Goal: Transaction & Acquisition: Purchase product/service

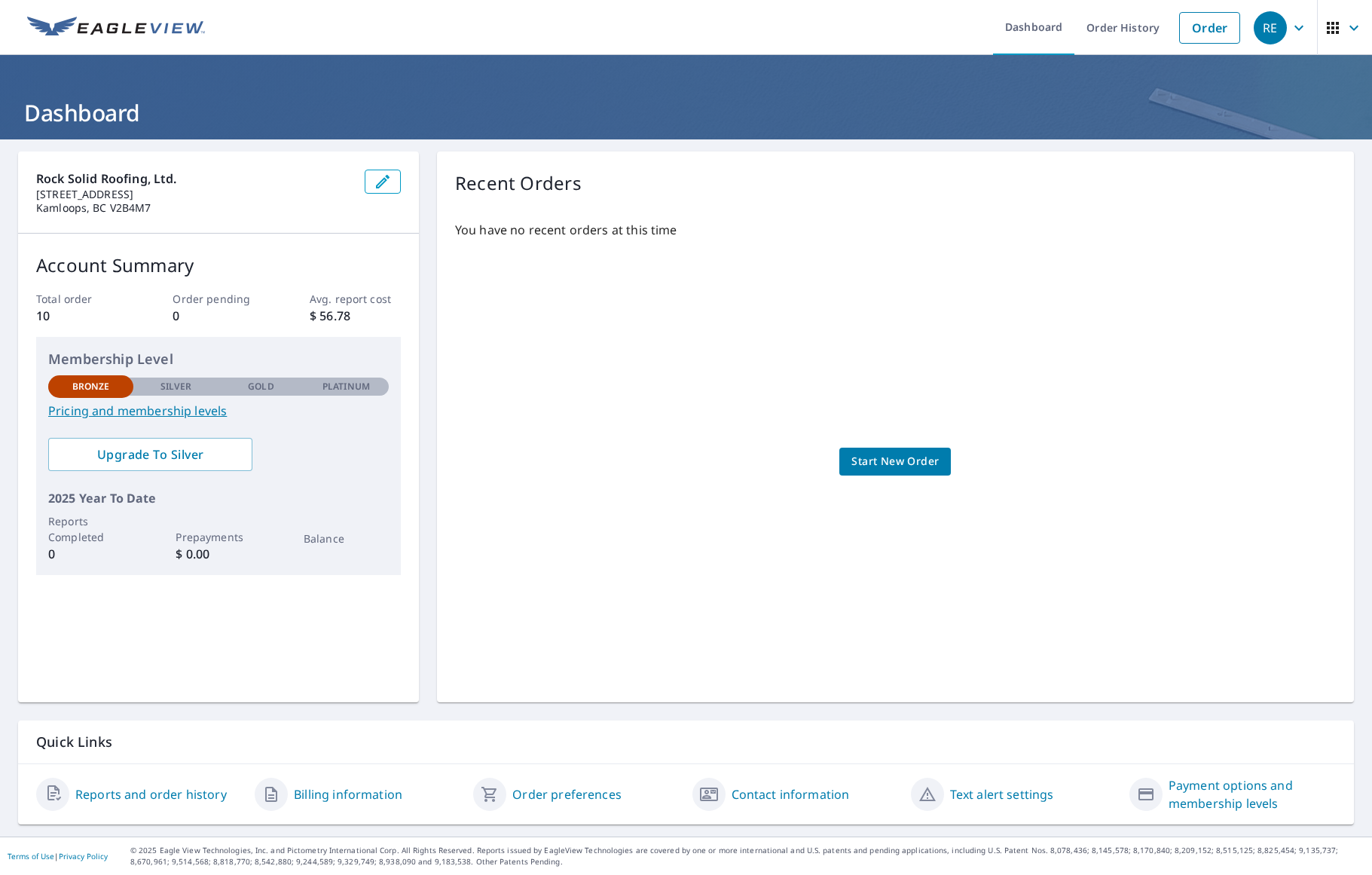
click at [916, 466] on span "Start New Order" at bounding box center [895, 461] width 87 height 19
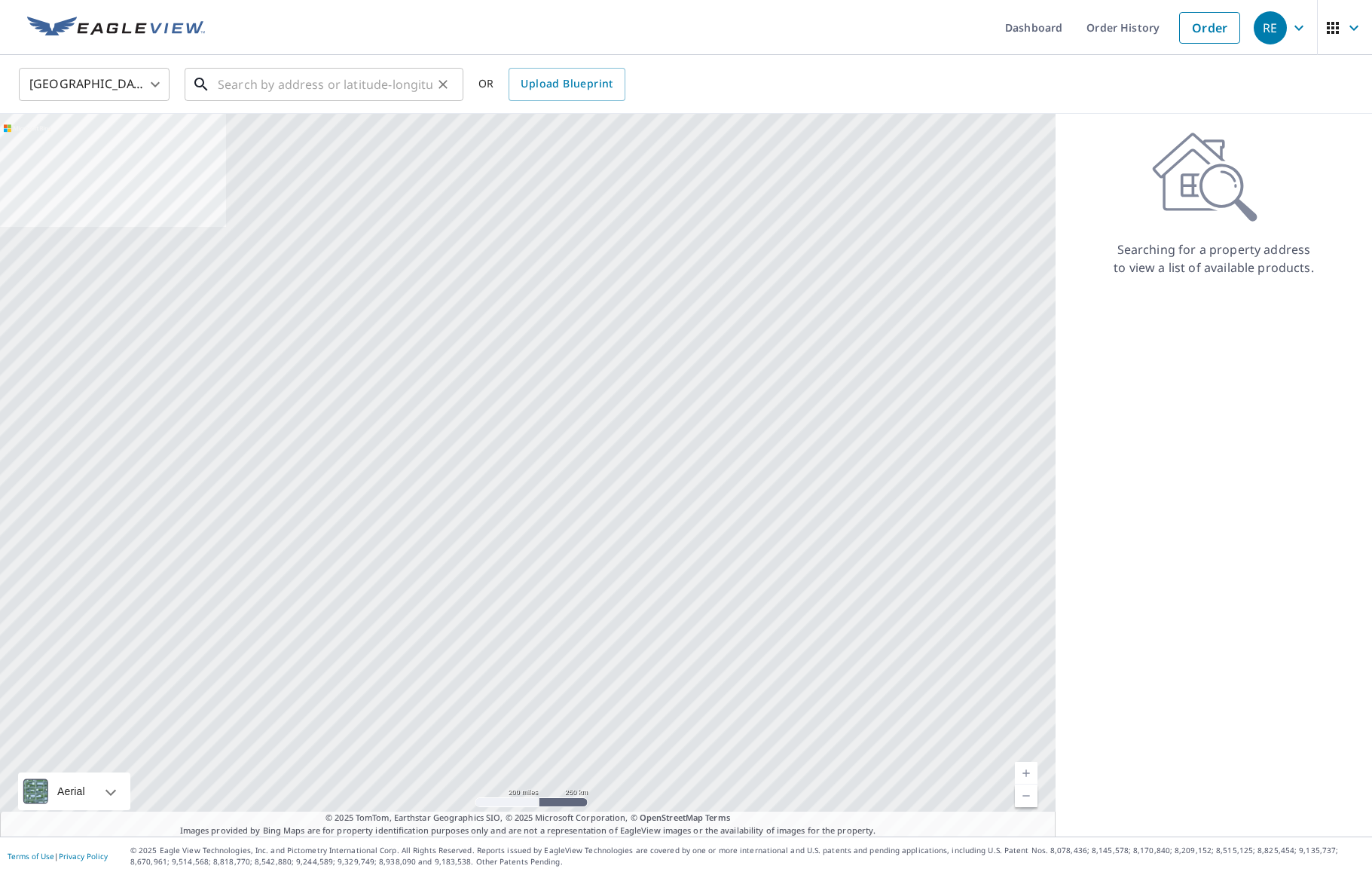
click at [259, 82] on input "text" at bounding box center [325, 85] width 215 height 42
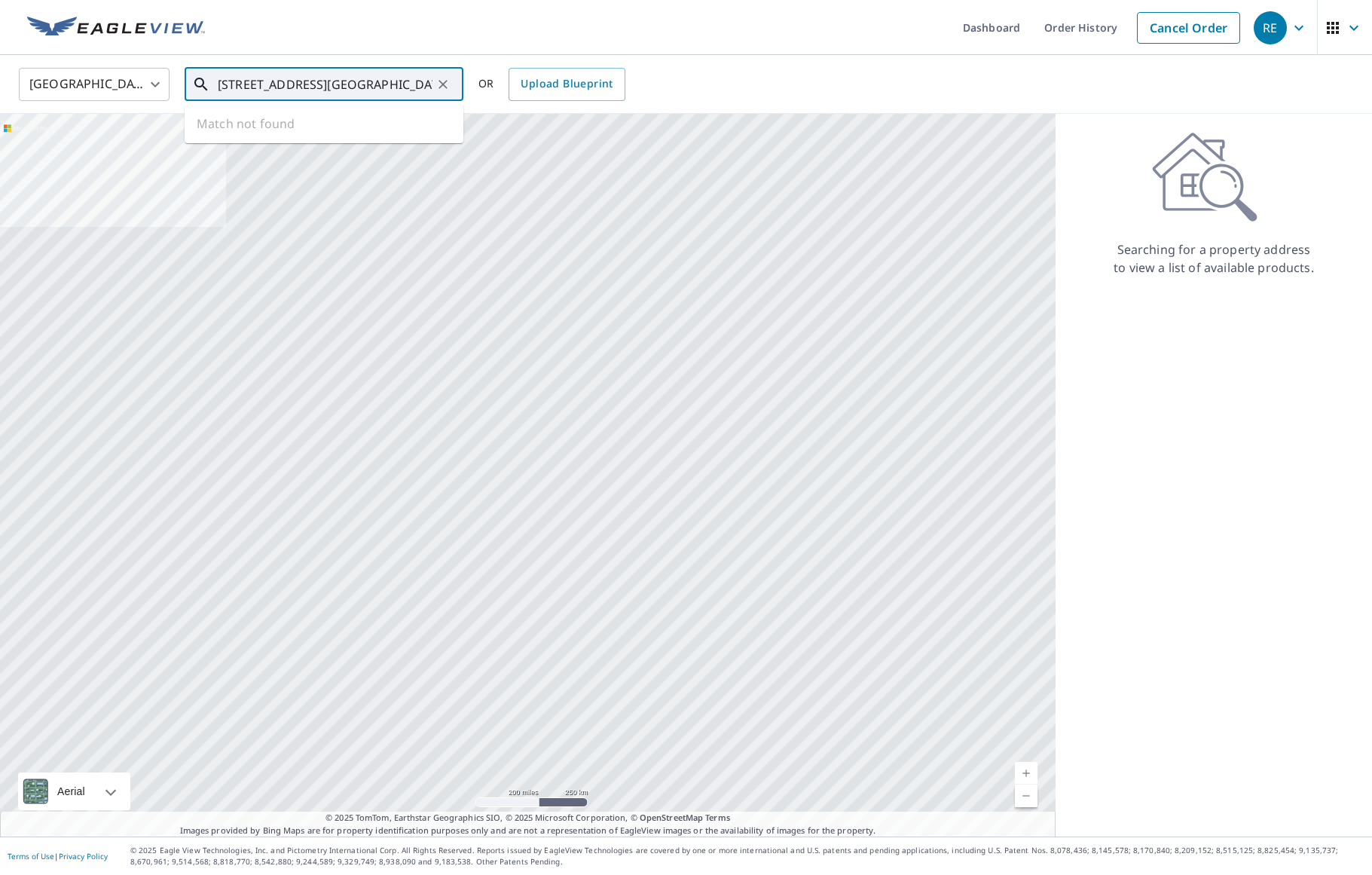
drag, startPoint x: 364, startPoint y: 85, endPoint x: 350, endPoint y: 84, distance: 14.0
click at [350, 84] on input "1825 south lakeside drive cariboo" at bounding box center [325, 85] width 215 height 42
drag, startPoint x: 396, startPoint y: 83, endPoint x: 348, endPoint y: 83, distance: 48.0
click at [348, 83] on input "1825 south lakeside dr cariboo" at bounding box center [325, 85] width 215 height 42
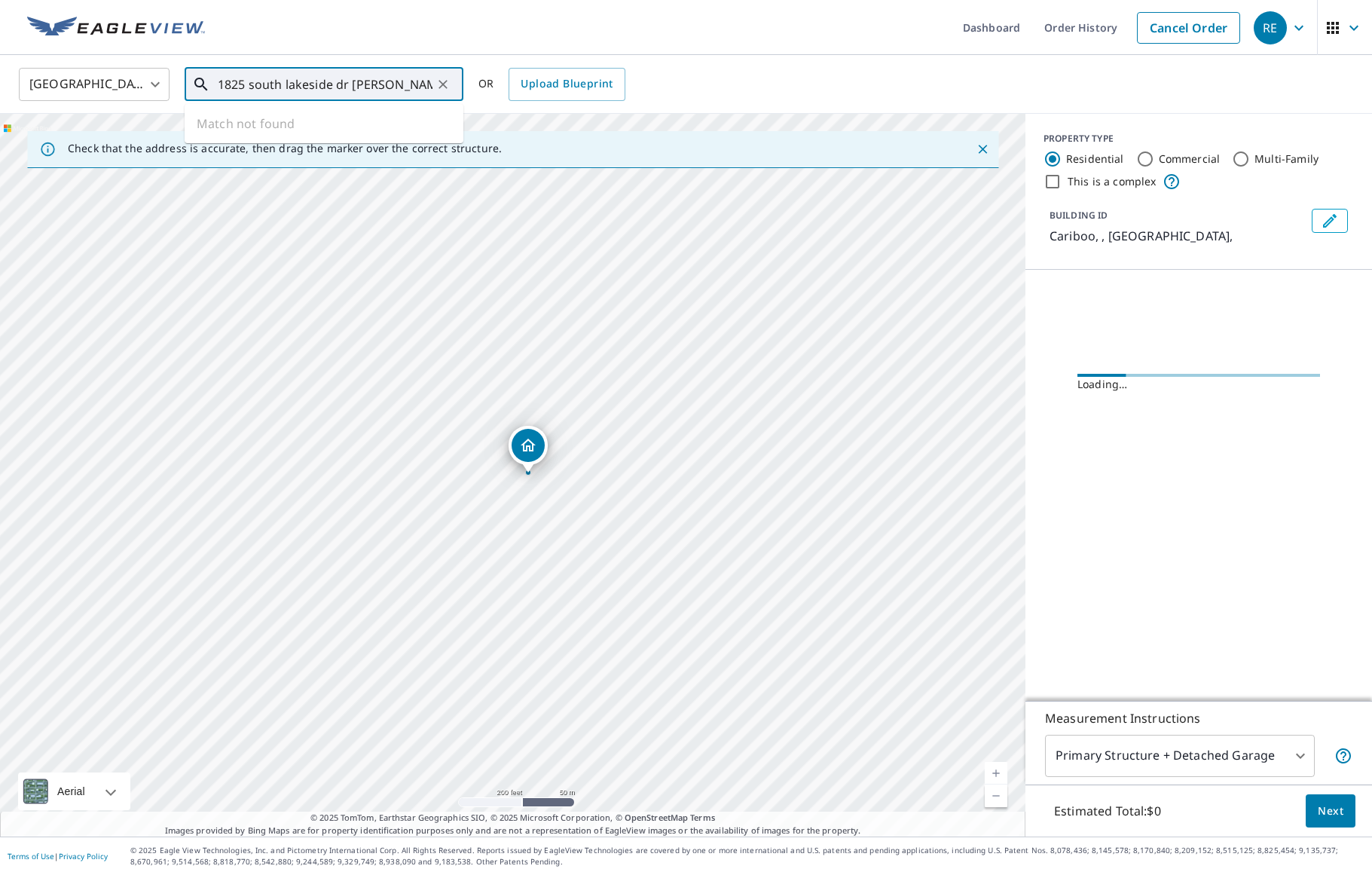
click at [399, 91] on input "1825 south lakeside dr cariboo" at bounding box center [325, 85] width 215 height 42
drag, startPoint x: 398, startPoint y: 87, endPoint x: 354, endPoint y: 84, distance: 44.1
click at [354, 84] on input "1825 south lakeside dr cariboo" at bounding box center [325, 85] width 215 height 42
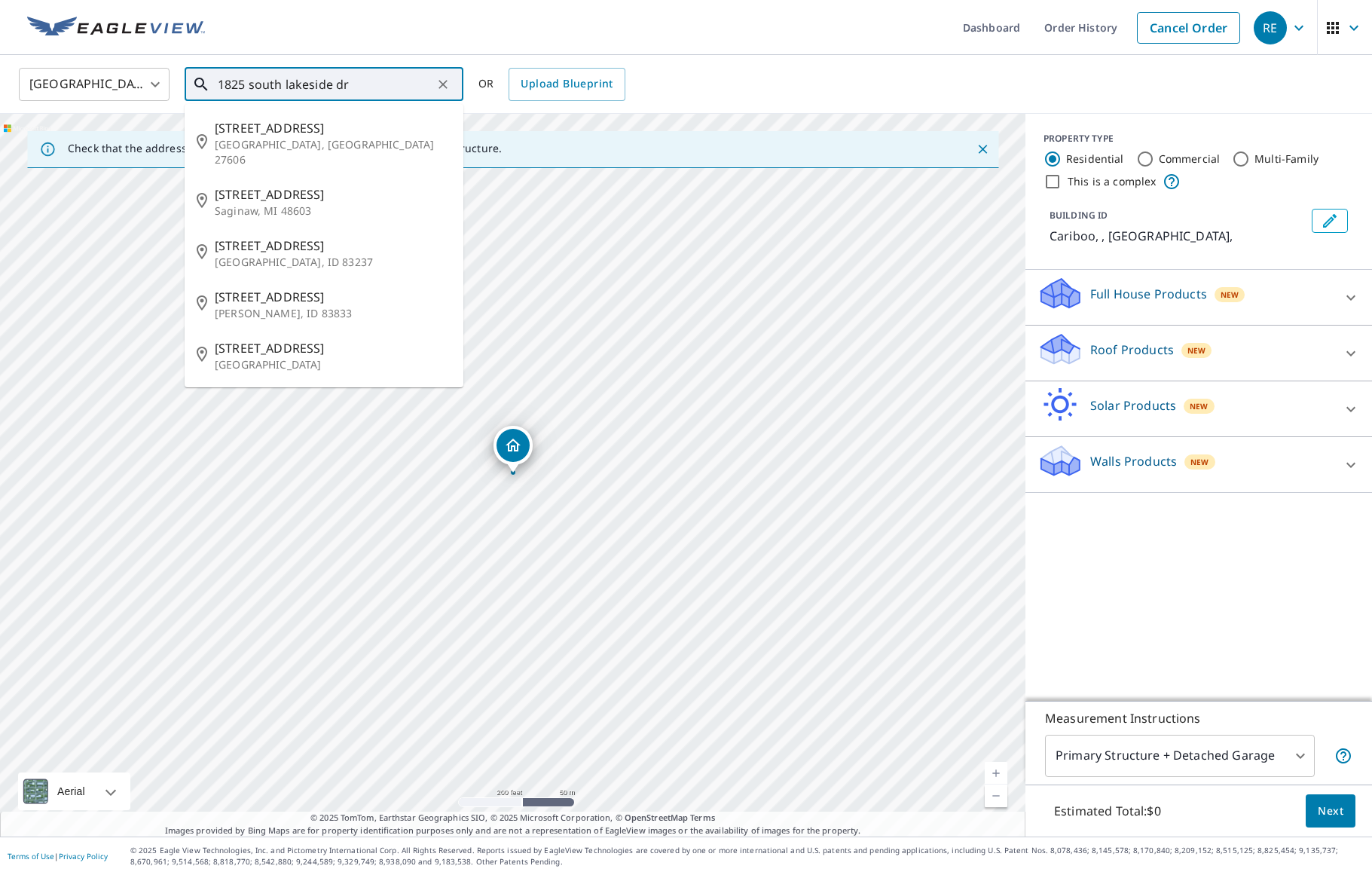
type input "1825 south lakeside dr"
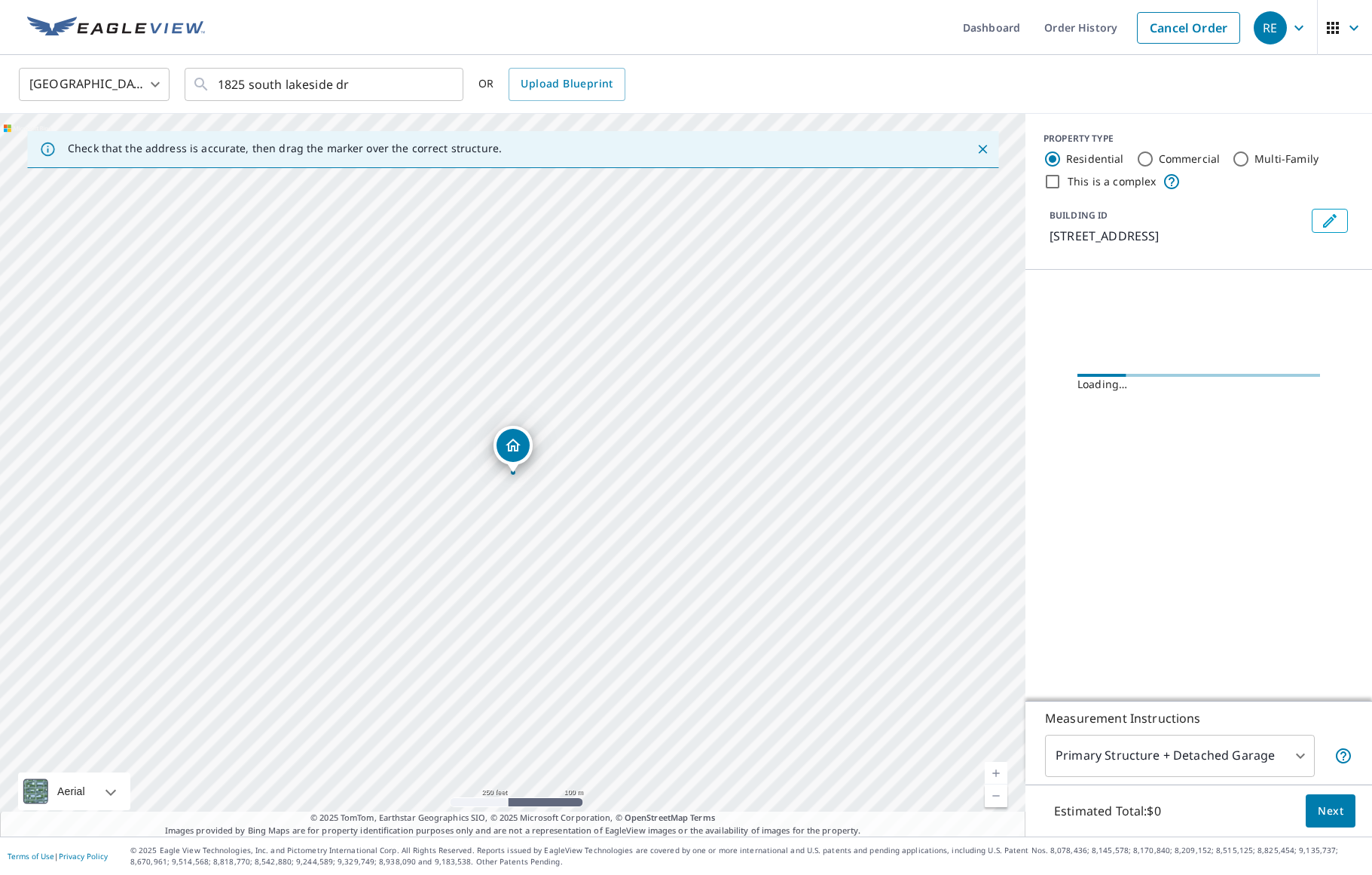
click at [155, 78] on body "RE RE Dashboard Order History Cancel Order RE United States US ​ 1825 south lak…" at bounding box center [686, 437] width 1372 height 875
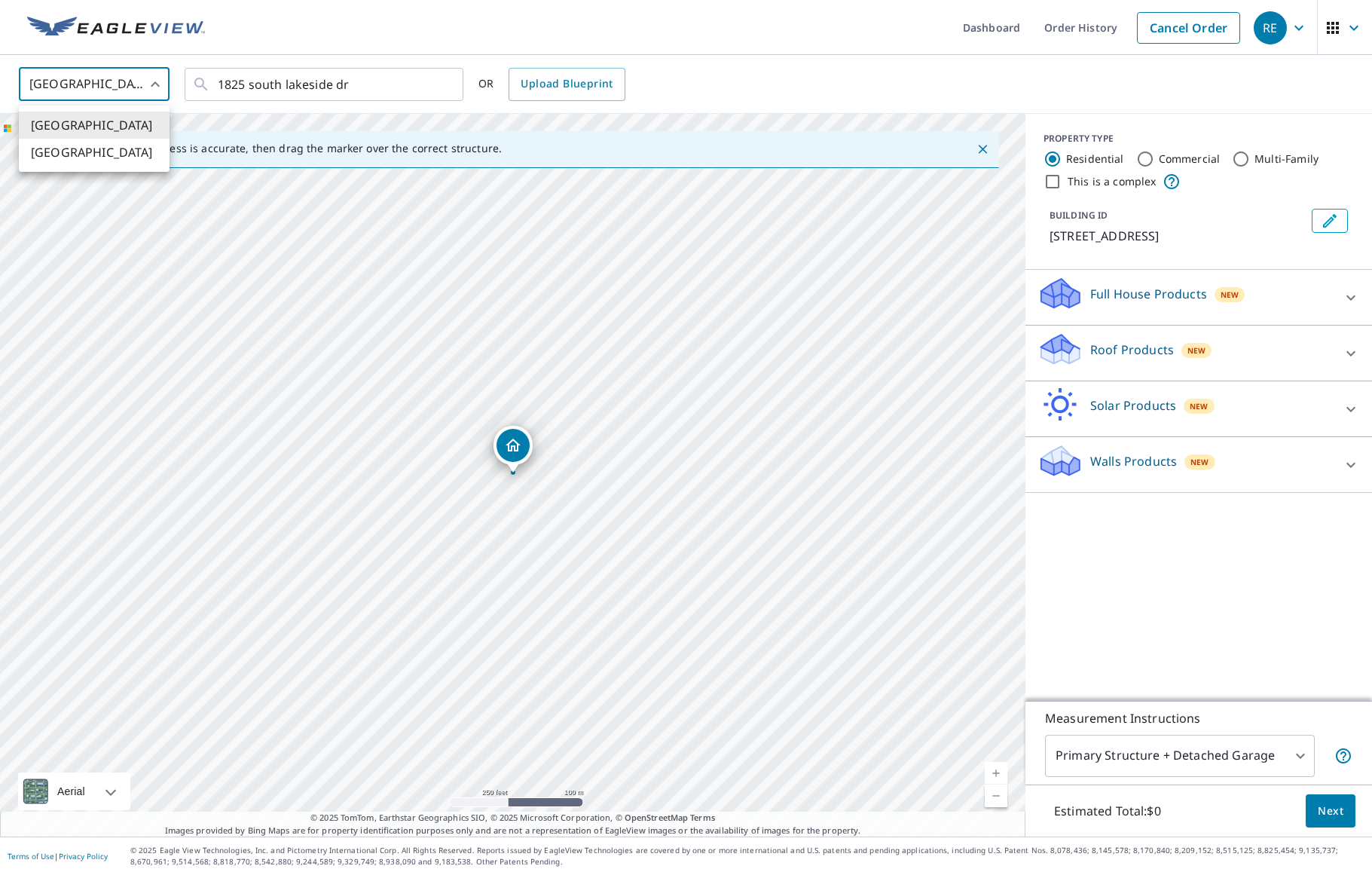
click at [89, 148] on li "[GEOGRAPHIC_DATA]" at bounding box center [94, 152] width 151 height 27
type input "CA"
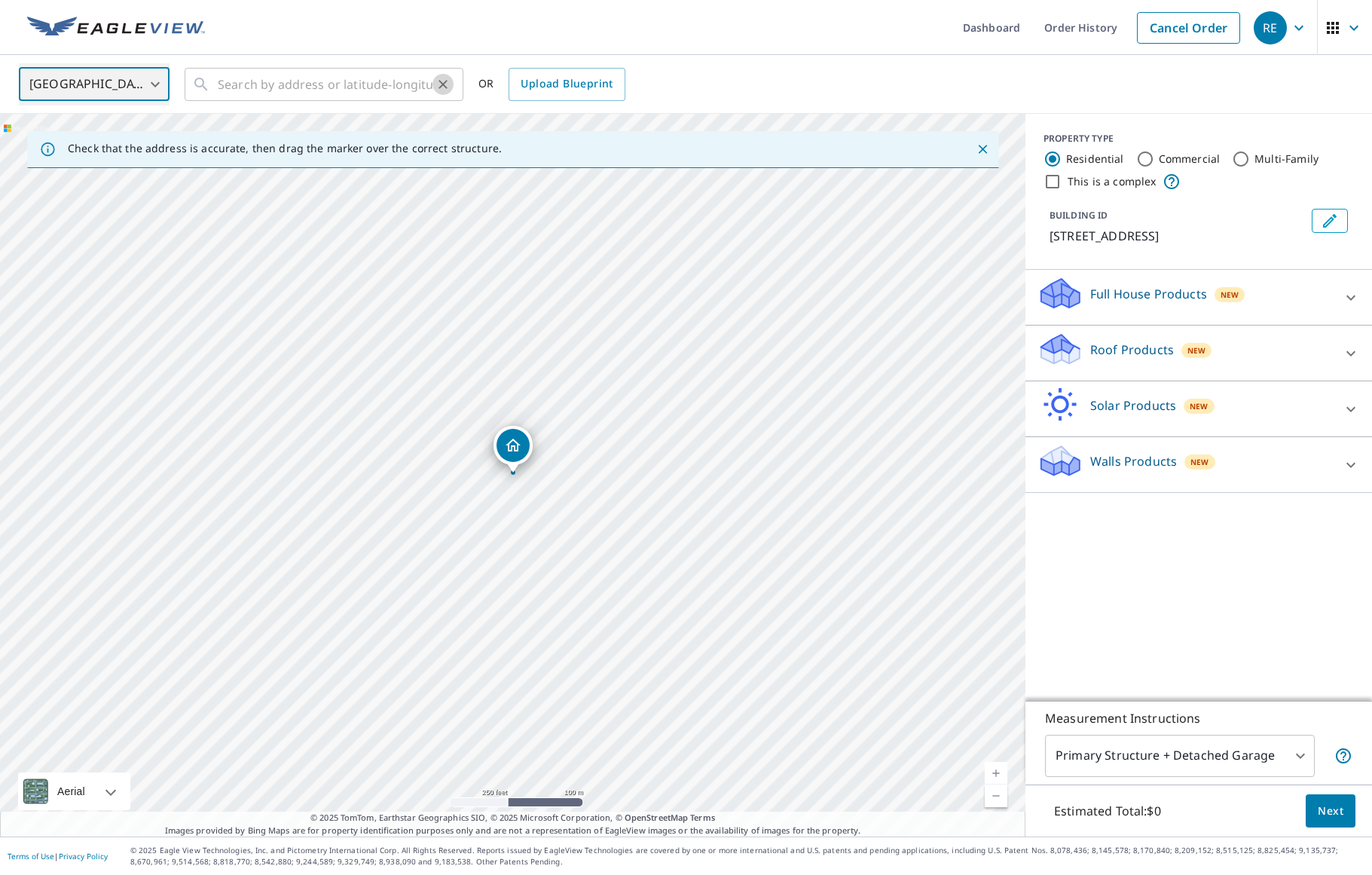
click at [435, 83] on button "Clear" at bounding box center [443, 85] width 21 height 21
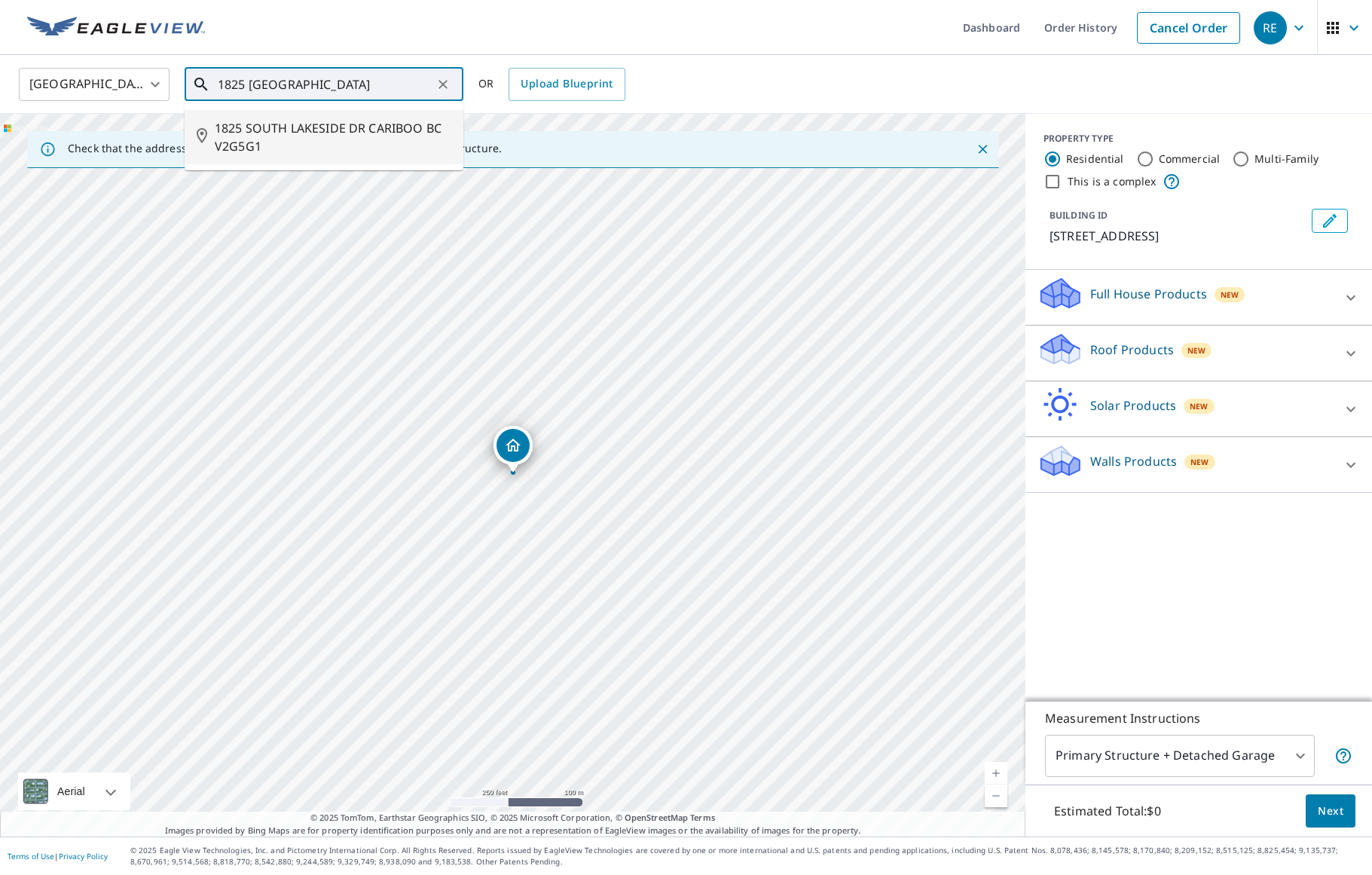
click at [383, 130] on span "1825 SOUTH LAKESIDE DR CARIBOO BC V2G5G1" at bounding box center [333, 137] width 237 height 36
type input "1825 SOUTH LAKESIDE DR CARIBOO BC V2G5G1"
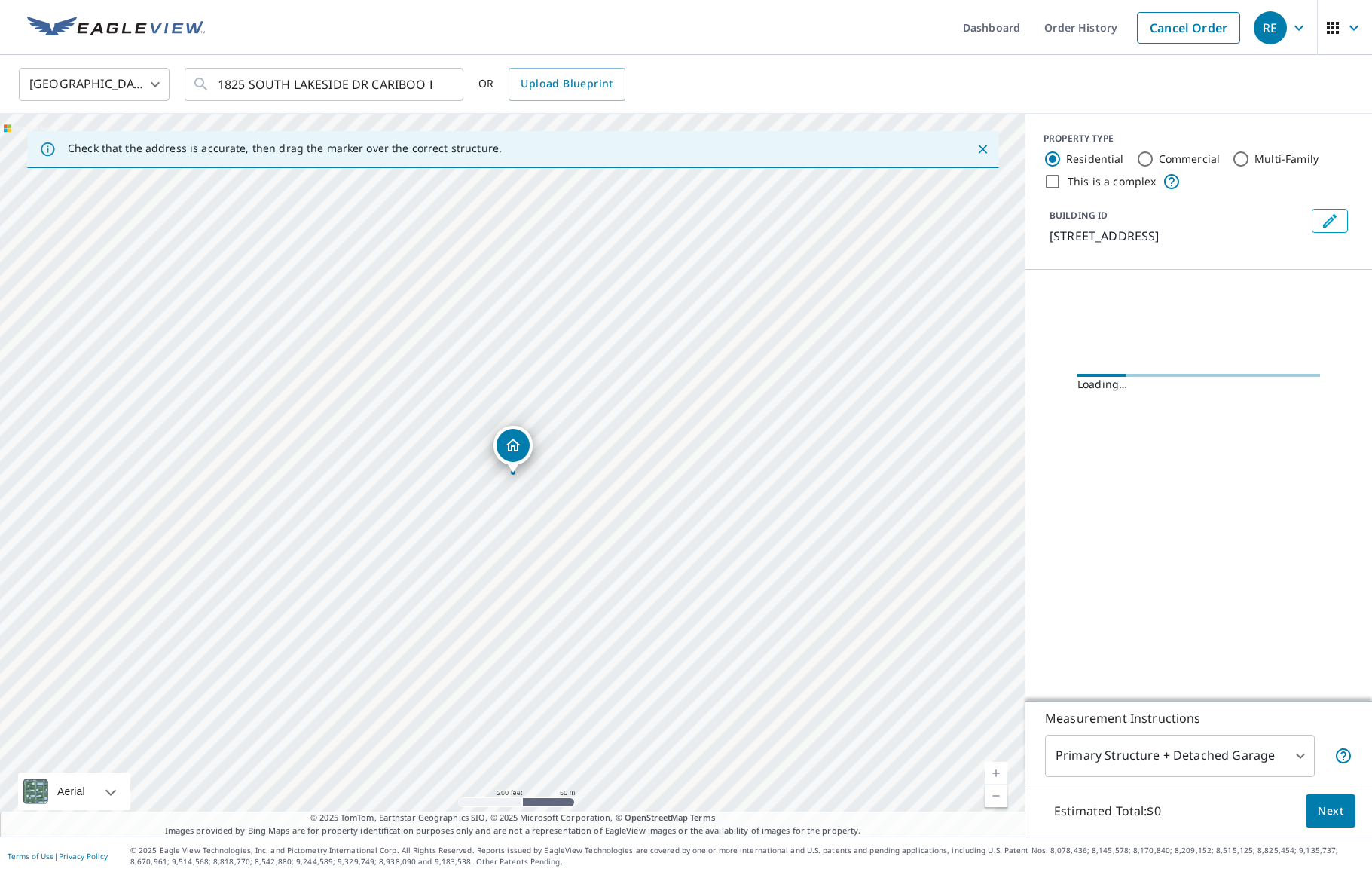
click at [506, 324] on div "1825 SOUTH LAKESIDE DR CARIBOO BC V2G5G1" at bounding box center [512, 475] width 1025 height 723
drag, startPoint x: 515, startPoint y: 441, endPoint x: 510, endPoint y: 289, distance: 152.1
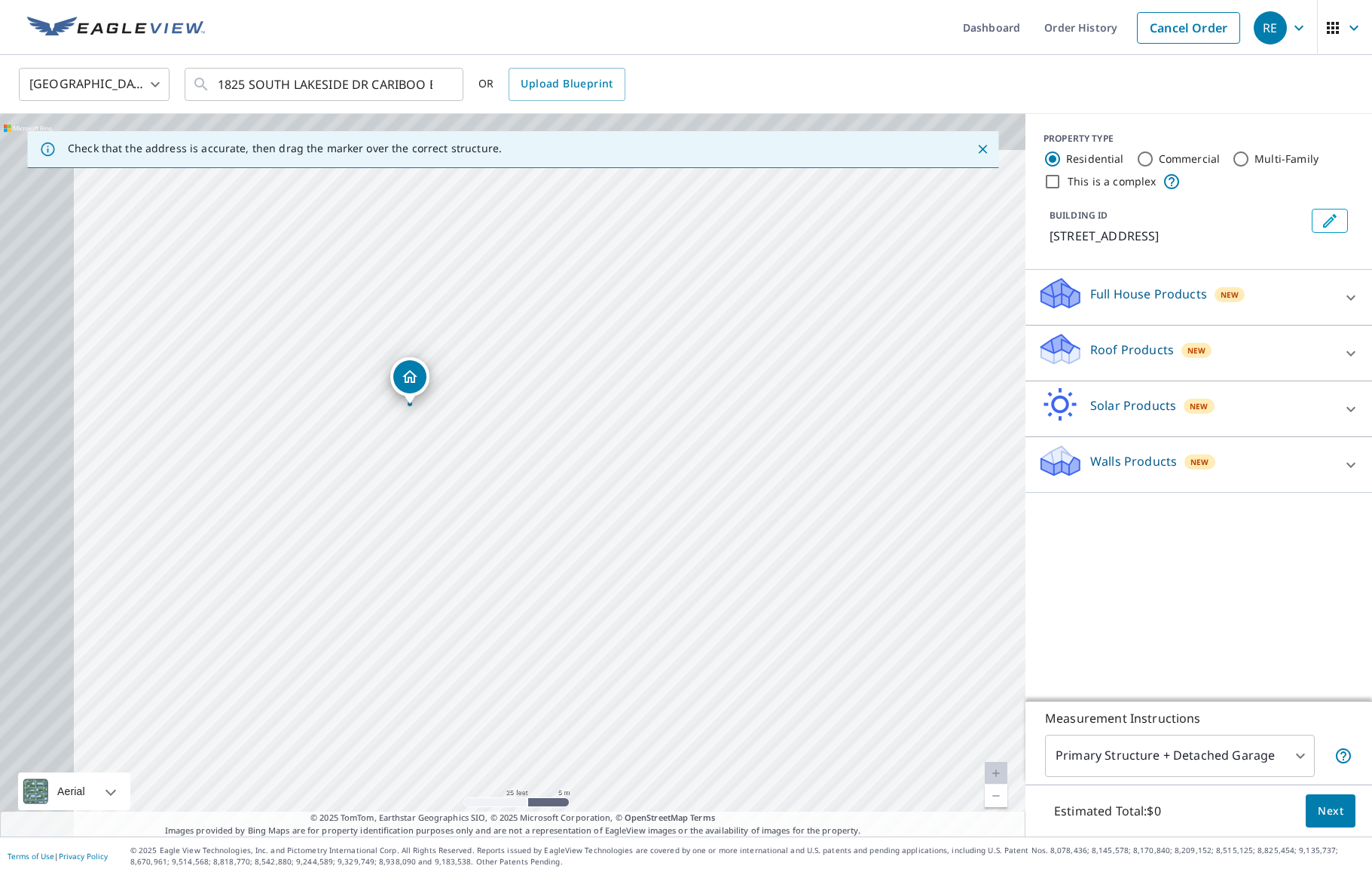
drag, startPoint x: 334, startPoint y: 454, endPoint x: 432, endPoint y: 494, distance: 105.8
click at [431, 495] on div "1825 SOUTH LAKESIDE DR CARIBOO BC V2G5G1" at bounding box center [512, 475] width 1025 height 723
drag, startPoint x: 500, startPoint y: 342, endPoint x: 551, endPoint y: 387, distance: 68.0
click at [551, 387] on div "1825 SOUTH LAKESIDE DR CARIBOO BC V2G5G1" at bounding box center [512, 475] width 1025 height 723
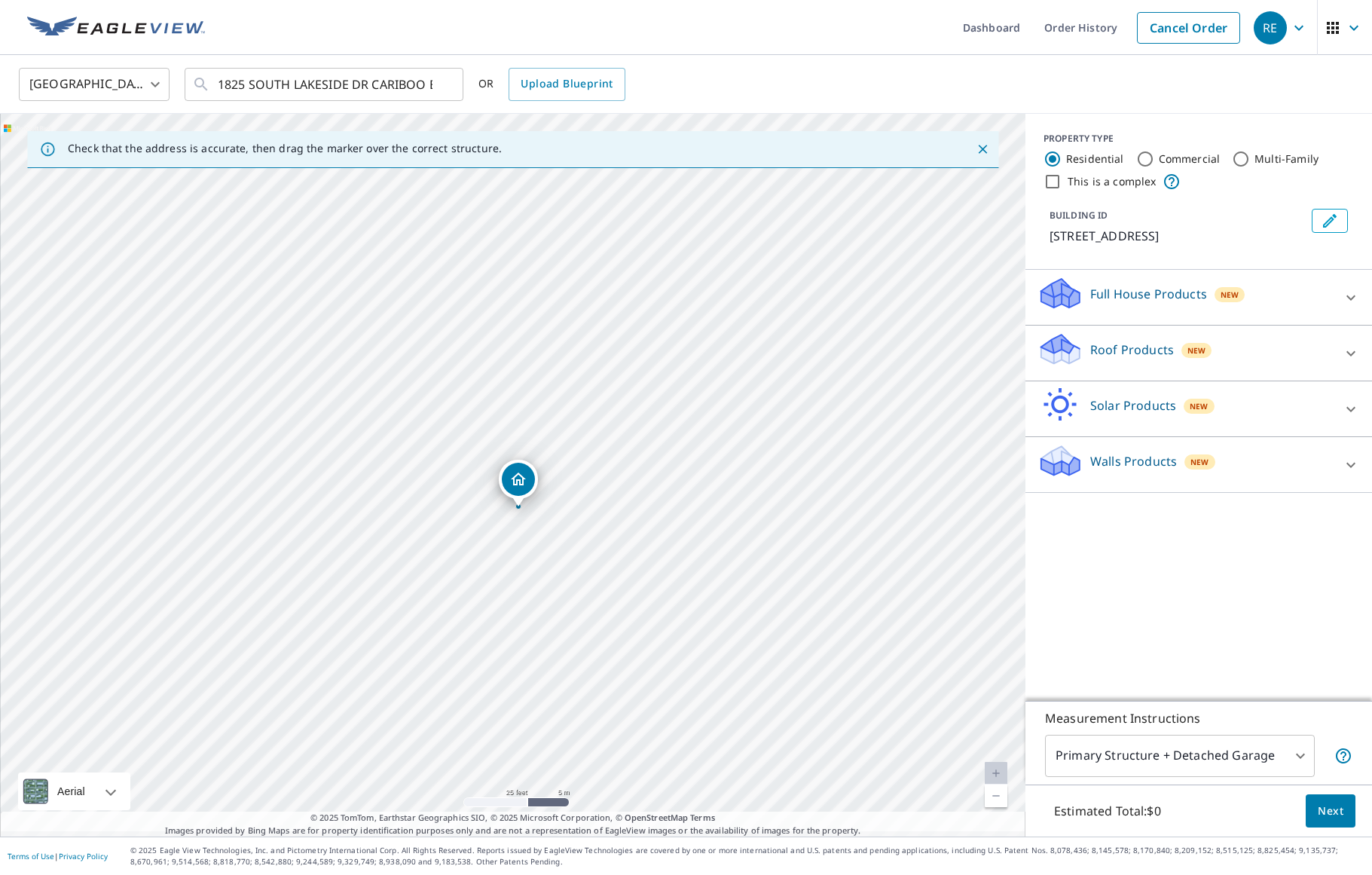
drag, startPoint x: 514, startPoint y: 397, endPoint x: 550, endPoint y: 449, distance: 63.2
click at [550, 449] on div "1825 SOUTH LAKESIDE DR CARIBOO BC V2G5G1" at bounding box center [512, 475] width 1025 height 723
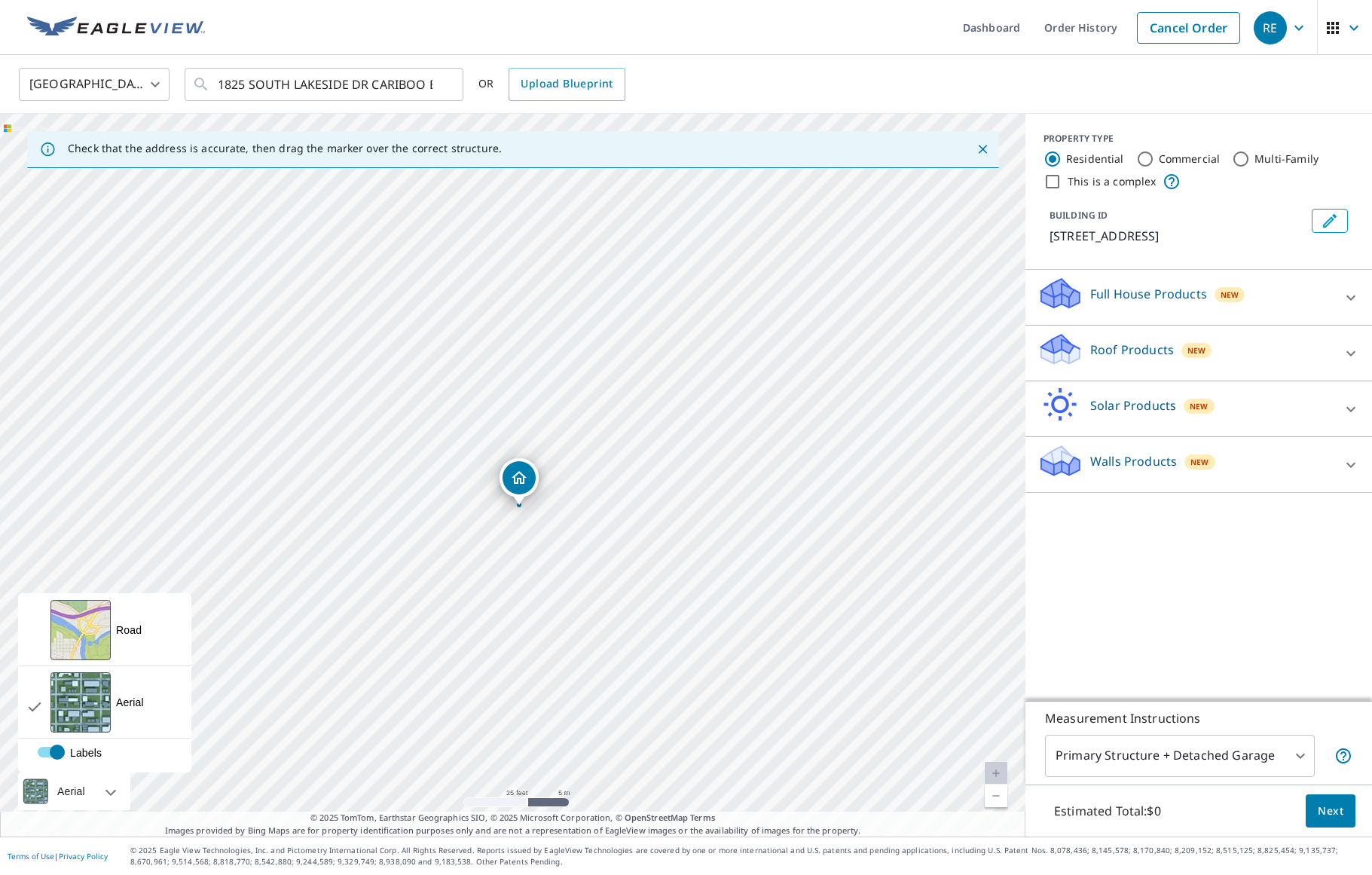
click at [95, 804] on div at bounding box center [94, 791] width 9 height 38
click at [108, 793] on div "Aerial" at bounding box center [74, 791] width 113 height 38
click at [129, 631] on div "Road" at bounding box center [128, 630] width 25 height 15
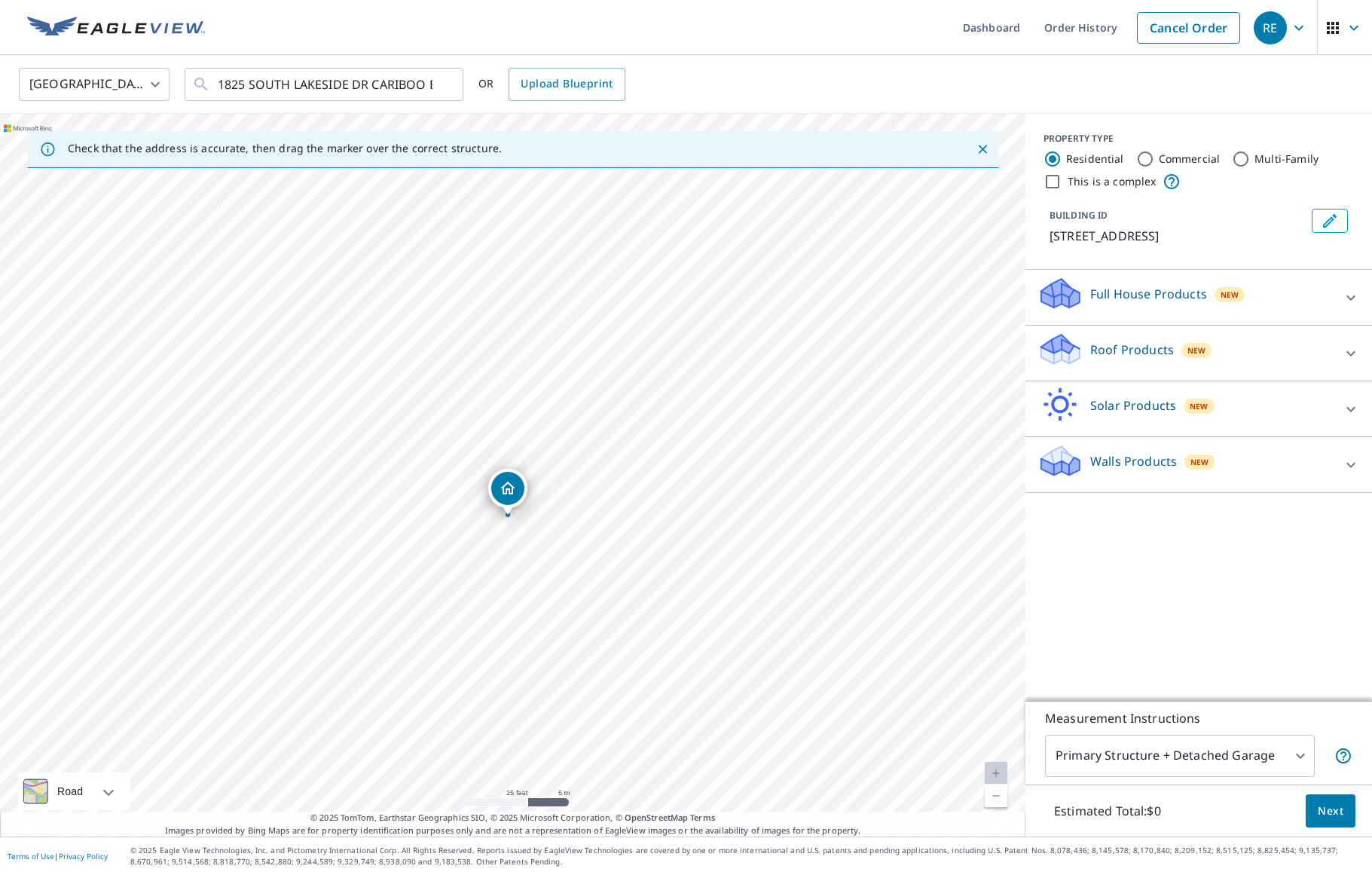
drag, startPoint x: 524, startPoint y: 476, endPoint x: 513, endPoint y: 486, distance: 14.9
click at [1197, 356] on span "New" at bounding box center [1197, 350] width 18 height 12
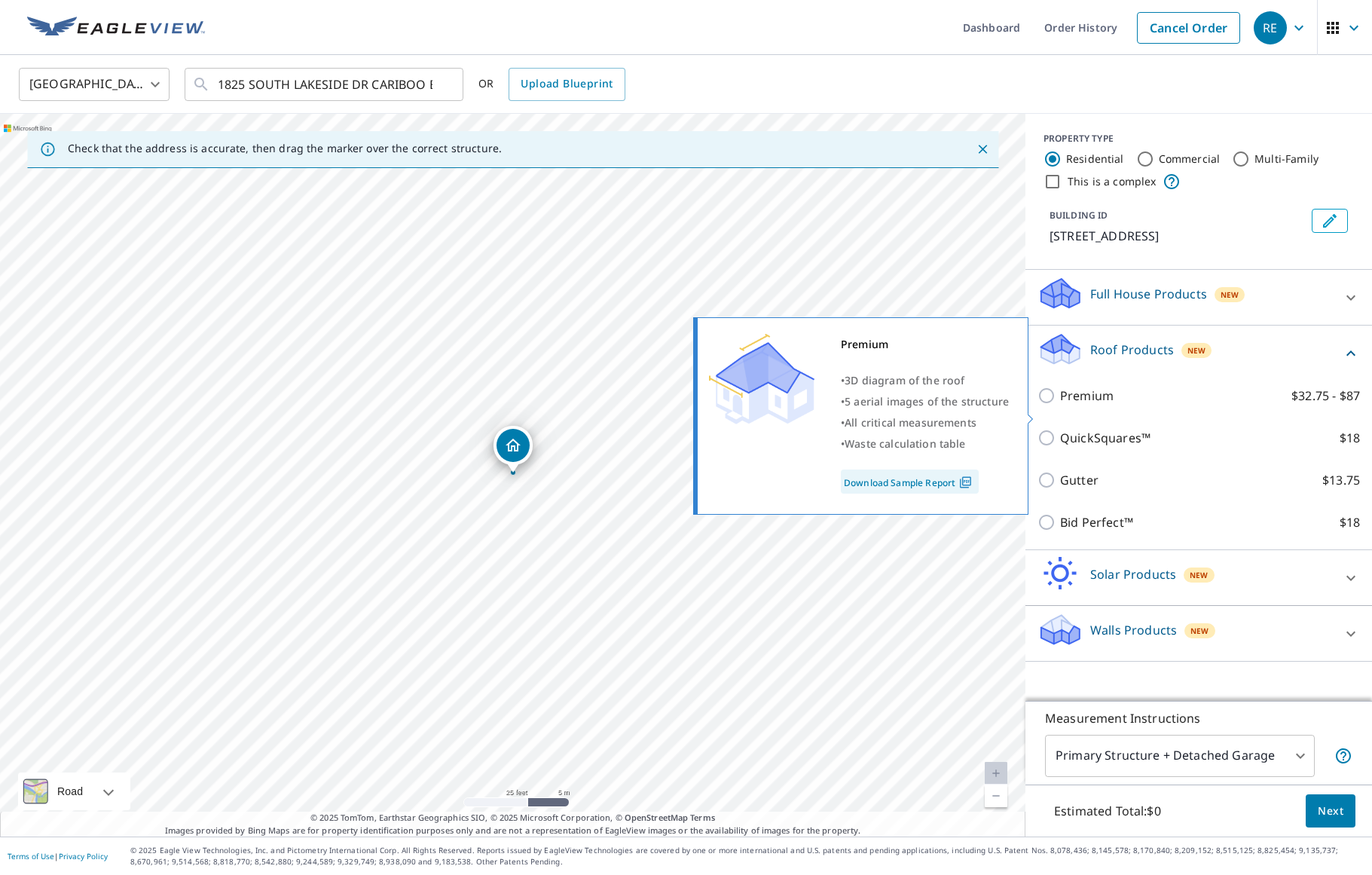
click at [1047, 404] on input "Premium $32.75 - $87" at bounding box center [1049, 396] width 23 height 18
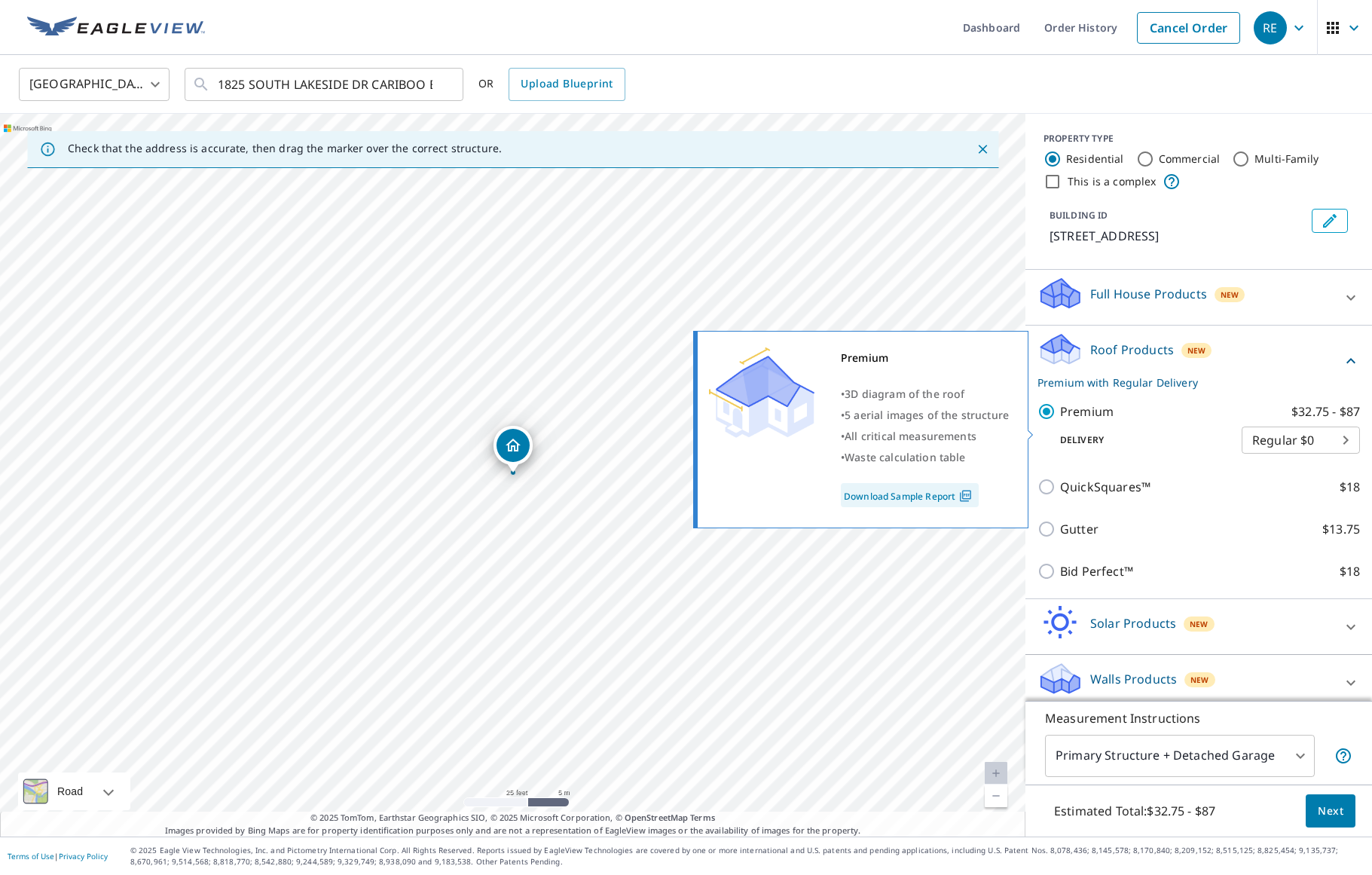
click at [1049, 421] on input "Premium $32.75 - $87" at bounding box center [1049, 411] width 23 height 18
checkbox input "false"
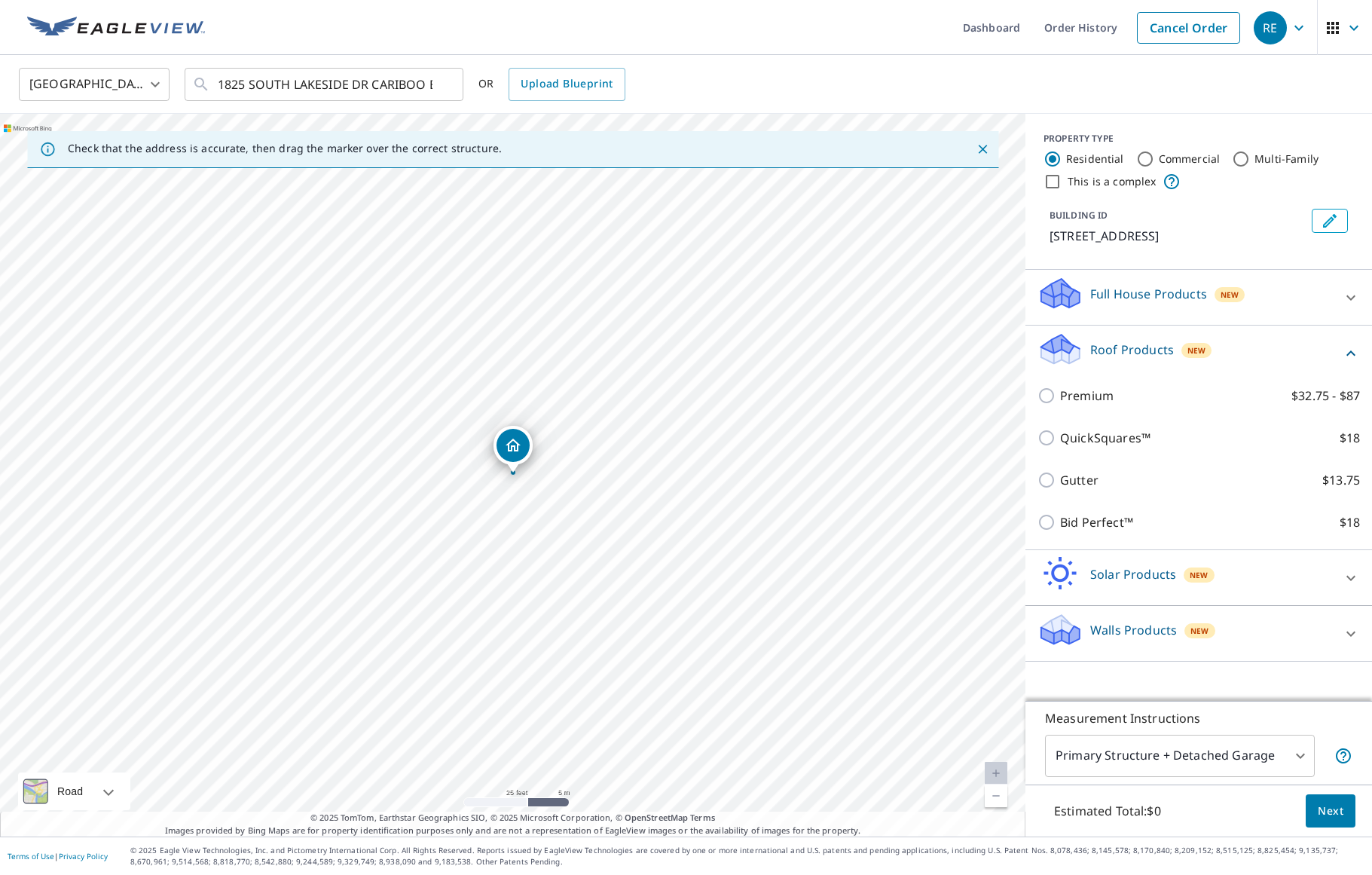
click at [1292, 749] on body "RE RE Dashboard Order History Cancel Order RE Canada CA ​ 1825 SOUTH LAKESIDE D…" at bounding box center [686, 437] width 1372 height 875
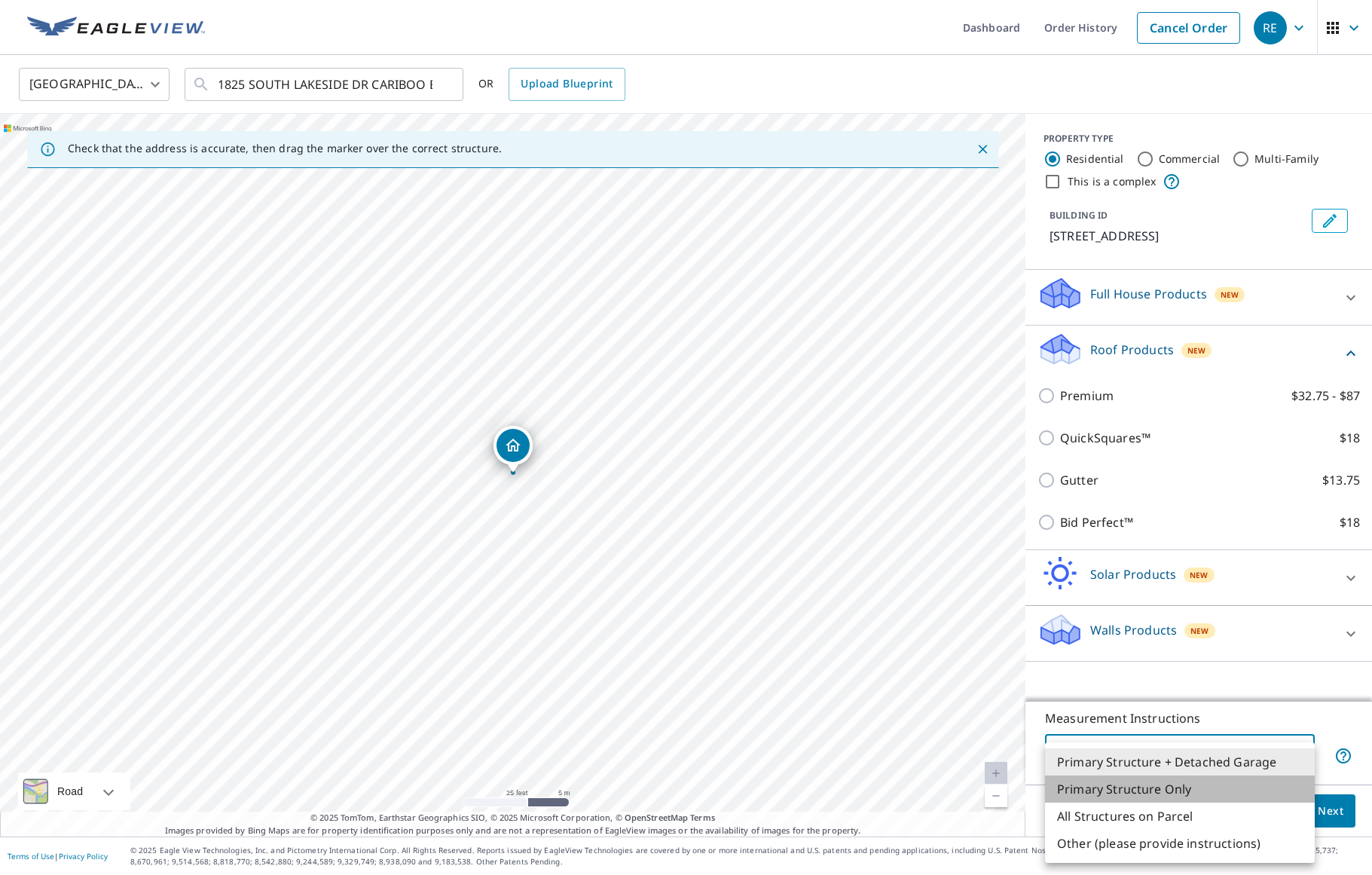
click at [1125, 787] on li "Primary Structure Only" at bounding box center [1179, 789] width 270 height 27
type input "2"
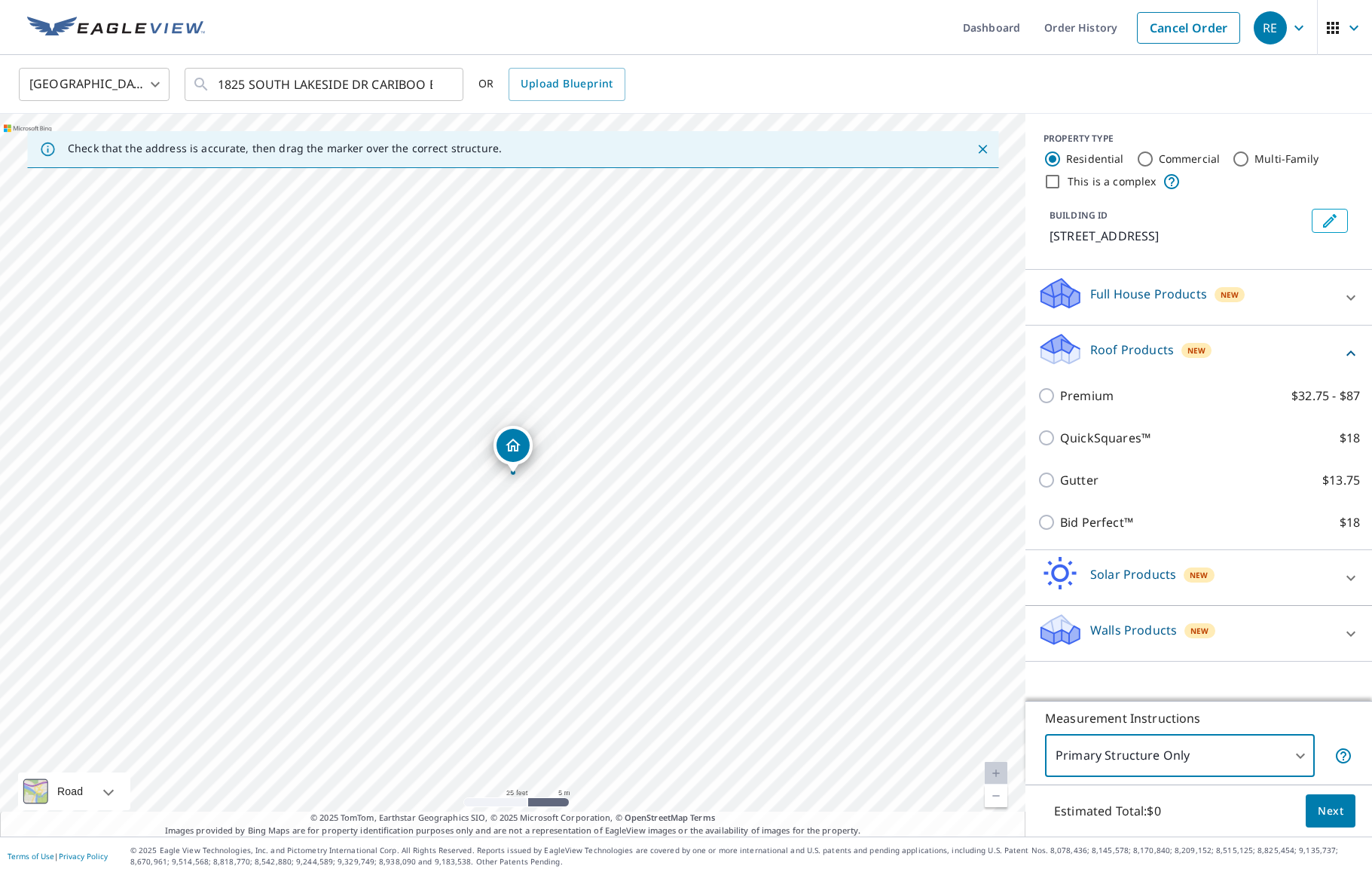
click at [1348, 807] on button "Next" at bounding box center [1330, 811] width 50 height 34
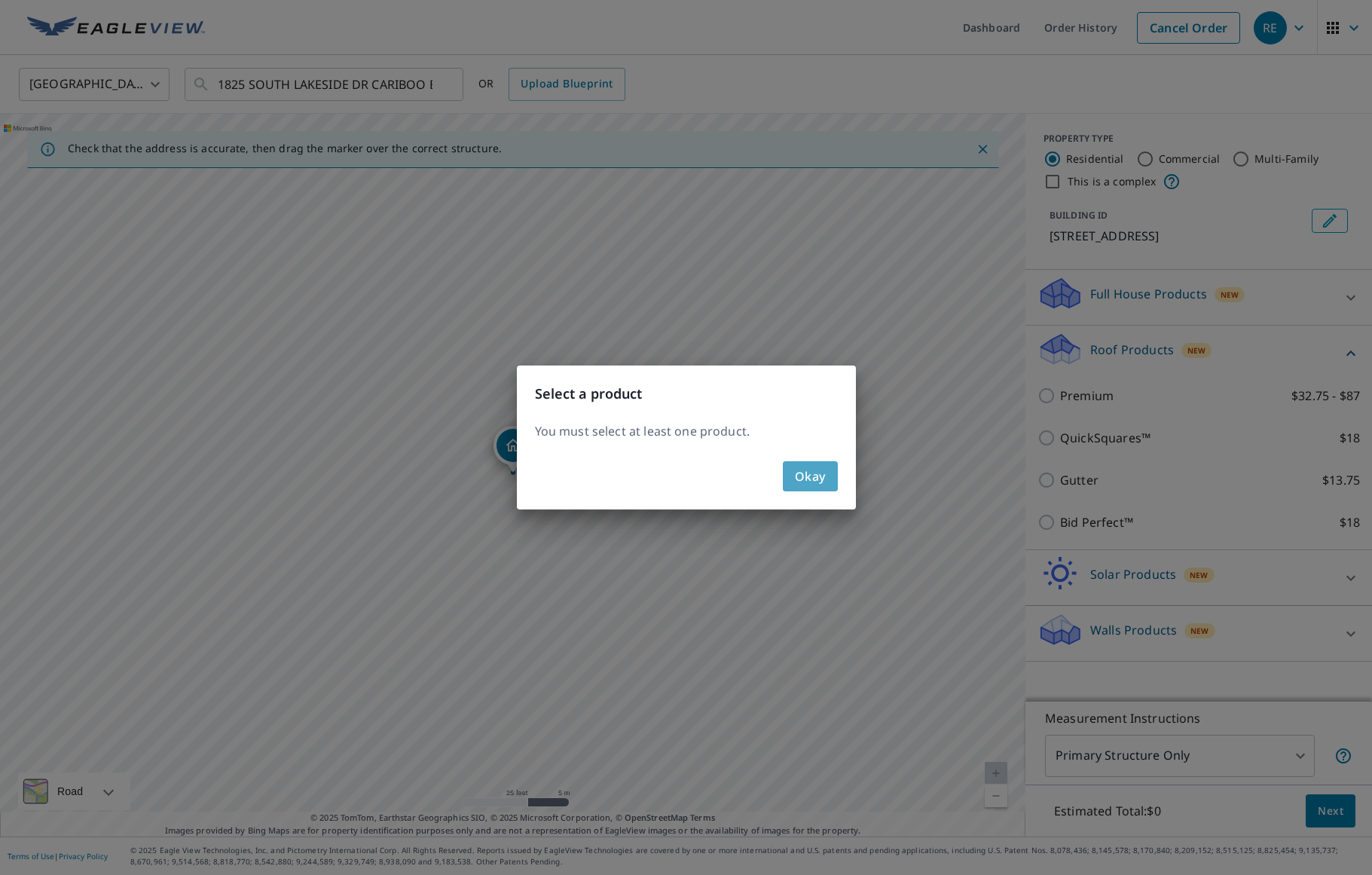
click at [811, 479] on span "Okay" at bounding box center [811, 476] width 31 height 21
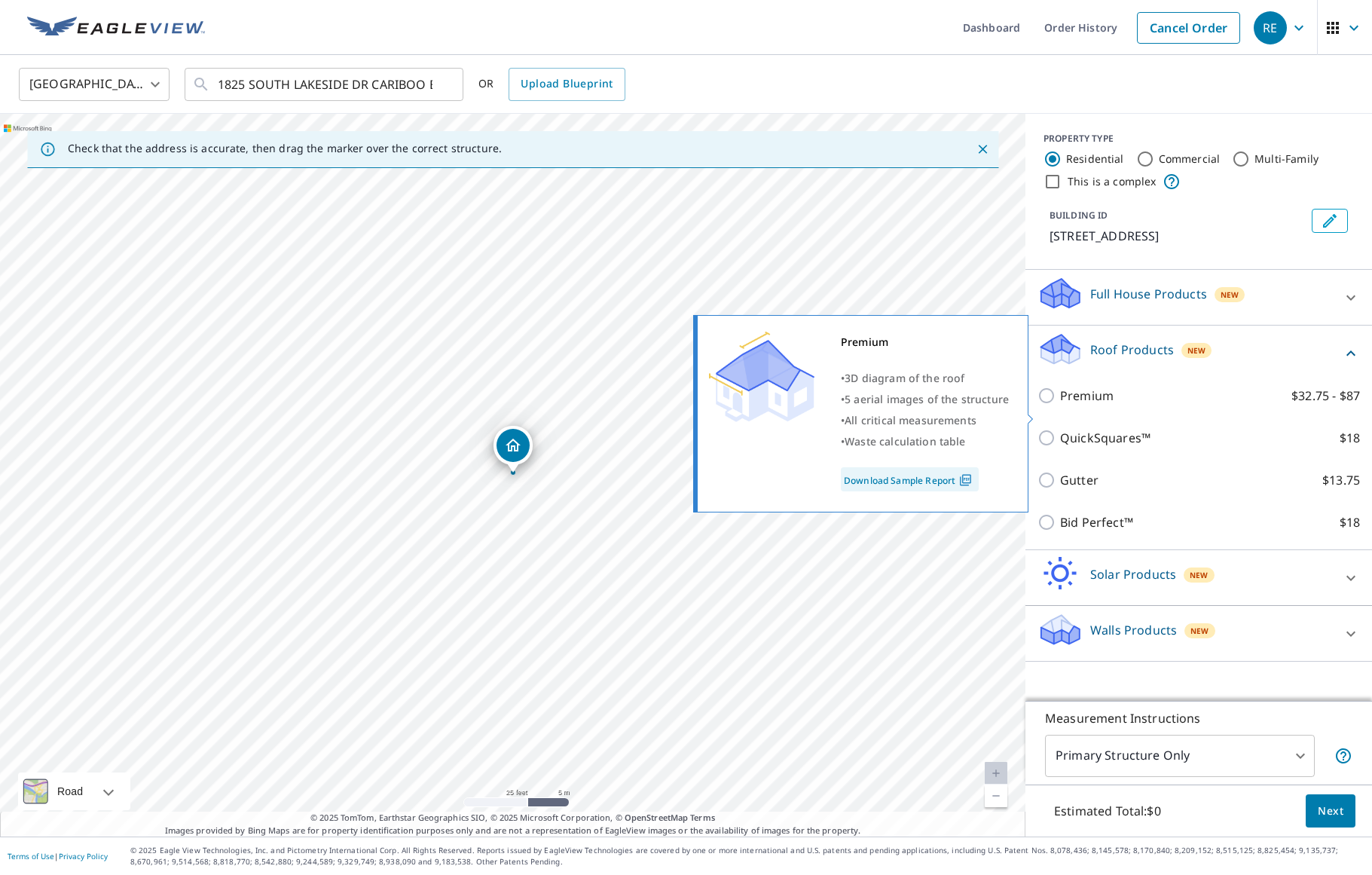
click at [1051, 404] on input "Premium $32.75 - $87" at bounding box center [1049, 396] width 23 height 18
checkbox input "true"
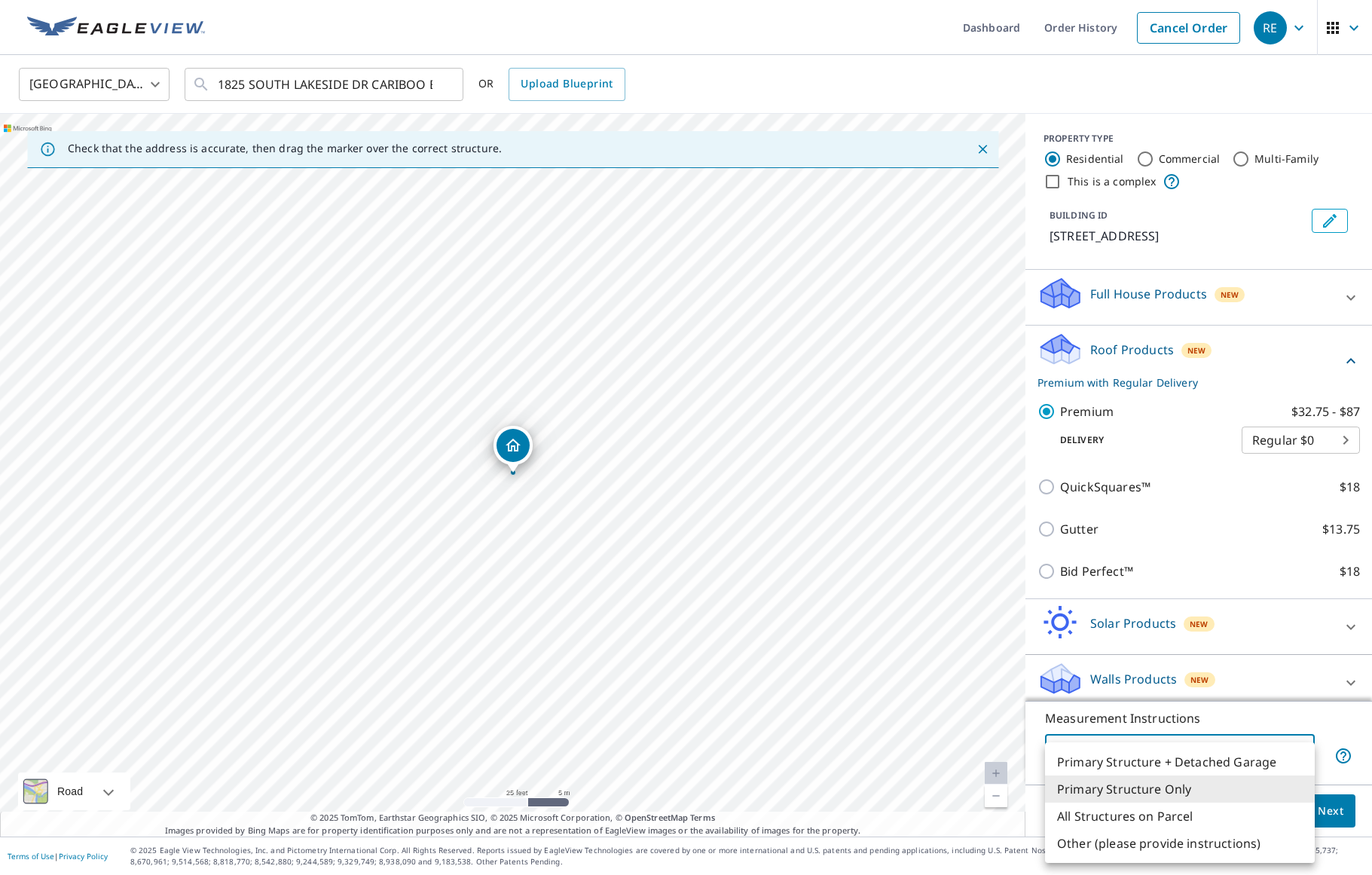
drag, startPoint x: 1295, startPoint y: 746, endPoint x: 1252, endPoint y: 779, distance: 54.2
click at [1295, 747] on body "RE RE Dashboard Order History Cancel Order RE Canada CA ​ 1825 SOUTH LAKESIDE D…" at bounding box center [686, 437] width 1372 height 875
click at [1144, 841] on li "Other (please provide instructions)" at bounding box center [1179, 842] width 270 height 27
type input "5"
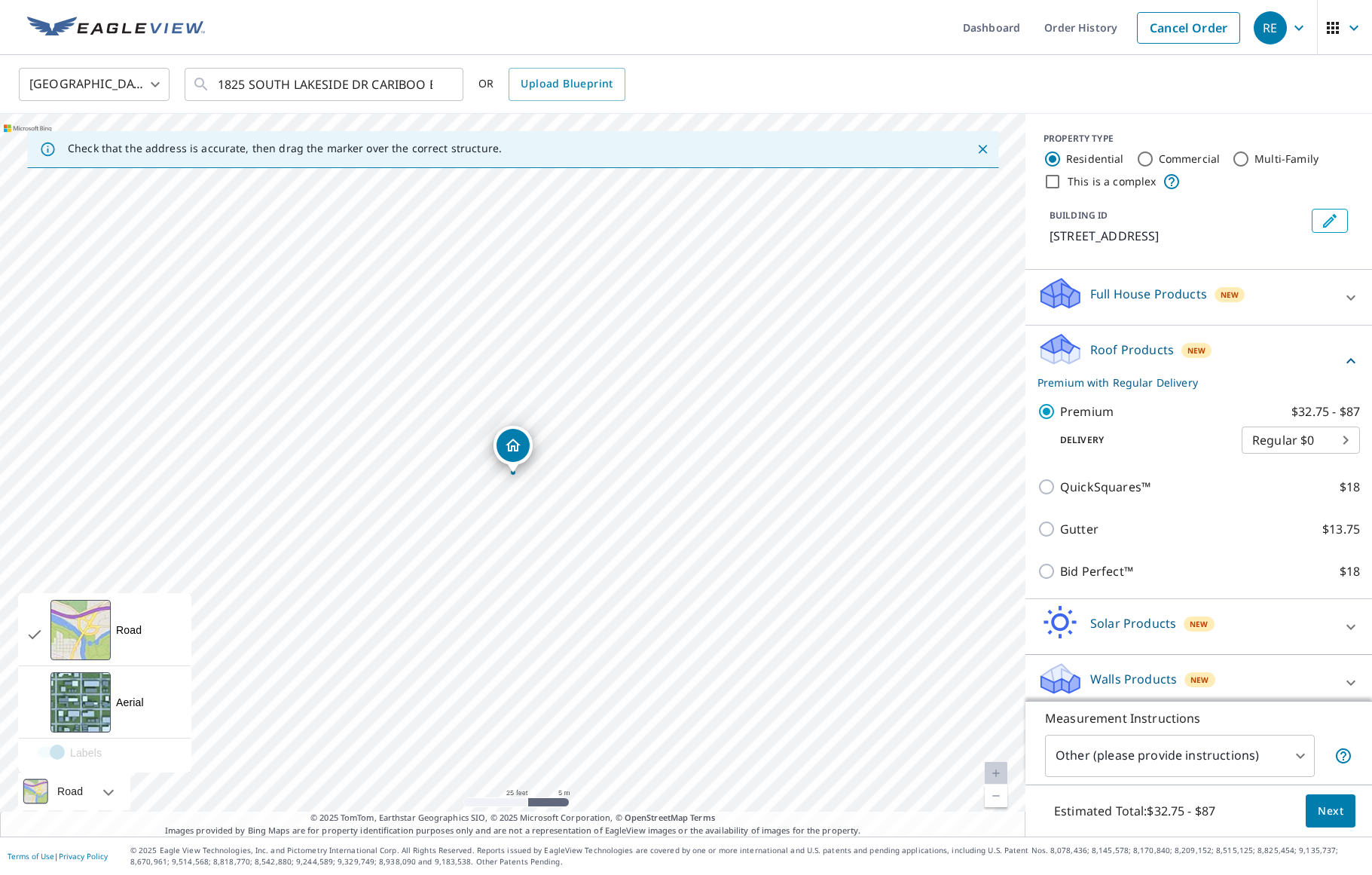
click at [96, 793] on div at bounding box center [91, 791] width 9 height 38
click at [140, 714] on div "Aerial A detailed look from above" at bounding box center [104, 702] width 172 height 73
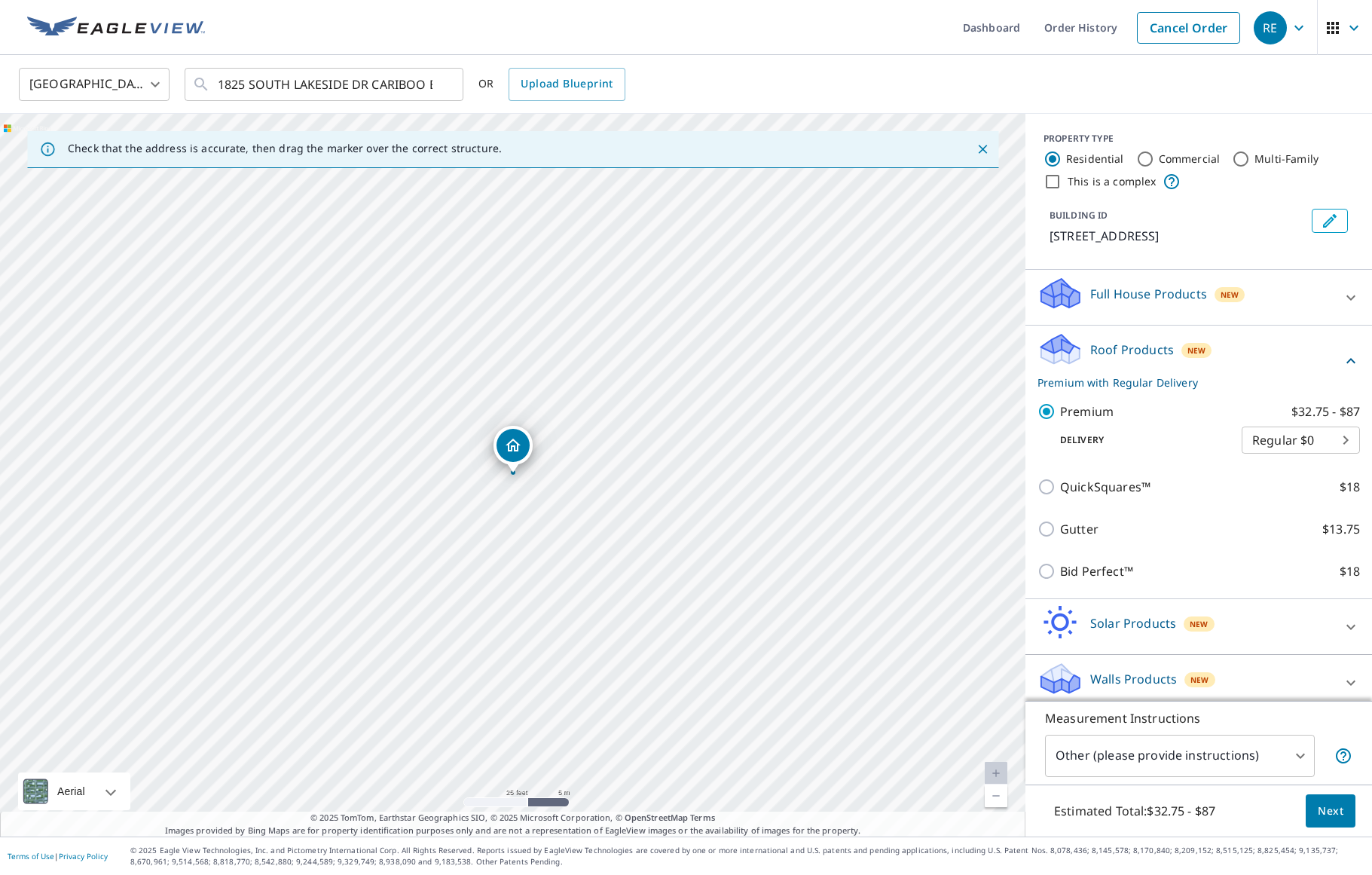
click at [1334, 803] on span "Next" at bounding box center [1330, 811] width 25 height 19
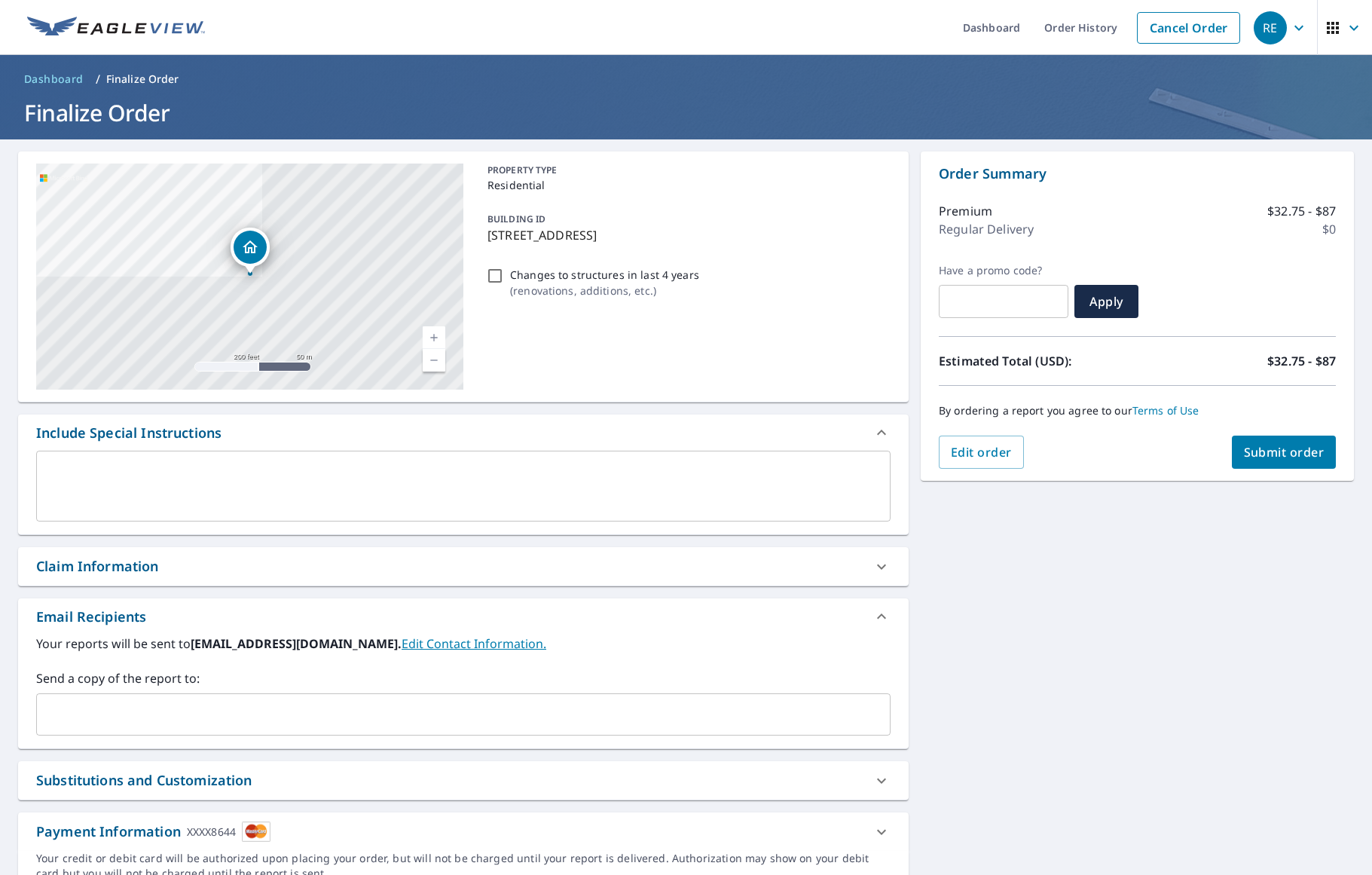
click at [494, 275] on input "Changes to structures in last 4 years ( renovations, additions, etc. )" at bounding box center [495, 276] width 18 height 18
checkbox input "true"
click at [89, 472] on textarea at bounding box center [463, 486] width 834 height 43
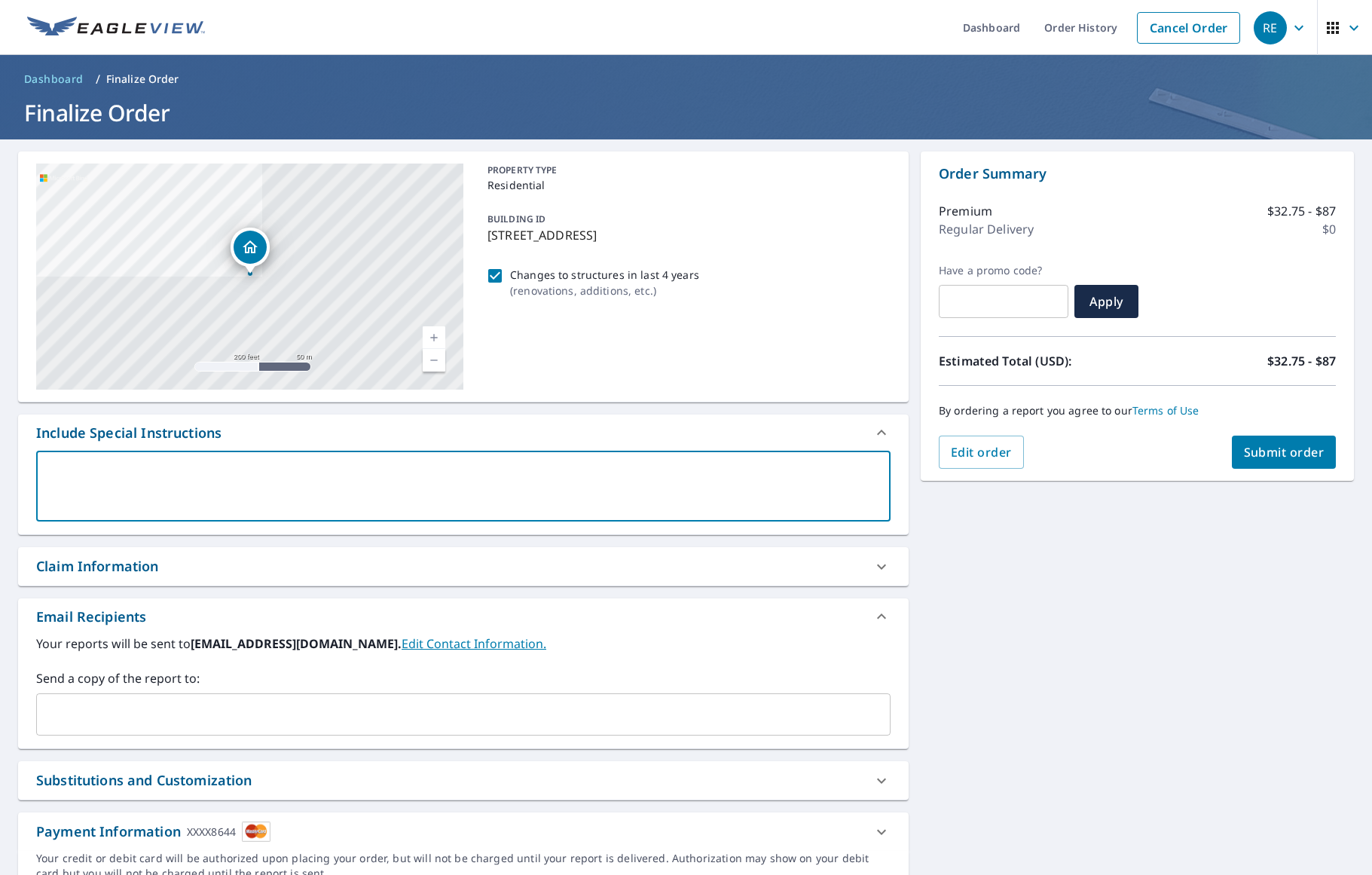
type textarea "t"
type textarea "x"
type textarea "th"
type textarea "x"
type textarea "thi"
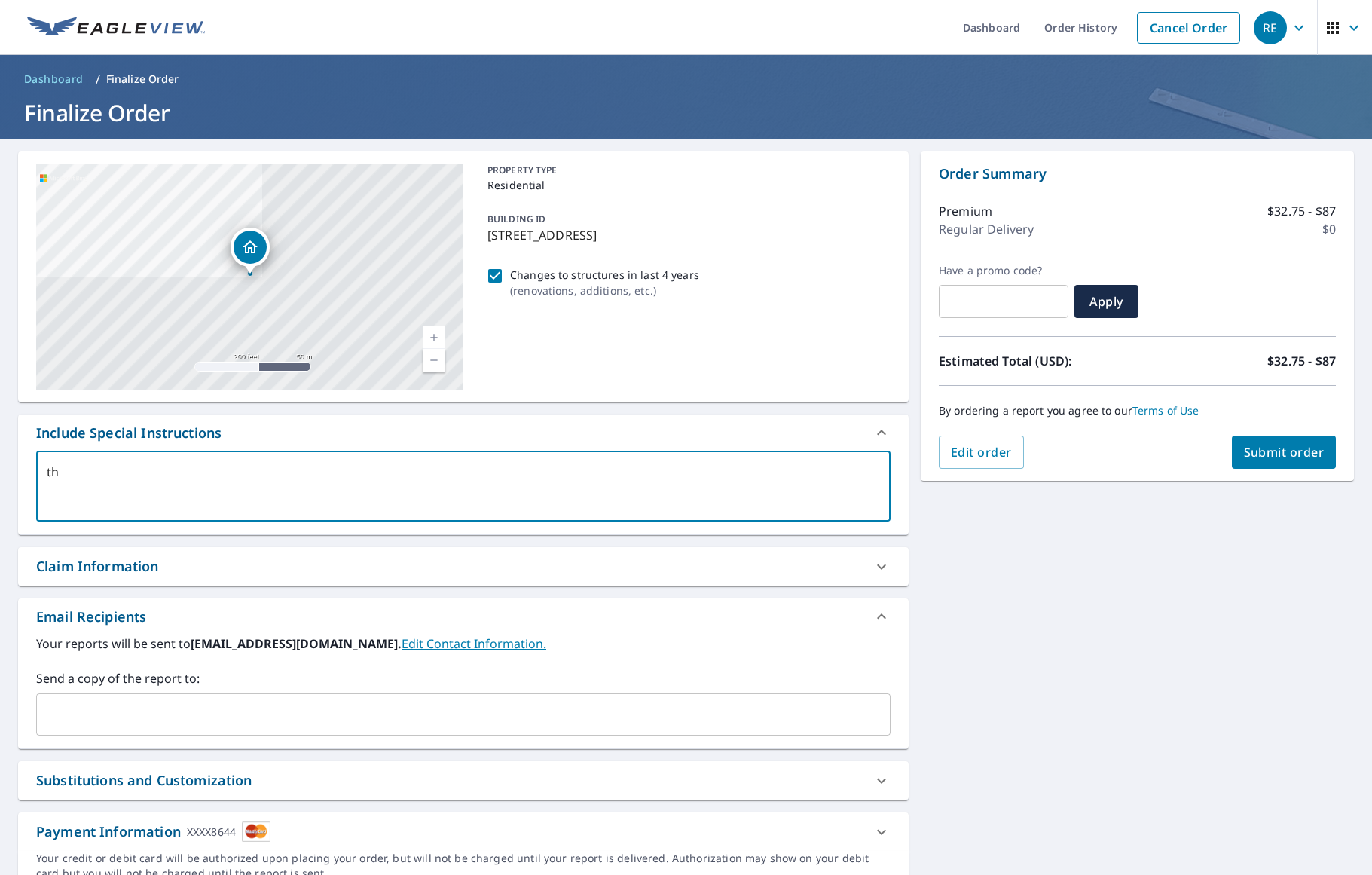
type textarea "x"
type textarea "this"
type textarea "x"
type textarea "this"
type textarea "x"
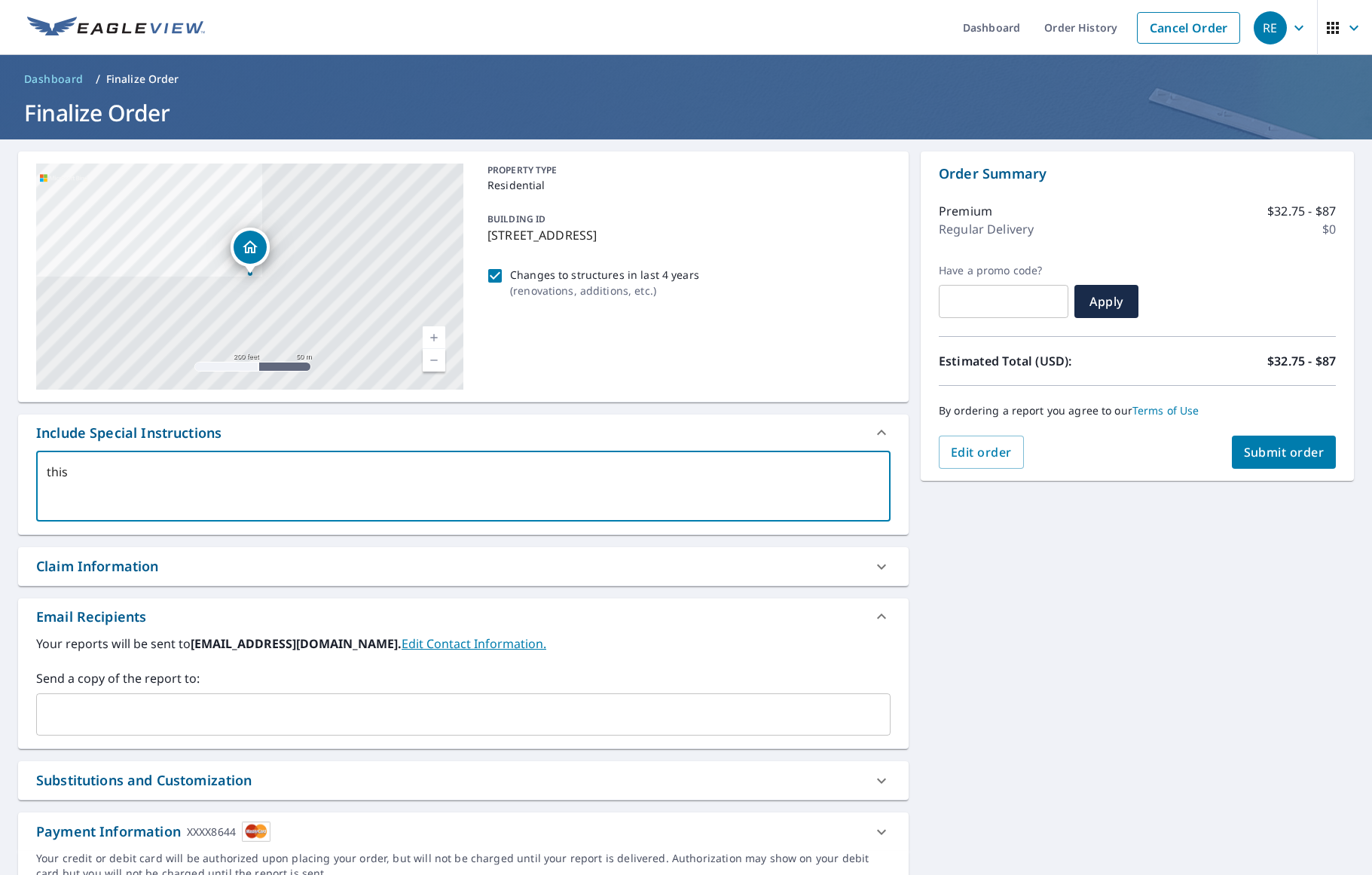
type textarea "this i"
type textarea "x"
type textarea "this is"
type textarea "x"
type textarea "this is"
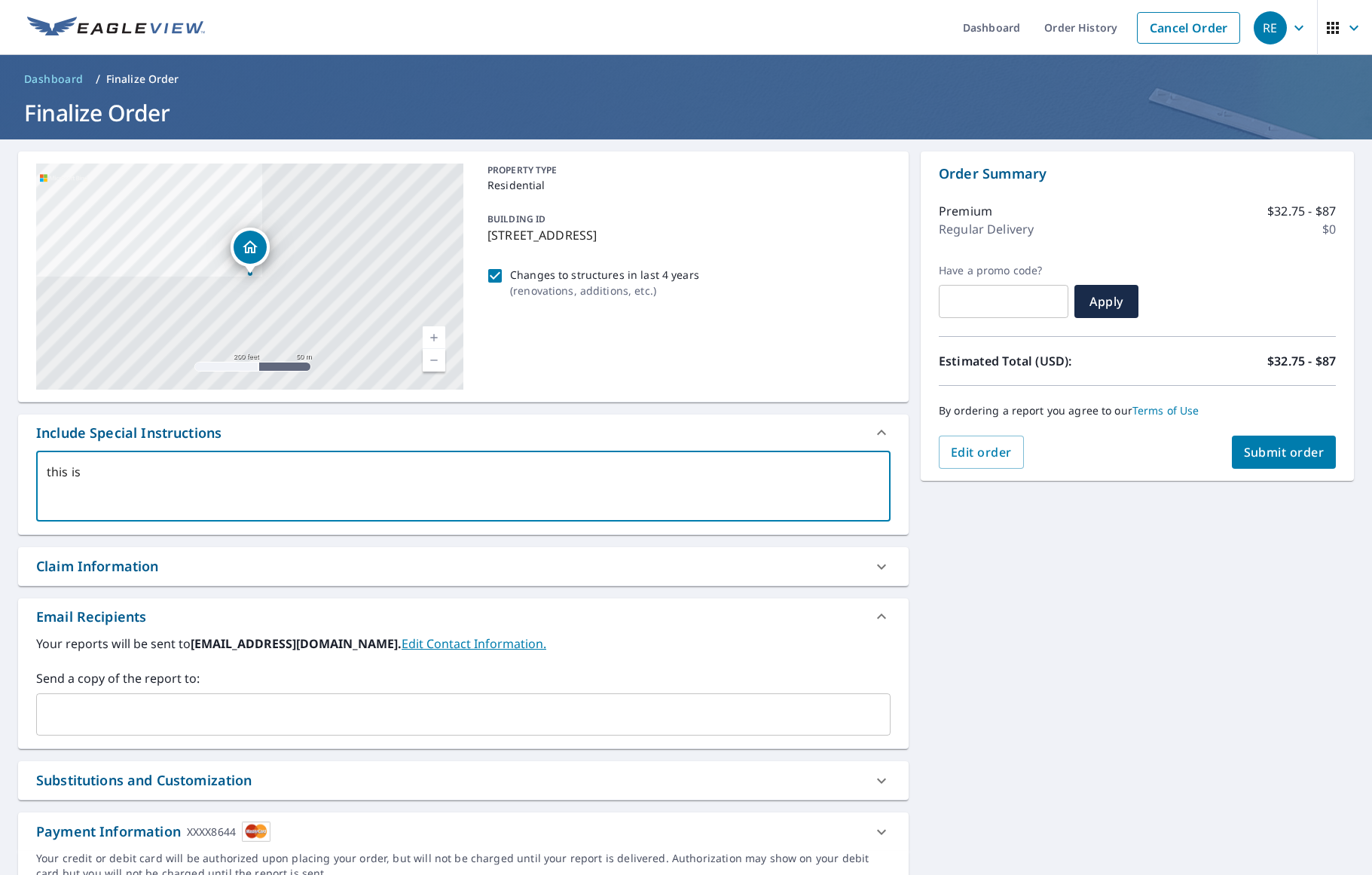
type textarea "x"
type textarea "this is o"
type textarea "x"
type textarea "this is on"
type textarea "x"
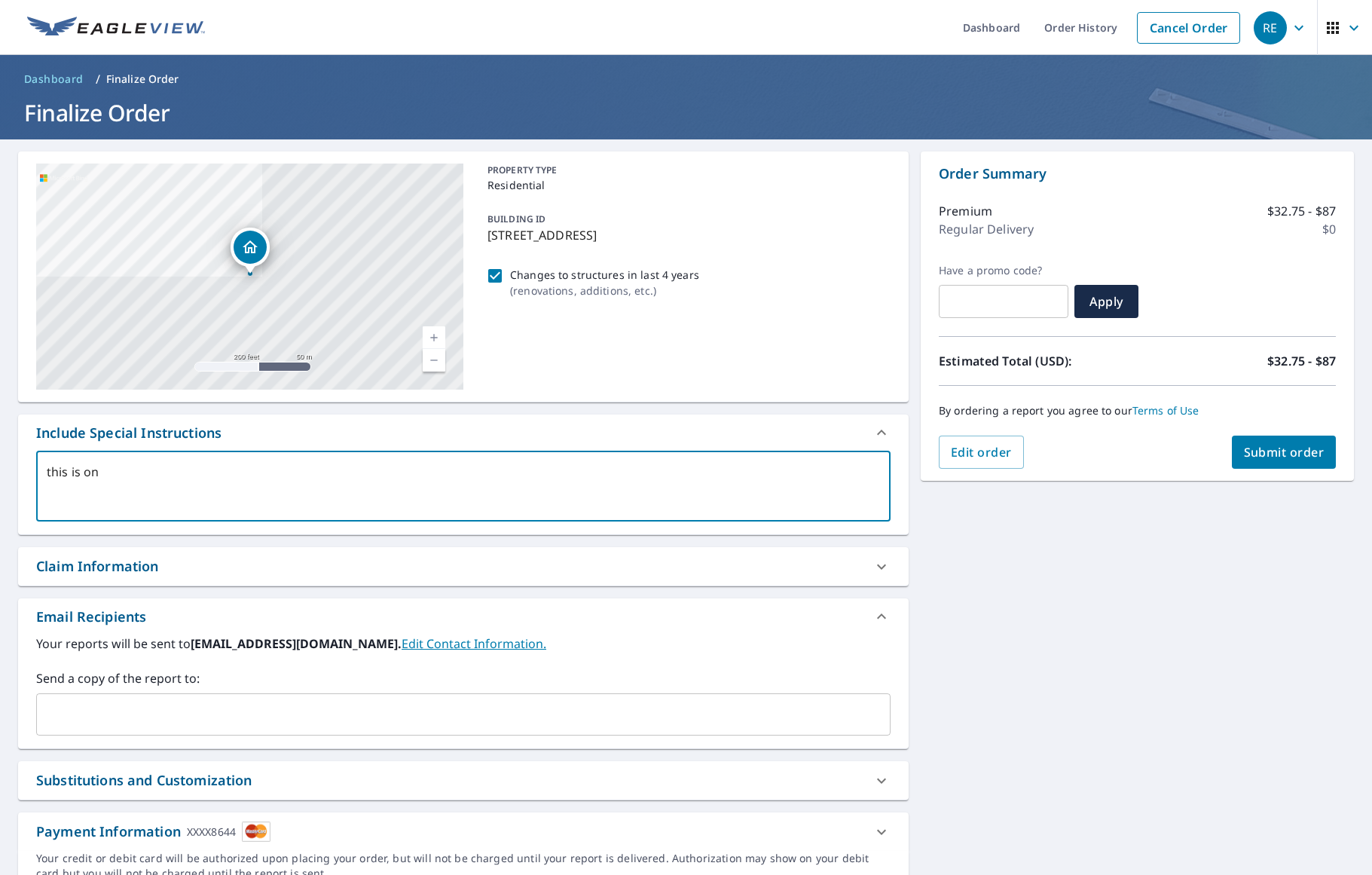
type textarea "this is one"
type textarea "x"
type textarea "this is one"
type textarea "x"
type textarea "this is one h"
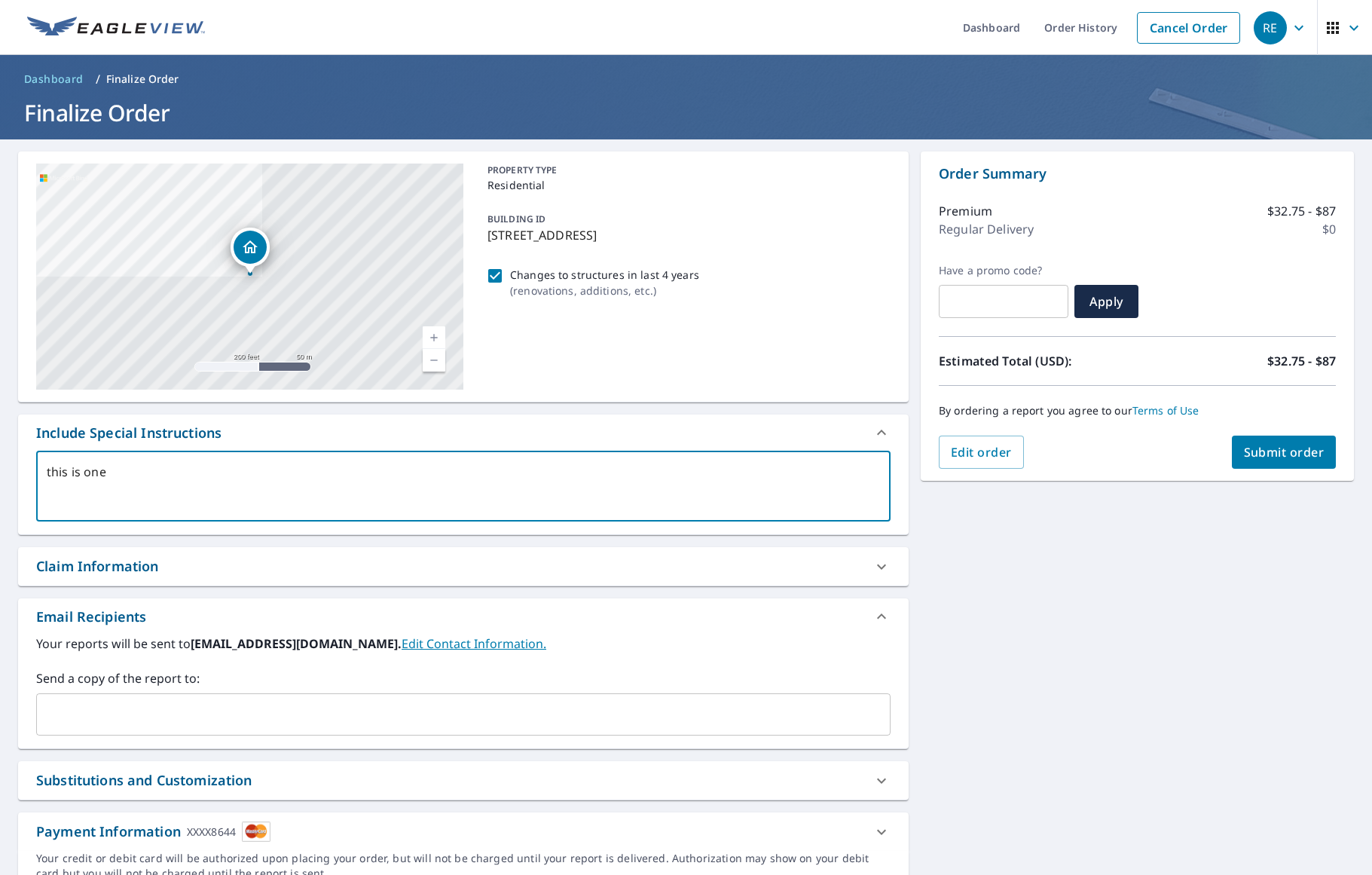
type textarea "x"
type textarea "this is one ho"
type textarea "x"
type textarea "this is one hom"
type textarea "x"
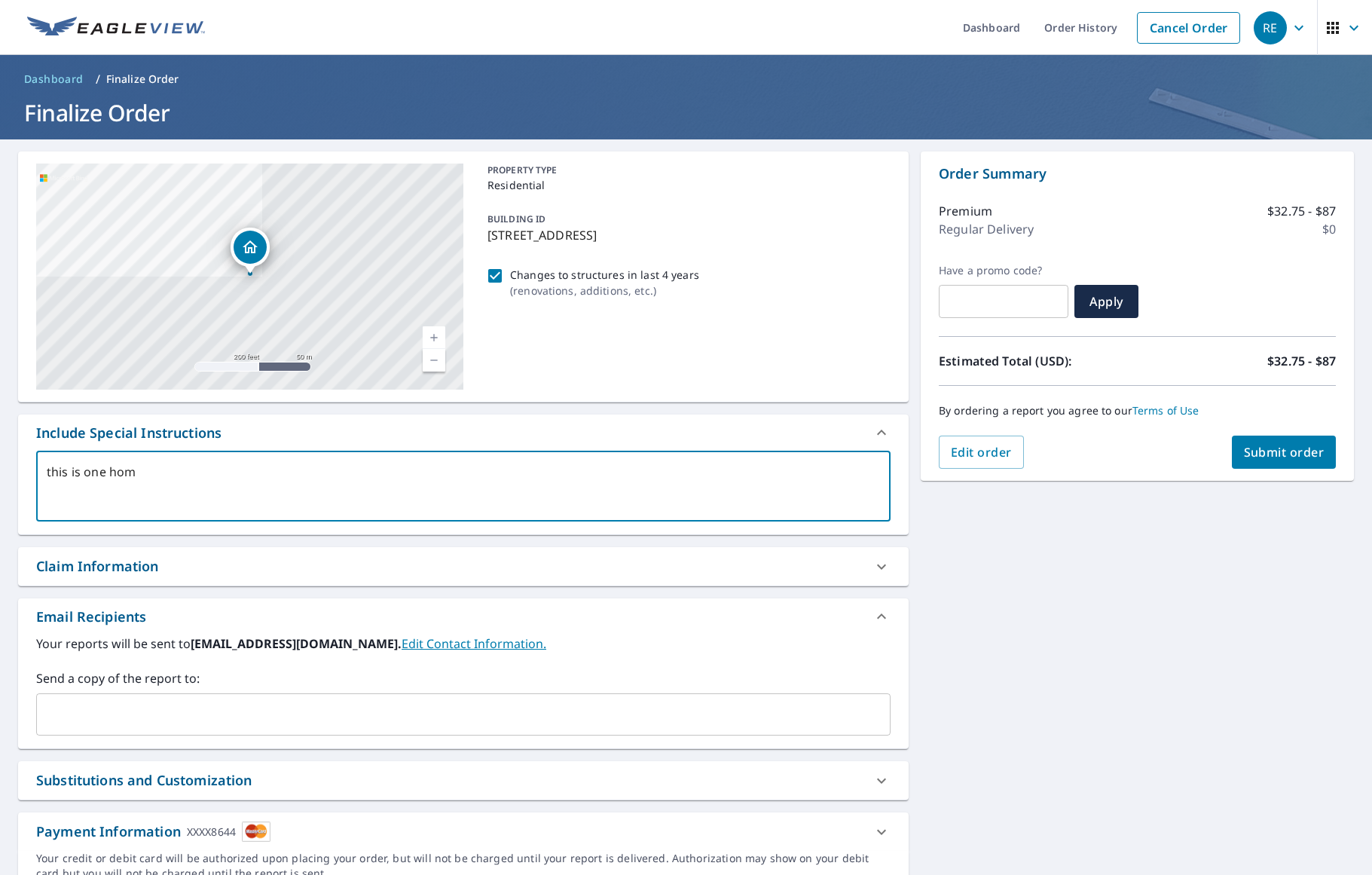
type textarea "this is one home"
type textarea "x"
type textarea "this is one home"
type textarea "x"
type textarea "this is one home w"
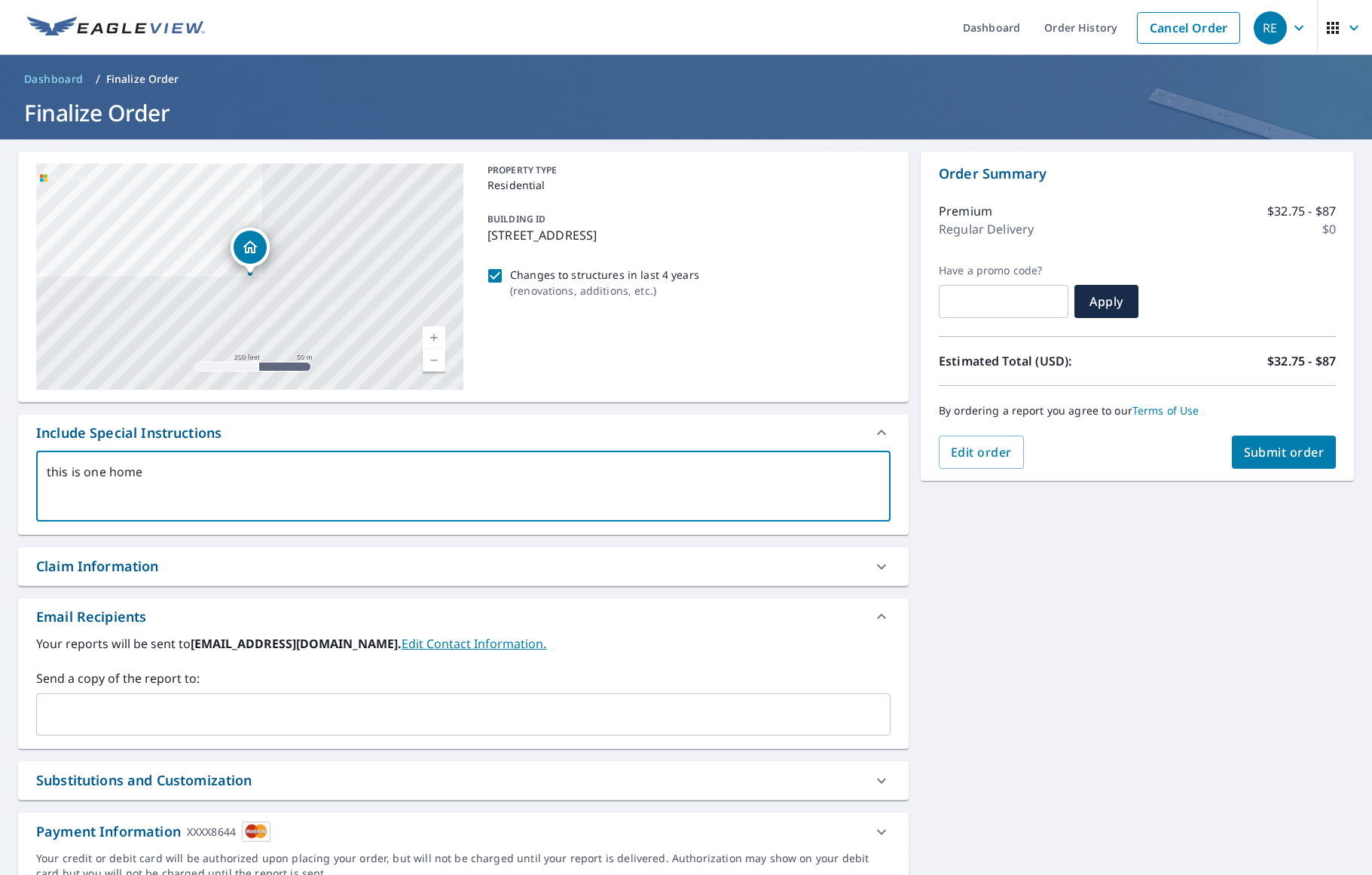
type textarea "x"
type textarea "this is one home wi"
type textarea "x"
type textarea "this is one home wit"
type textarea "x"
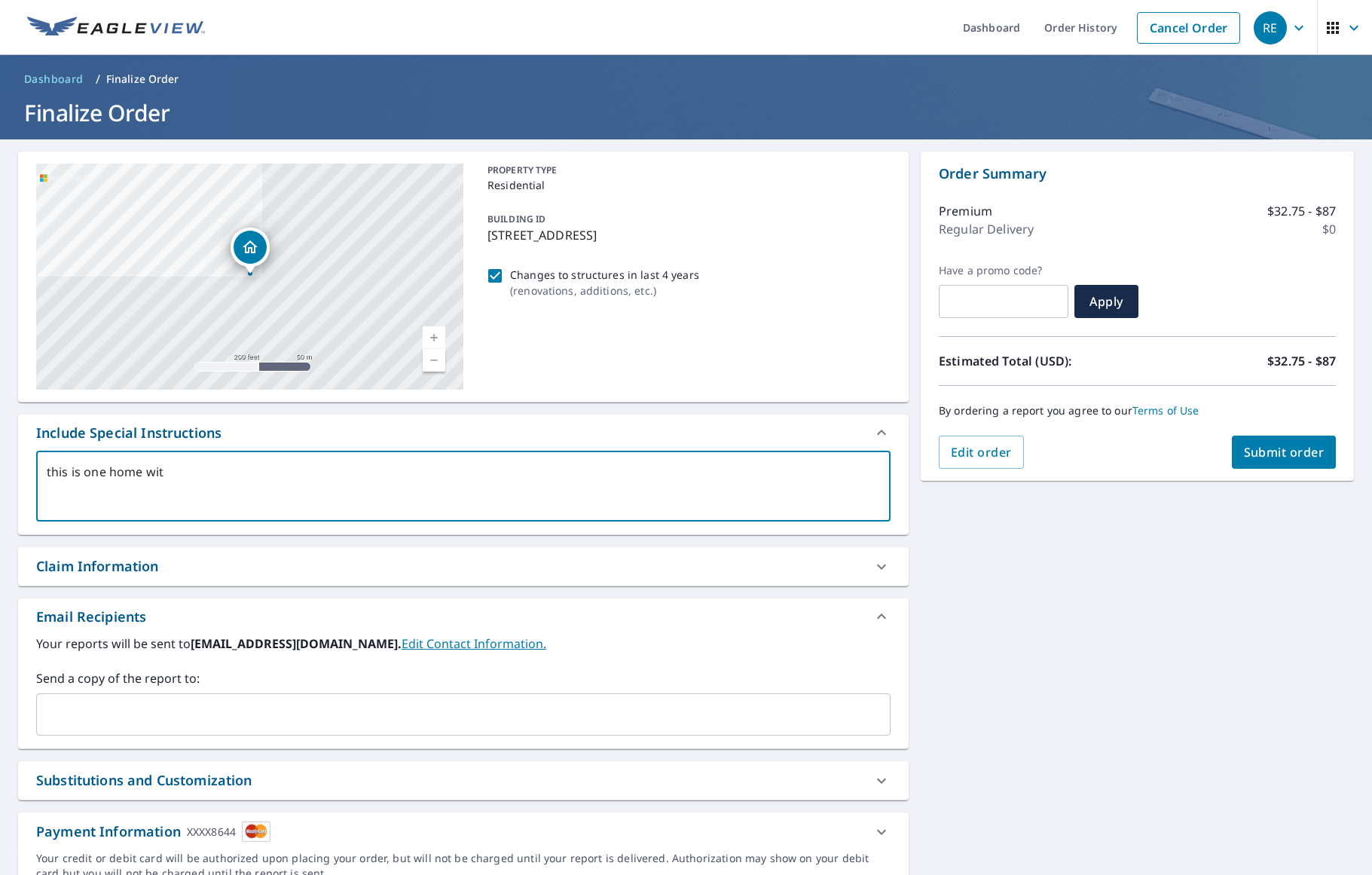
type textarea "this is one home with"
type textarea "x"
type textarea "this is one home with"
type textarea "x"
click at [49, 472] on textarea "this is one home with" at bounding box center [463, 486] width 834 height 43
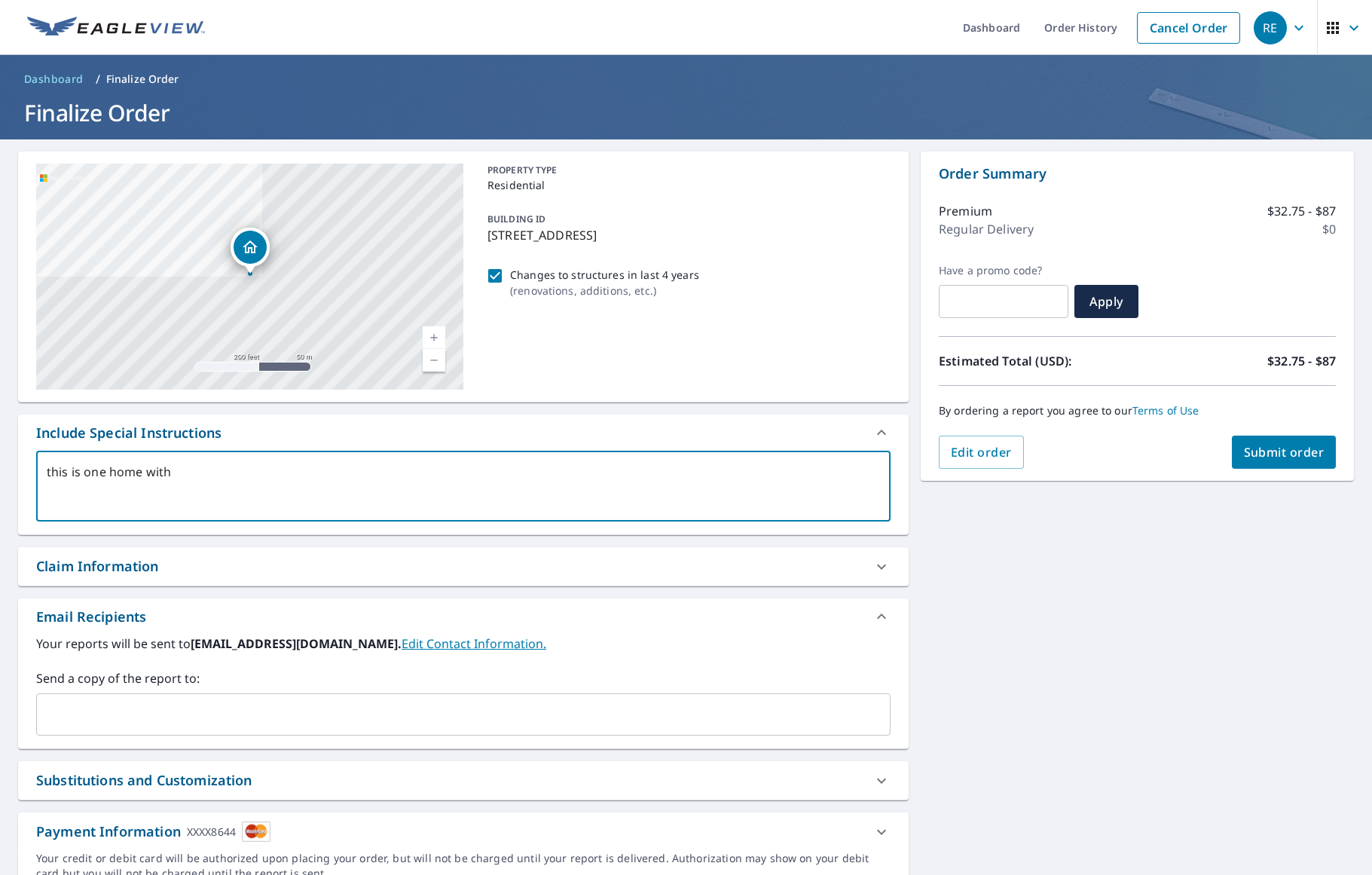
type textarea "his is one home with"
type textarea "x"
type textarea "This is one home with"
type textarea "x"
click at [175, 471] on textarea "This is one home with" at bounding box center [463, 486] width 834 height 43
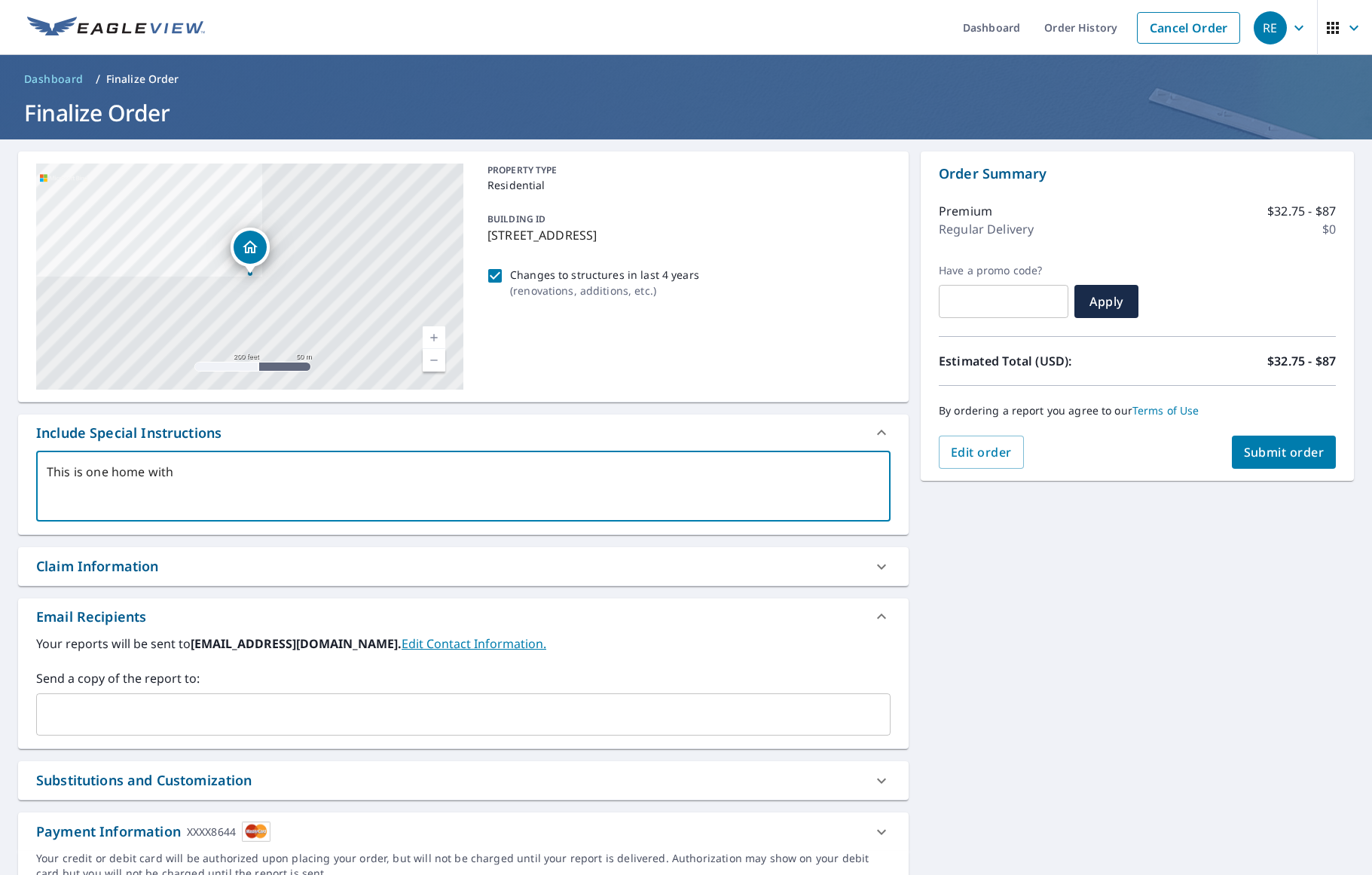
type textarea "This is one home with t"
type textarea "x"
type textarea "This is one home with tw"
type textarea "x"
type textarea "This is one home with two"
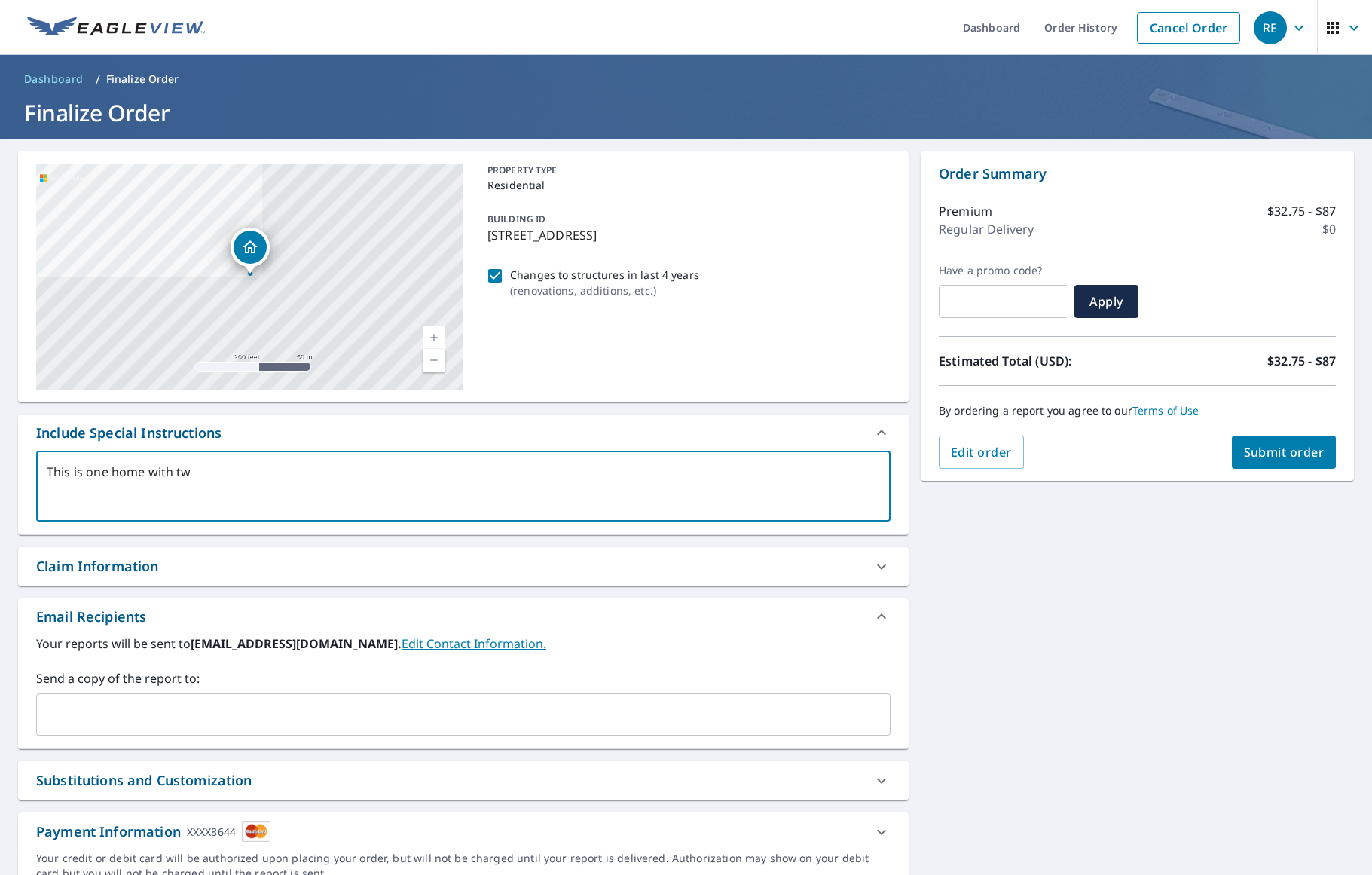
type textarea "x"
type textarea "This is one home with two"
type textarea "x"
type textarea "This is one home with two a"
type textarea "x"
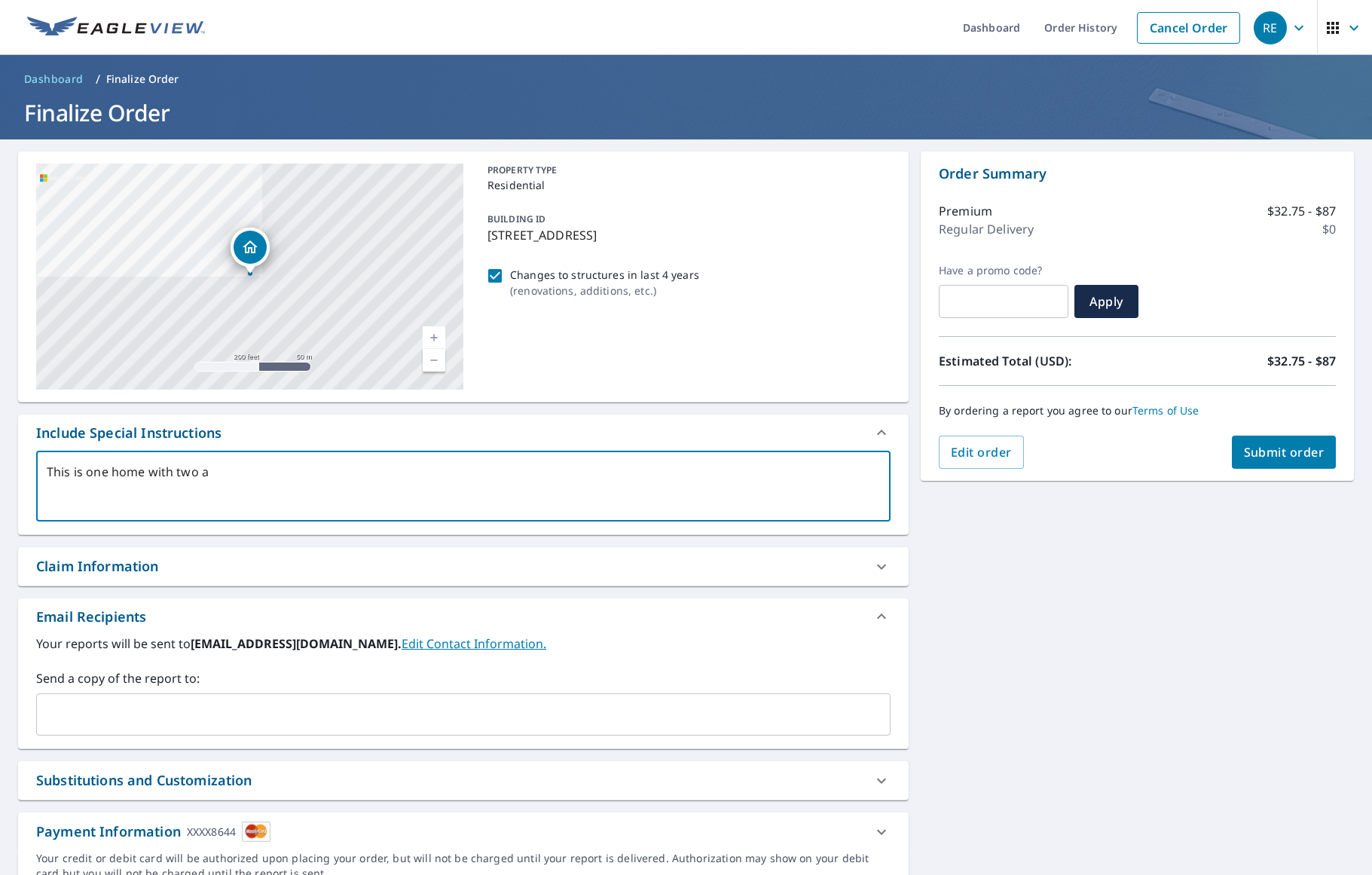
type textarea "This is one home with two"
type textarea "x"
type textarea "This is one home with two"
type textarea "x"
type textarea "This is one home with tw"
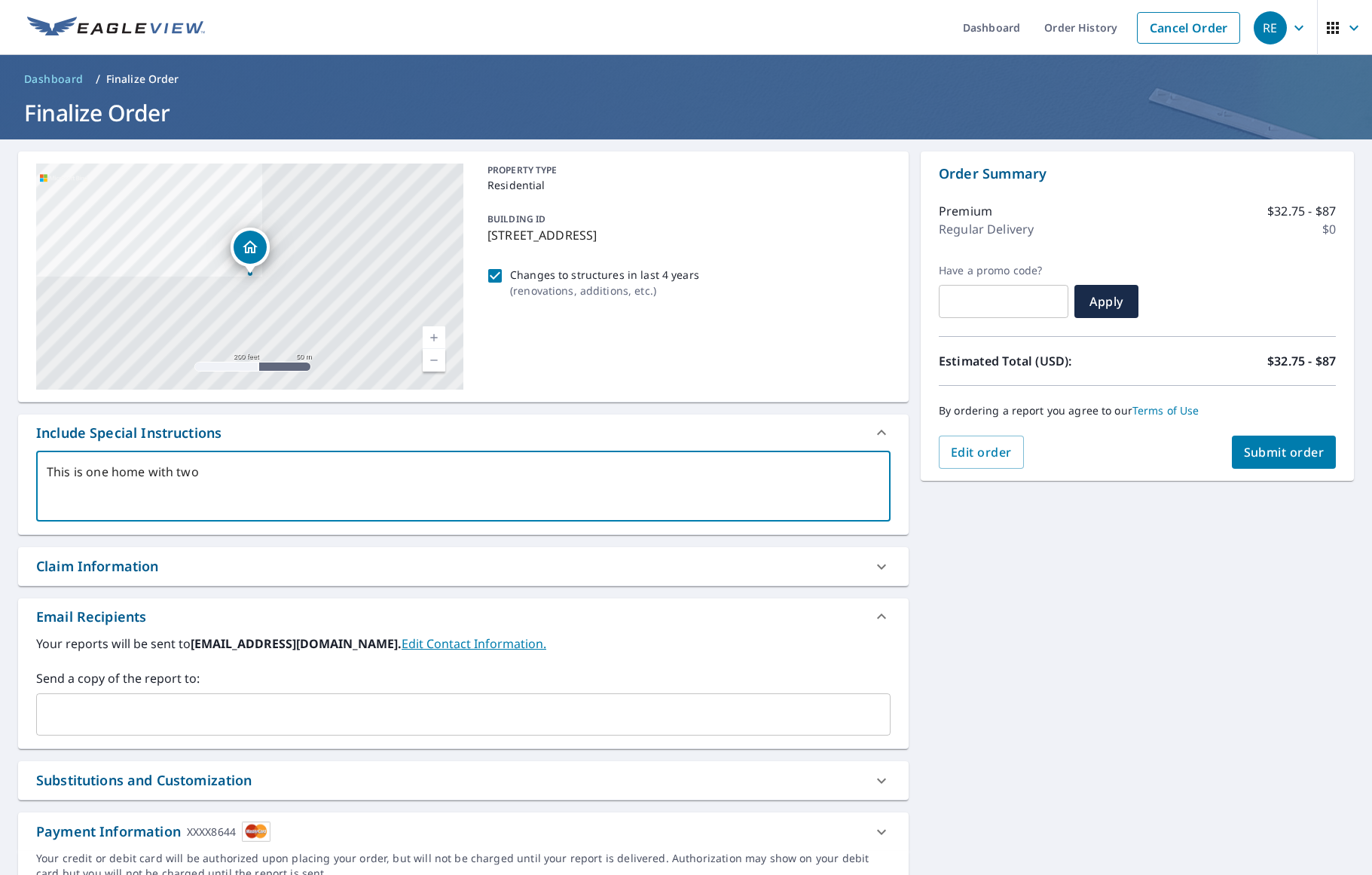
type textarea "x"
type textarea "This is one home with t"
type textarea "x"
type textarea "This is one home with"
type textarea "x"
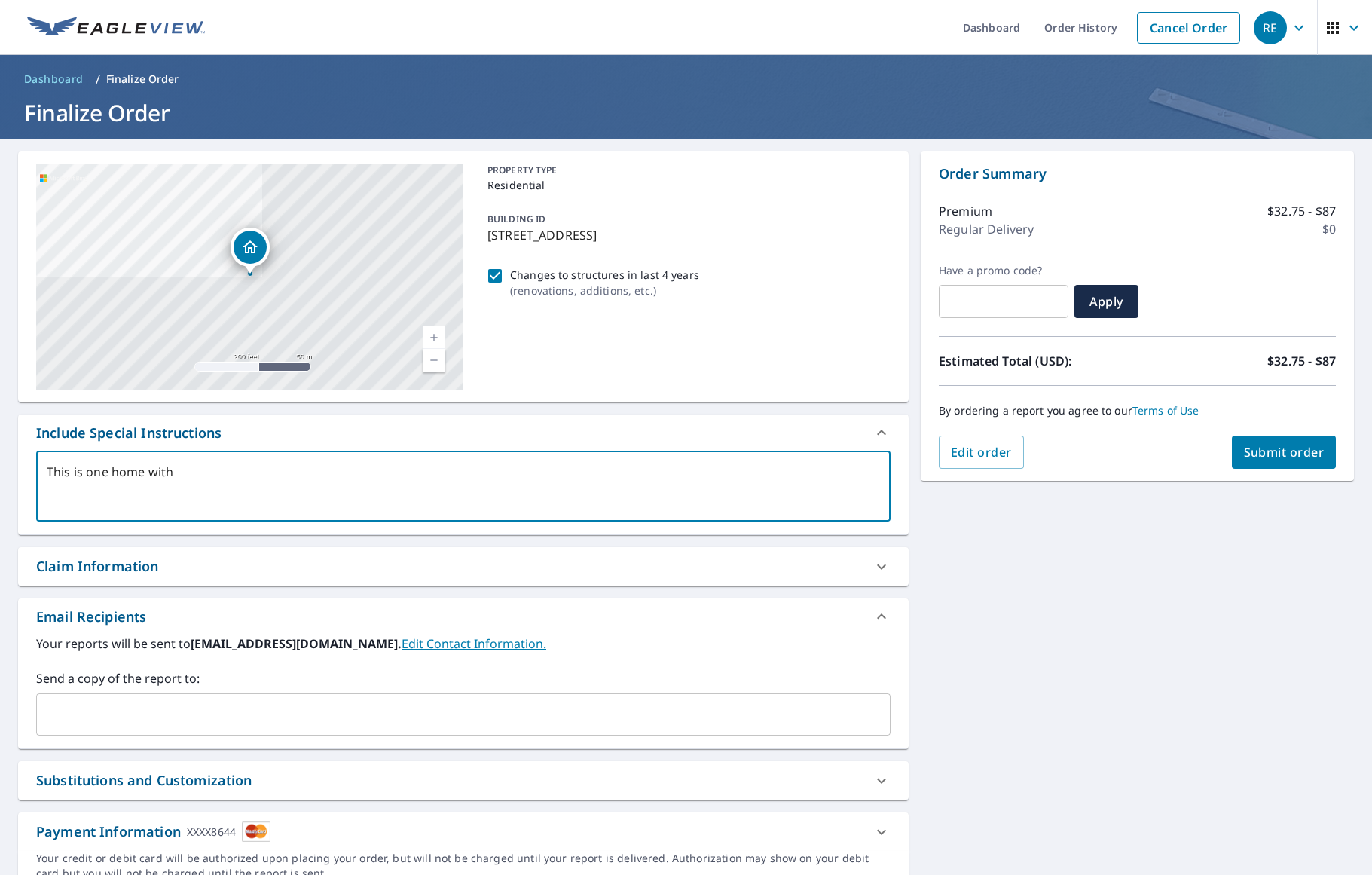
type textarea "This is one home with"
type textarea "x"
type textarea "This is one home wit"
type textarea "x"
type textarea "This is one home wi"
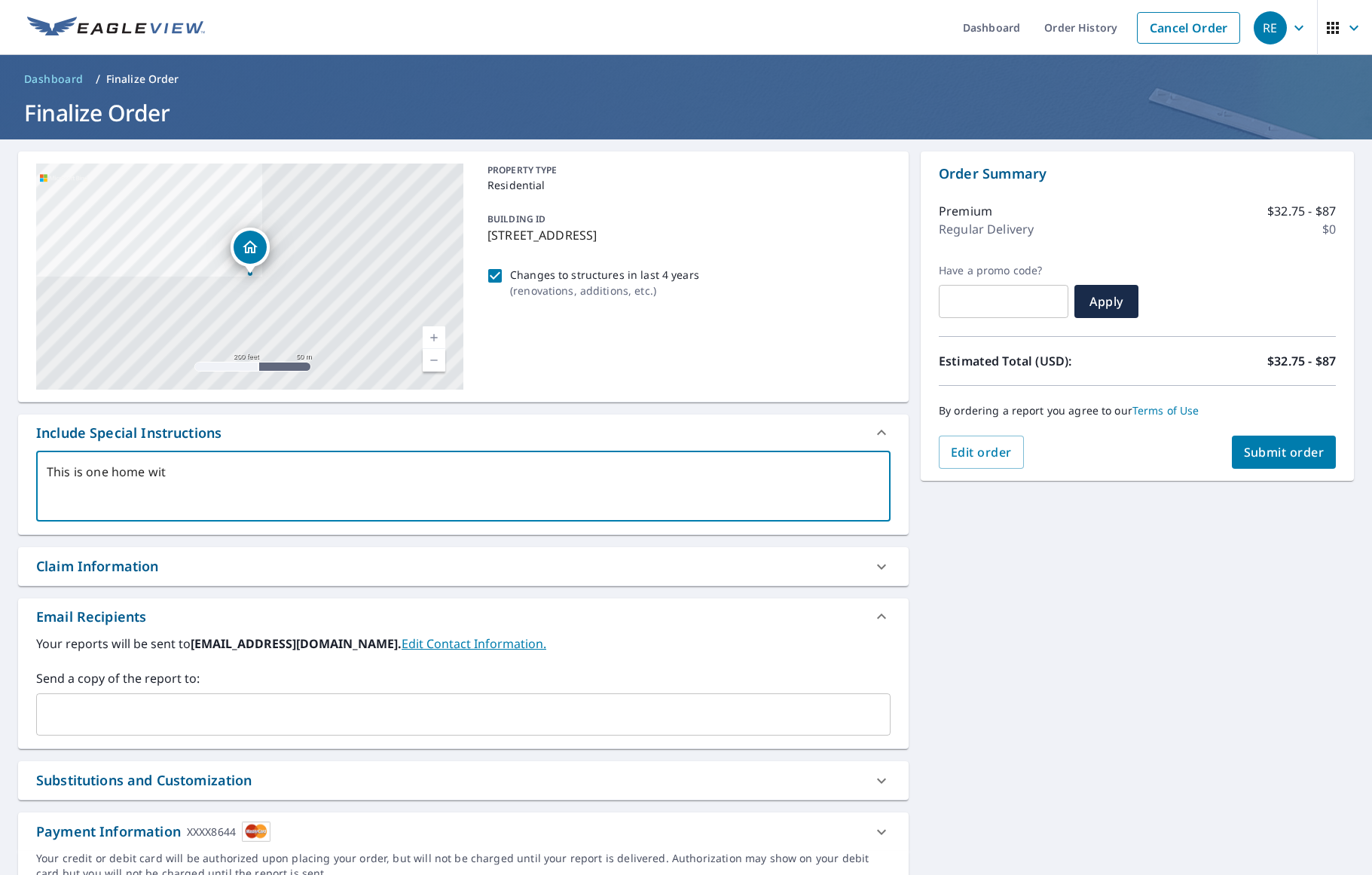
type textarea "x"
type textarea "This is one home w"
type textarea "x"
type textarea "This is one home"
type textarea "x"
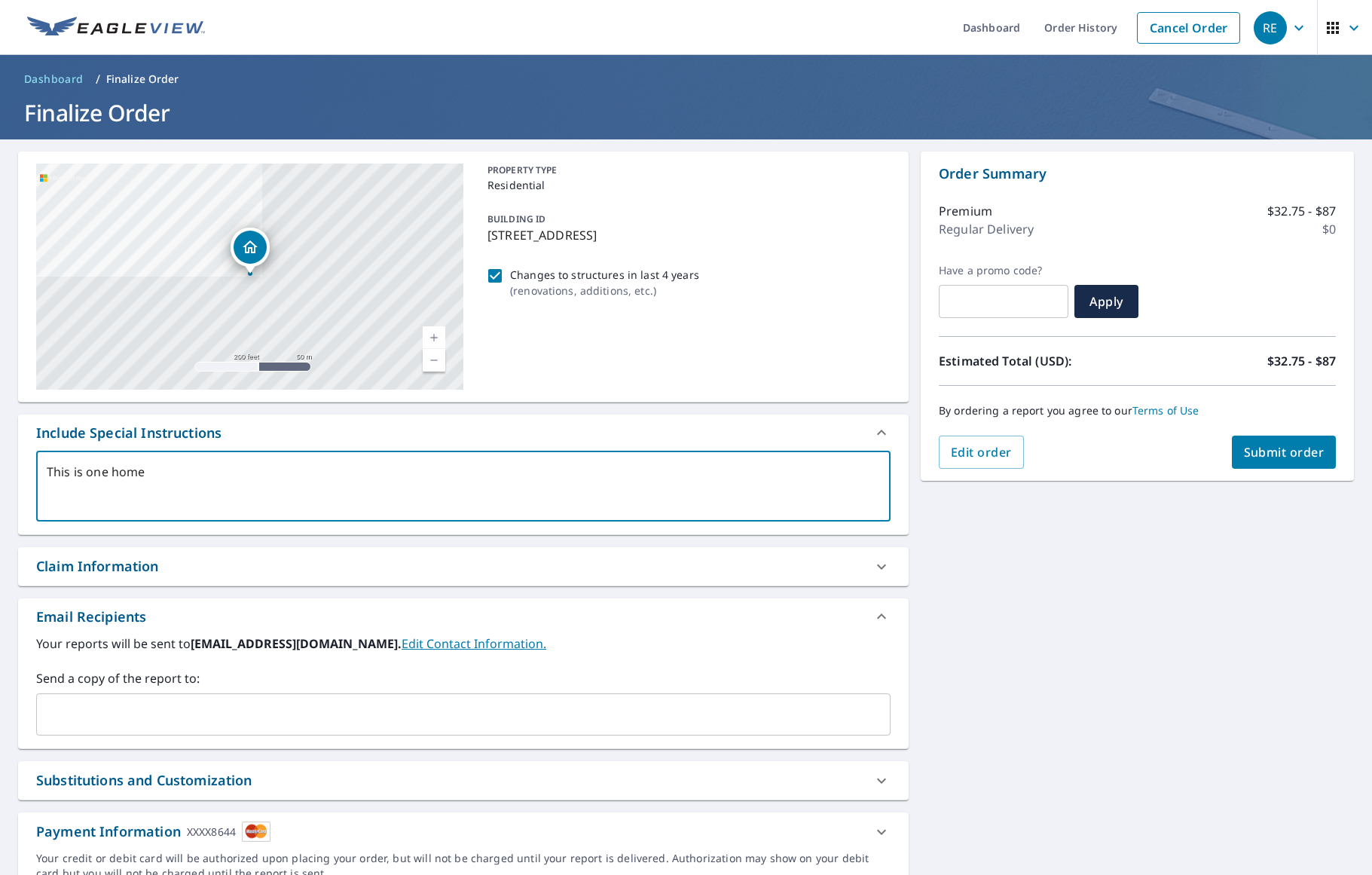
type textarea "This is one home"
type textarea "x"
type textarea "This is one hom"
type textarea "x"
type textarea "This is one ho"
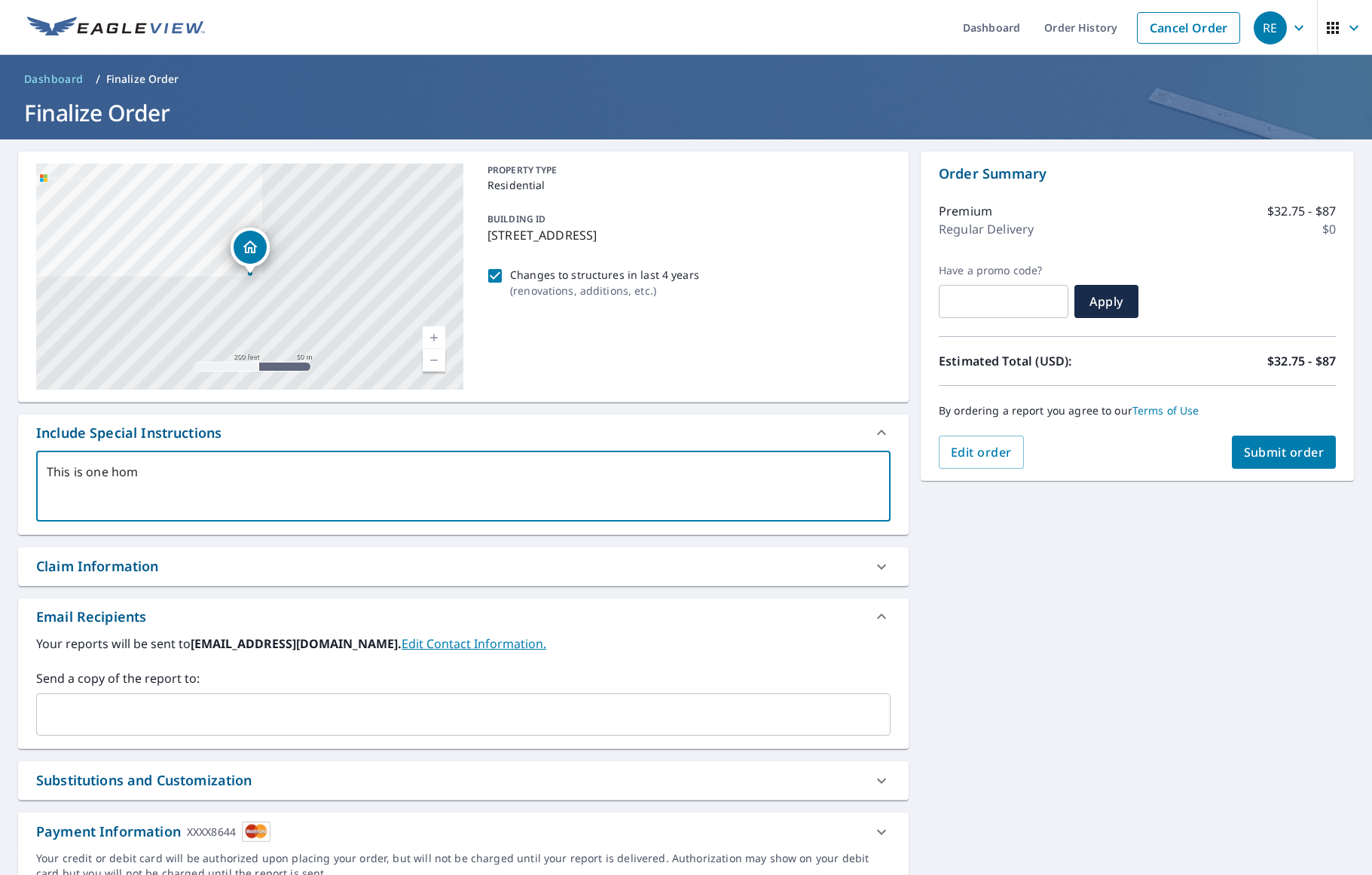
type textarea "x"
type textarea "This is one h"
type textarea "x"
type textarea "This is one"
type textarea "x"
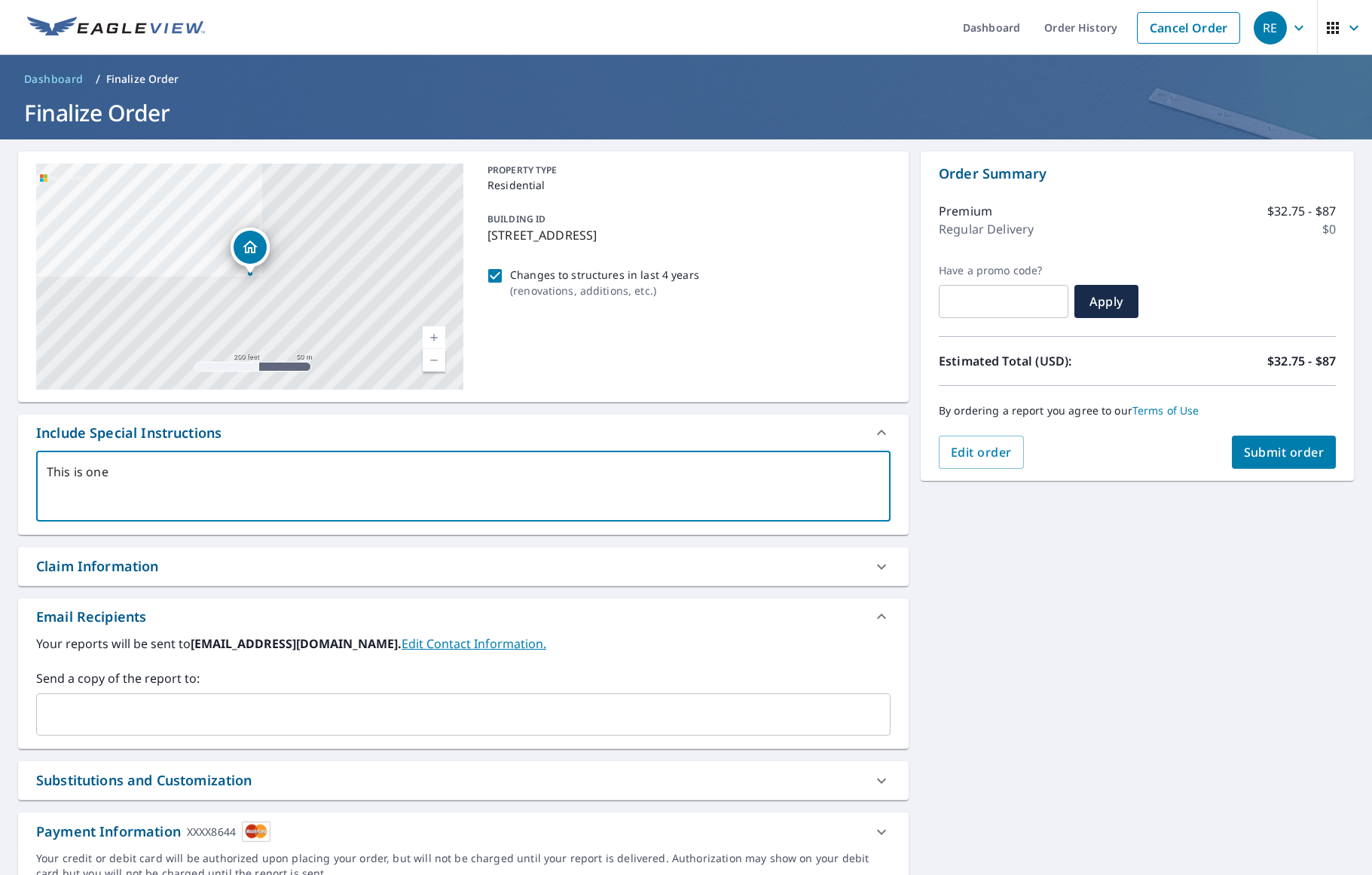
type textarea "This is one"
type textarea "x"
type textarea "This is on"
type textarea "x"
type textarea "This is o"
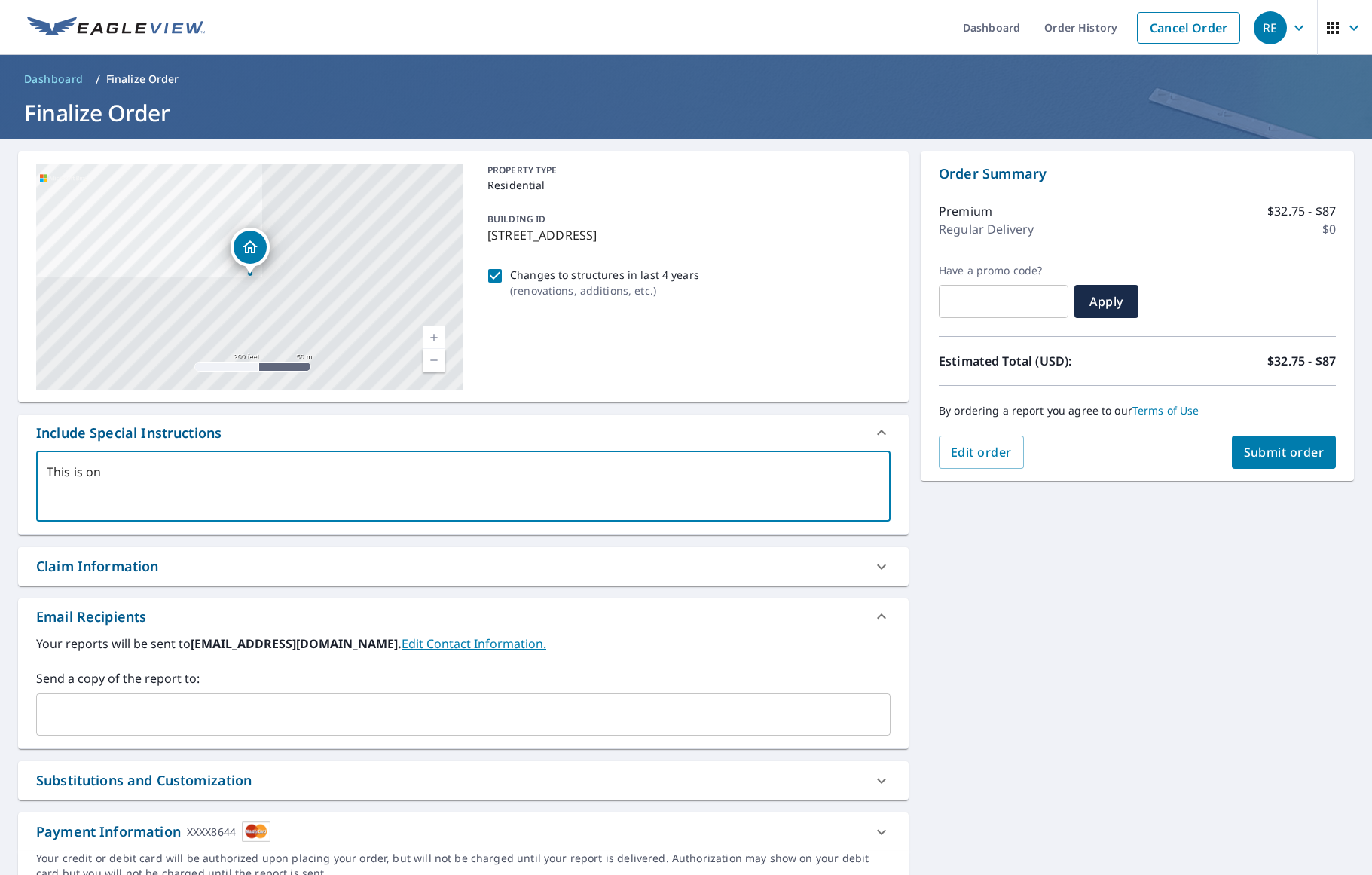
type textarea "x"
type textarea "This is"
type textarea "x"
type textarea "This is"
type textarea "x"
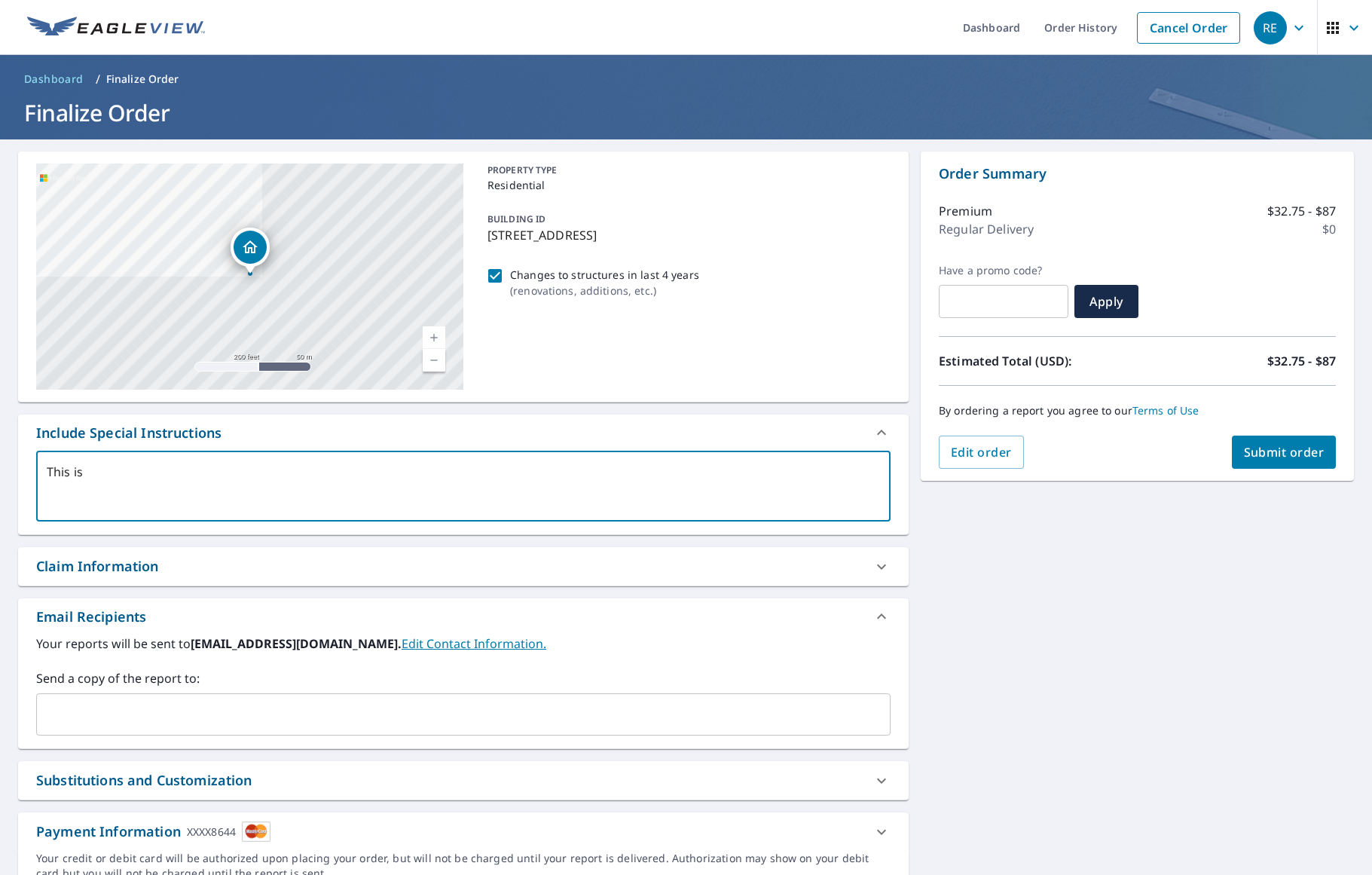
type textarea "This i"
type textarea "x"
type textarea "This"
type textarea "x"
type textarea "This"
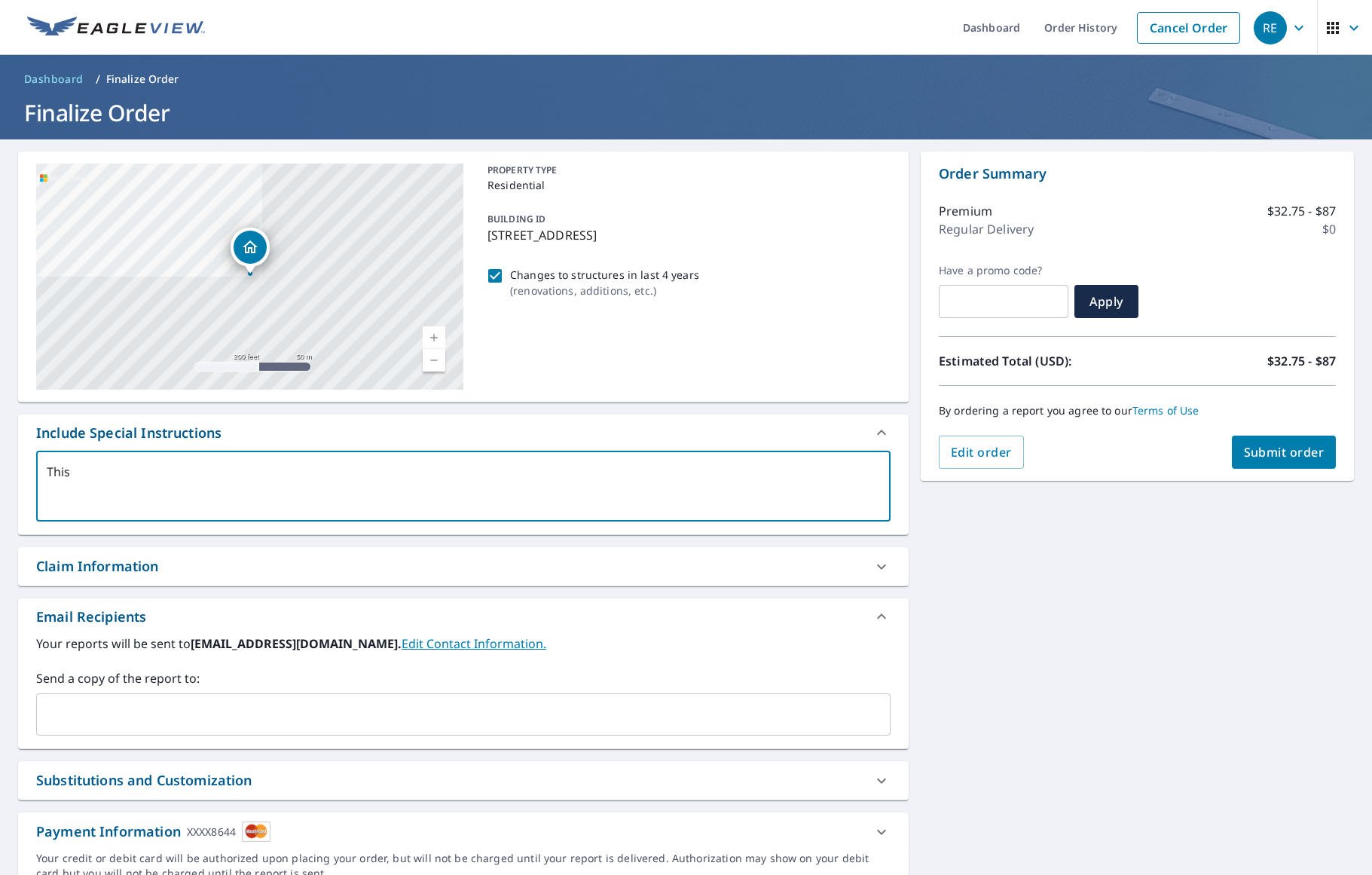
type textarea "x"
type textarea "Thi"
type textarea "x"
type textarea "Th"
type textarea "x"
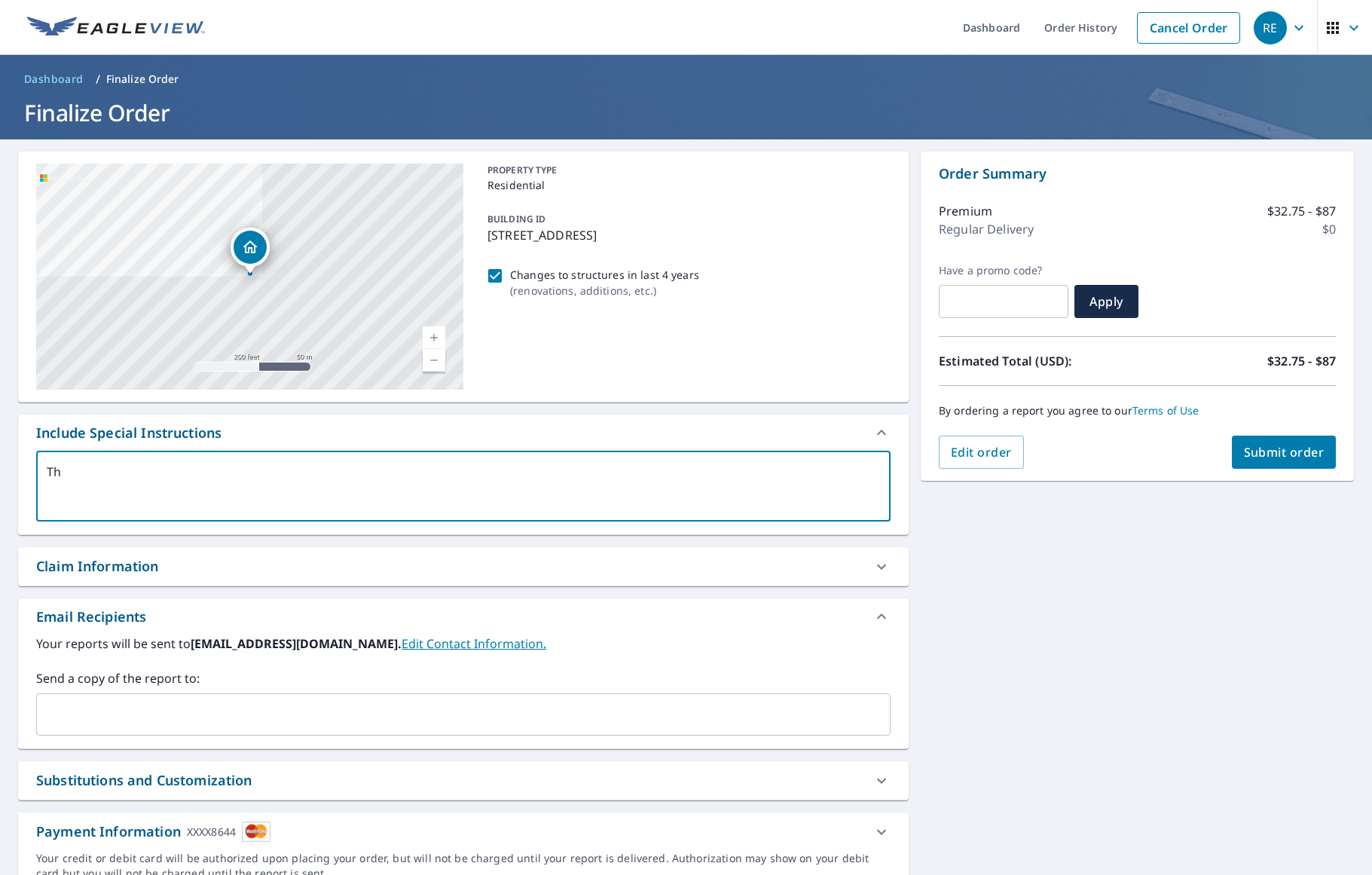
type textarea "T"
type textarea "x"
type textarea "H"
type textarea "x"
type textarea "Ho"
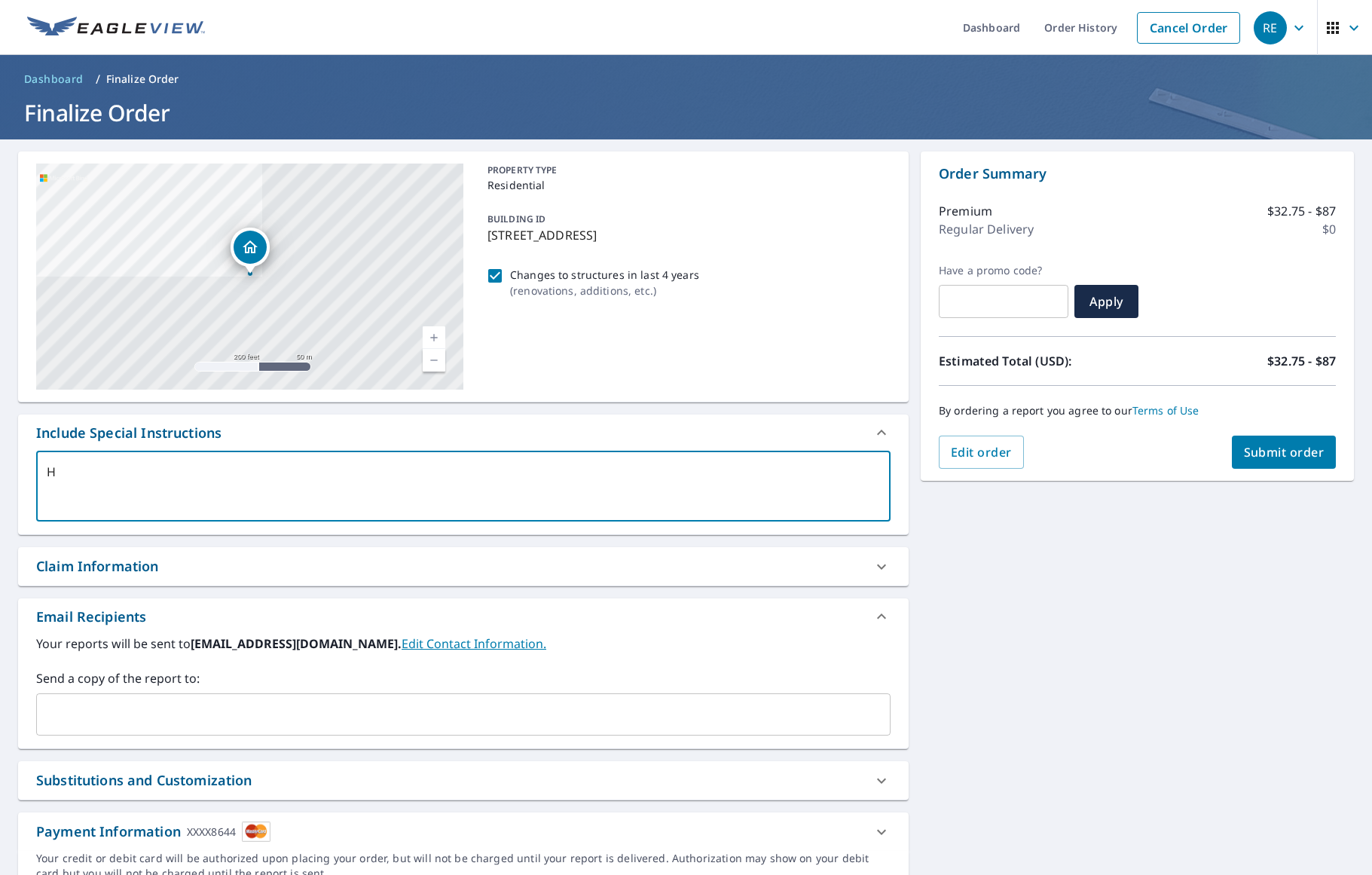
type textarea "x"
type textarea "H"
type textarea "x"
type textarea "T"
type textarea "x"
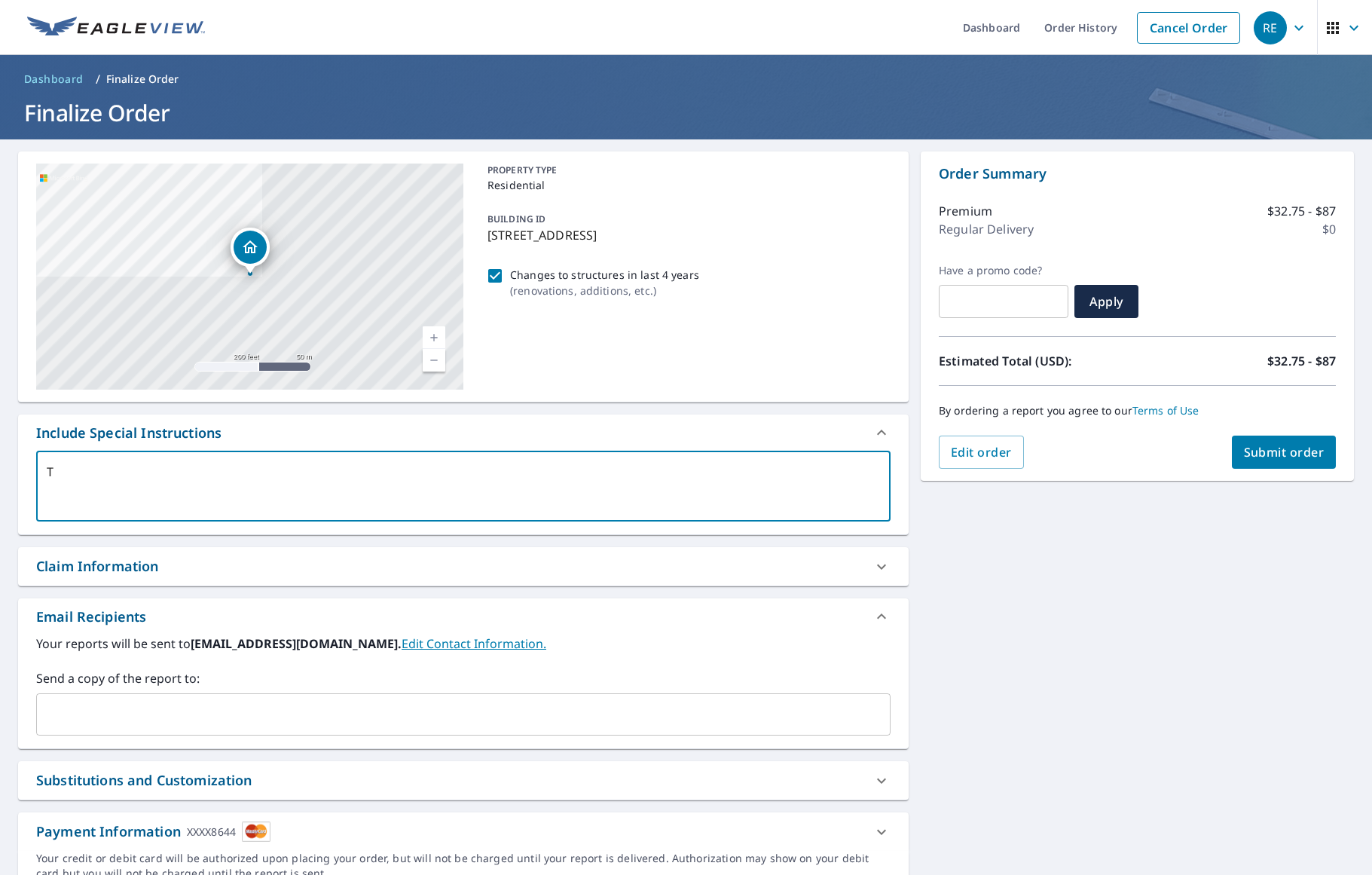
type textarea "Th"
type textarea "x"
type textarea "Thi"
type textarea "x"
type textarea "This"
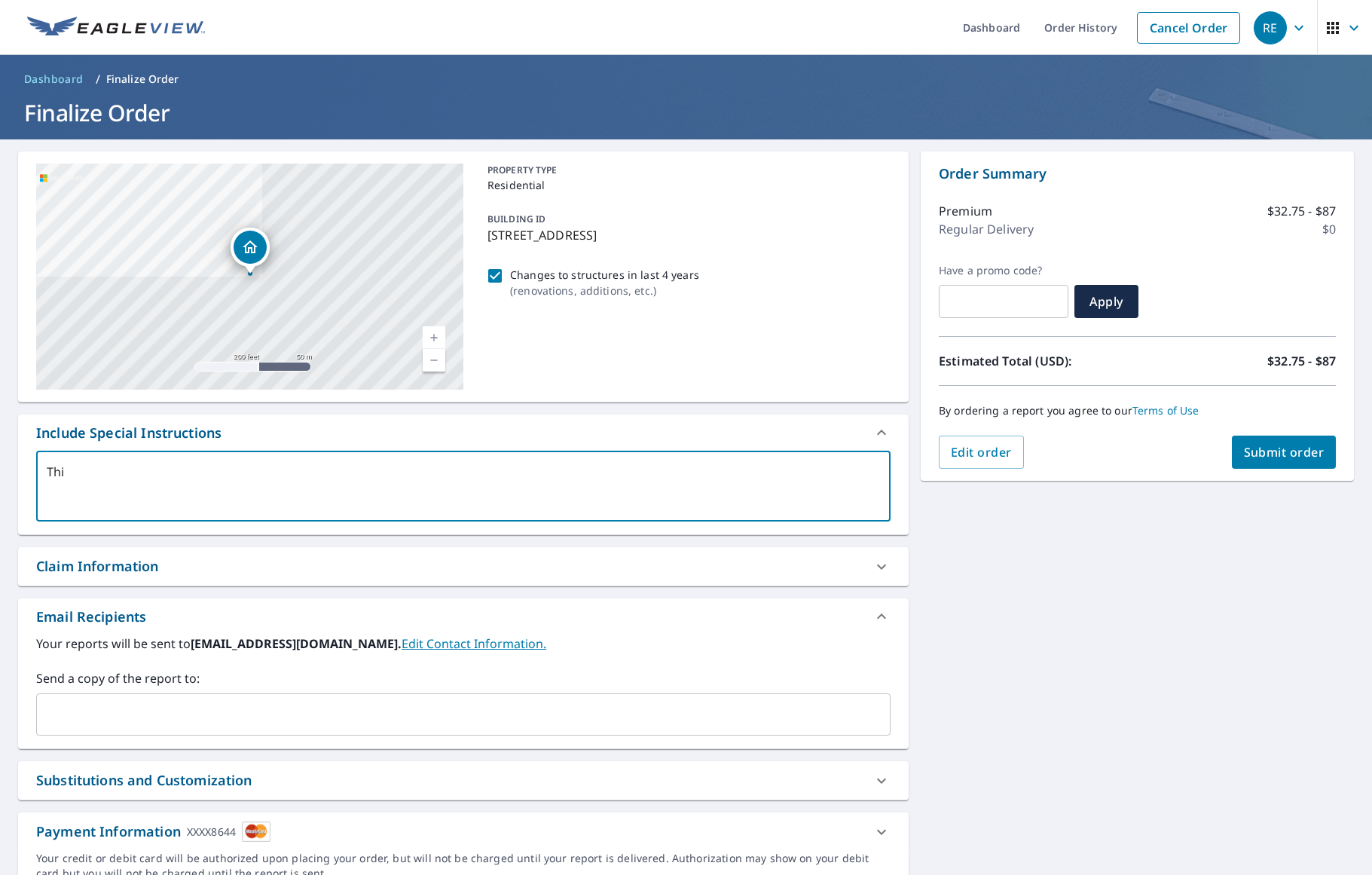
type textarea "x"
type textarea "This"
type textarea "x"
type textarea "This h"
type textarea "x"
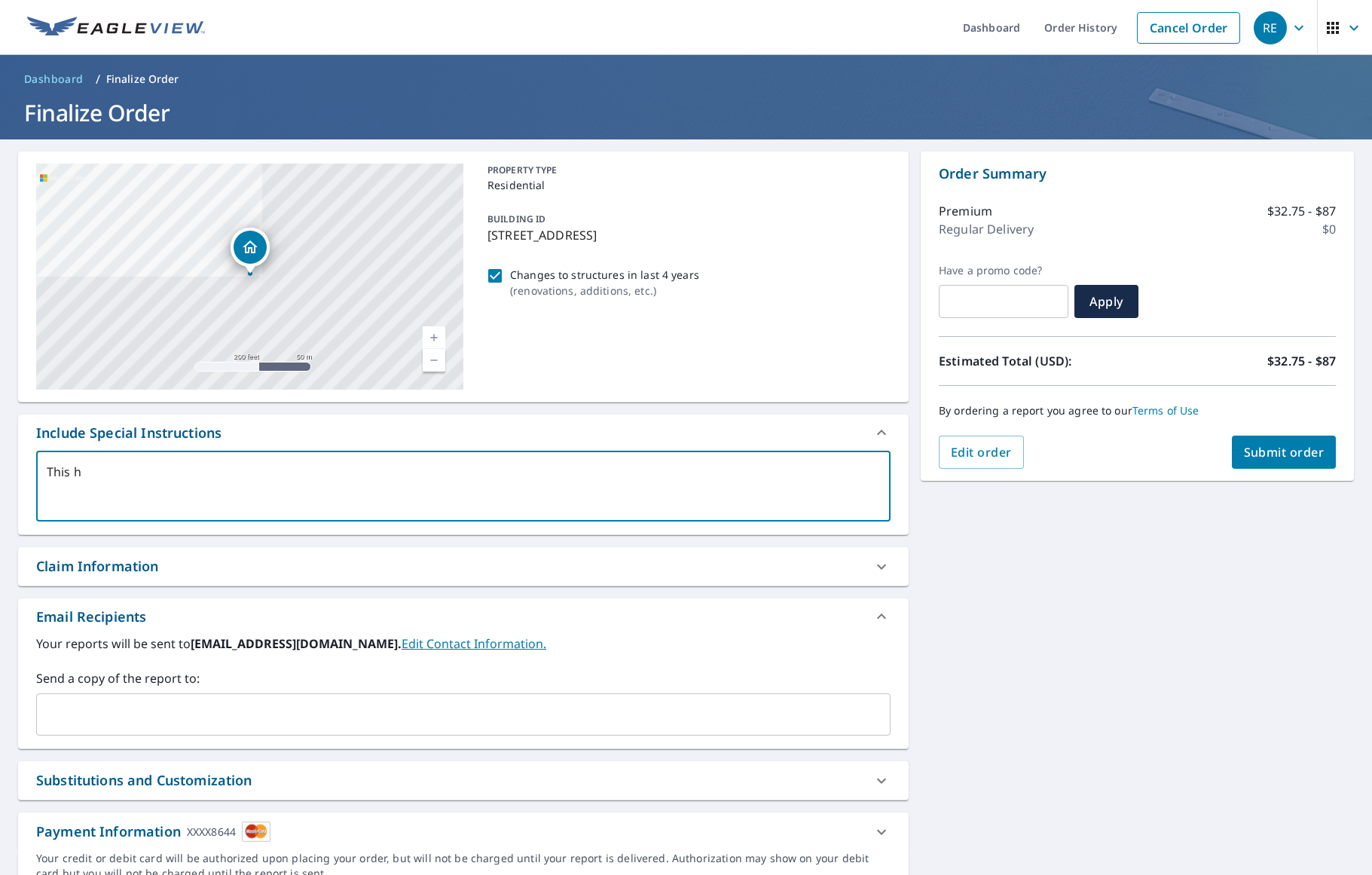
type textarea "This ho"
type textarea "x"
type textarea "This hou"
type textarea "x"
type textarea "This hous"
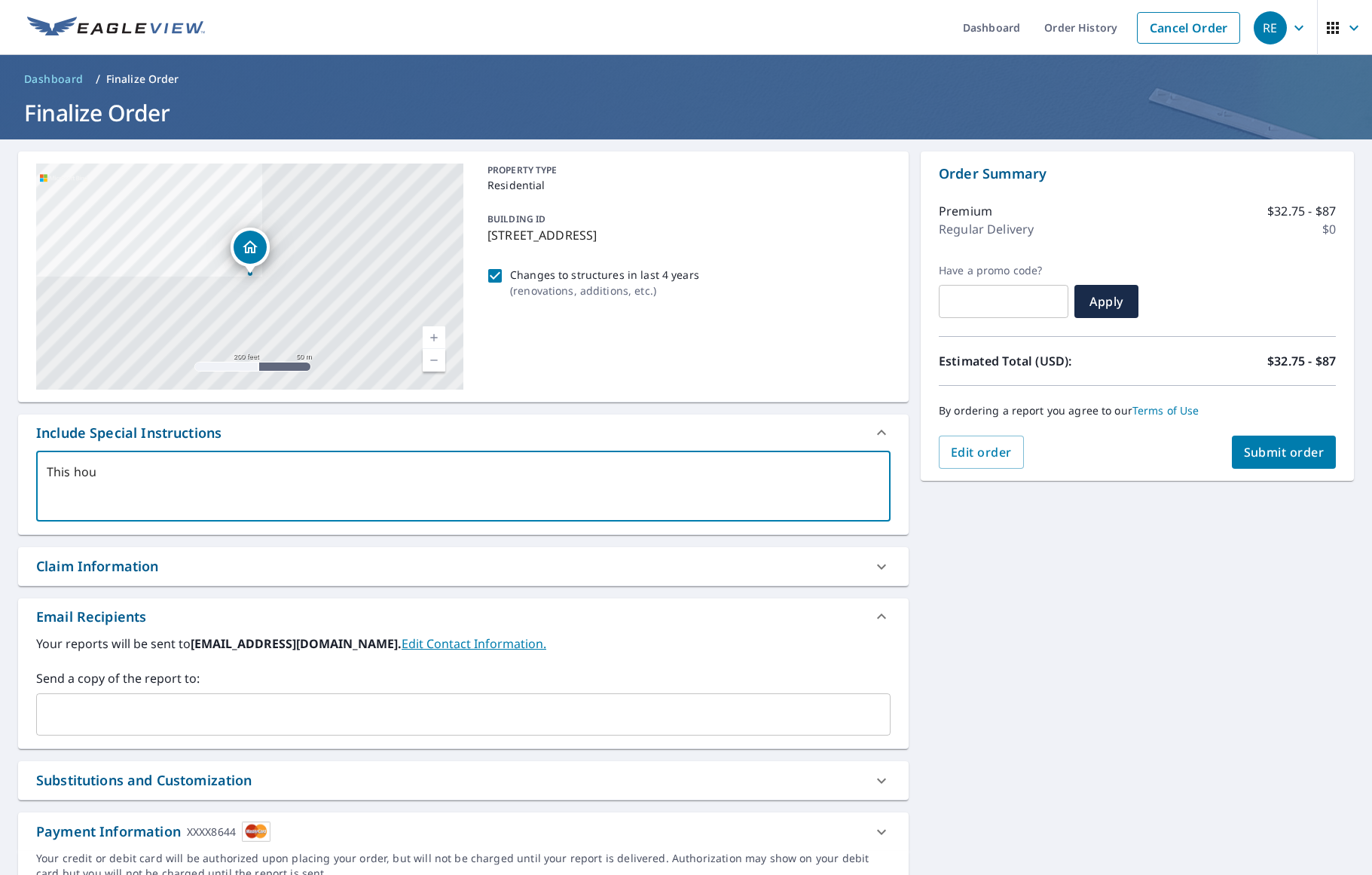
type textarea "x"
type textarea "This house"
type textarea "x"
type textarea "This house"
type textarea "x"
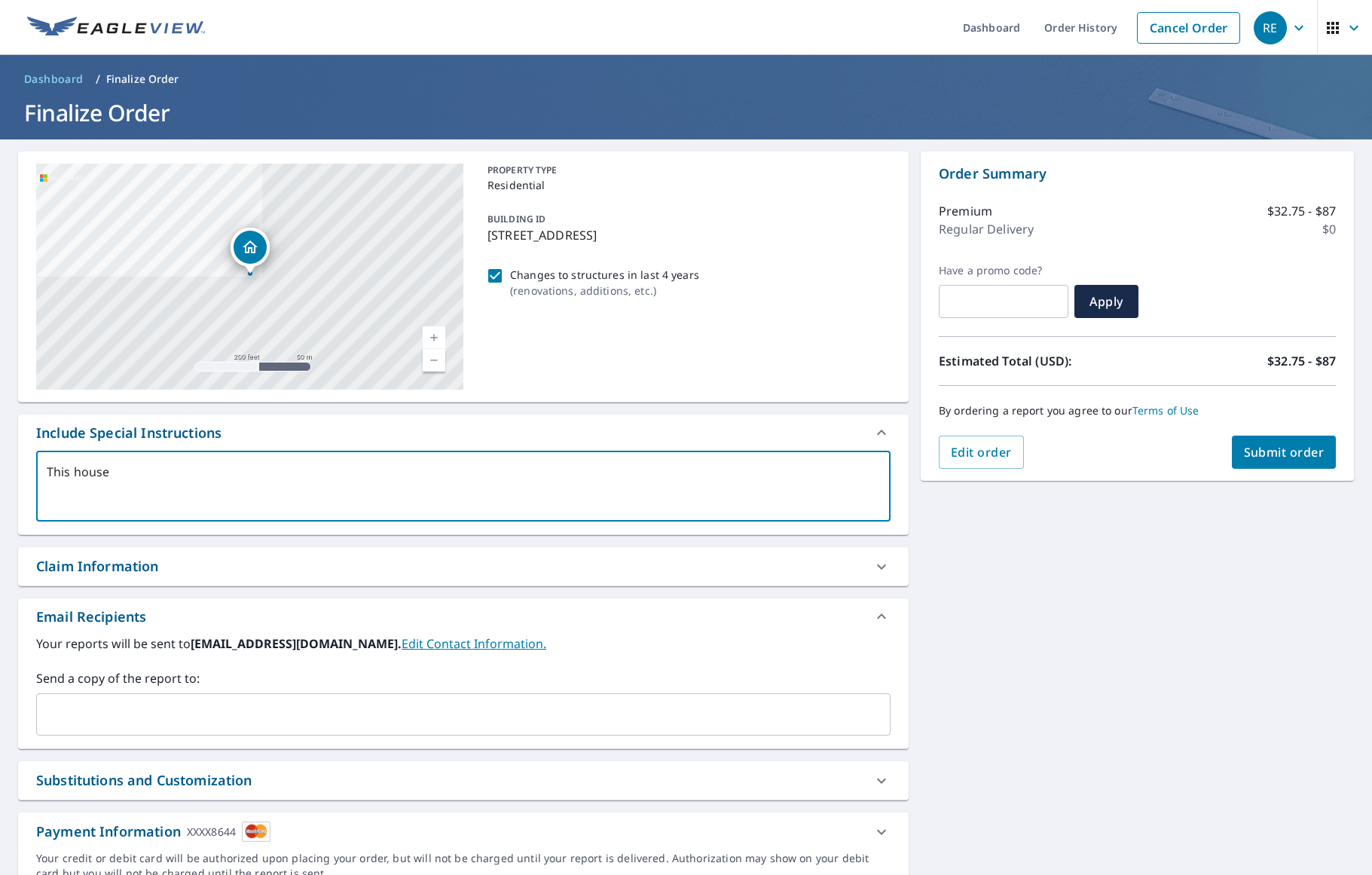
type textarea "This house a"
type textarea "x"
type textarea "This house as"
type textarea "x"
type textarea "This house as"
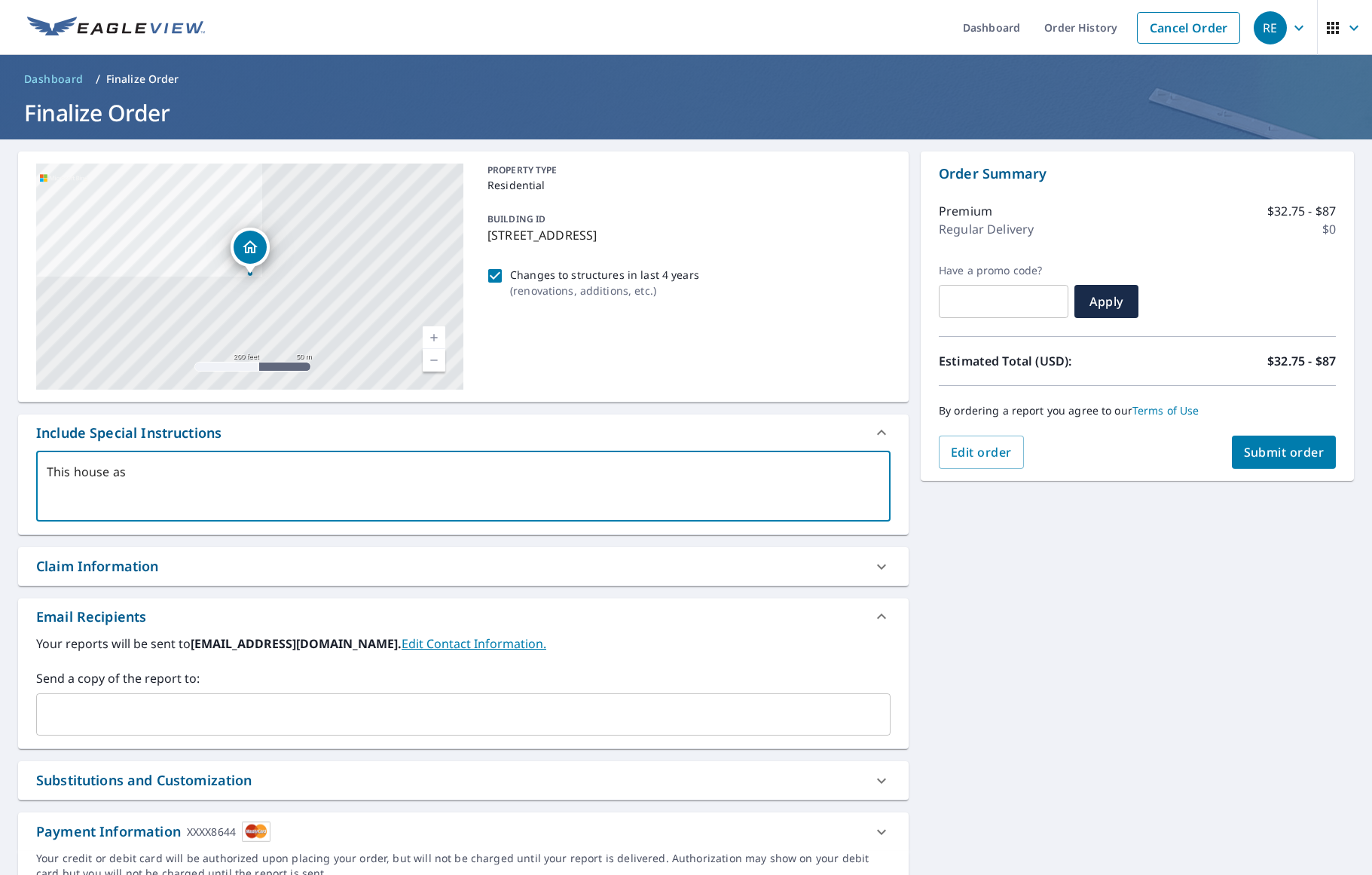
type textarea "x"
type textarea "This house as"
type textarea "x"
type textarea "This house a"
type textarea "x"
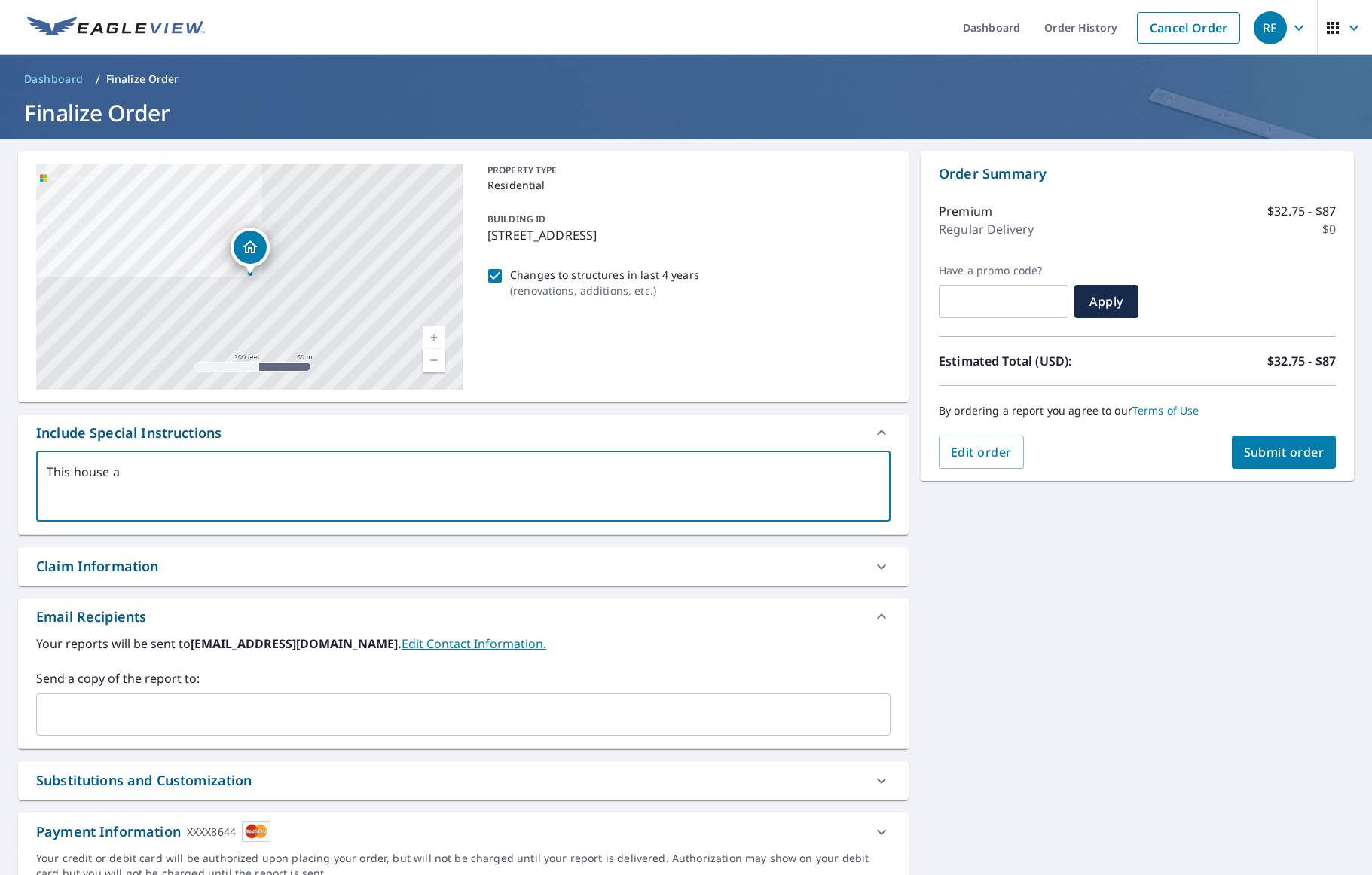
type textarea "This house"
type textarea "x"
type textarea "This house h"
type textarea "x"
type textarea "This house ha"
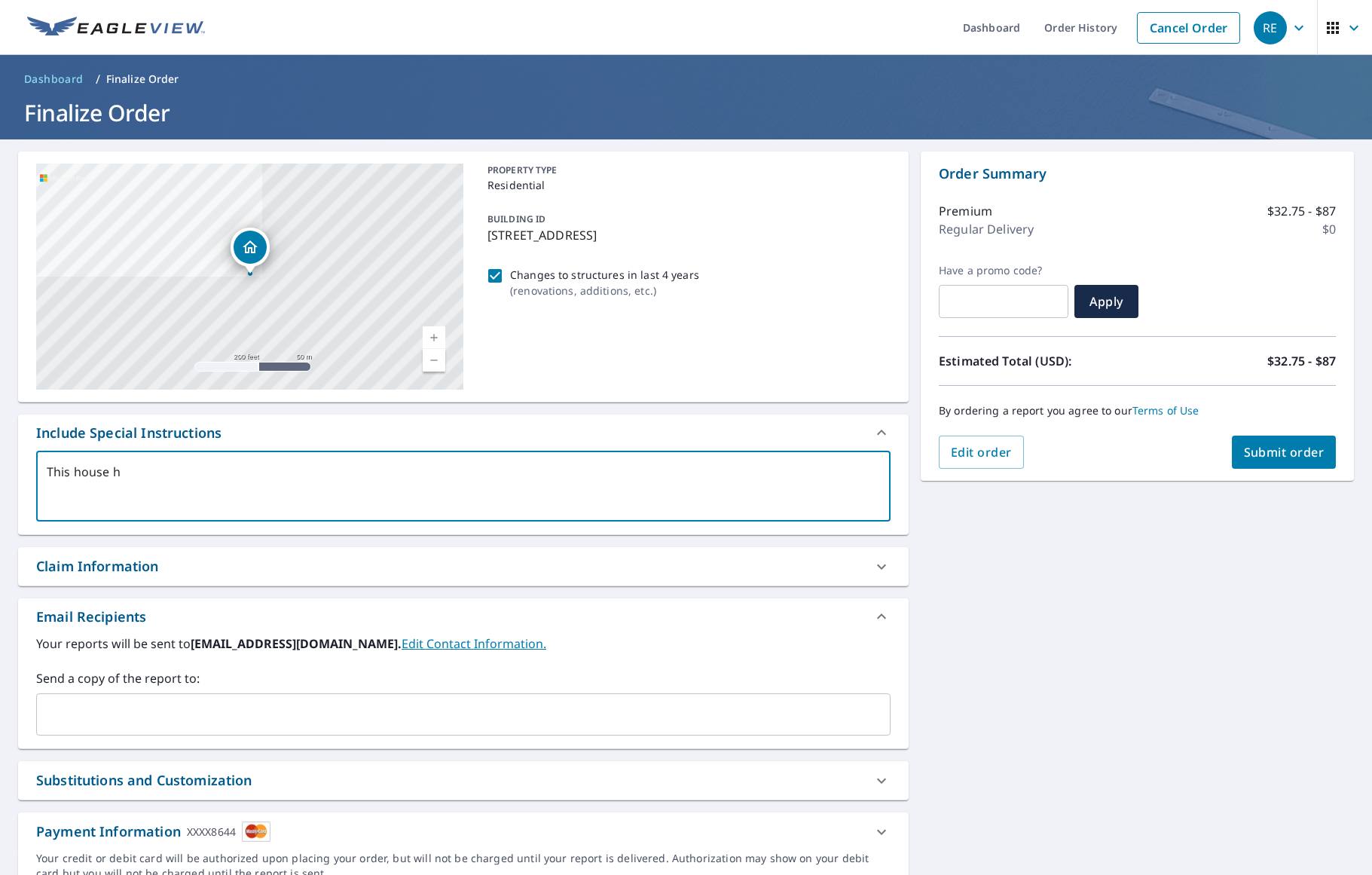
type textarea "x"
type textarea "This house has"
type textarea "x"
type textarea "This house has"
type textarea "x"
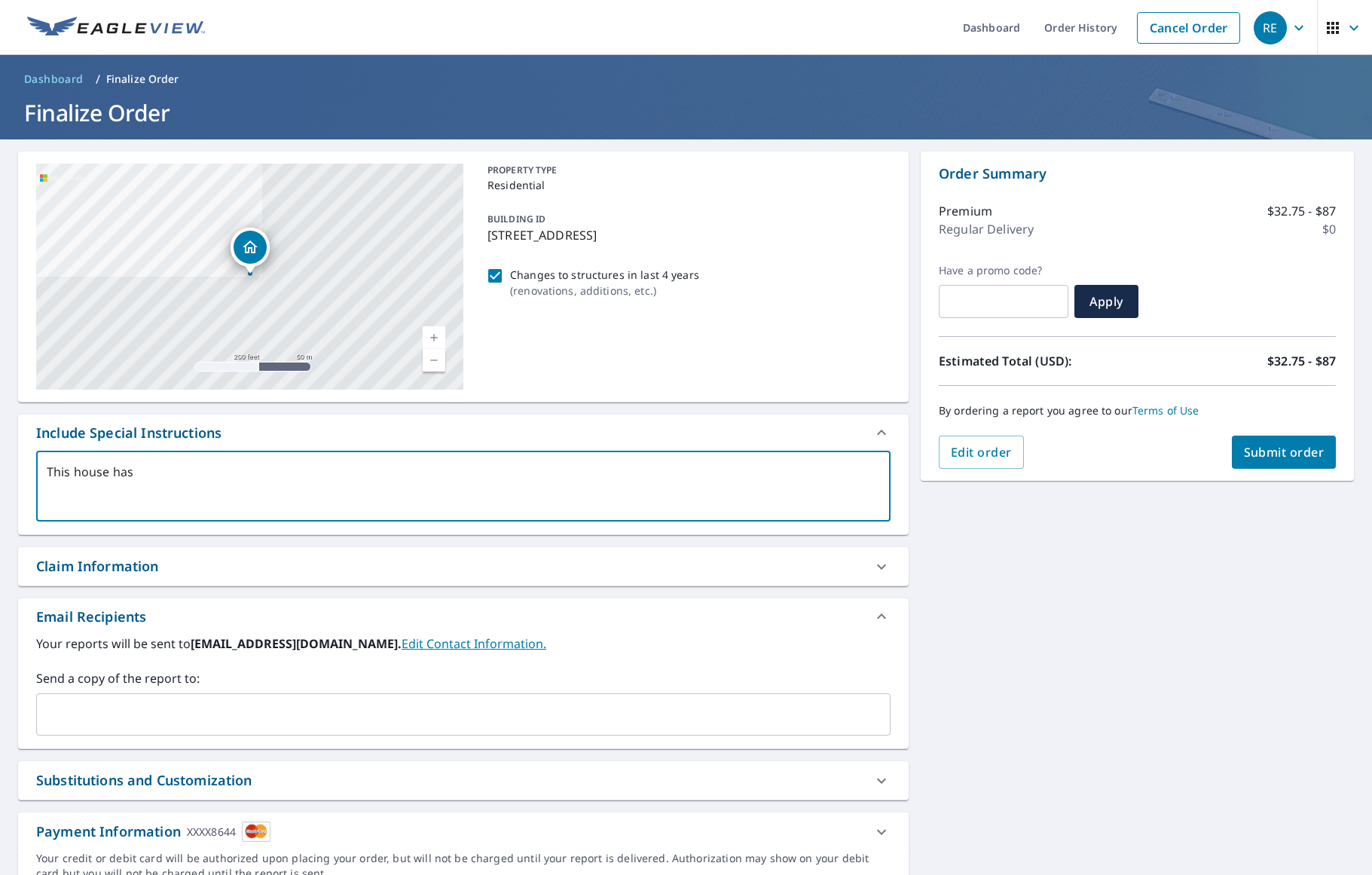
type textarea "This house has a"
type textarea "x"
type textarea "This house has a"
type textarea "x"
type textarea "This house has a m"
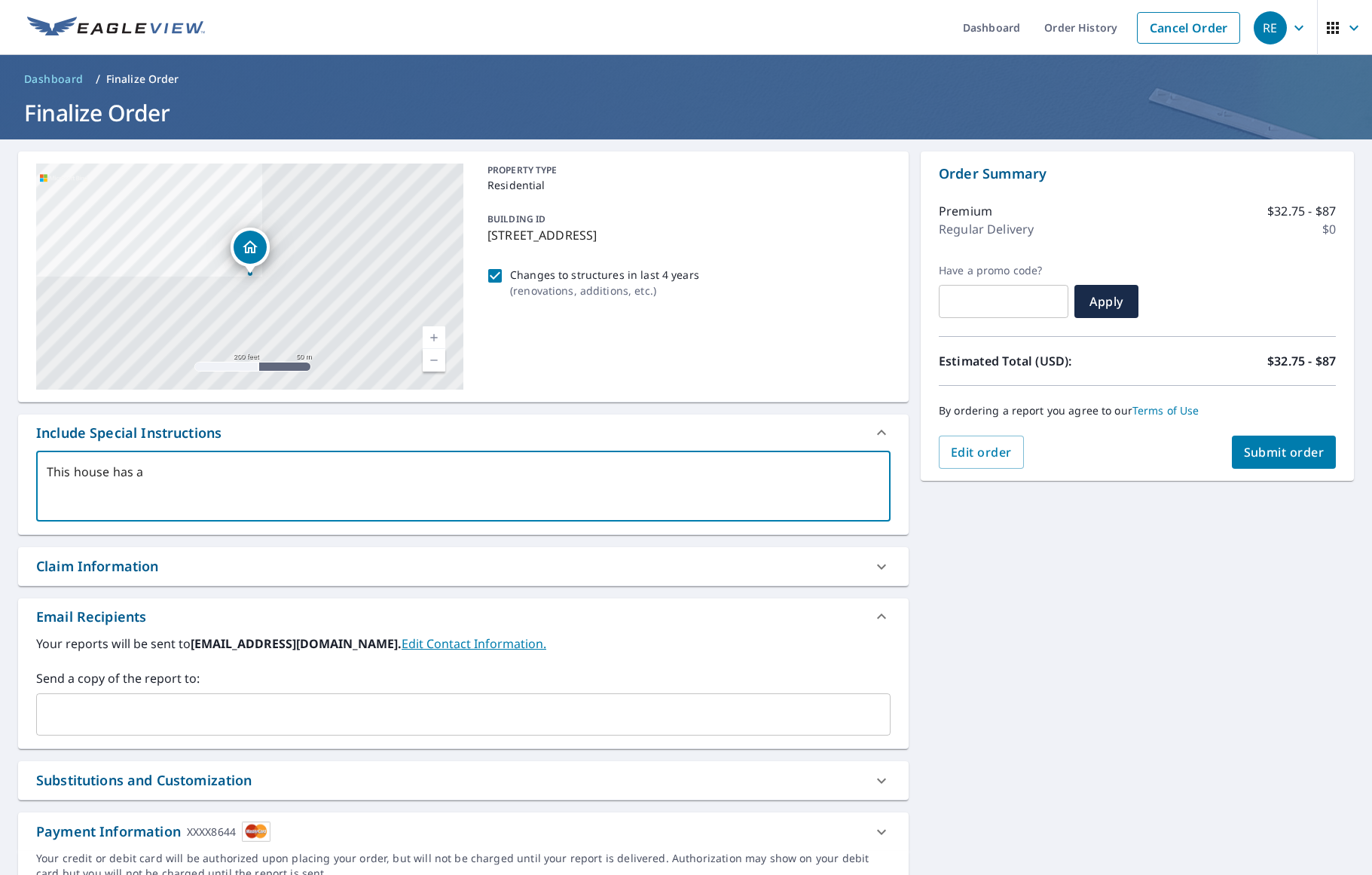
type textarea "x"
type textarea "This house has a me"
type textarea "x"
type textarea "This house has a met"
type textarea "x"
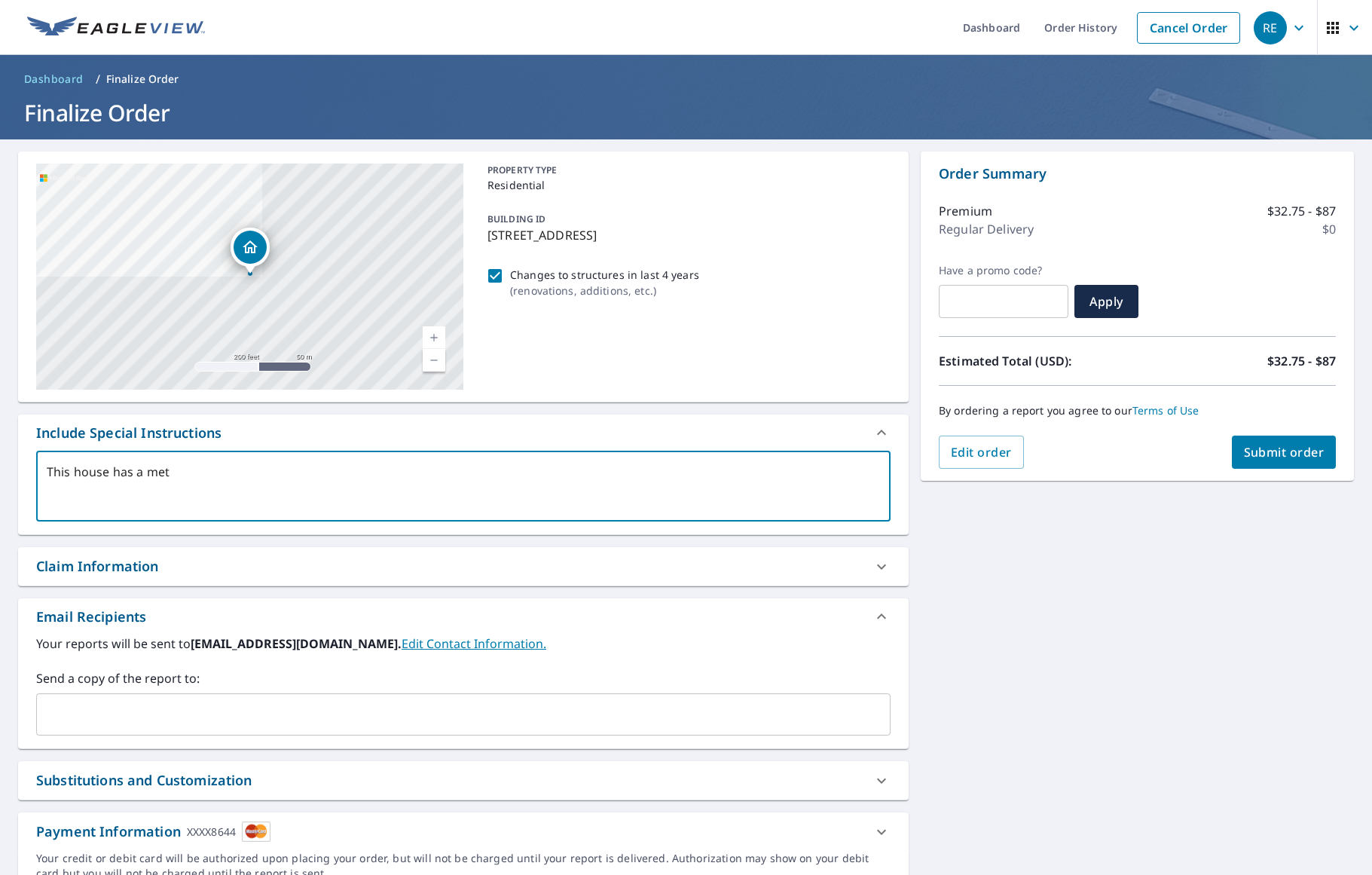
type textarea "This house has a meta"
type textarea "x"
type textarea "This house has a metal"
type textarea "x"
type textarea "This house has a metal"
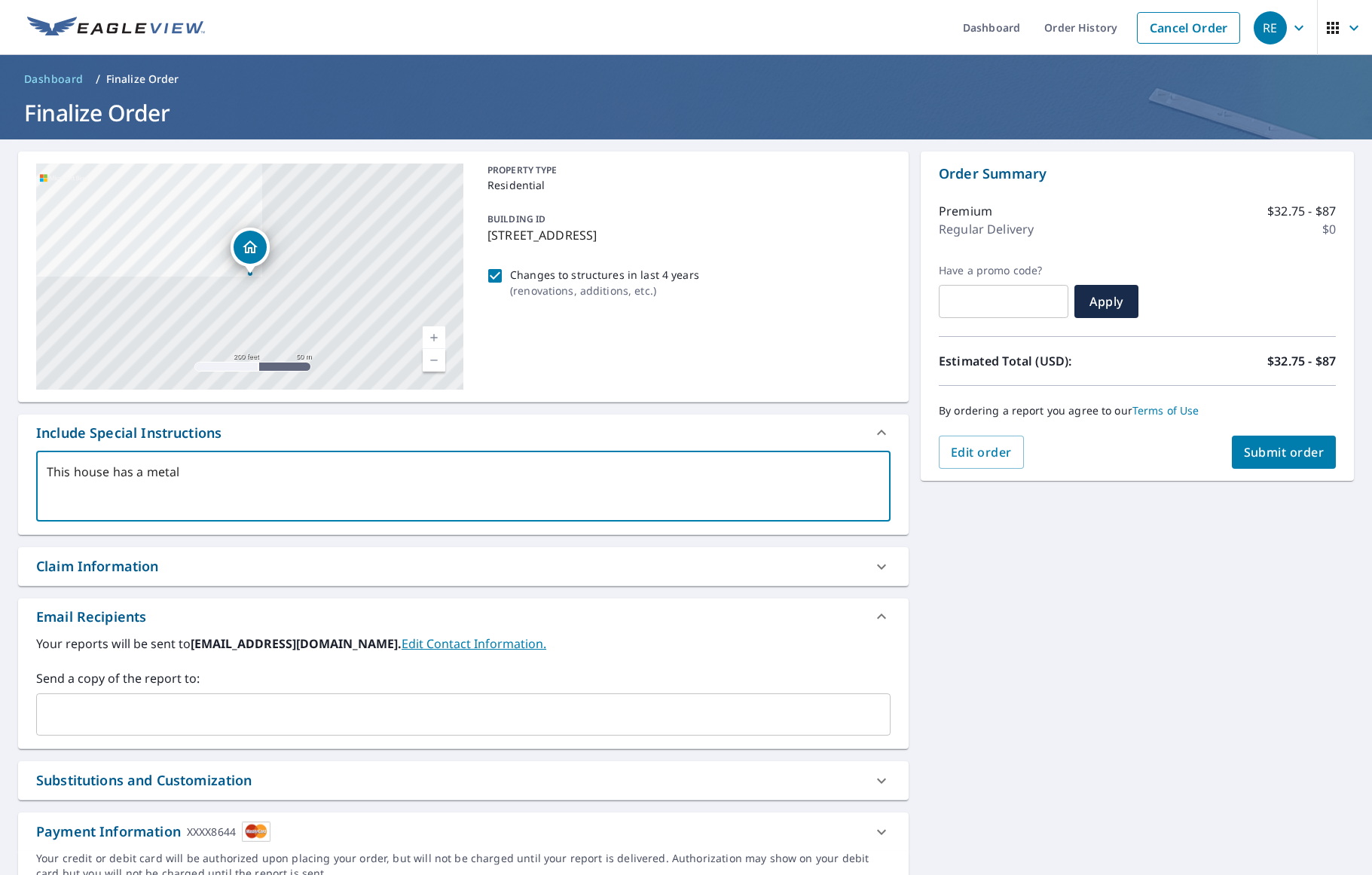
type textarea "x"
type textarea "This house has a metal r"
type textarea "x"
type textarea "This house has a metal ro"
type textarea "x"
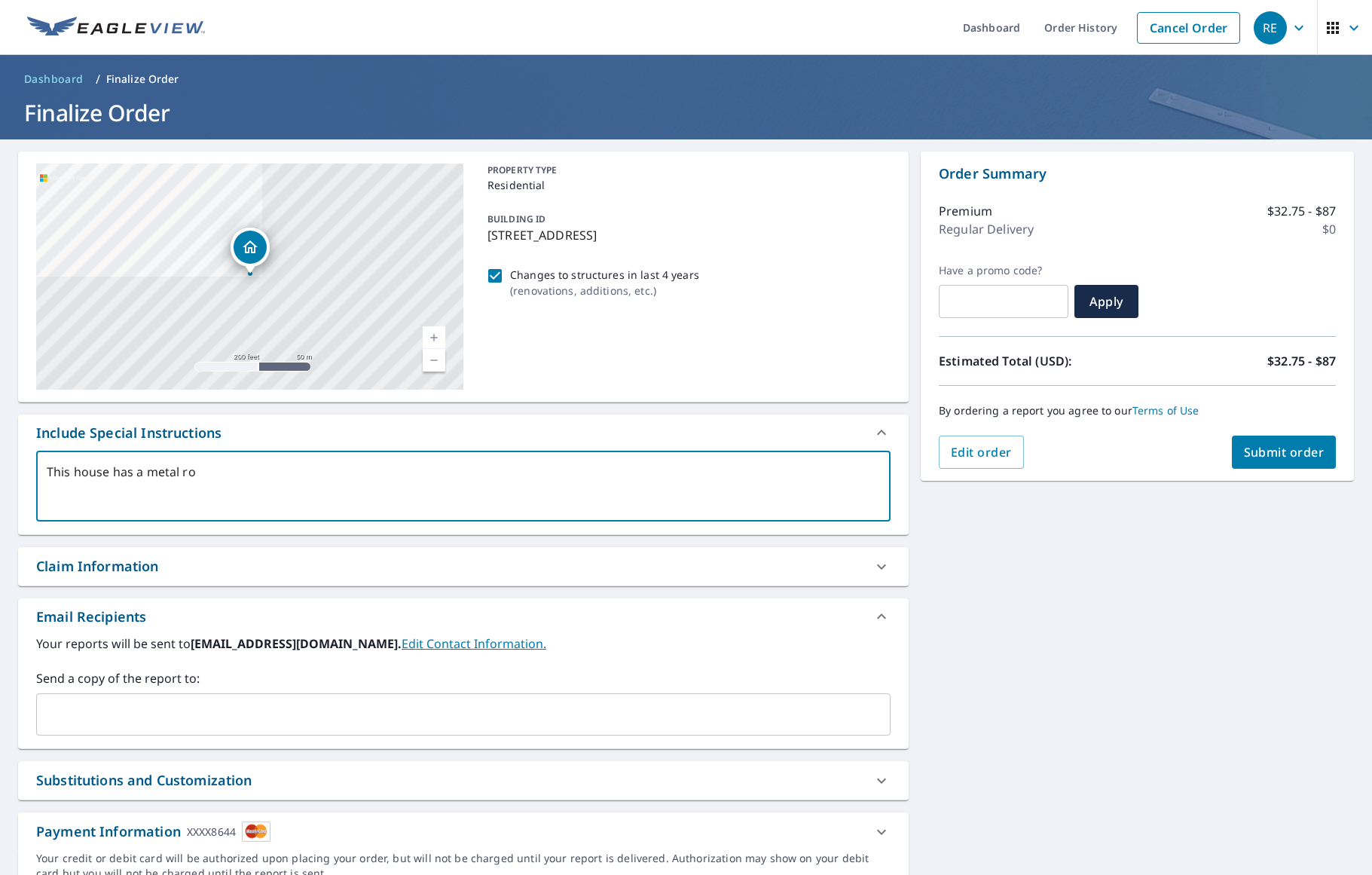
type textarea "This house has a metal roo"
type textarea "x"
type textarea "This house has a metal roof"
type textarea "x"
type textarea "This house has a metal roof"
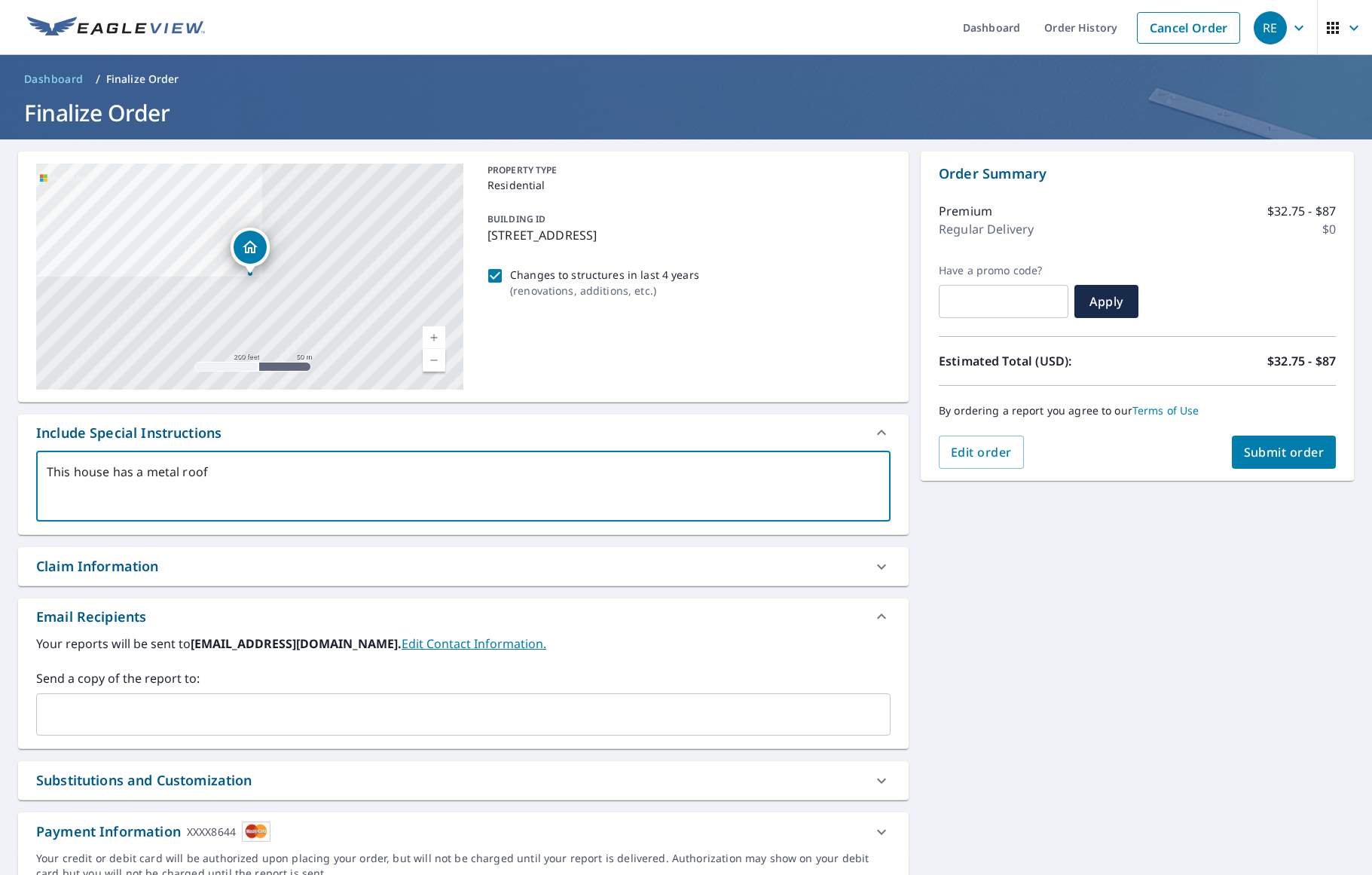
type textarea "x"
type textarea "This house has a metal roof"
type textarea "x"
type textarea "This house has a metal roo"
type textarea "x"
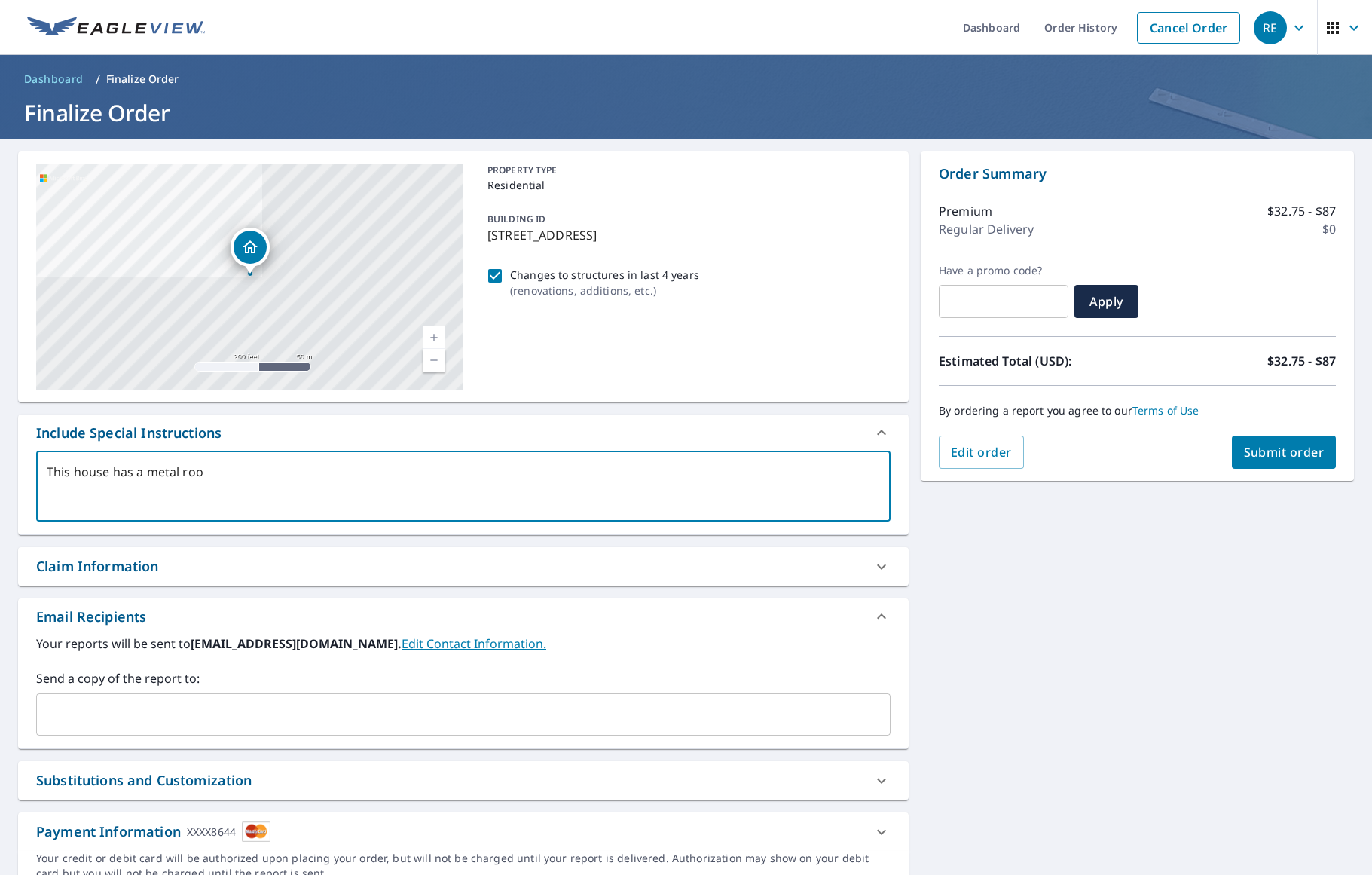
type textarea "This house has a metal ro"
type textarea "x"
type textarea "This house has a metal r"
type textarea "x"
drag, startPoint x: 227, startPoint y: 471, endPoint x: 114, endPoint y: 471, distance: 113.0
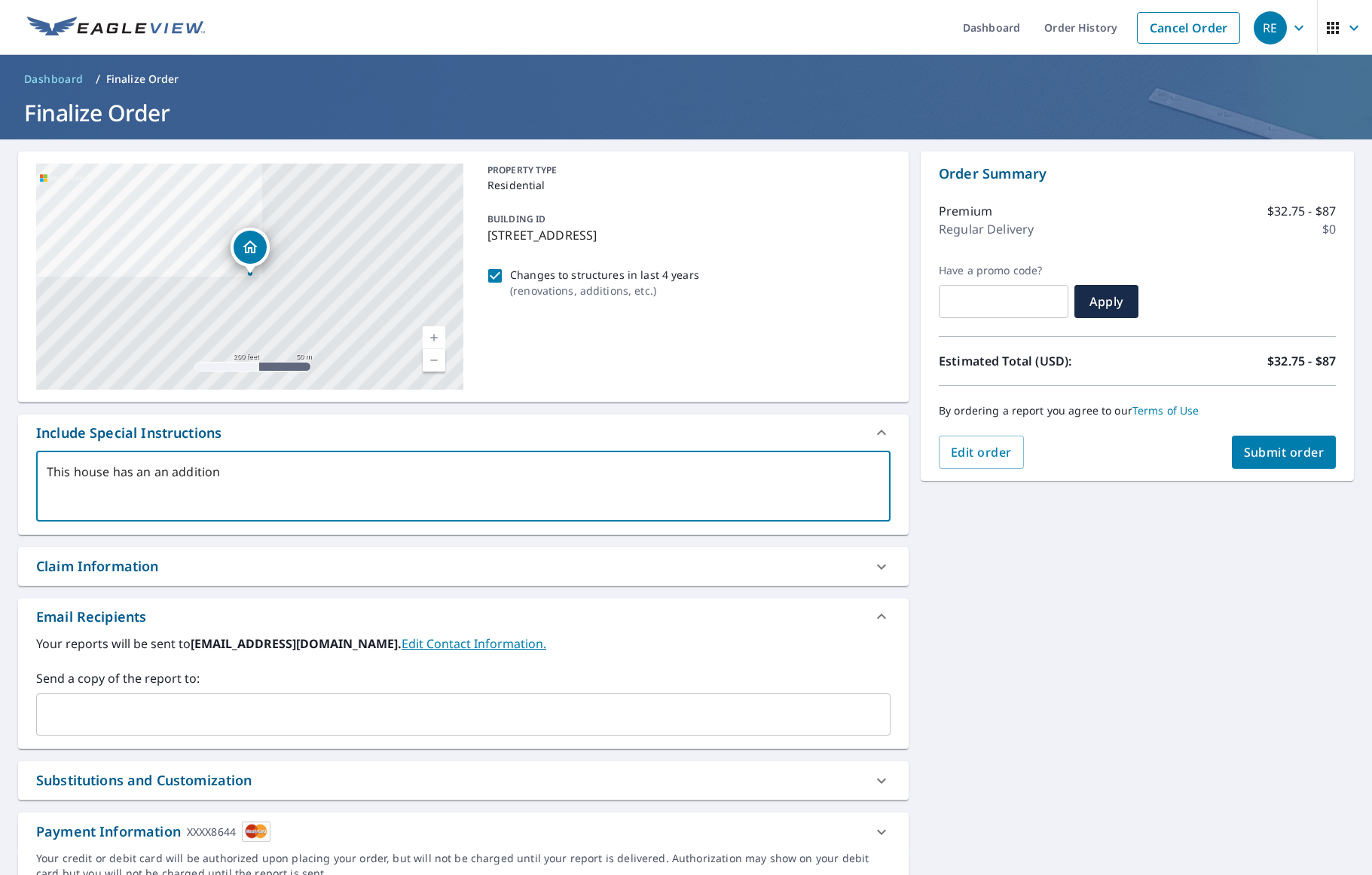
click at [114, 471] on textarea "This house has an an addition" at bounding box center [463, 486] width 834 height 43
click at [70, 468] on textarea "This house has a grey roof" at bounding box center [463, 486] width 834 height 43
drag, startPoint x: 197, startPoint y: 467, endPoint x: 131, endPoint y: 471, distance: 66.1
click at [134, 472] on textarea "This house has a grey roof" at bounding box center [463, 486] width 834 height 43
drag, startPoint x: 296, startPoint y: 471, endPoint x: 60, endPoint y: 458, distance: 236.4
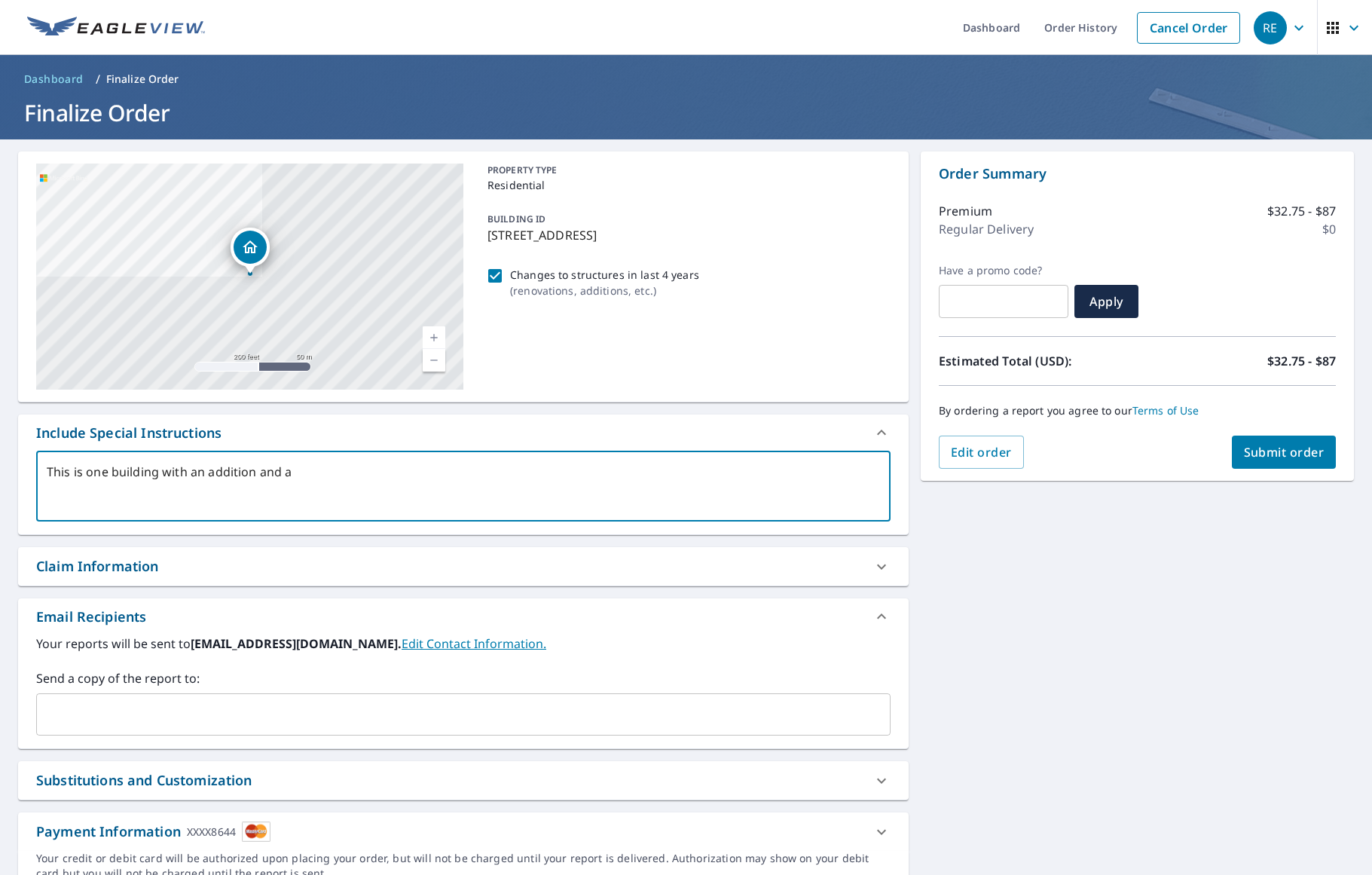
click at [60, 458] on div "This is one building with an addition and a x ​" at bounding box center [463, 485] width 855 height 71
drag, startPoint x: 369, startPoint y: 471, endPoint x: 148, endPoint y: 467, distance: 221.0
click at [148, 467] on textarea "This is one home but it has an addition and a sidre roof" at bounding box center [463, 486] width 834 height 43
drag, startPoint x: 349, startPoint y: 472, endPoint x: 45, endPoint y: 466, distance: 304.1
click at [45, 466] on div "This is one home but it has an addition and a sidre roof x ​" at bounding box center [463, 485] width 855 height 71
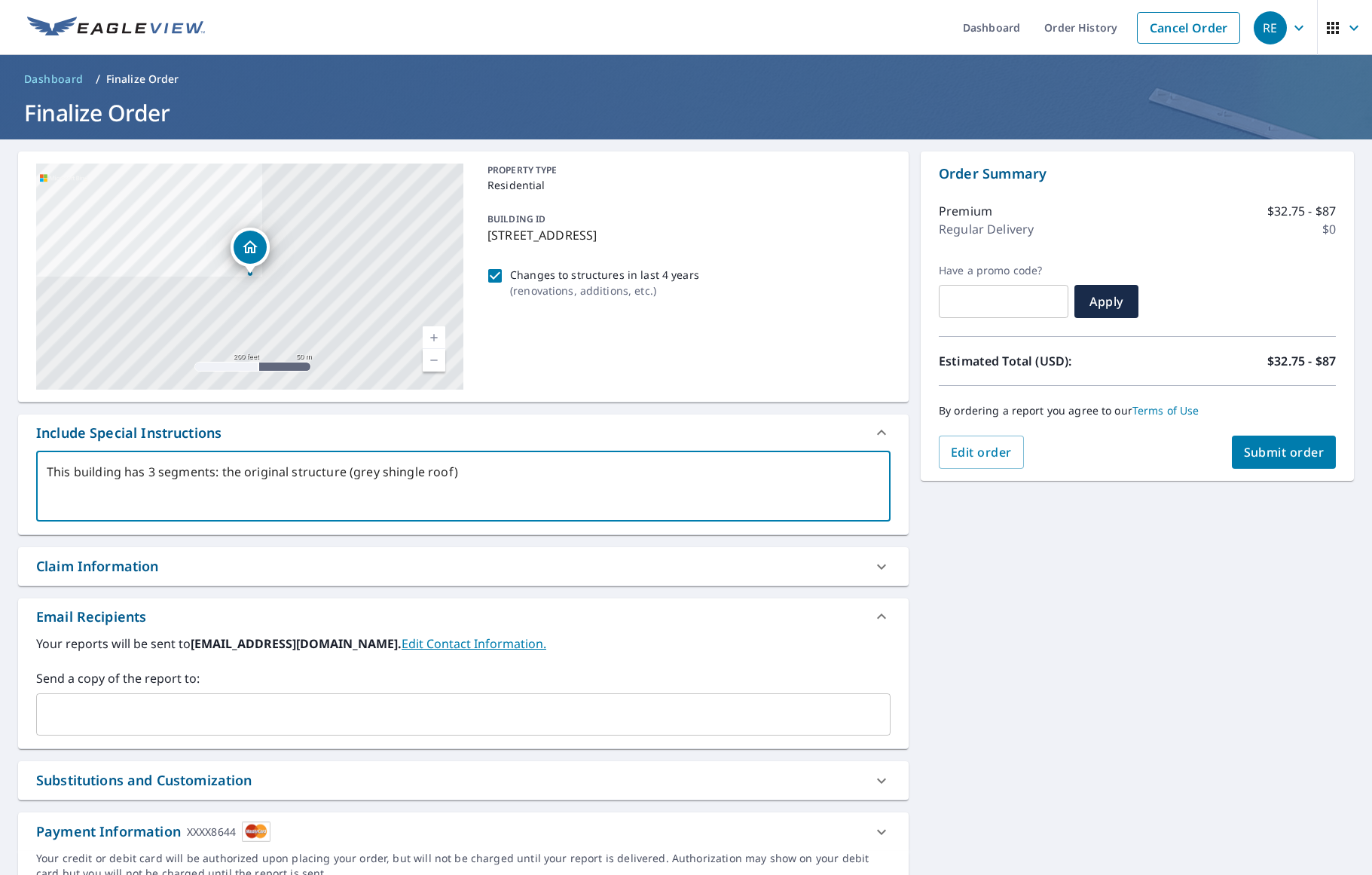
drag, startPoint x: 454, startPoint y: 471, endPoint x: 348, endPoint y: 471, distance: 106.0
click at [348, 471] on textarea "This building has 3 segments: the original structure (grey shingle roof)" at bounding box center [463, 486] width 834 height 43
click at [438, 333] on link "Current Level 17, Zoom In" at bounding box center [434, 338] width 23 height 23
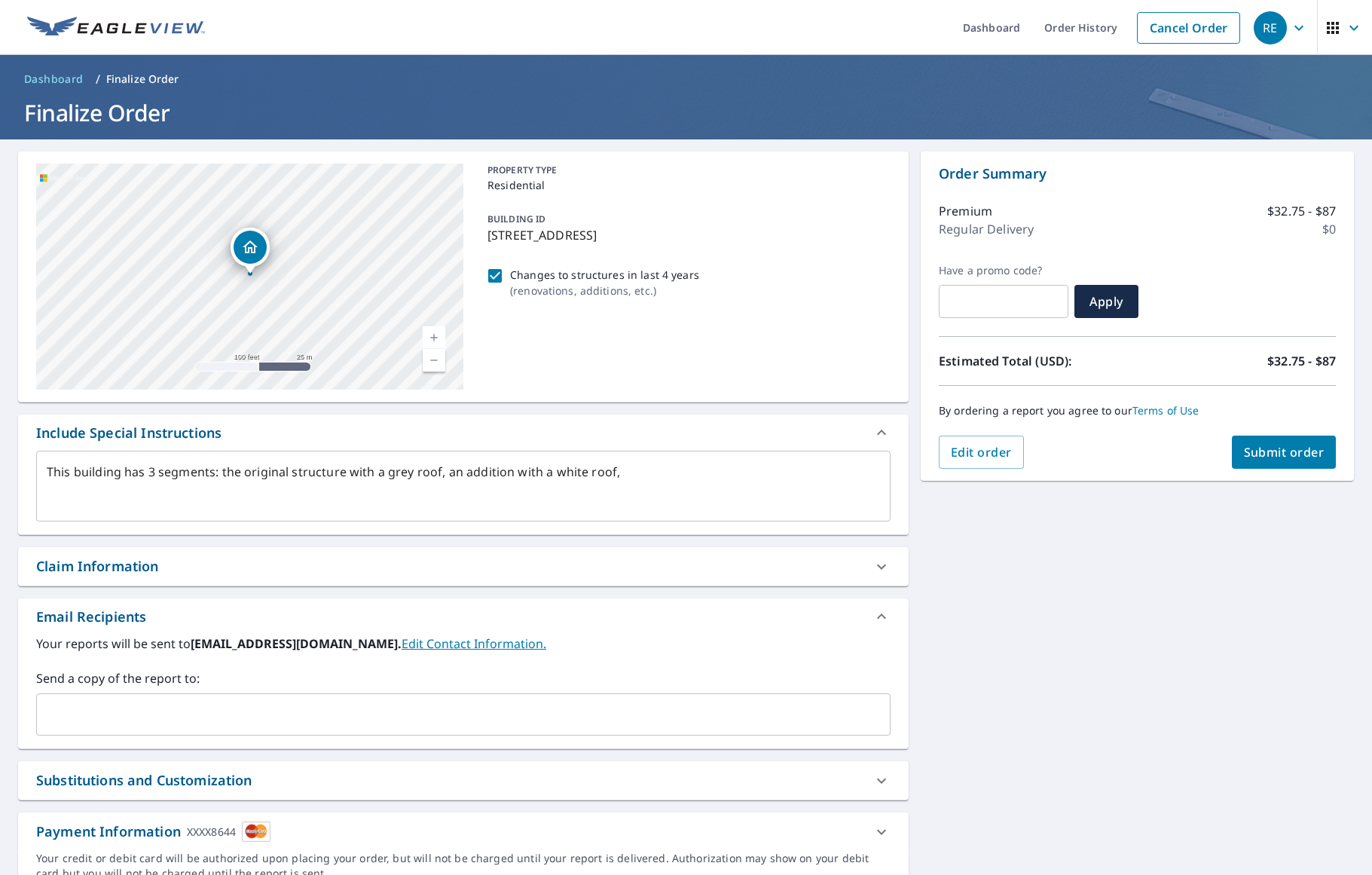
click at [438, 334] on link "Current Level 18, Zoom In" at bounding box center [434, 338] width 23 height 23
click at [438, 334] on link "Current Level 19, Zoom In" at bounding box center [434, 338] width 23 height 23
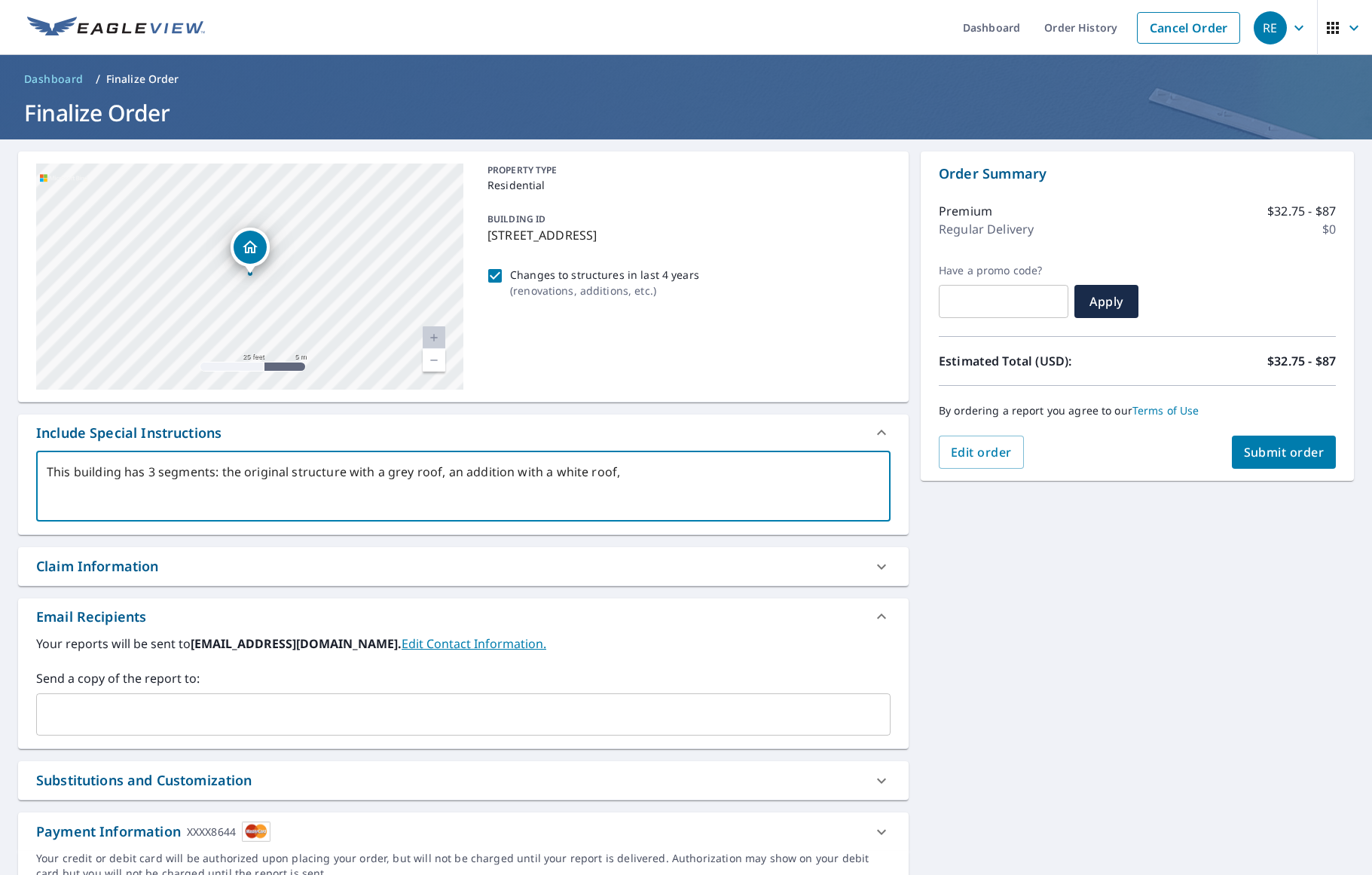
click at [292, 471] on textarea "This building has 3 segments: the original structure with a grey roof, an addit…" at bounding box center [463, 486] width 834 height 43
drag, startPoint x: 455, startPoint y: 471, endPoint x: 461, endPoint y: 462, distance: 10.8
click at [455, 471] on textarea "This building has 3 segments: the original structure with a grey roof, an addit…" at bounding box center [463, 486] width 834 height 43
click at [387, 473] on textarea "This building has 3 segments: the original structure with a grey roof, a recent…" at bounding box center [463, 486] width 834 height 43
click at [442, 471] on textarea "This building has 3 segments: the original structure with a (grey roof, a recen…" at bounding box center [463, 486] width 834 height 43
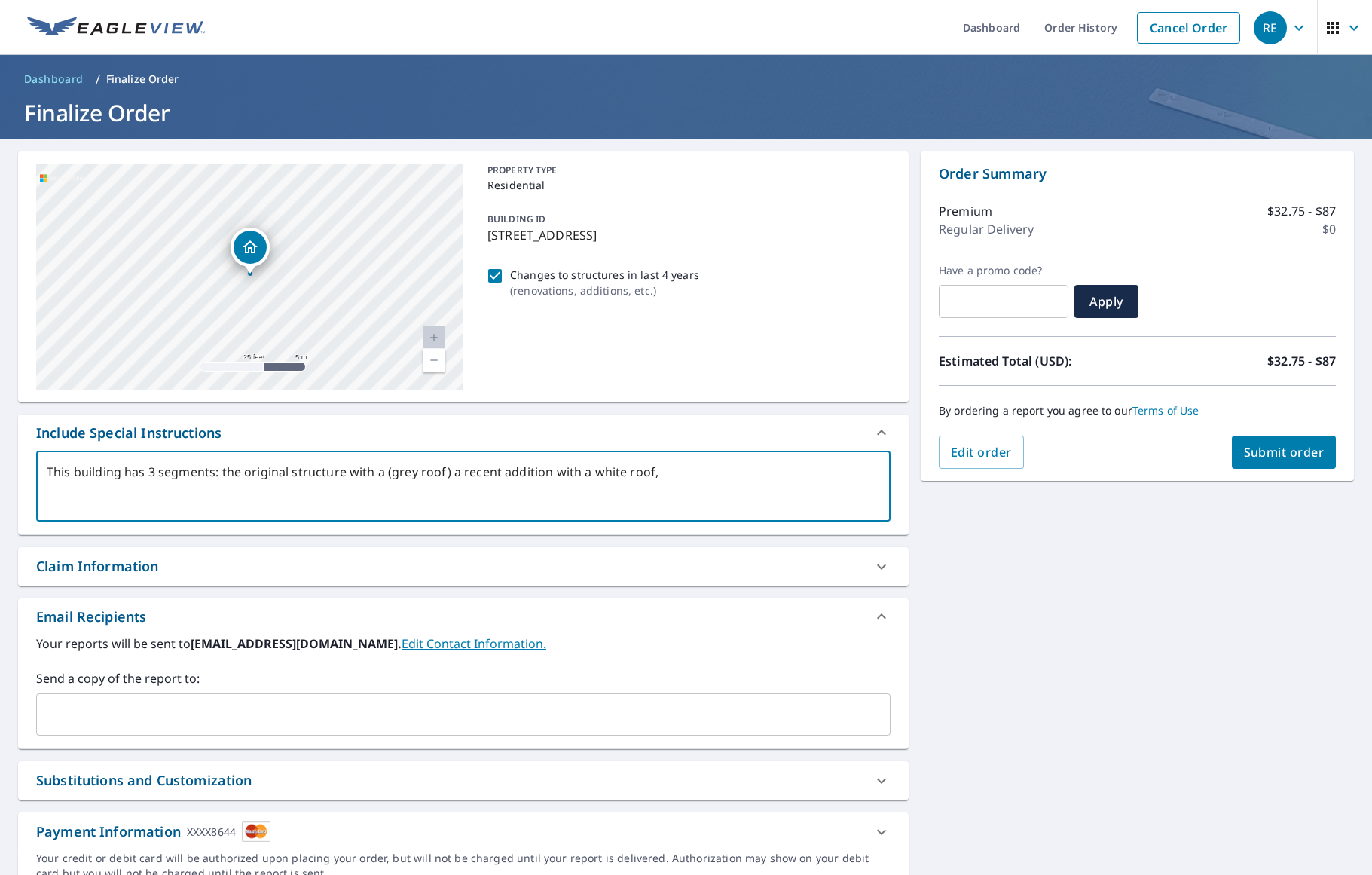
drag, startPoint x: 383, startPoint y: 471, endPoint x: 347, endPoint y: 470, distance: 36.0
click at [347, 470] on textarea "This building has 3 segments: the original structure with a (grey roof) a recen…" at bounding box center [463, 486] width 834 height 43
drag, startPoint x: 547, startPoint y: 470, endPoint x: 510, endPoint y: 467, distance: 37.1
click at [510, 467] on textarea "This building has 3 segments: the original structure (grey roof) a recent addit…" at bounding box center [463, 486] width 834 height 43
click at [510, 471] on textarea "This building has 3 segments: the original structure (grey roof) a recent addit…" at bounding box center [463, 486] width 834 height 43
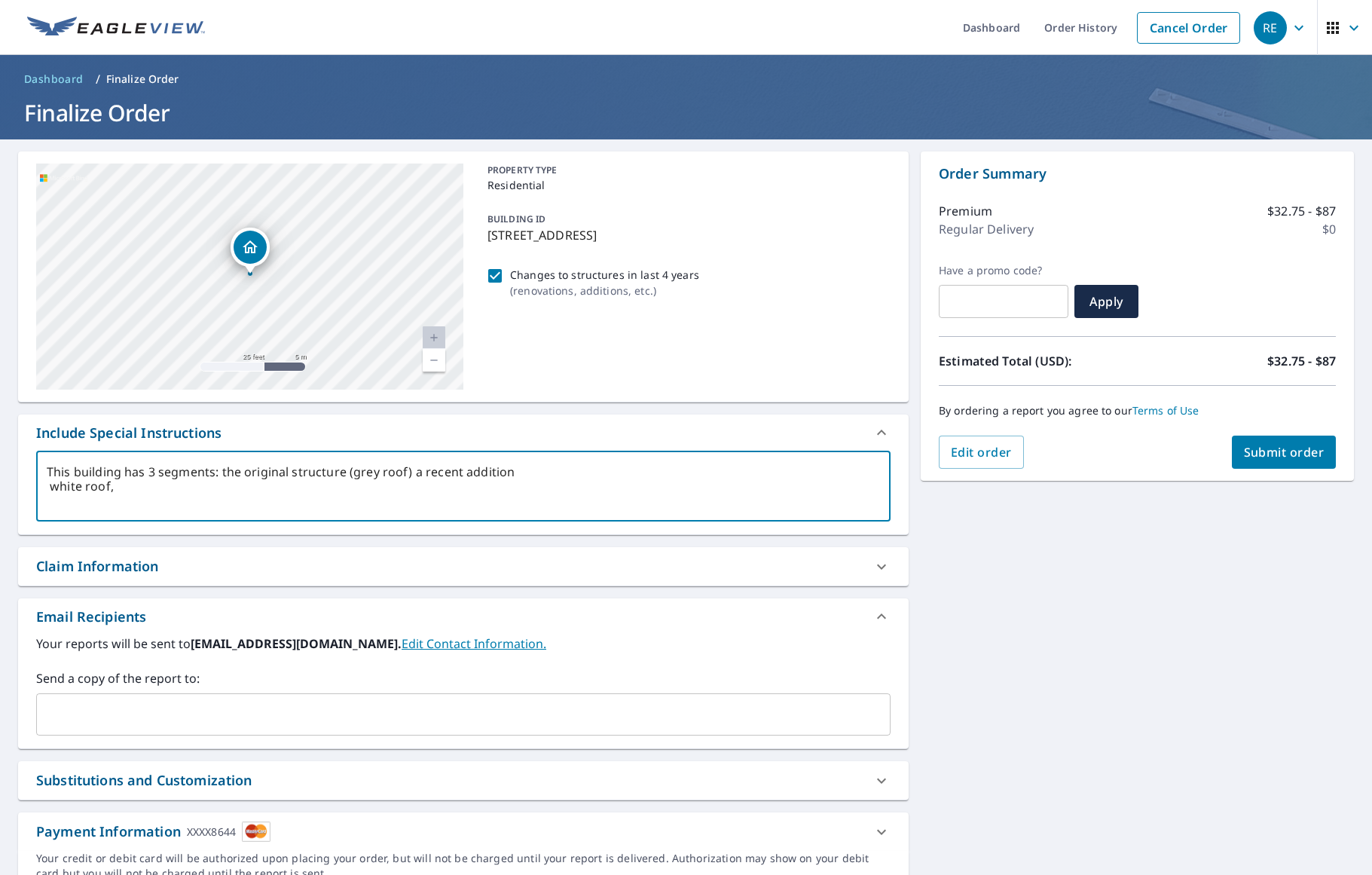
drag, startPoint x: 114, startPoint y: 486, endPoint x: 46, endPoint y: 487, distance: 68.0
click at [51, 486] on textarea "This building has 3 segments: the original structure (grey roof) a recent addit…" at bounding box center [463, 486] width 834 height 43
click at [292, 469] on textarea "This building has 3 segments: the original structure (grey roof), an addition (…" at bounding box center [463, 486] width 834 height 43
drag, startPoint x: 380, startPoint y: 471, endPoint x: 224, endPoint y: 469, distance: 156.0
click at [224, 469] on textarea "This building has 3 segments: the original home structure (grey roof), an addit…" at bounding box center [463, 486] width 834 height 43
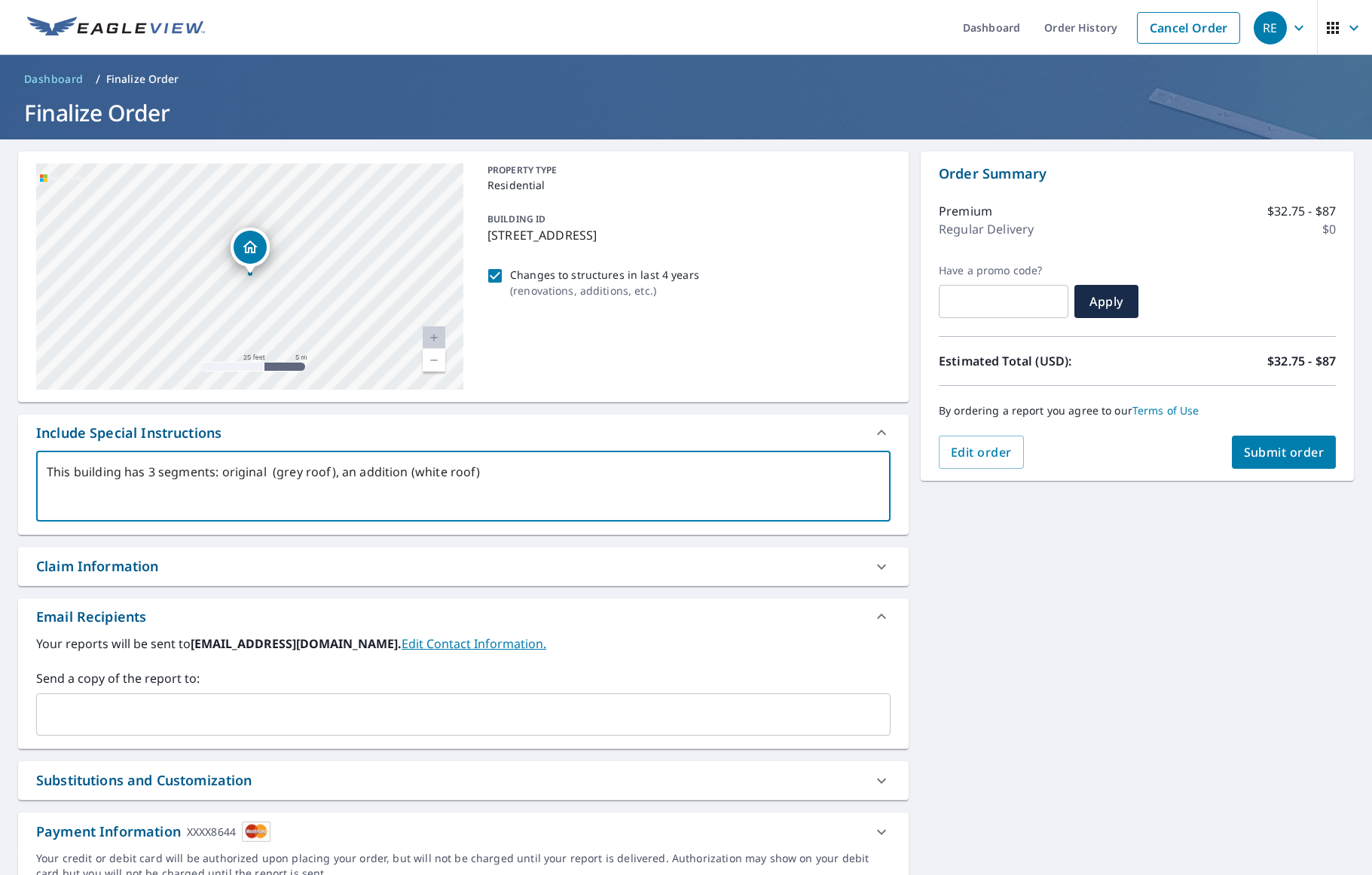
drag, startPoint x: 472, startPoint y: 475, endPoint x: 35, endPoint y: 471, distance: 437.0
click at [40, 471] on div "This building has 3 segments: original (grey roof), an addition (white roof) x ​" at bounding box center [463, 485] width 855 height 71
click at [268, 473] on textarea "This home has a grey roof. There is an addition with a white roof and a" at bounding box center [463, 486] width 834 height 43
drag, startPoint x: 444, startPoint y: 468, endPoint x: 45, endPoint y: 448, distance: 399.5
click at [47, 449] on div "Include Special Instructions This home has a grey roof. There is aaddition with…" at bounding box center [463, 475] width 891 height 121
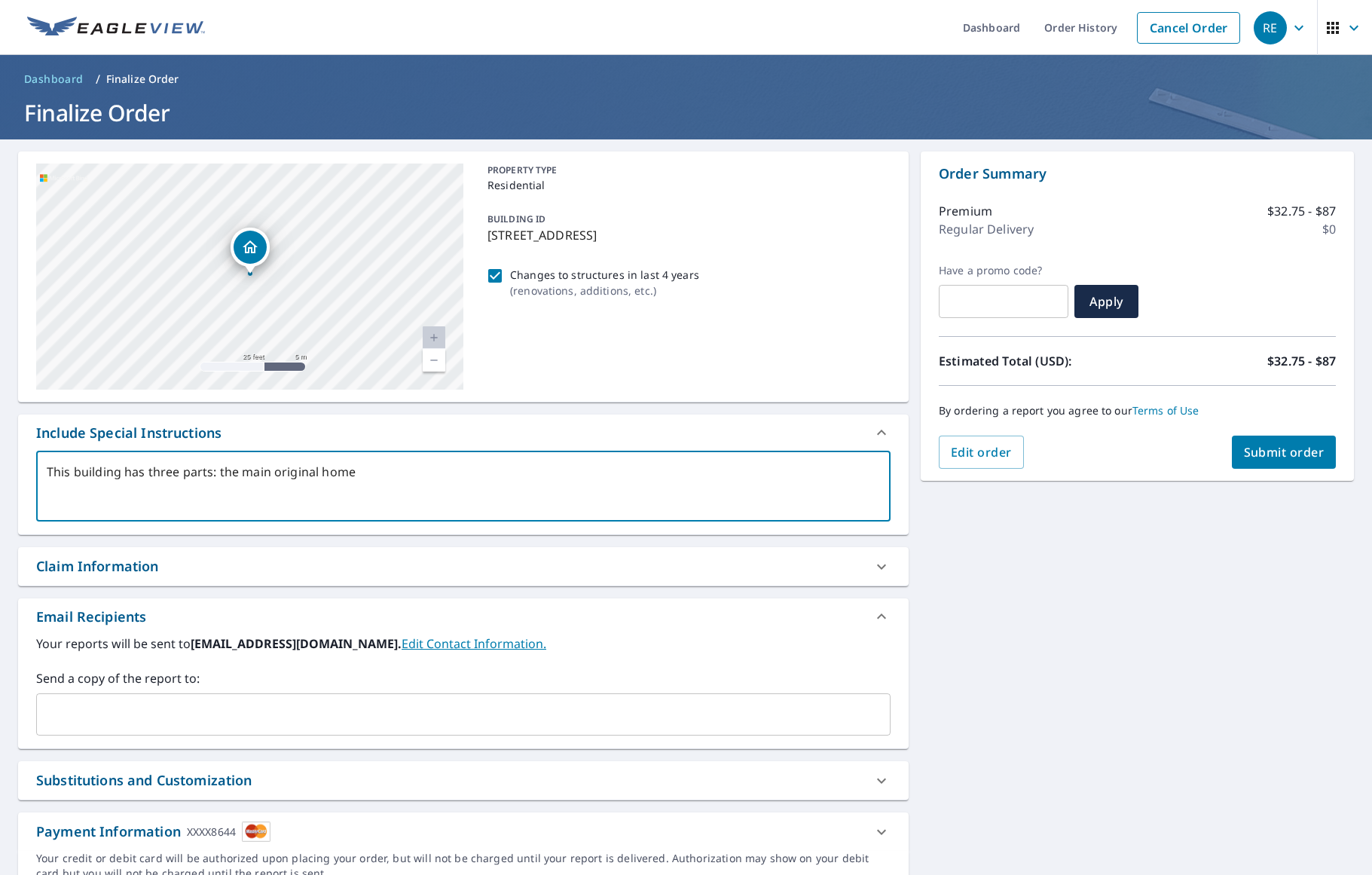
click at [268, 469] on textarea "This building has three parts: the main original home" at bounding box center [463, 486] width 834 height 43
click at [325, 474] on textarea "This building has three parts: the original home" at bounding box center [463, 486] width 834 height 43
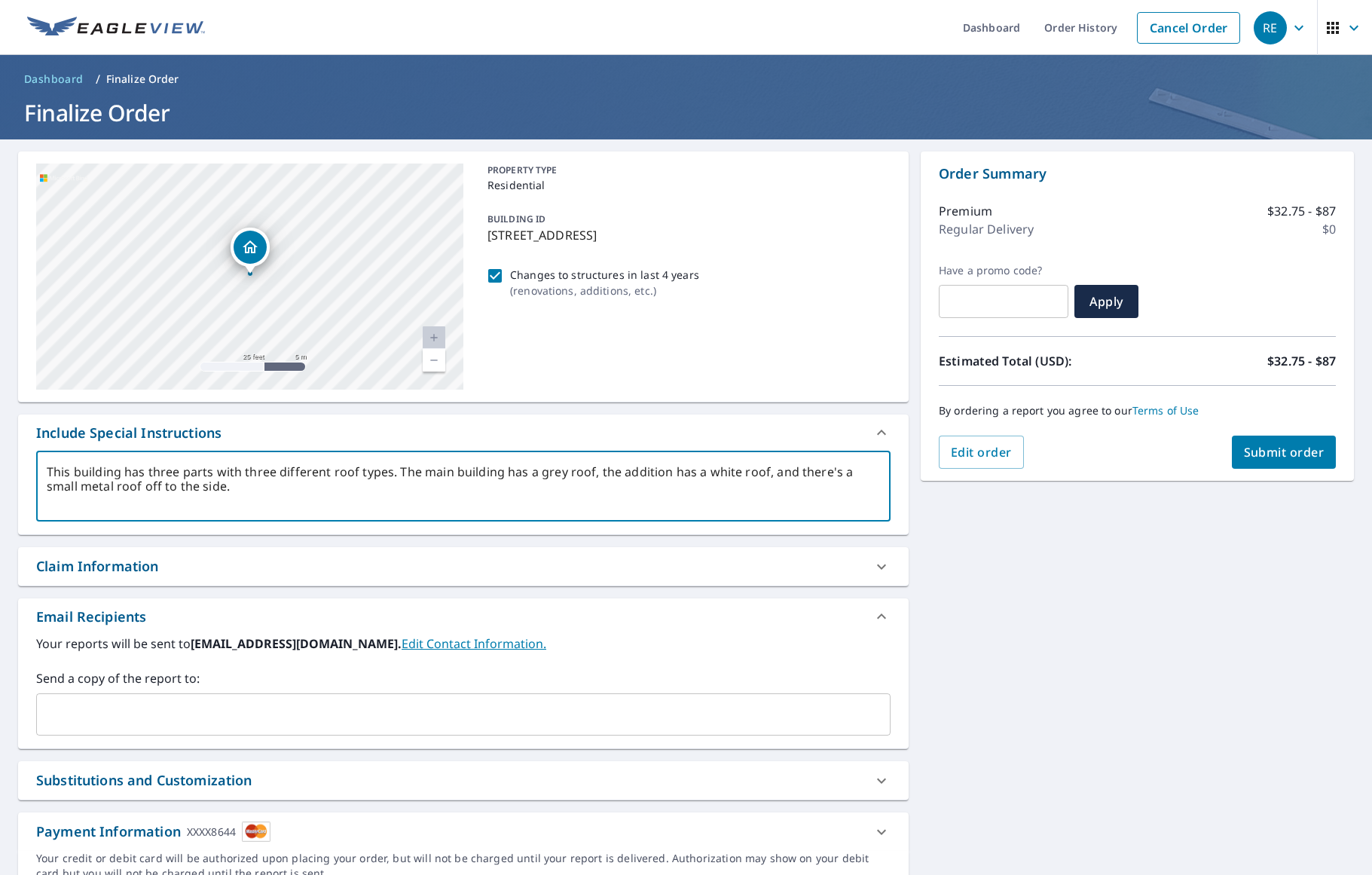
click at [166, 484] on textarea "This building has three parts with three different roof types. The main buildin…" at bounding box center [463, 486] width 834 height 43
drag, startPoint x: 191, startPoint y: 485, endPoint x: 118, endPoint y: 486, distance: 73.0
click at [118, 486] on textarea "This building has three parts with three different roof types. The main buildin…" at bounding box center [463, 486] width 834 height 43
click at [876, 471] on textarea "This building has three parts with three different roof types. The main buildin…" at bounding box center [463, 486] width 834 height 43
click at [616, 471] on textarea "This building has three parts with three different roof types. The main buildin…" at bounding box center [463, 486] width 834 height 43
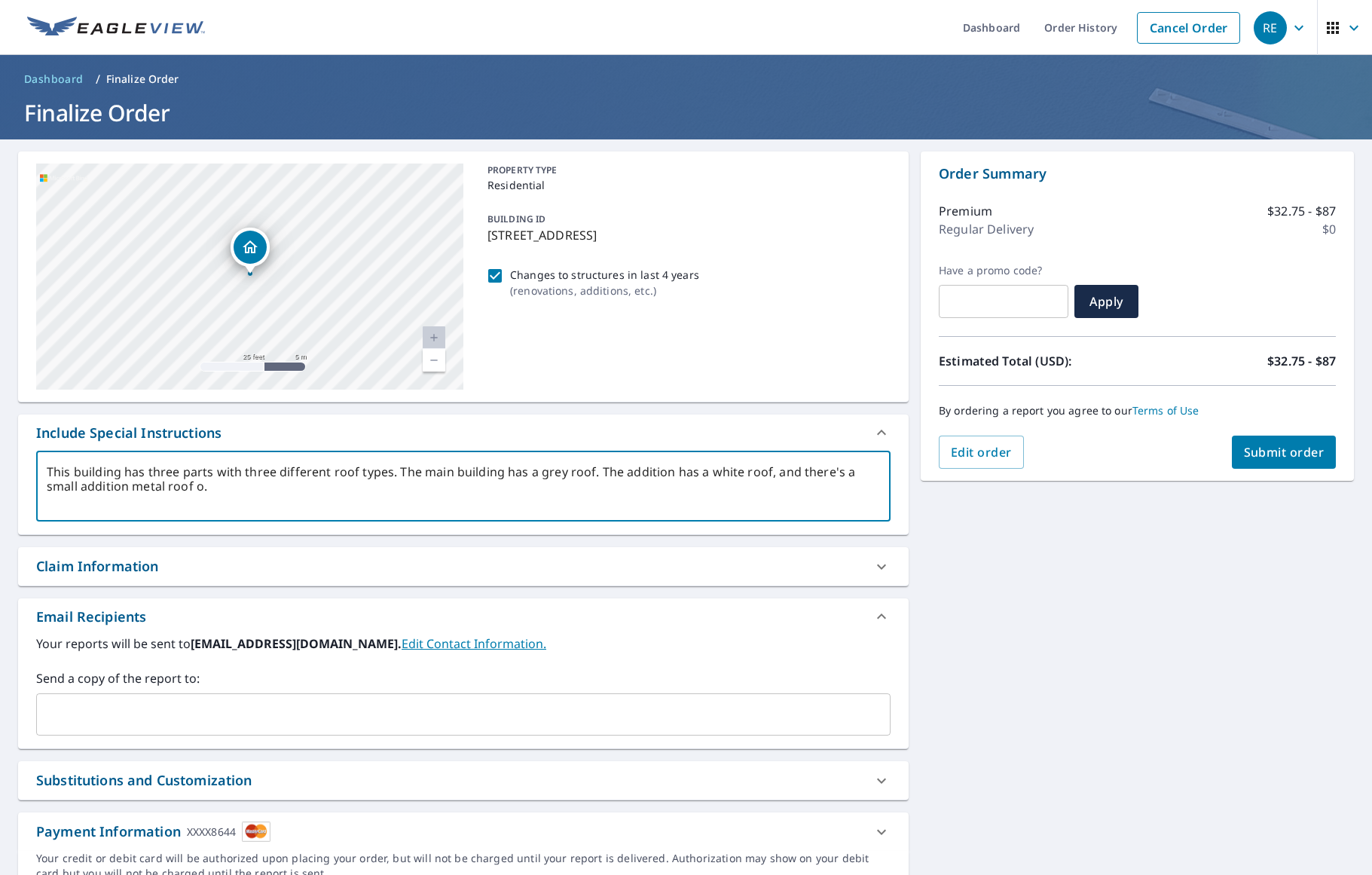
drag, startPoint x: 763, startPoint y: 470, endPoint x: 770, endPoint y: 469, distance: 7.1
click at [764, 471] on textarea "This building has three parts with three different roof types. The main buildin…" at bounding box center [463, 486] width 834 height 43
drag, startPoint x: 189, startPoint y: 490, endPoint x: 203, endPoint y: 488, distance: 14.1
click at [195, 489] on textarea "This building has three parts with three different roof types. The main buildin…" at bounding box center [463, 486] width 834 height 43
click at [201, 488] on textarea "This building has three parts with three different roof types. The main buildin…" at bounding box center [463, 486] width 834 height 43
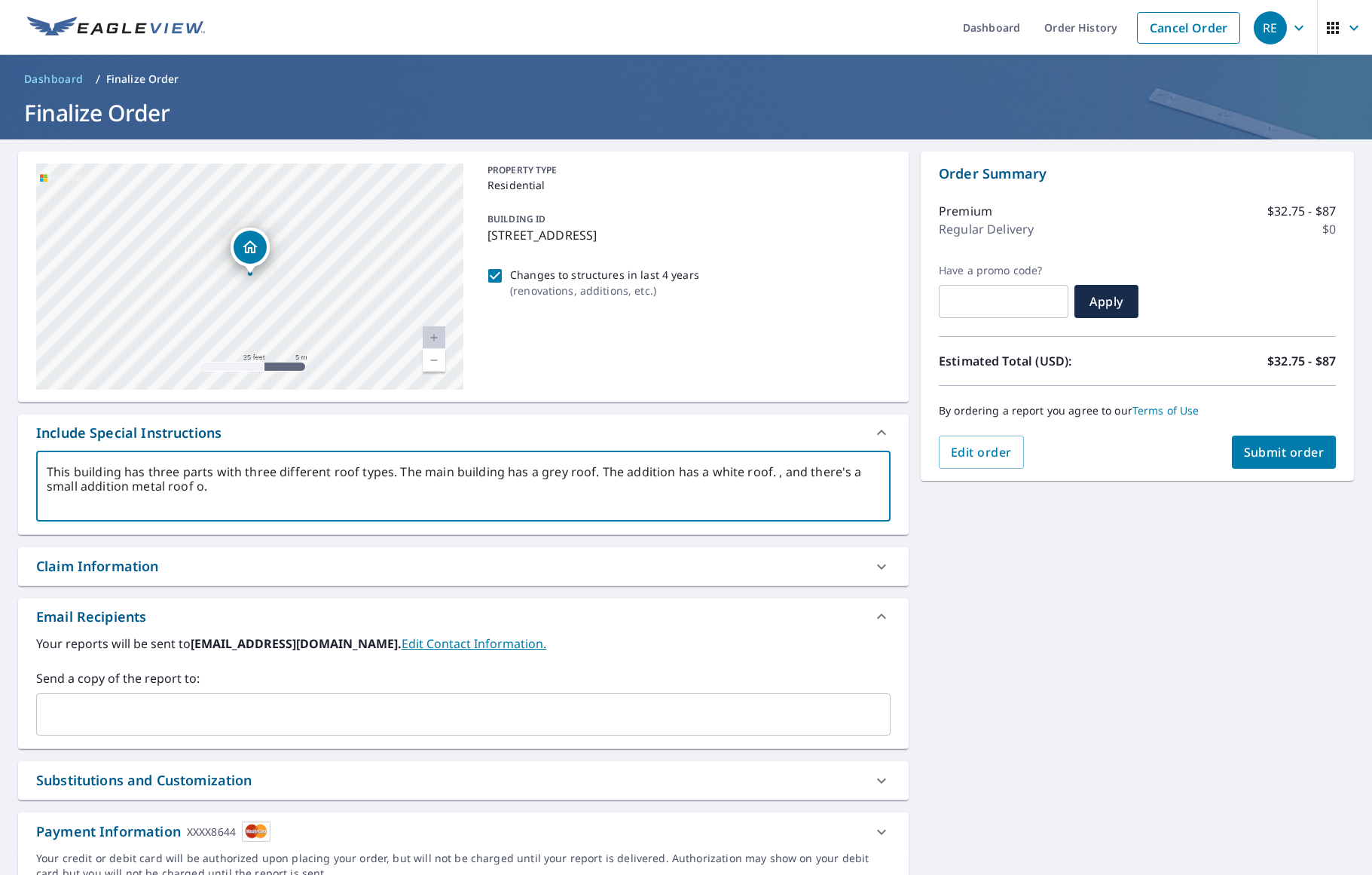
drag, startPoint x: 170, startPoint y: 488, endPoint x: 772, endPoint y: 469, distance: 602.3
click at [768, 470] on textarea "This building has three parts with three different roof types. The main buildin…" at bounding box center [463, 486] width 834 height 43
click at [824, 470] on textarea "This building has three parts with three different roof types. The main buildin…" at bounding box center [463, 486] width 834 height 43
drag, startPoint x: 281, startPoint y: 485, endPoint x: 185, endPoint y: 482, distance: 96.0
click at [188, 484] on textarea "This building has three parts with three different roof types. The main buildin…" at bounding box center [463, 486] width 834 height 43
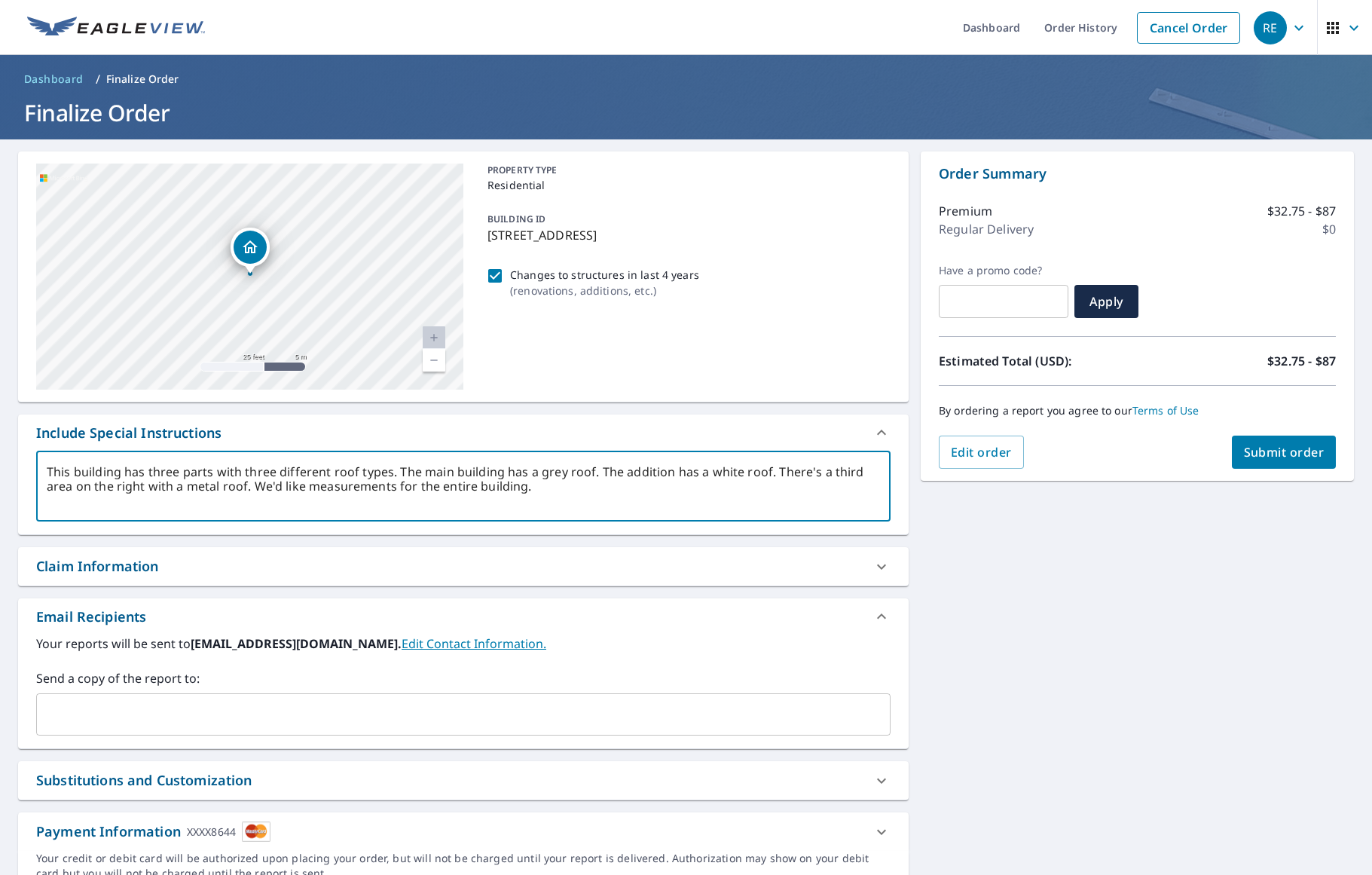
drag, startPoint x: 499, startPoint y: 476, endPoint x: 423, endPoint y: 471, distance: 76.2
click at [422, 471] on textarea "This building has three parts with three different roof types. The main buildin…" at bounding box center [463, 486] width 834 height 43
drag, startPoint x: 786, startPoint y: 471, endPoint x: 754, endPoint y: 471, distance: 32.0
click at [754, 471] on textarea "This building has three parts with three different roof types. One section has …" at bounding box center [463, 486] width 834 height 43
drag, startPoint x: 104, startPoint y: 486, endPoint x: 79, endPoint y: 486, distance: 25.0
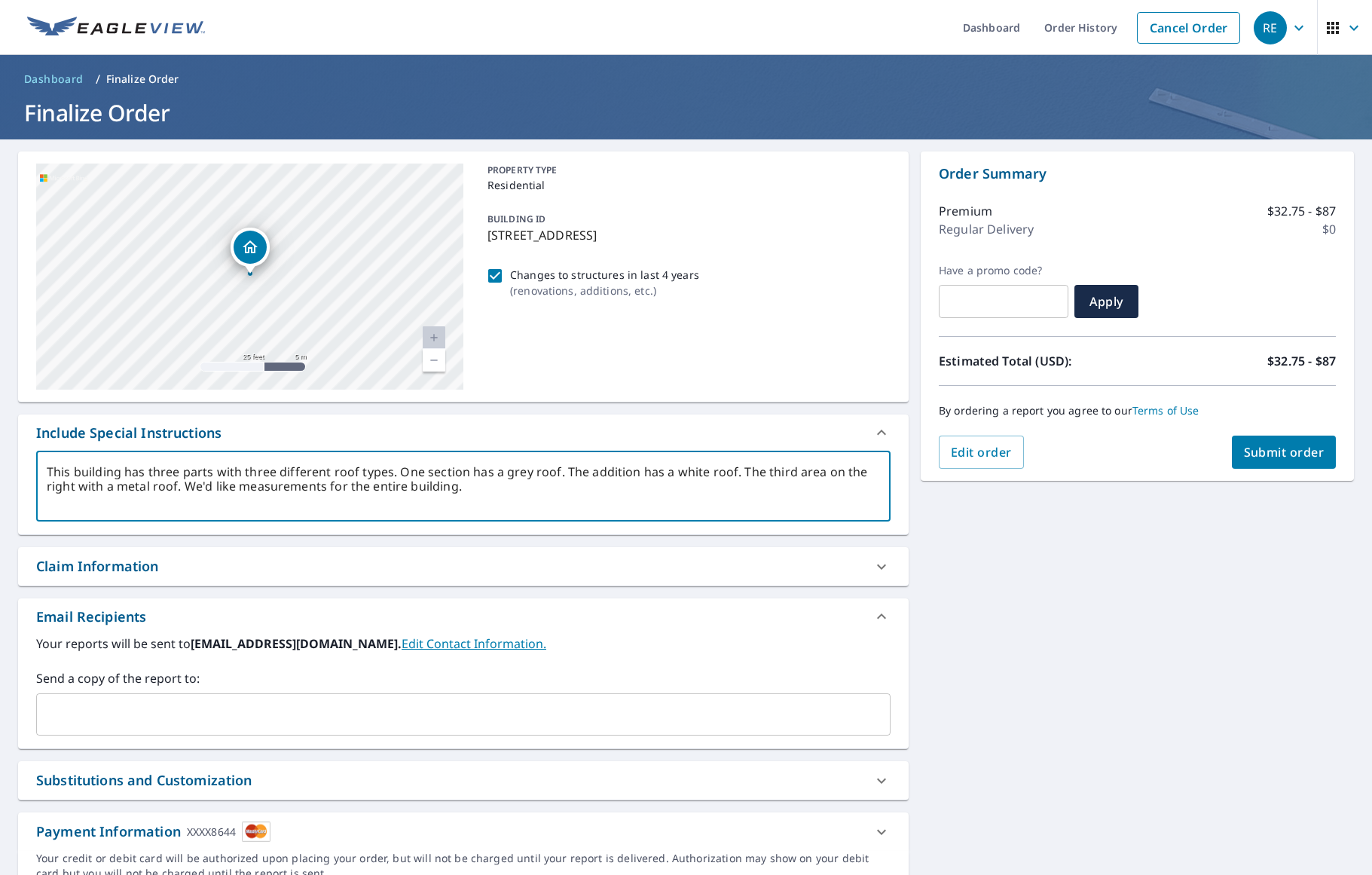
click at [79, 486] on textarea "This building has three parts with three different roof types. One section has …" at bounding box center [463, 486] width 834 height 43
click at [821, 475] on textarea "This building has three parts with three different roof types. One section has …" at bounding box center [463, 486] width 834 height 43
drag, startPoint x: 785, startPoint y: 471, endPoint x: 746, endPoint y: 473, distance: 39.1
click at [746, 473] on textarea "This building has three parts with three different roof types. One section has …" at bounding box center [463, 486] width 834 height 43
drag, startPoint x: 852, startPoint y: 475, endPoint x: 732, endPoint y: 466, distance: 120.3
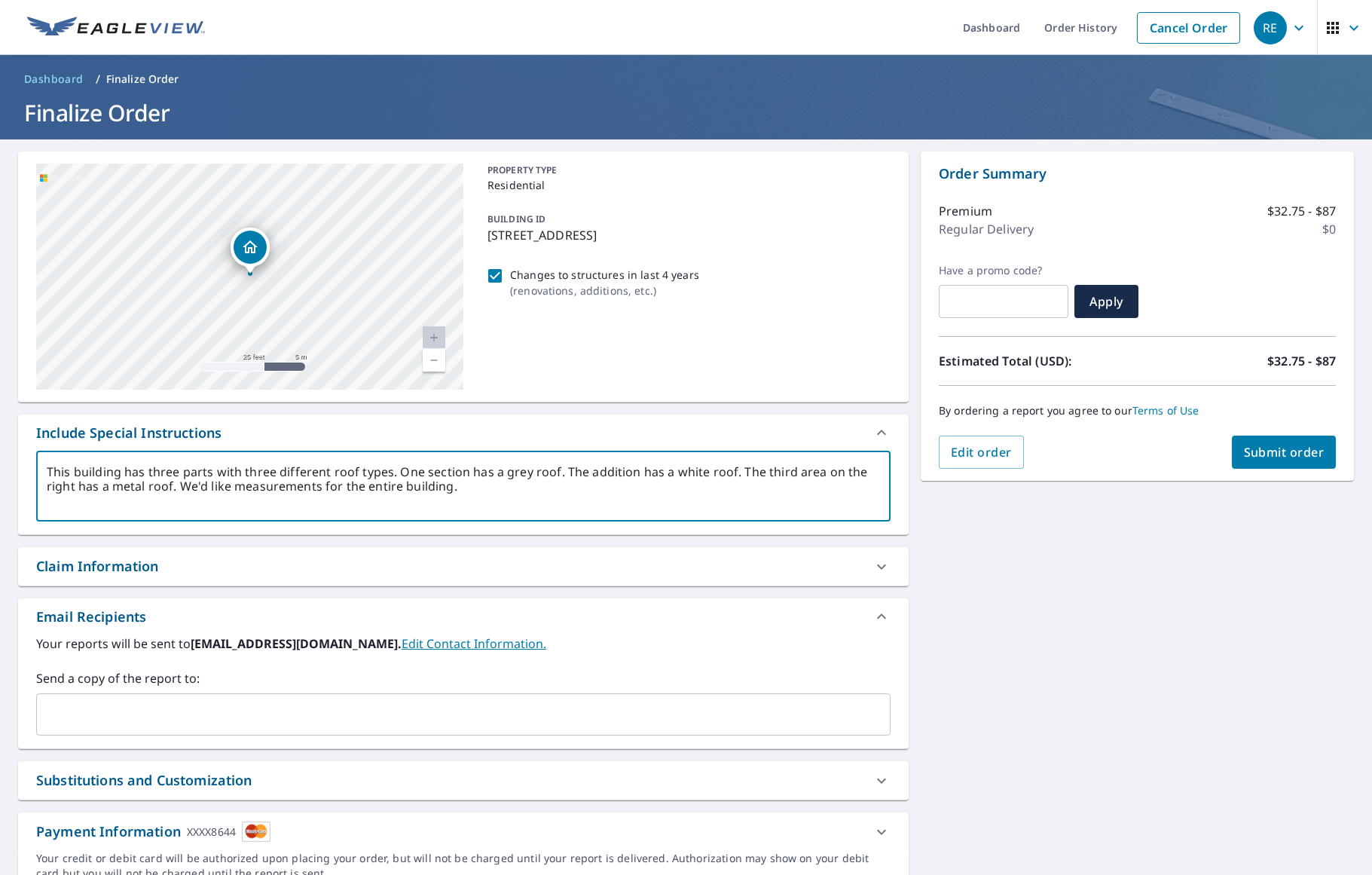
click at [732, 466] on textarea "This building has three parts with three different roof types. One section has …" at bounding box center [463, 486] width 834 height 43
click at [57, 484] on textarea "This building has three parts with three different roof types. One section has …" at bounding box center [463, 486] width 834 height 43
drag, startPoint x: 108, startPoint y: 486, endPoint x: 77, endPoint y: 484, distance: 31.1
click at [78, 484] on textarea "This building has three parts with three different roof types. One section has …" at bounding box center [463, 486] width 834 height 43
click at [450, 487] on textarea "This building has three parts with three different roof types. One section has …" at bounding box center [463, 486] width 834 height 43
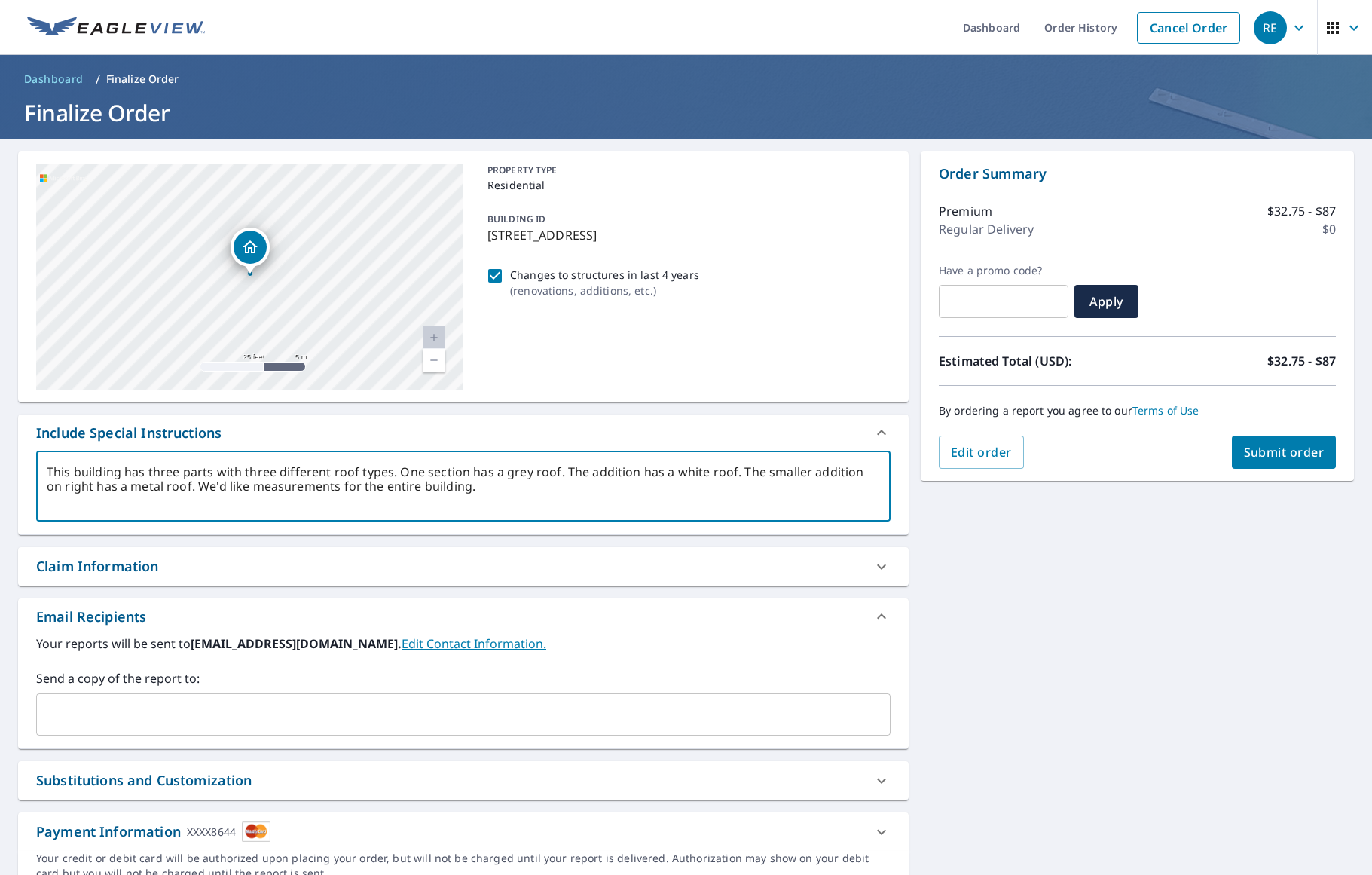
drag, startPoint x: 461, startPoint y: 472, endPoint x: 396, endPoint y: 469, distance: 65.1
click at [396, 469] on textarea "This building has three parts with three different roof types. One section has …" at bounding box center [463, 486] width 834 height 43
click at [114, 487] on textarea "This building has three parts with three different roof types. The original str…" at bounding box center [463, 486] width 834 height 43
drag, startPoint x: 203, startPoint y: 488, endPoint x: 168, endPoint y: 485, distance: 35.1
click at [170, 486] on textarea "This building has three parts with three different roof types. The original str…" at bounding box center [463, 486] width 834 height 43
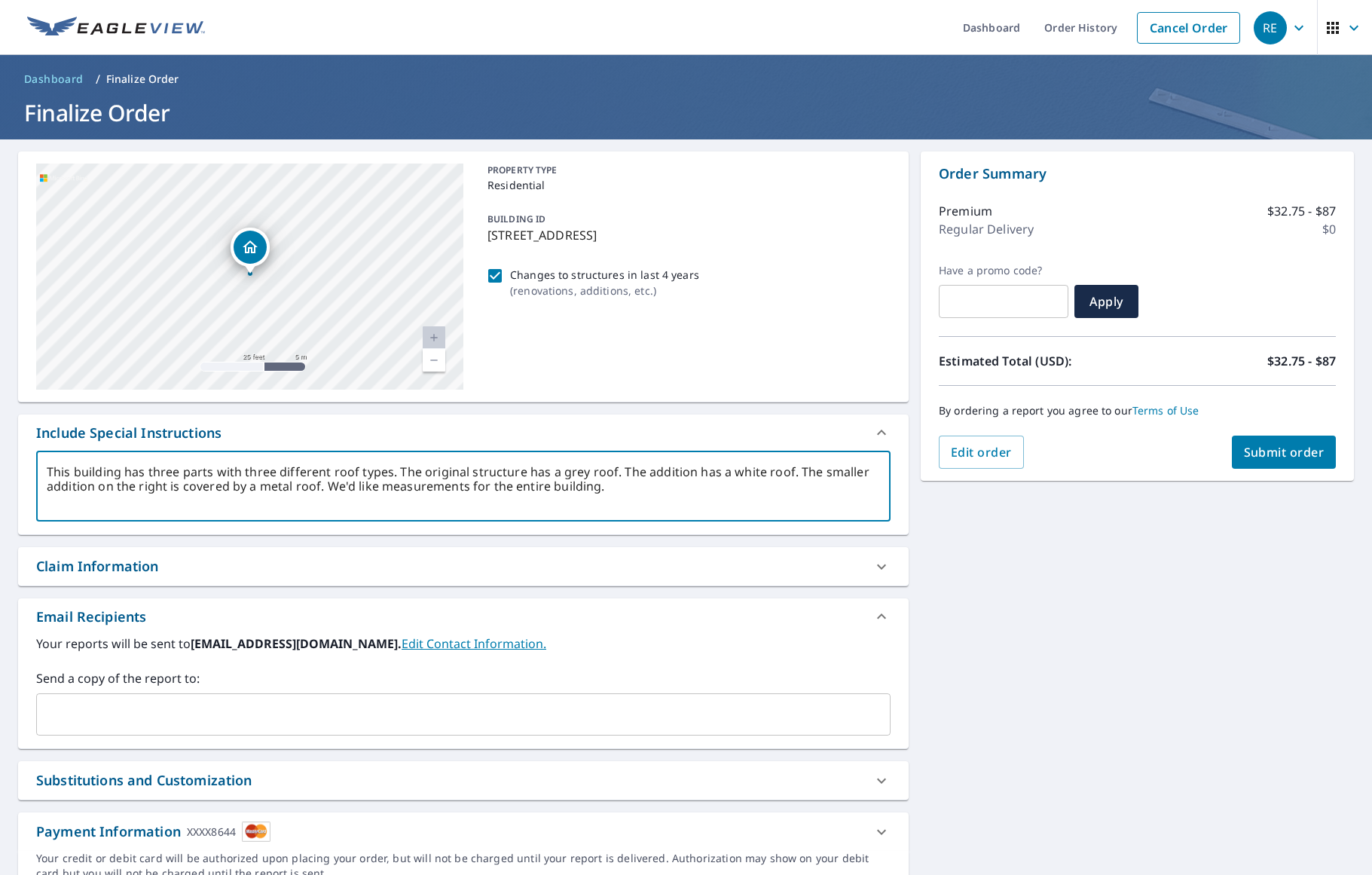
click at [595, 487] on textarea "This building has three parts with three different roof types. The original str…" at bounding box center [463, 486] width 834 height 43
click at [602, 487] on textarea "This building has three parts with three different roof types. The original str…" at bounding box center [463, 486] width 834 height 43
drag, startPoint x: 657, startPoint y: 488, endPoint x: 597, endPoint y: 481, distance: 60.4
click at [596, 481] on textarea "This building has three parts with three different roof types. The original str…" at bounding box center [463, 486] width 834 height 43
click at [691, 486] on textarea "This building has three parts with three different roof types. The original str…" at bounding box center [463, 486] width 834 height 43
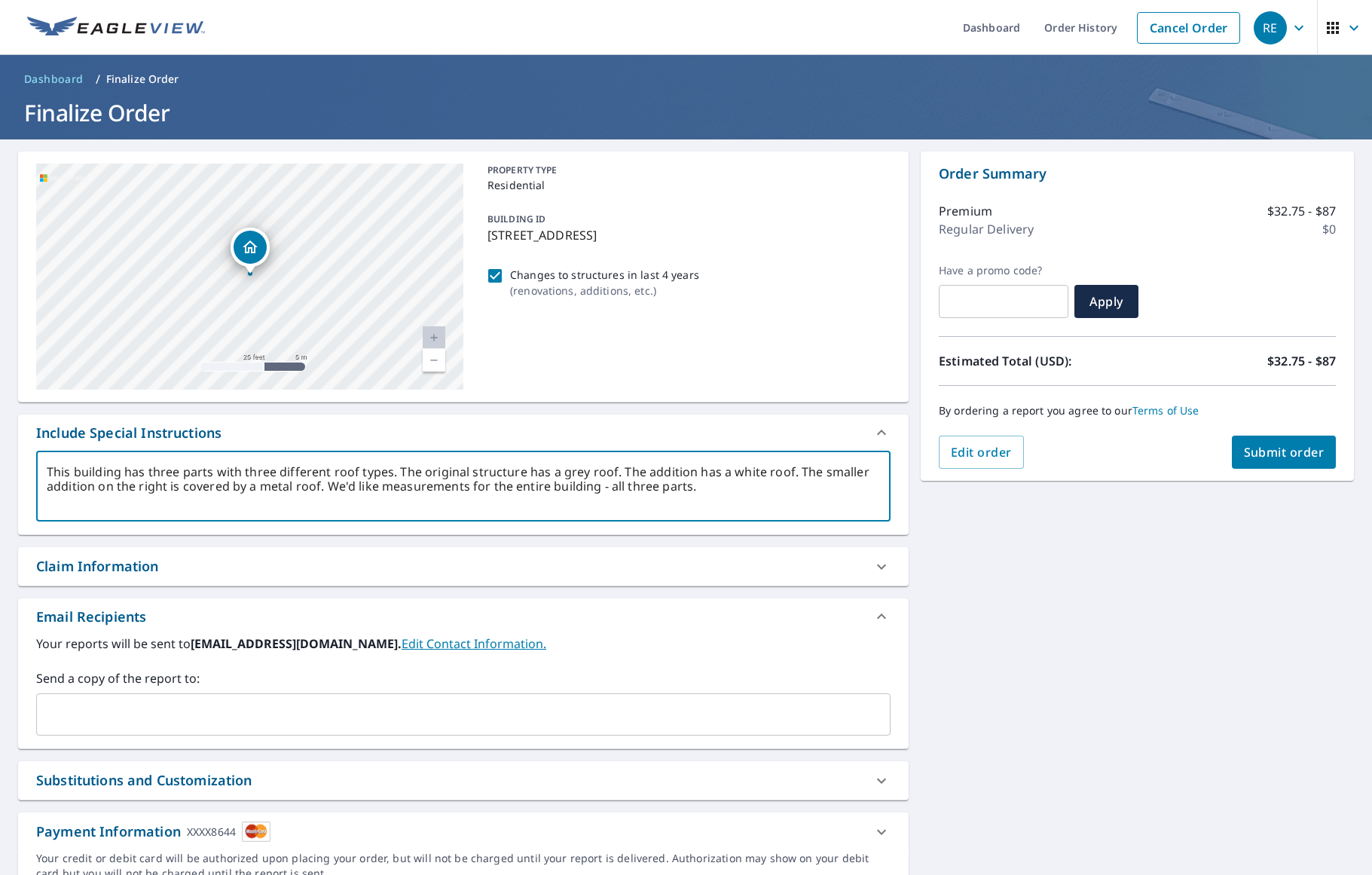
drag, startPoint x: 690, startPoint y: 486, endPoint x: 596, endPoint y: 482, distance: 94.1
click at [596, 482] on textarea "This building has three parts with three different roof types. The original str…" at bounding box center [463, 486] width 834 height 43
click at [73, 471] on textarea "This building has three parts with three different roof types. The original str…" at bounding box center [463, 486] width 834 height 43
click at [162, 471] on textarea "This is one building has three parts with three different roof types. The origi…" at bounding box center [463, 486] width 834 height 43
drag, startPoint x: 186, startPoint y: 471, endPoint x: 110, endPoint y: 466, distance: 76.2
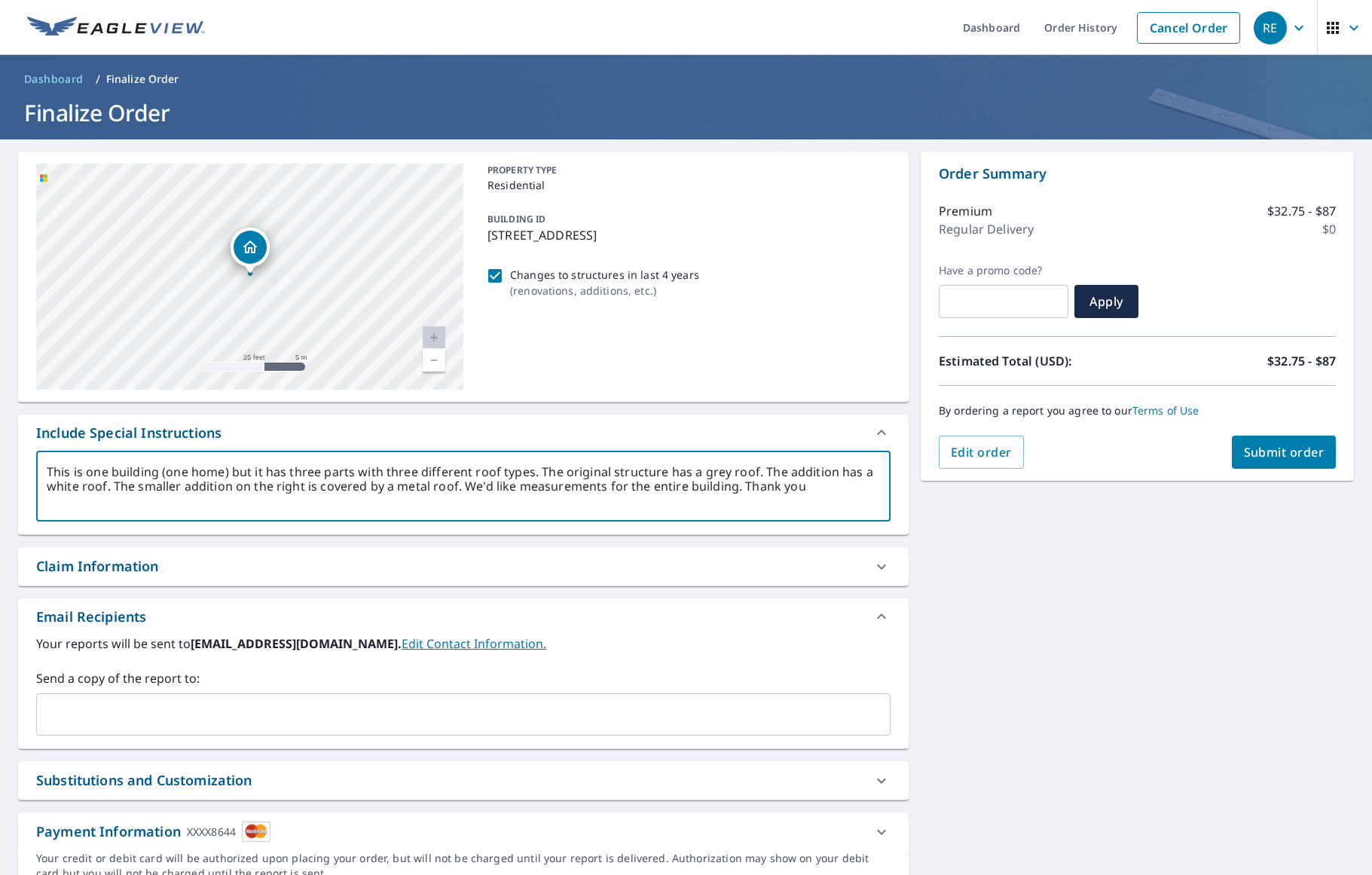
click at [110, 466] on textarea "This is one building (one home) but it has three parts with three different roo…" at bounding box center [463, 486] width 834 height 43
click at [148, 471] on textarea "This is one home) but it has three parts with three different roof types. The o…" at bounding box center [463, 486] width 834 height 43
drag, startPoint x: 271, startPoint y: 471, endPoint x: 242, endPoint y: 471, distance: 29.0
click at [242, 471] on textarea "This is one home, but it has three parts with three different roof types. The o…" at bounding box center [463, 486] width 834 height 43
click at [85, 471] on textarea "This is one home, but it has three sections with three different roof types. Th…" at bounding box center [463, 486] width 834 height 43
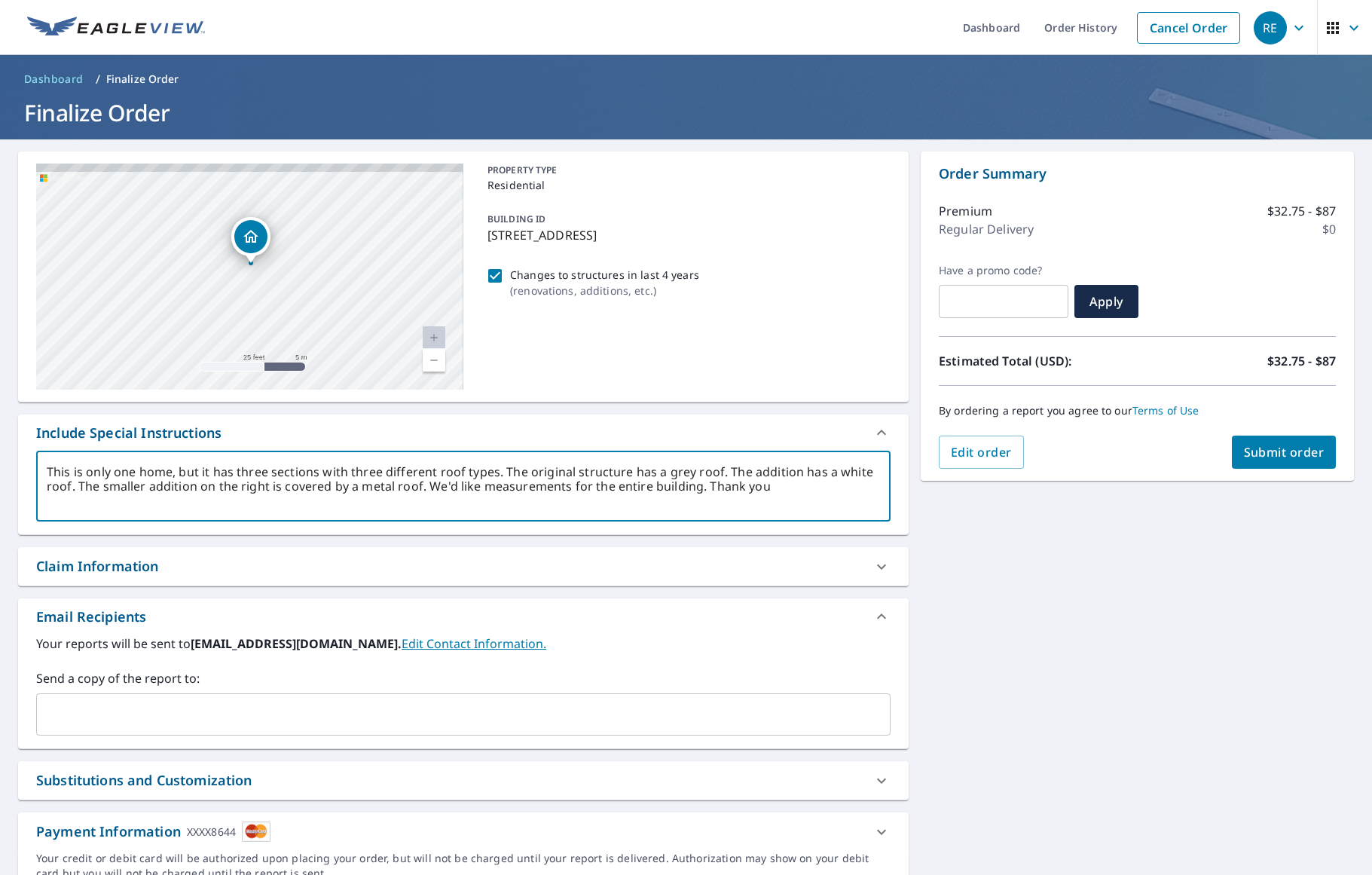
drag, startPoint x: 249, startPoint y: 248, endPoint x: 250, endPoint y: 237, distance: 11.0
click at [250, 237] on icon "Dropped pin, building 1, Residential property, 1825 SOUTH LAKESIDE DR CARIBOO B…" at bounding box center [250, 236] width 15 height 13
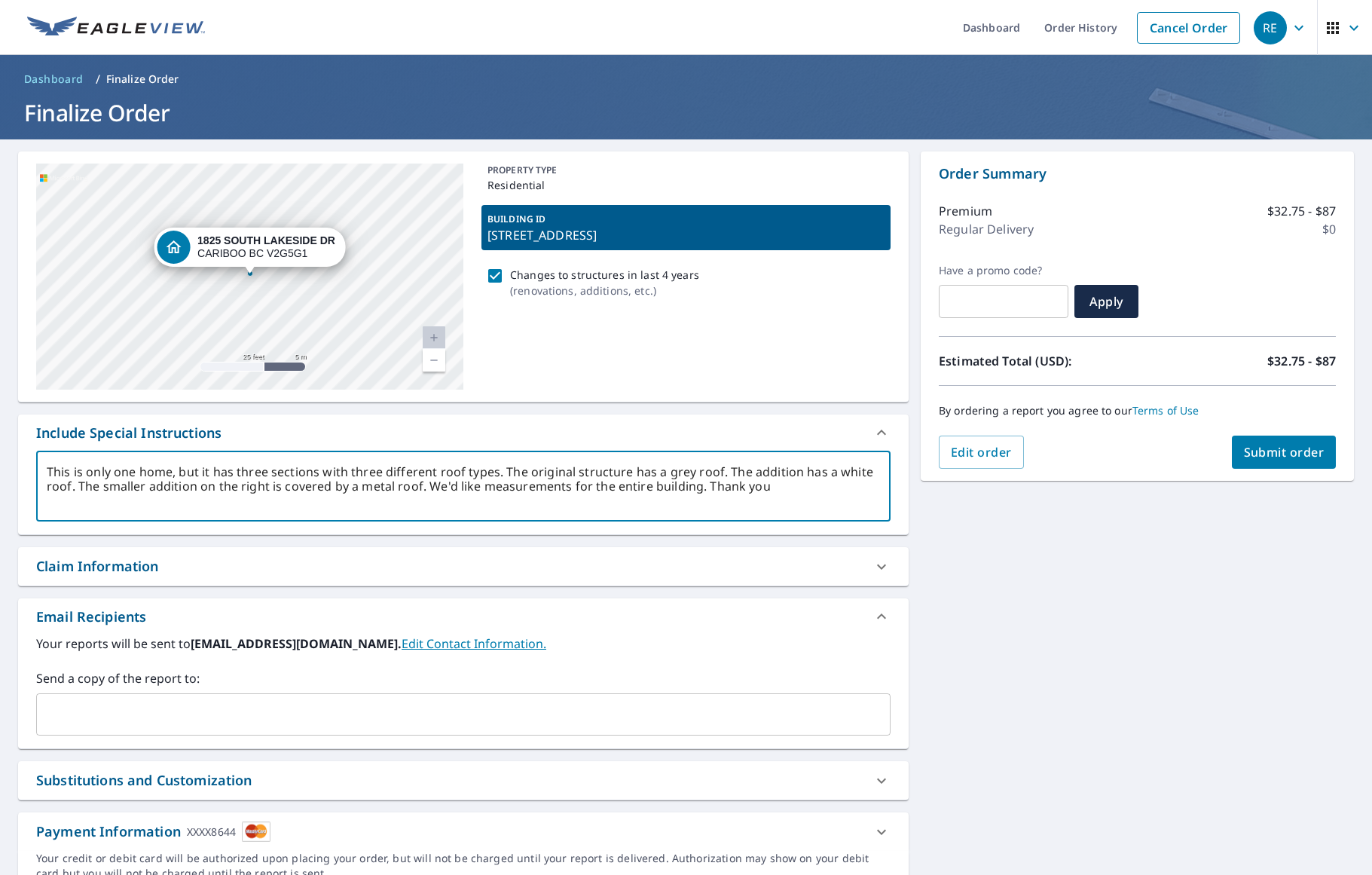
click at [429, 492] on textarea "This is only one home, but it has three sections with three different roof type…" at bounding box center [463, 486] width 834 height 43
click at [697, 485] on textarea "This is only one home, but it has three sections with three different roof type…" at bounding box center [463, 486] width 834 height 43
click at [854, 488] on textarea "This is only one home, but it has three sections with three different roof type…" at bounding box center [463, 486] width 834 height 43
drag, startPoint x: 109, startPoint y: 472, endPoint x: 90, endPoint y: 471, distance: 19.0
click at [90, 471] on textarea "This is only one home, but it has three sections with three different roof type…" at bounding box center [463, 486] width 834 height 43
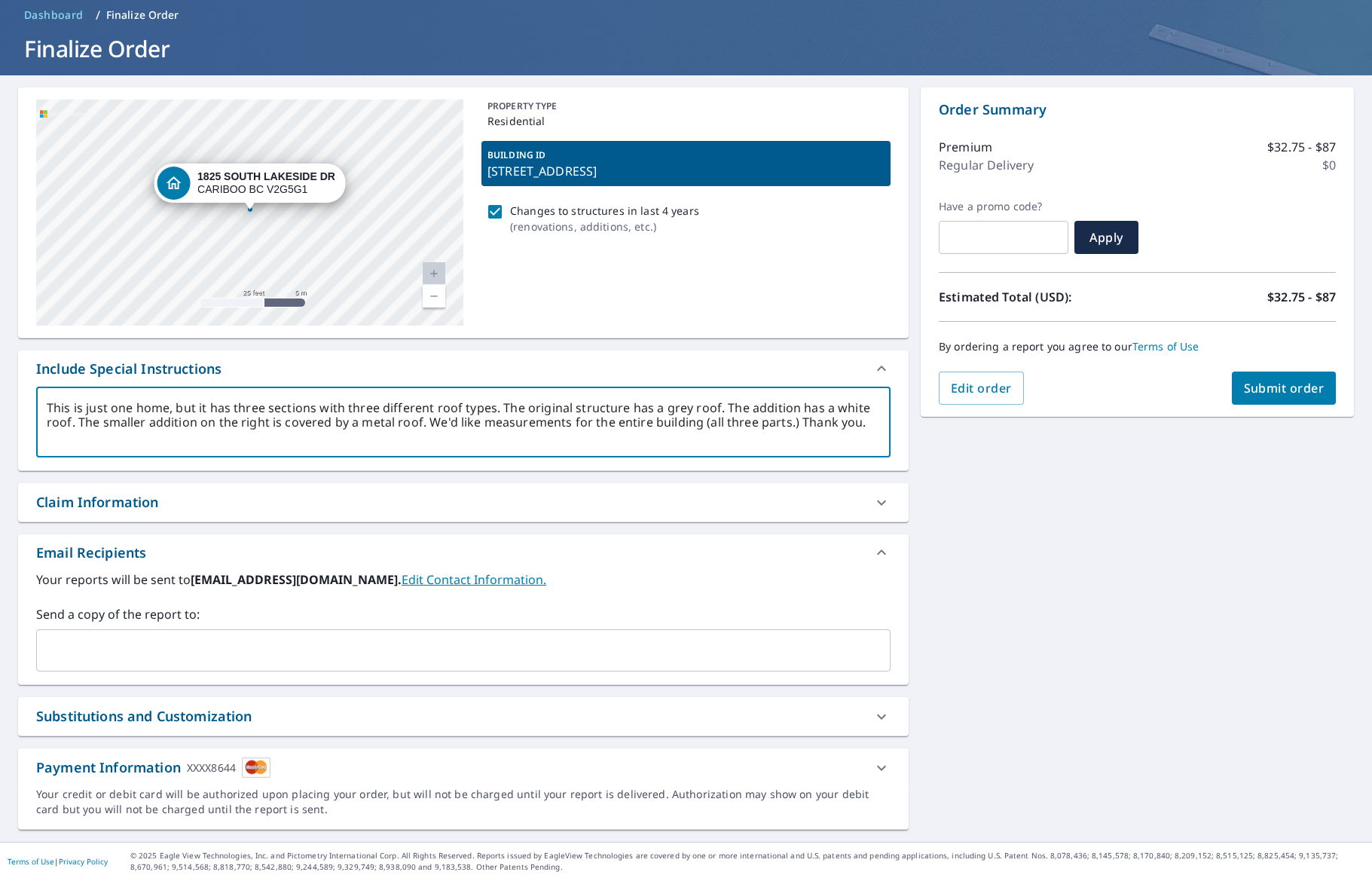
scroll to position [69, 0]
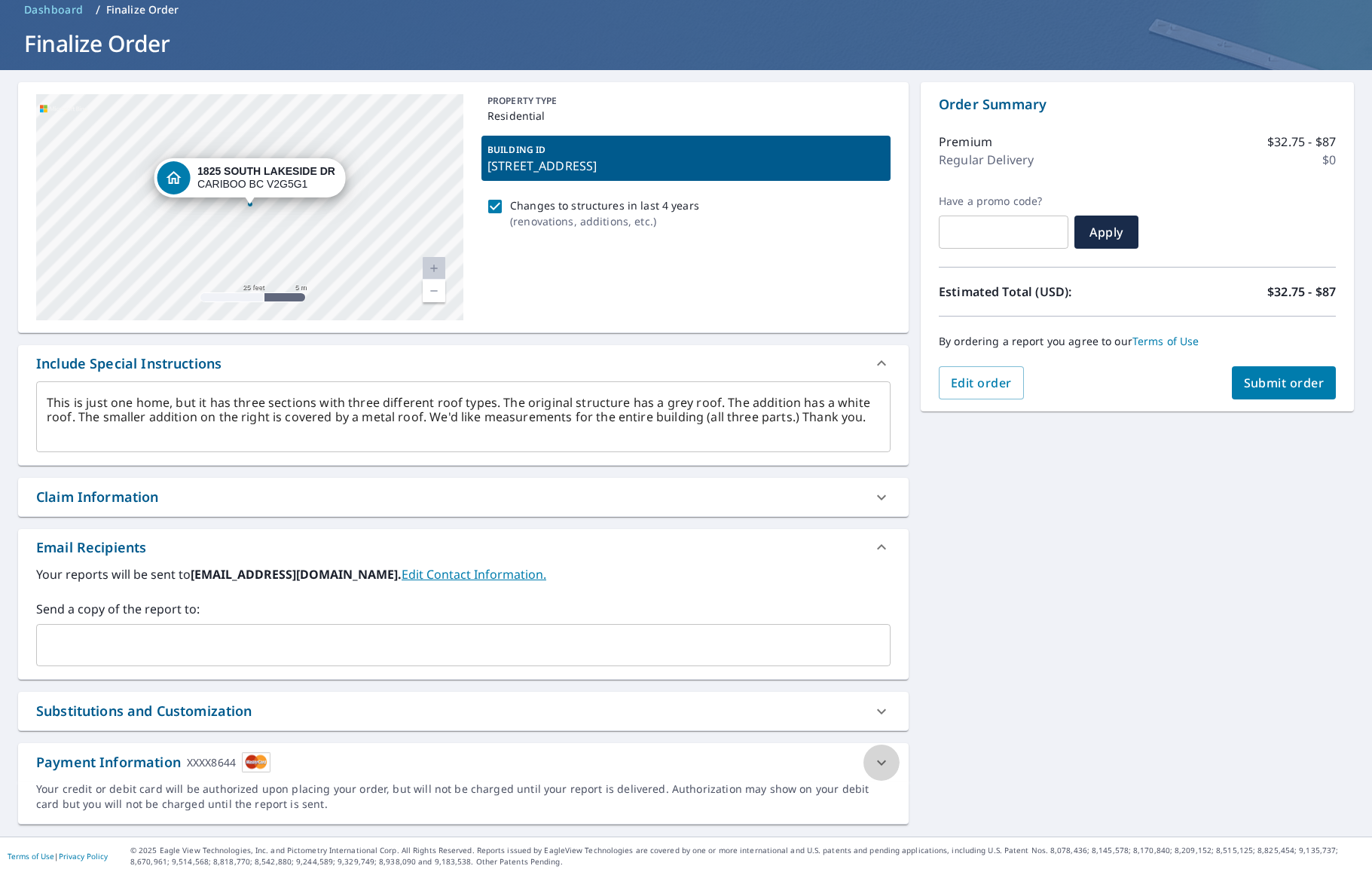
click at [883, 756] on icon at bounding box center [882, 762] width 18 height 18
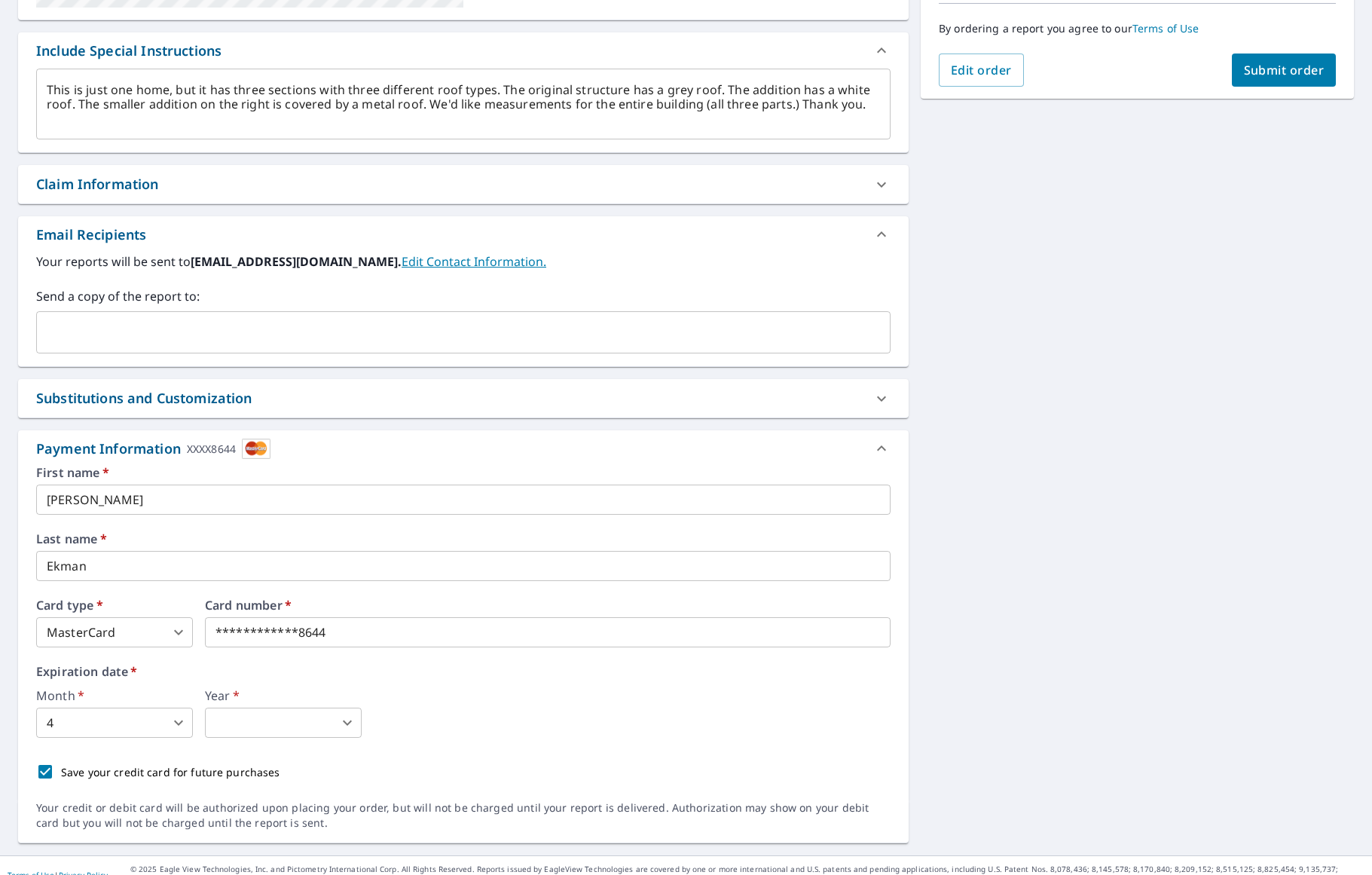
scroll to position [401, 0]
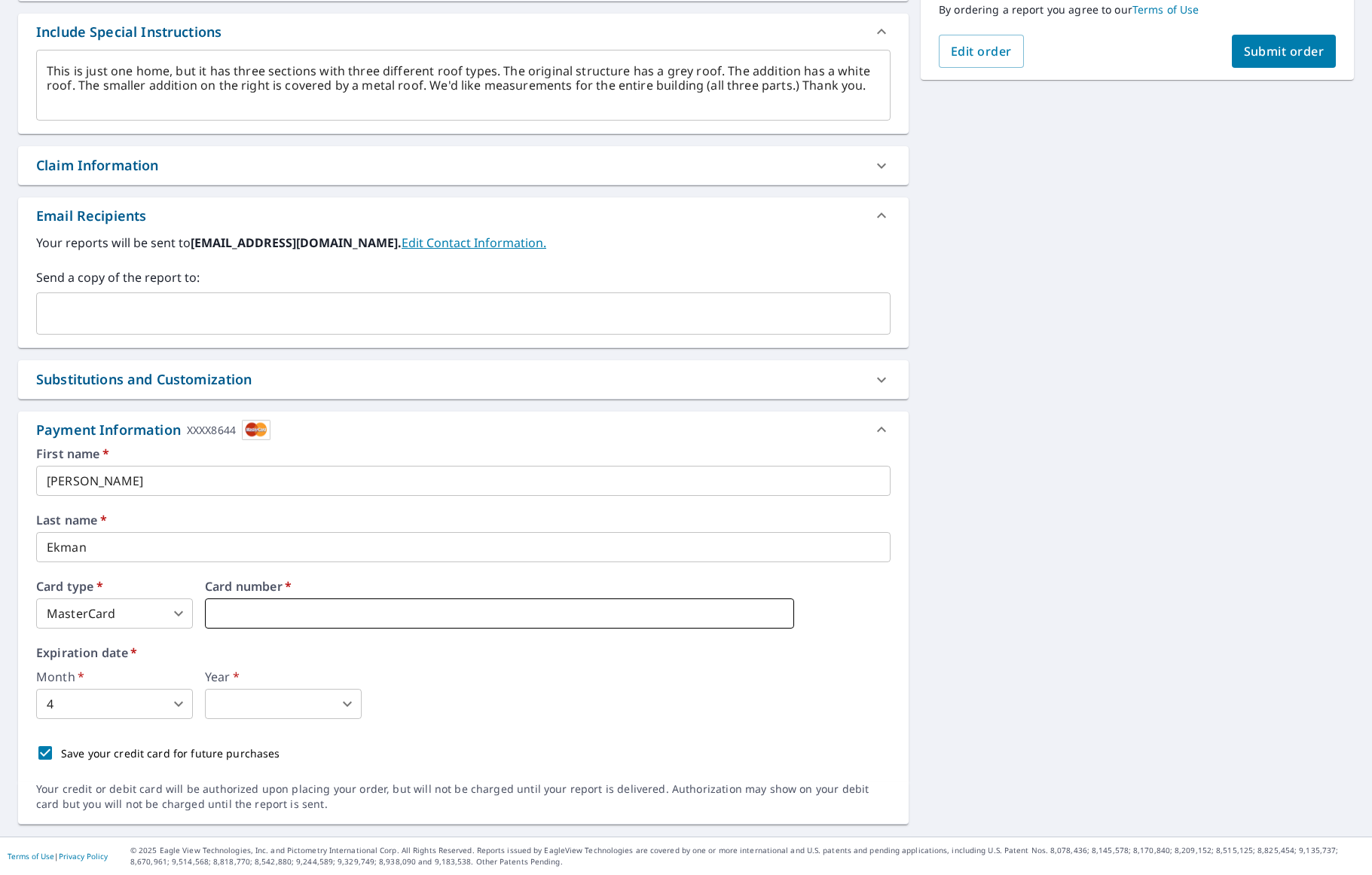
click at [260, 603] on iframe at bounding box center [499, 613] width 589 height 30
click at [446, 625] on iframe at bounding box center [499, 613] width 589 height 30
click at [49, 754] on input "Save your credit card for future purchases" at bounding box center [45, 753] width 32 height 32
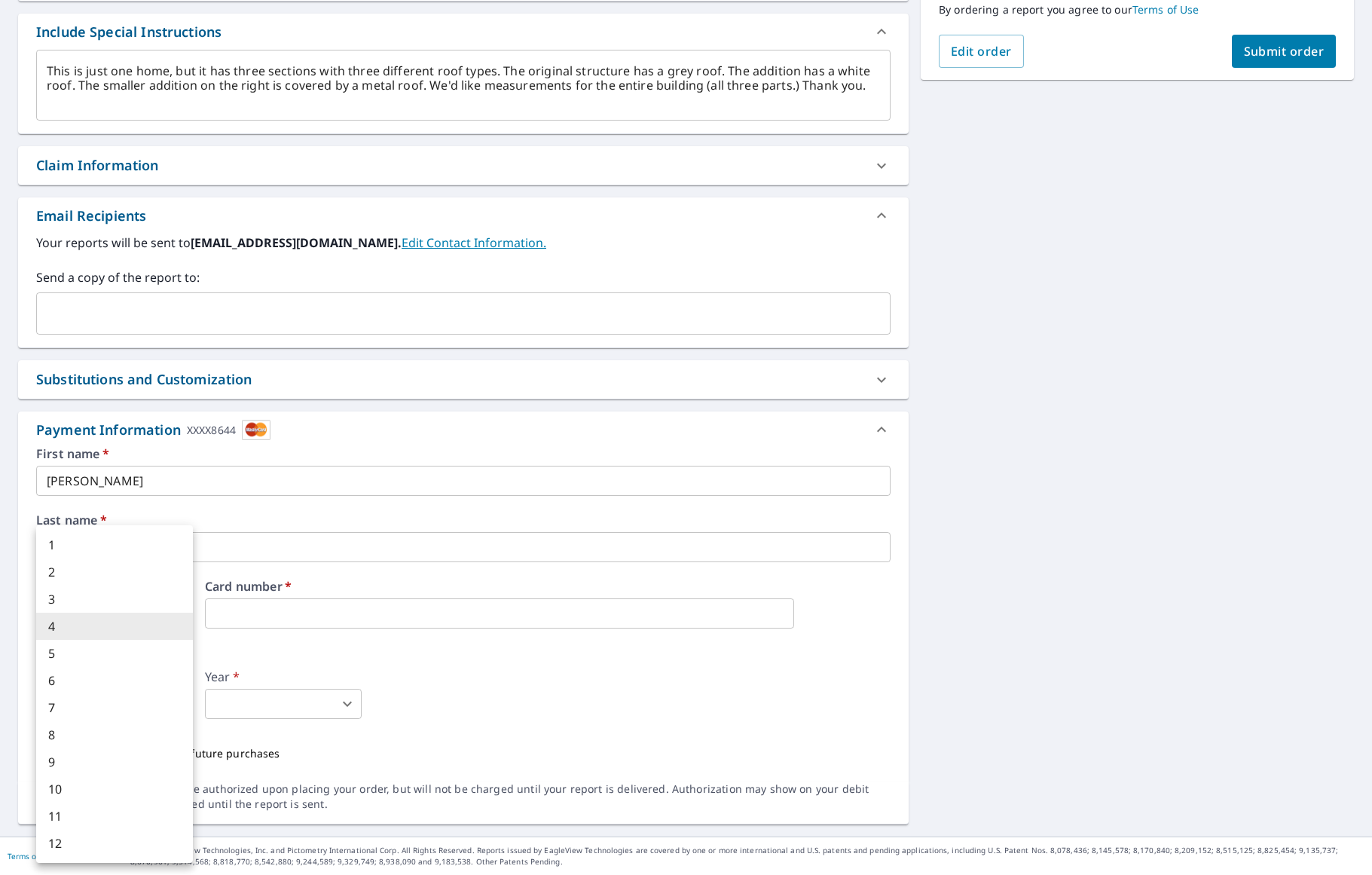
click at [172, 704] on body "RE RE Dashboard Order History Cancel Order RE Dashboard / Finalize Order Finali…" at bounding box center [686, 437] width 1372 height 875
click at [60, 815] on li "11" at bounding box center [114, 815] width 157 height 27
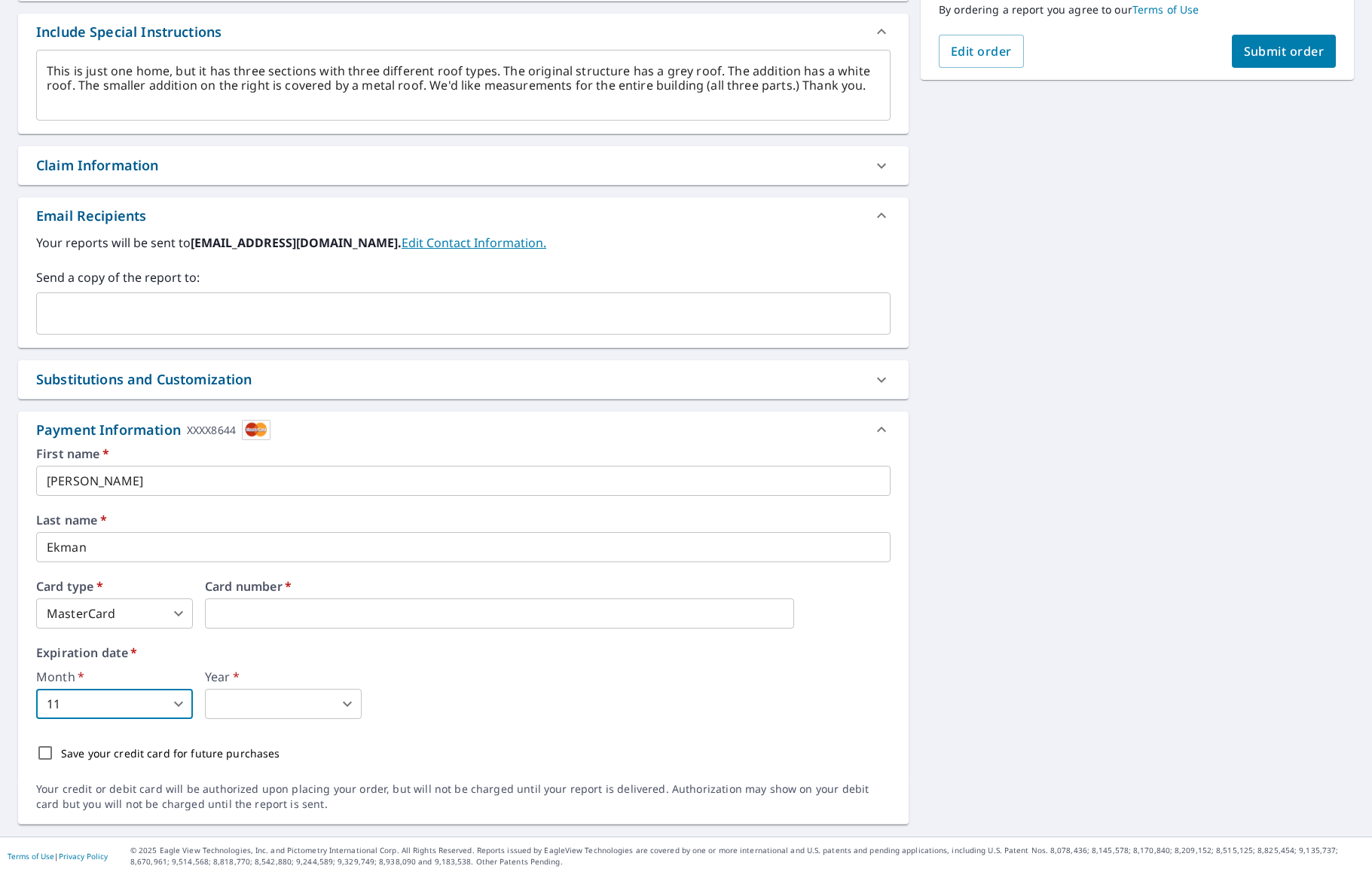
click at [174, 707] on body "RE RE Dashboard Order History Cancel Order RE Dashboard / Finalize Order Finali…" at bounding box center [686, 437] width 1372 height 875
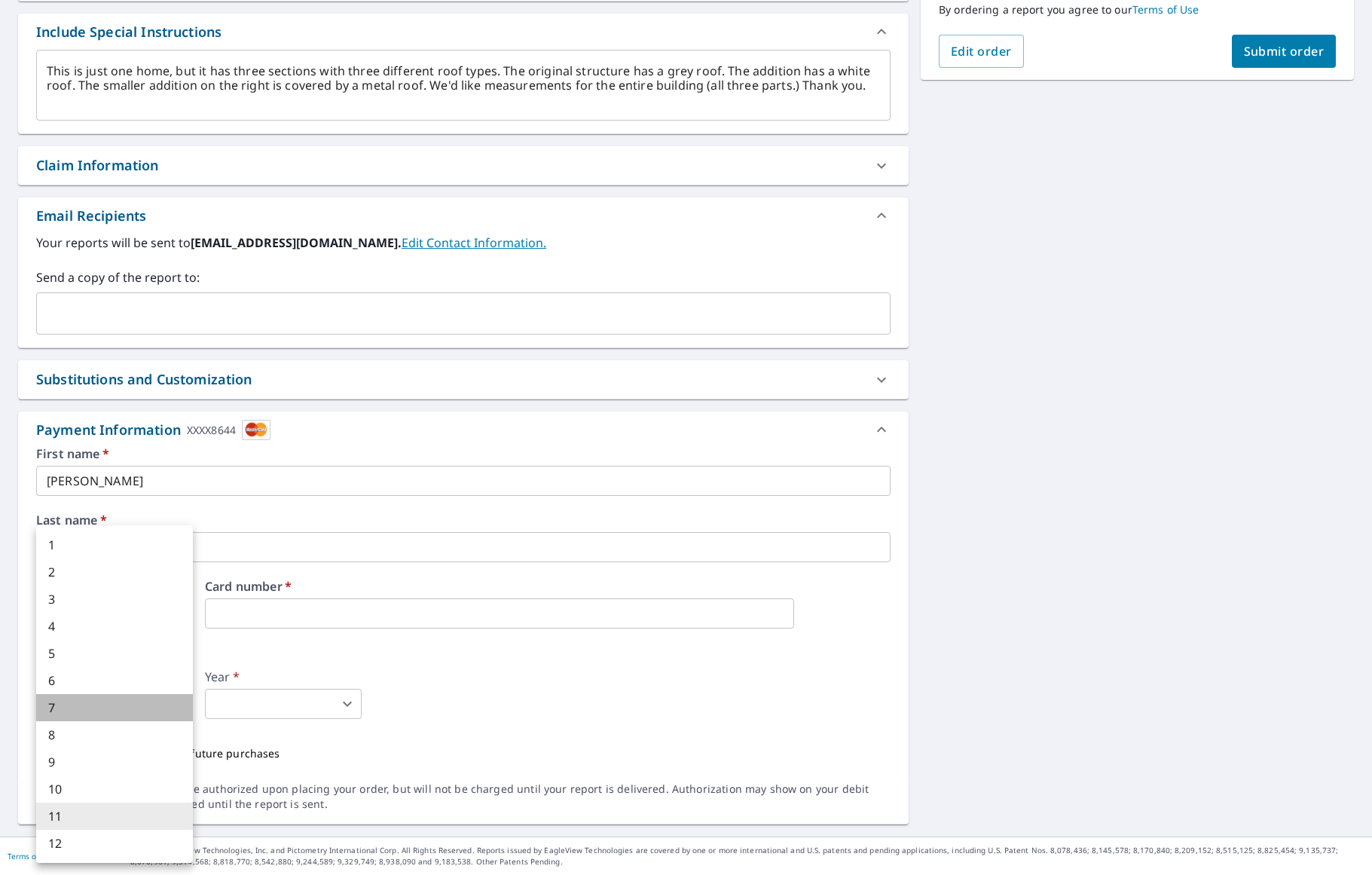
click at [66, 708] on li "7" at bounding box center [114, 707] width 157 height 27
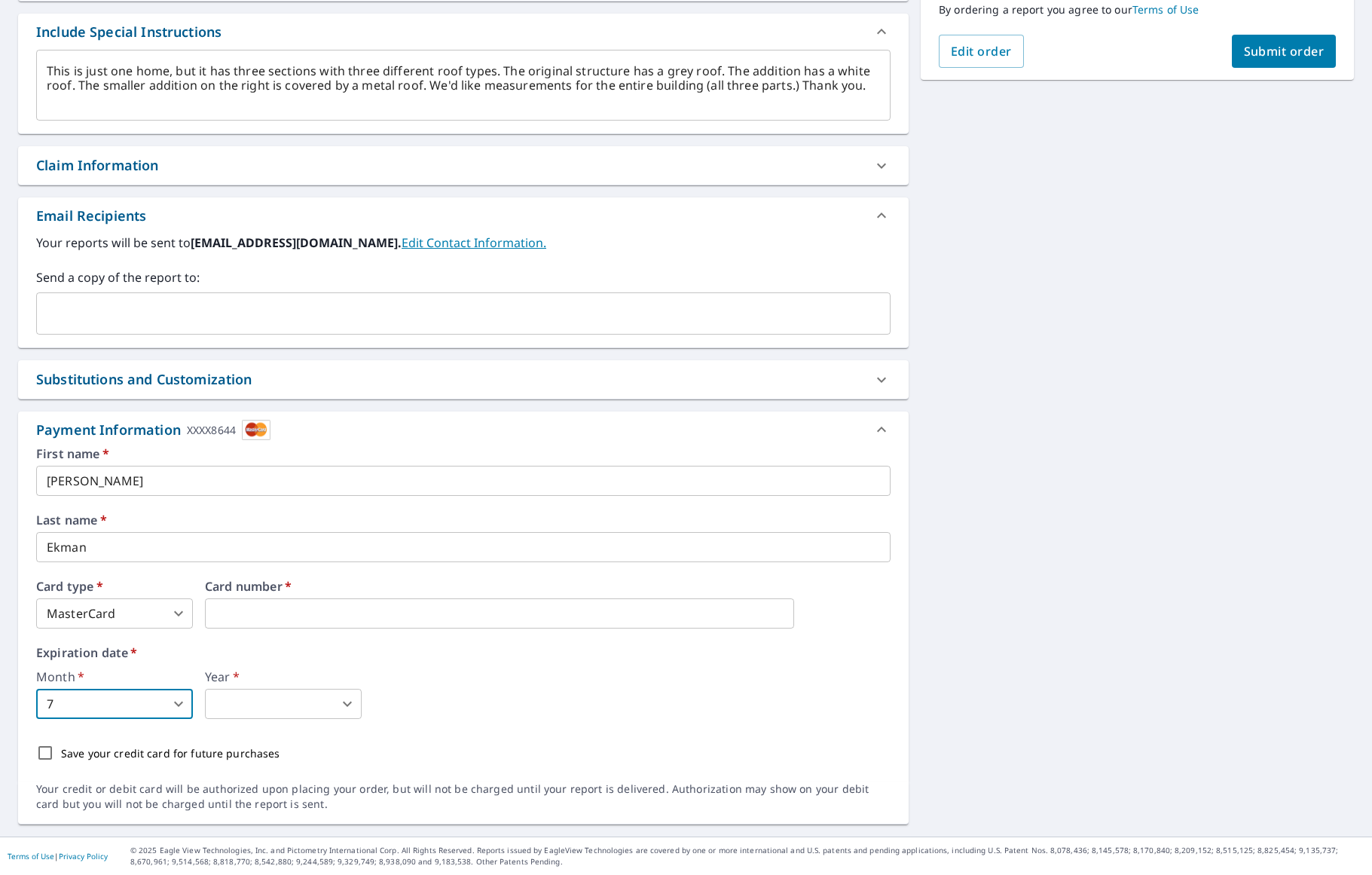
click at [318, 709] on body "RE RE Dashboard Order History Cancel Order RE Dashboard / Finalize Order Finali…" at bounding box center [686, 437] width 1372 height 875
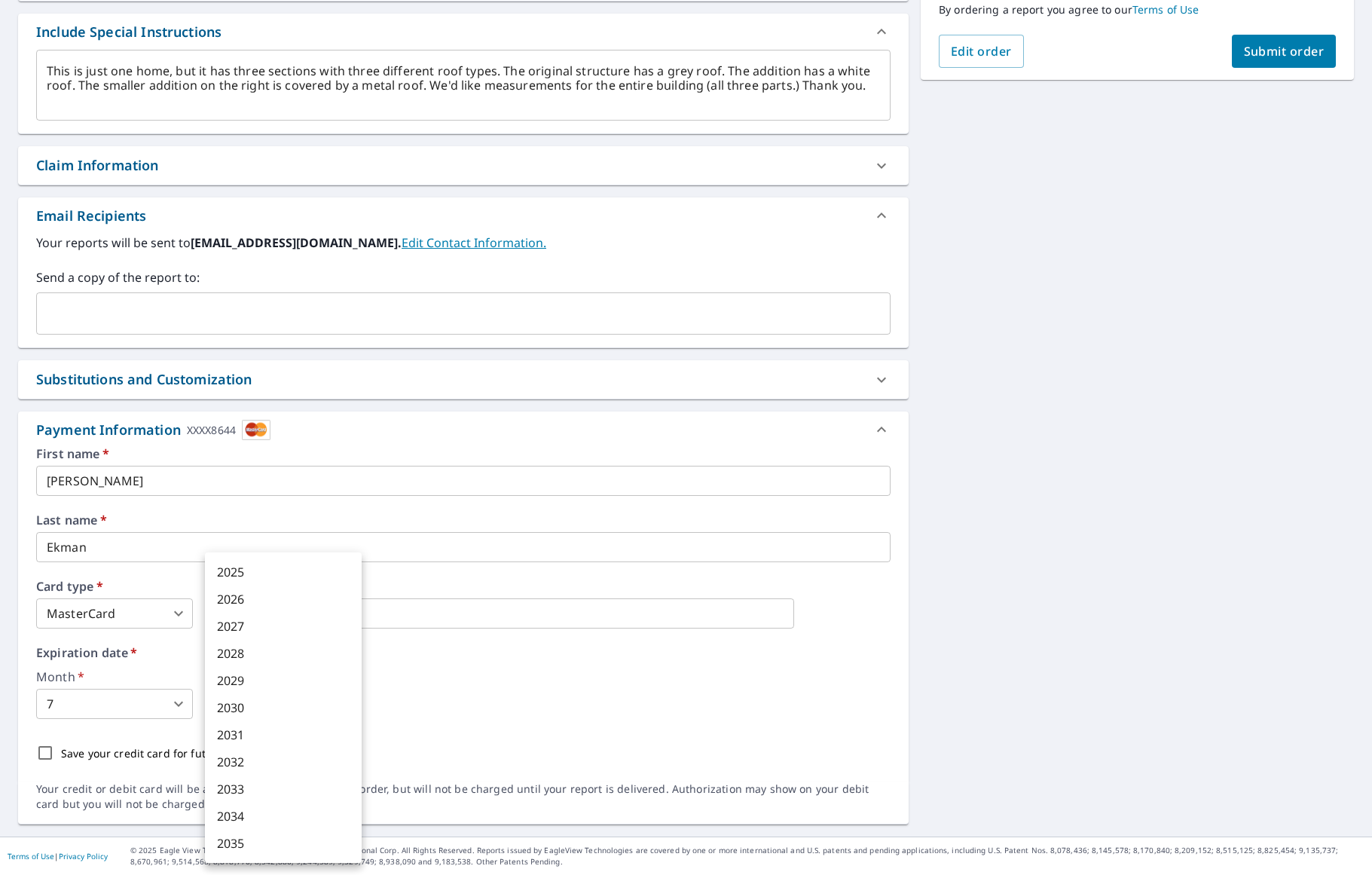
click at [234, 653] on li "2028" at bounding box center [283, 652] width 157 height 27
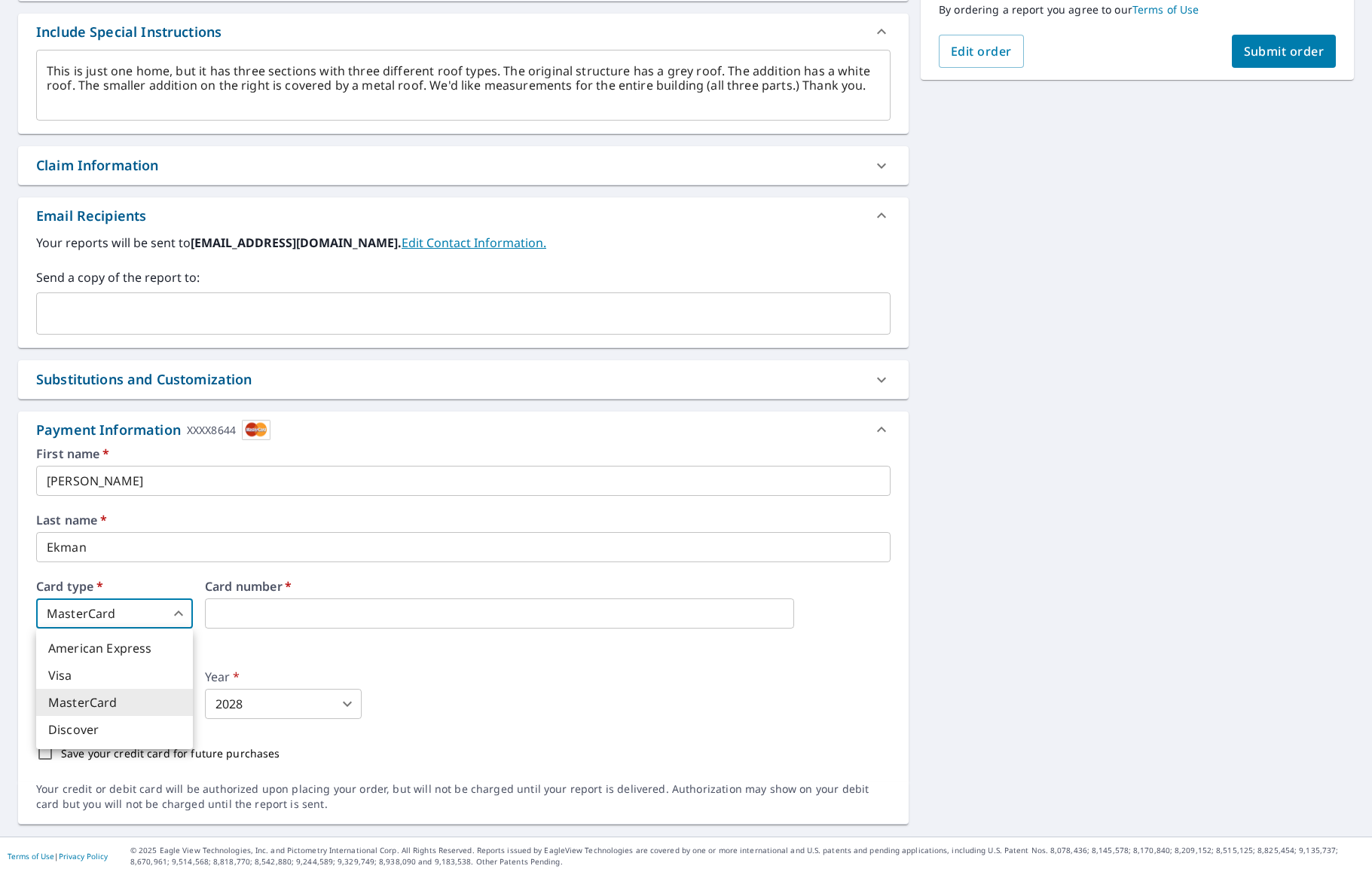
click at [177, 611] on body "RE RE Dashboard Order History Cancel Order RE Dashboard / Finalize Order Finali…" at bounding box center [686, 437] width 1372 height 875
click at [106, 705] on li "MasterCard" at bounding box center [114, 701] width 157 height 27
click at [242, 603] on iframe at bounding box center [499, 613] width 589 height 30
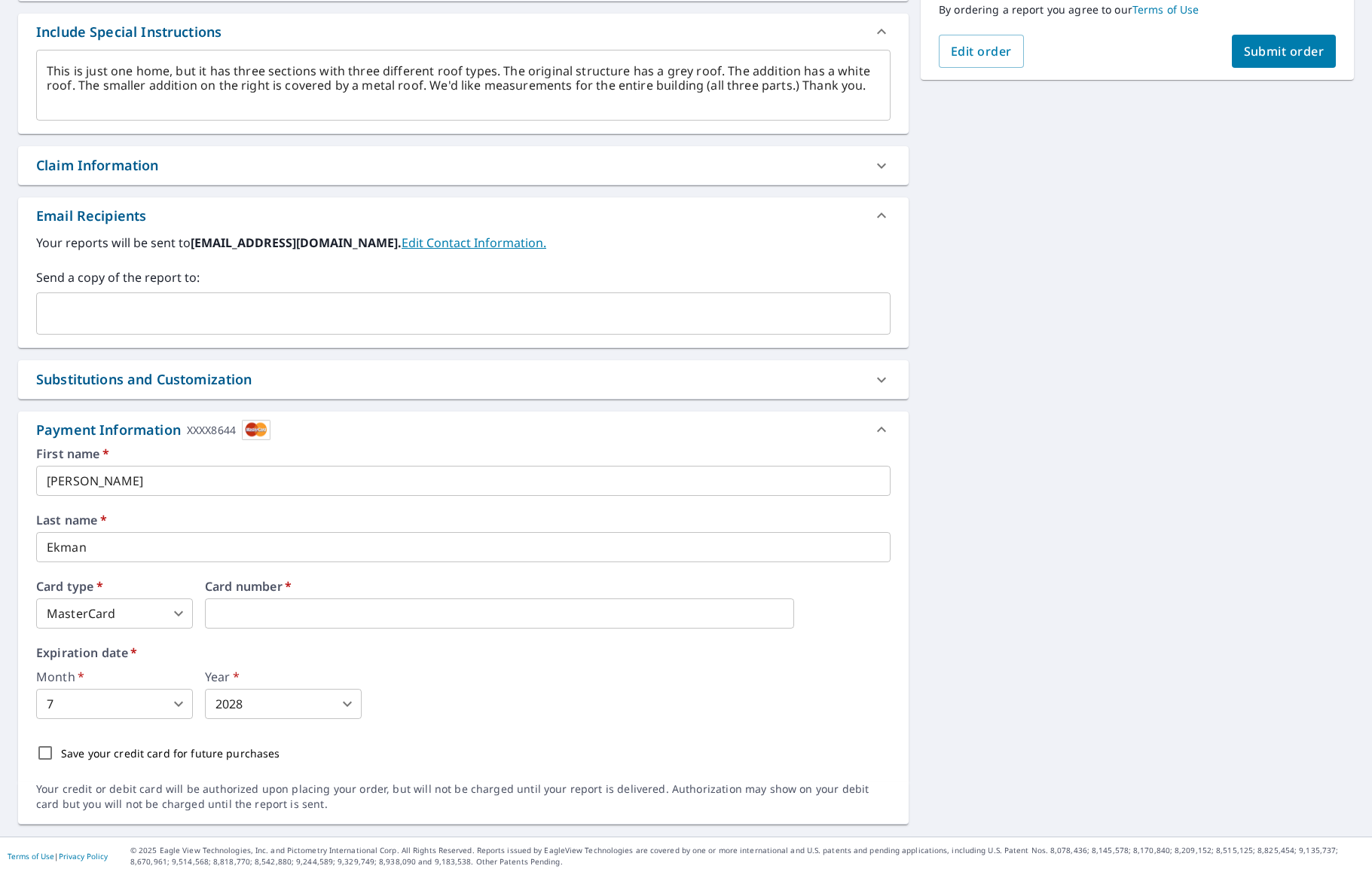
click at [289, 583] on span "*" at bounding box center [286, 586] width 9 height 16
click at [93, 480] on input "[PERSON_NAME]" at bounding box center [463, 480] width 855 height 30
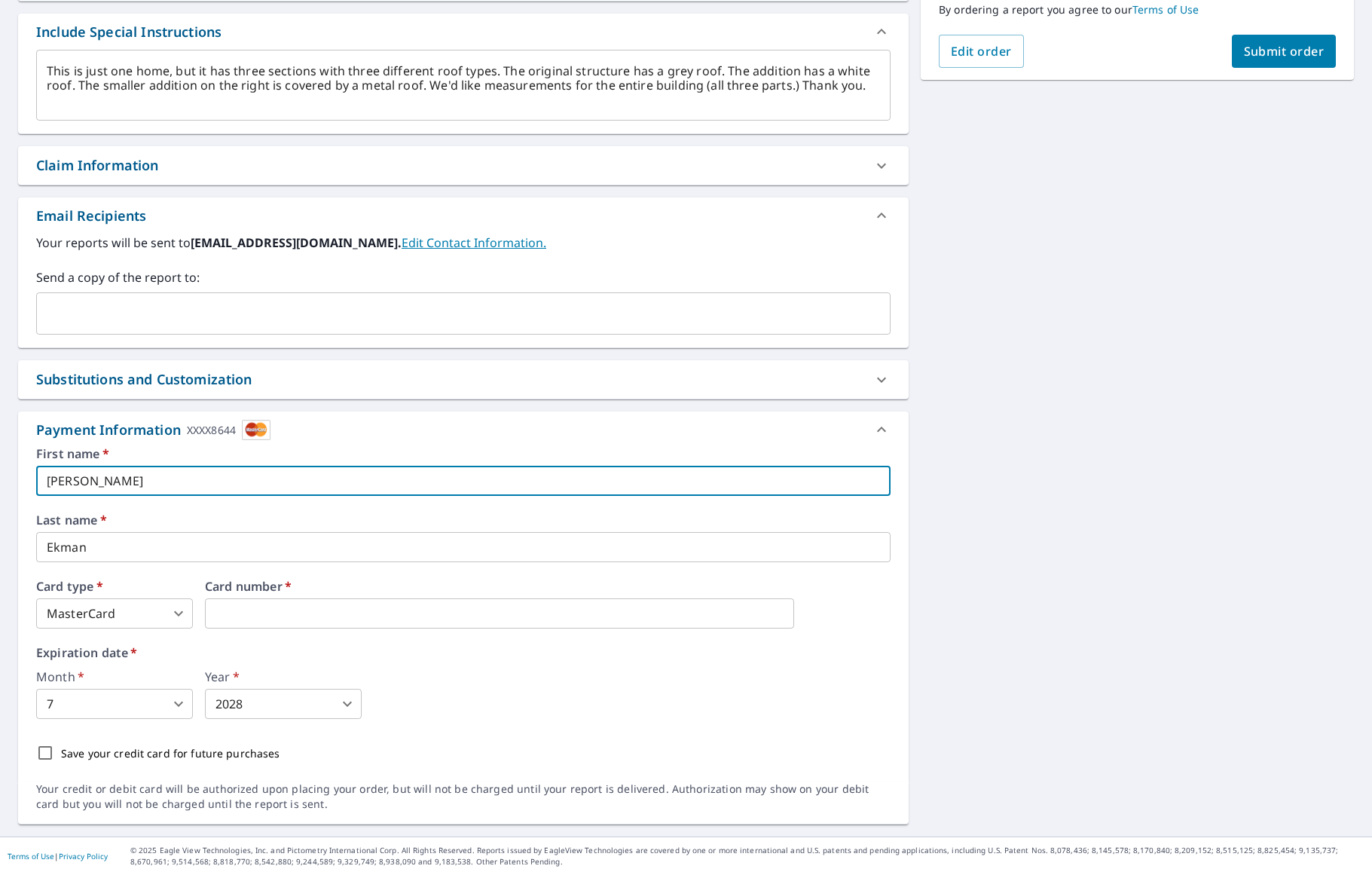
click at [133, 550] on input "Ekman" at bounding box center [463, 546] width 855 height 30
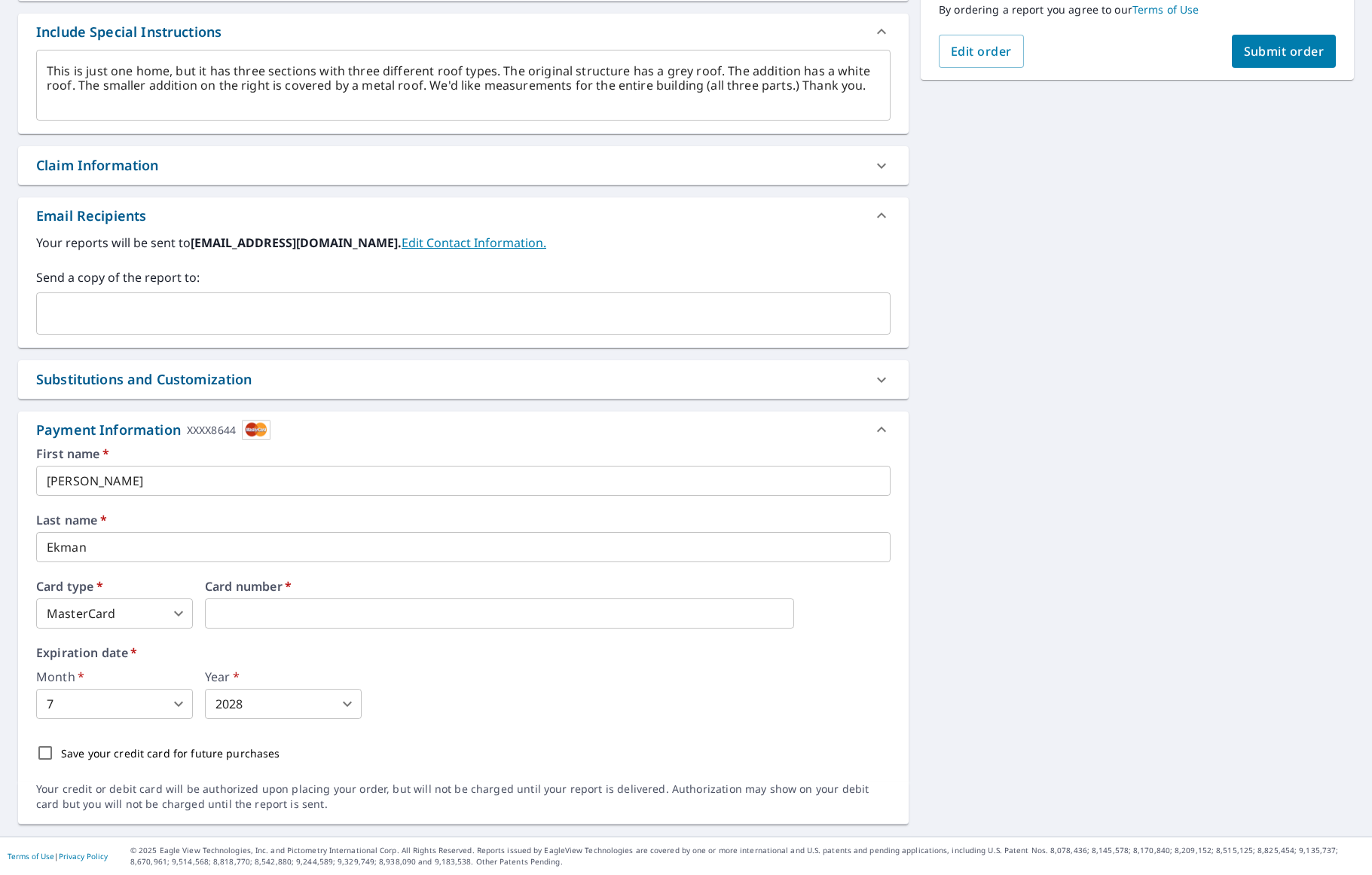
click at [266, 422] on img at bounding box center [256, 430] width 29 height 20
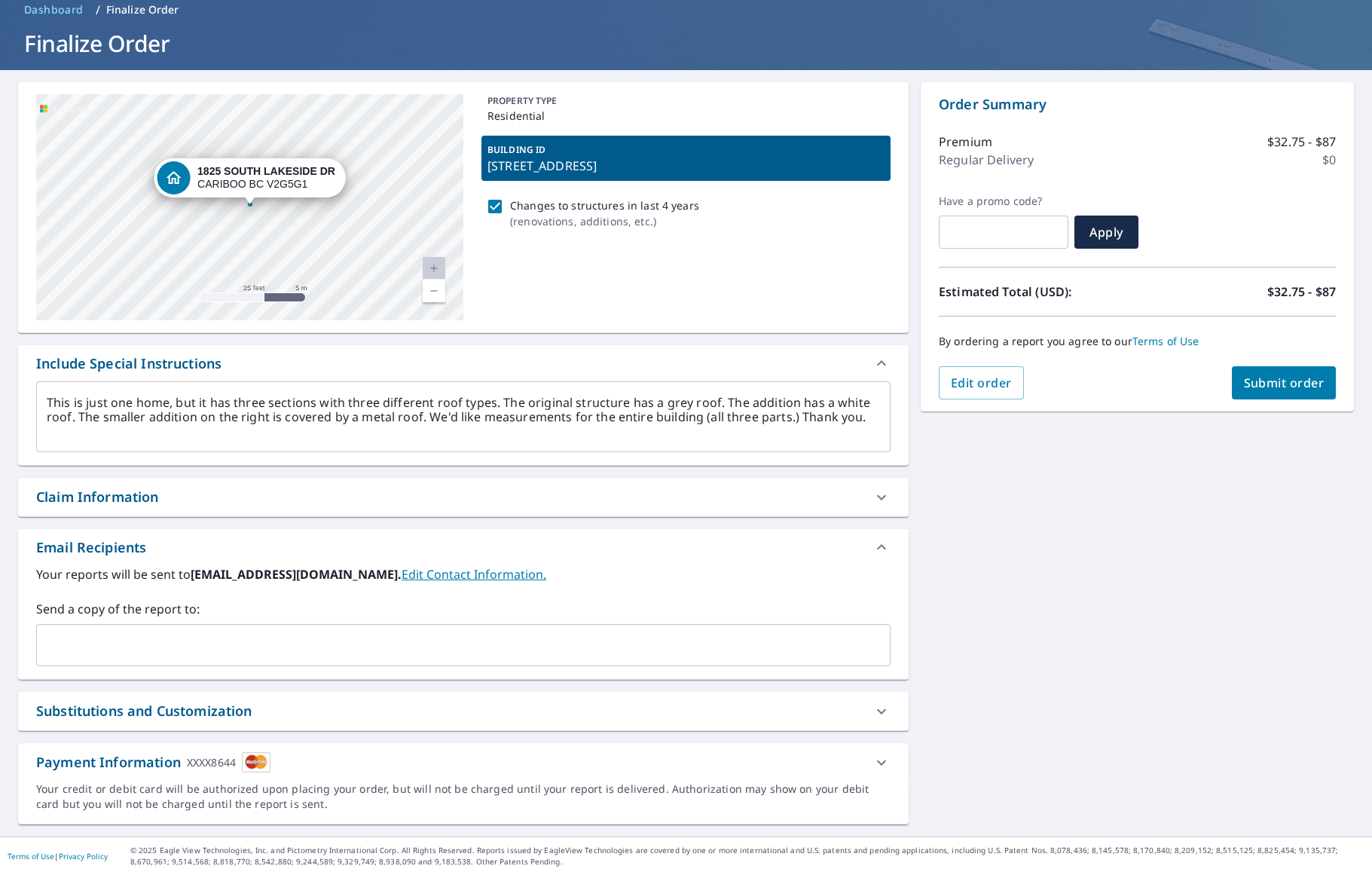
scroll to position [69, 0]
click at [259, 764] on img at bounding box center [256, 762] width 29 height 20
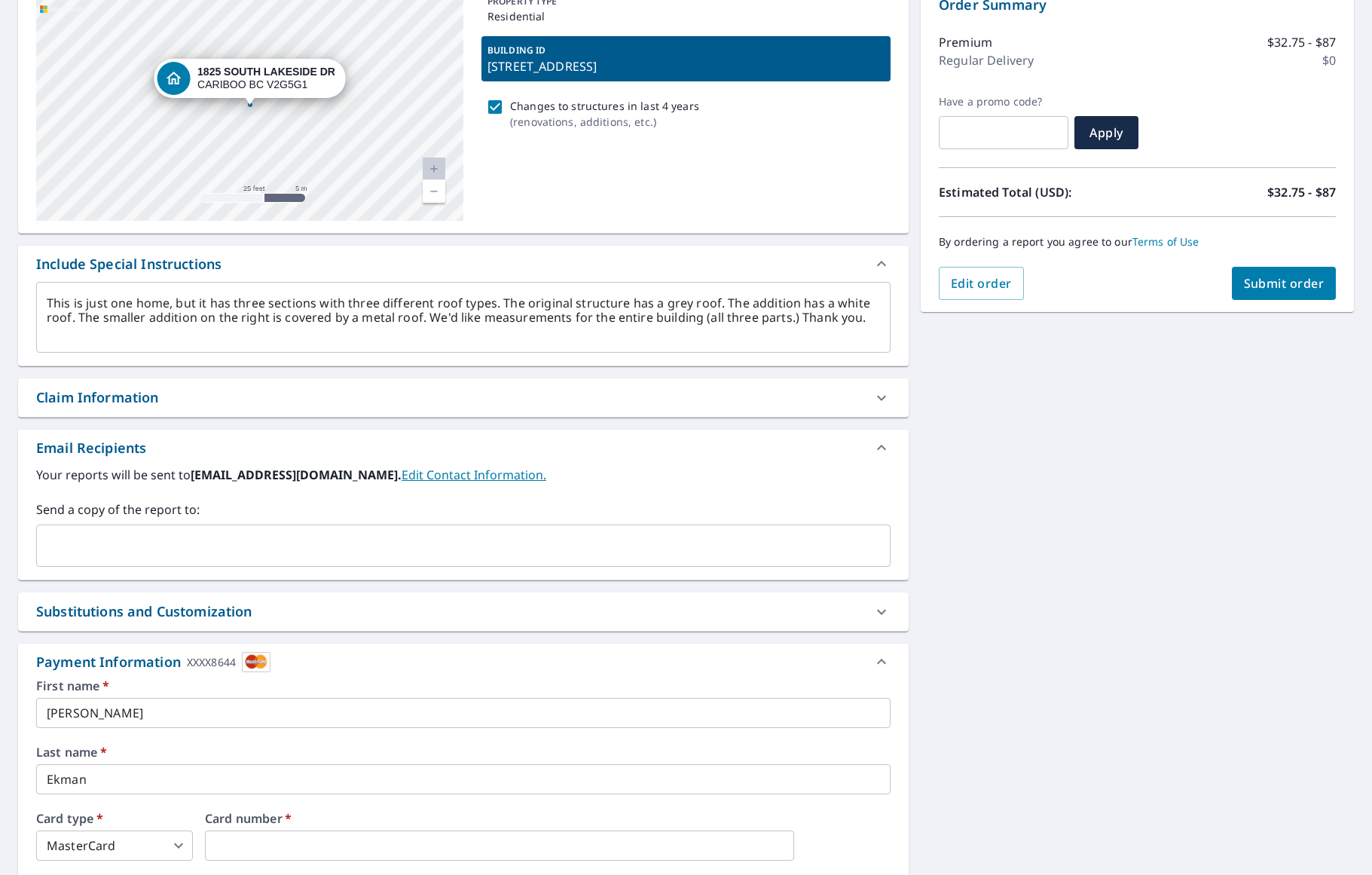
scroll to position [401, 0]
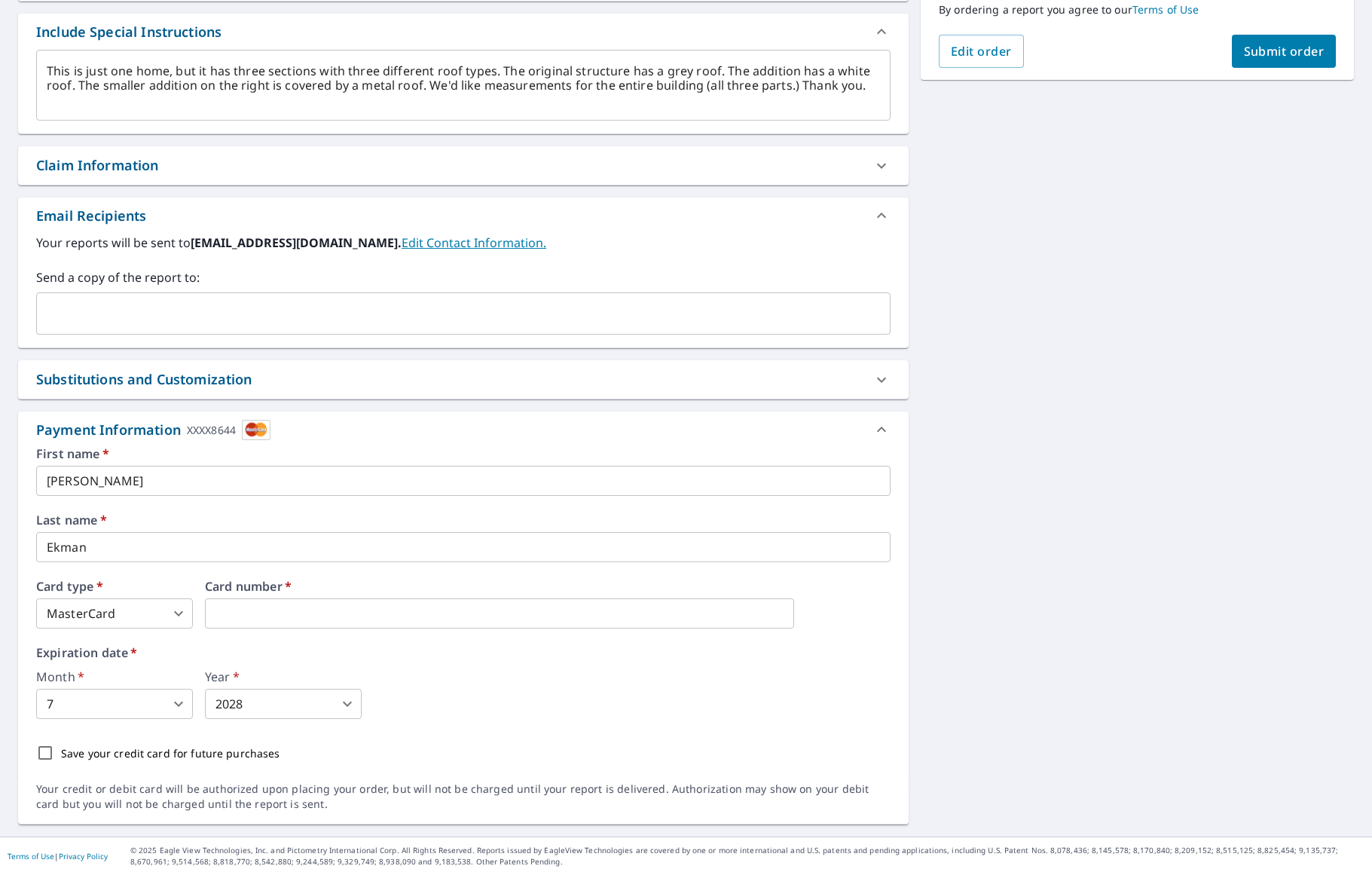
click at [438, 382] on div "Substitutions and Customization" at bounding box center [449, 379] width 827 height 20
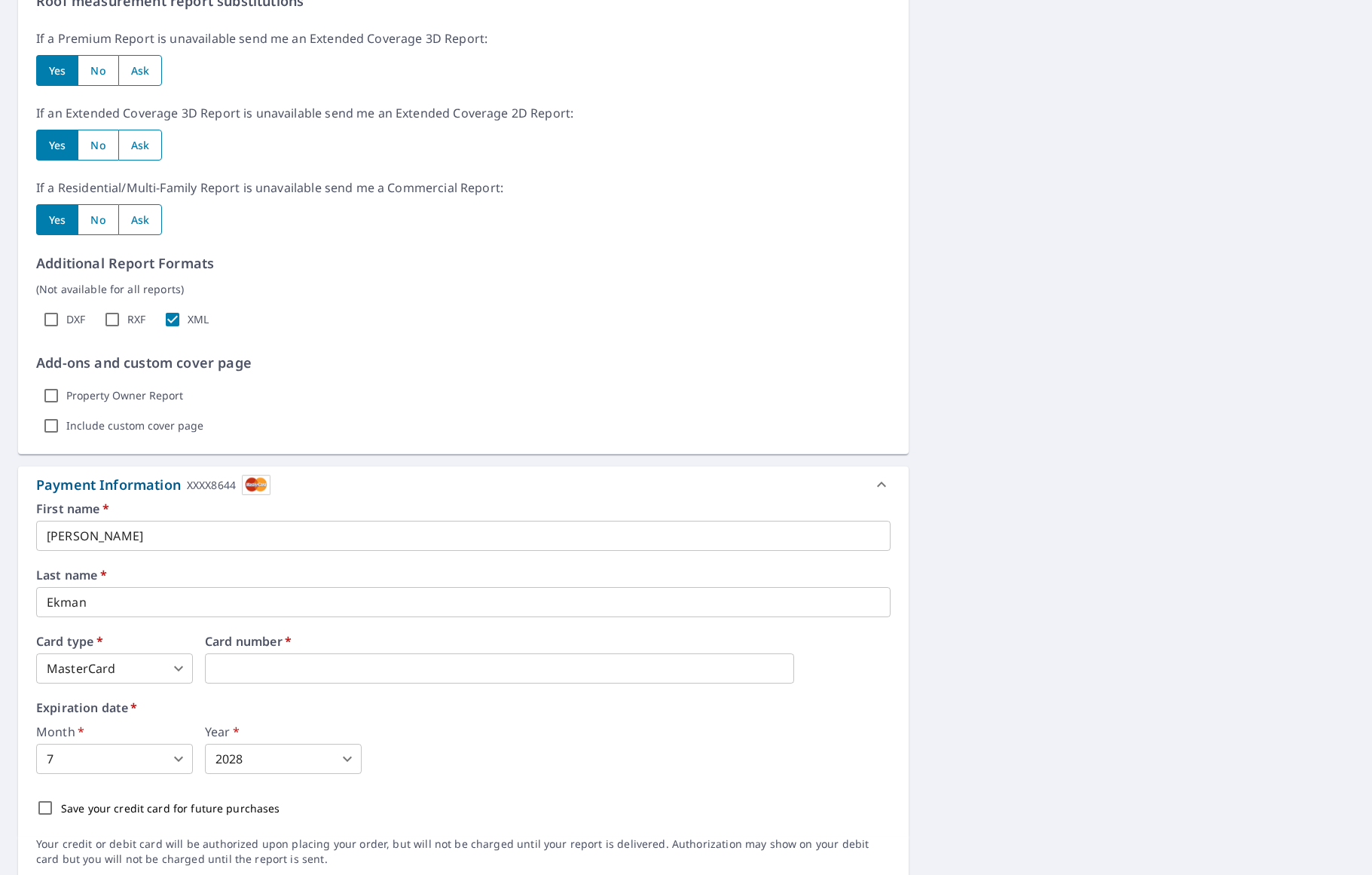
scroll to position [861, 0]
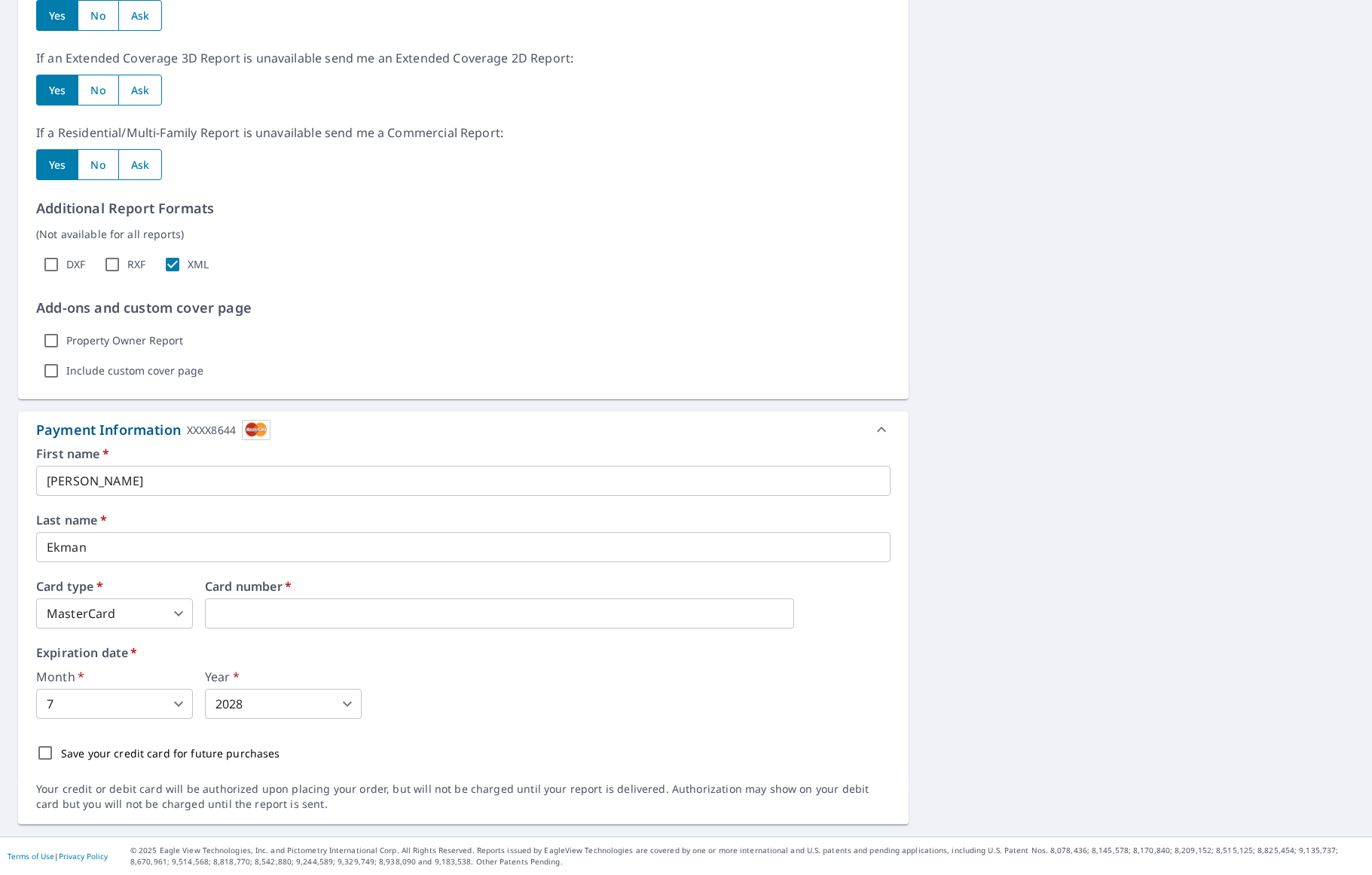
click at [232, 426] on div "XXXX8644" at bounding box center [211, 430] width 49 height 20
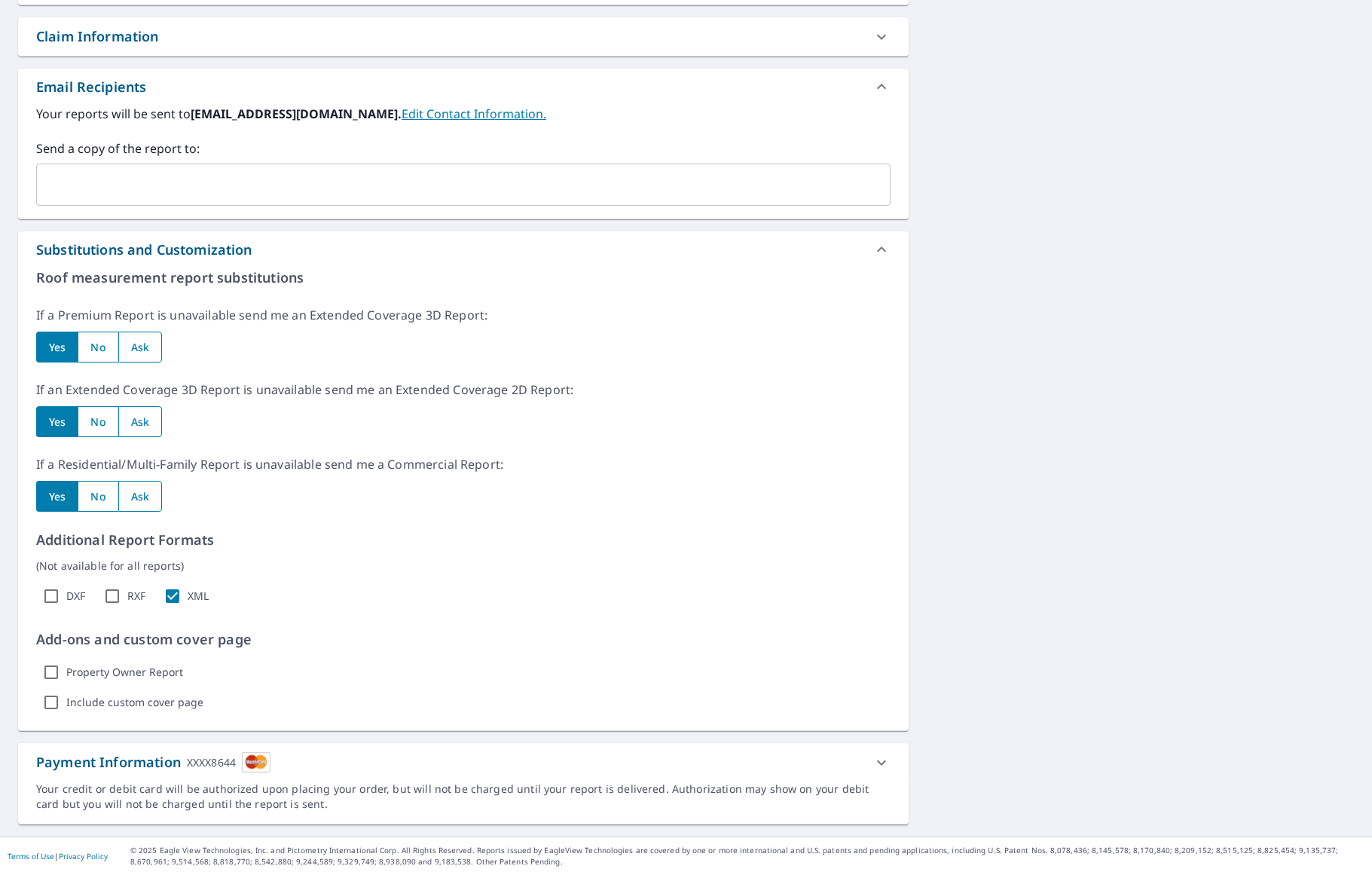
scroll to position [529, 0]
click at [471, 113] on link "Edit Contact Information." at bounding box center [473, 113] width 144 height 16
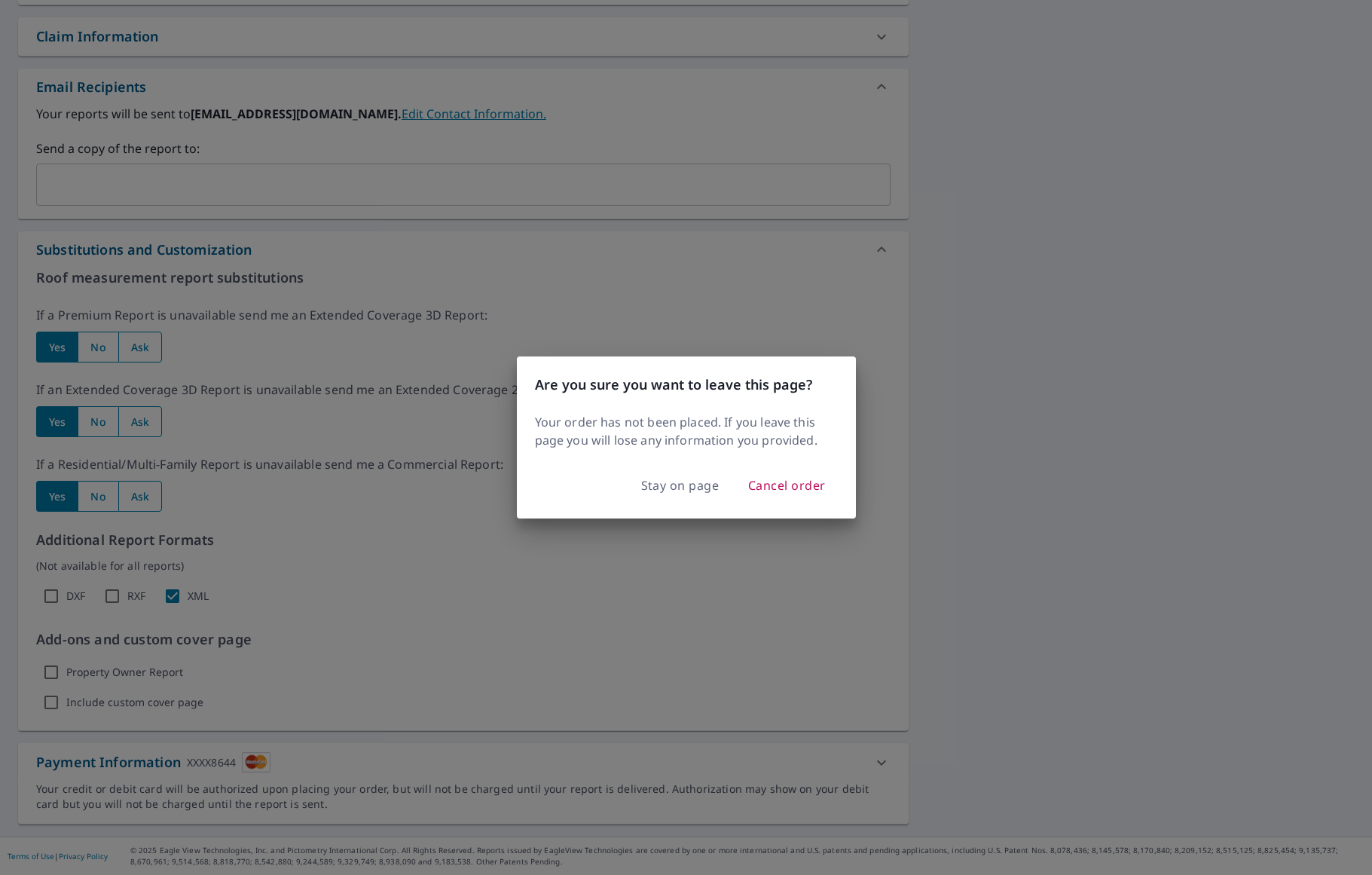
click at [661, 544] on div "Are you sure you want to leave this page? Your order has not been placed. If yo…" at bounding box center [686, 437] width 1372 height 875
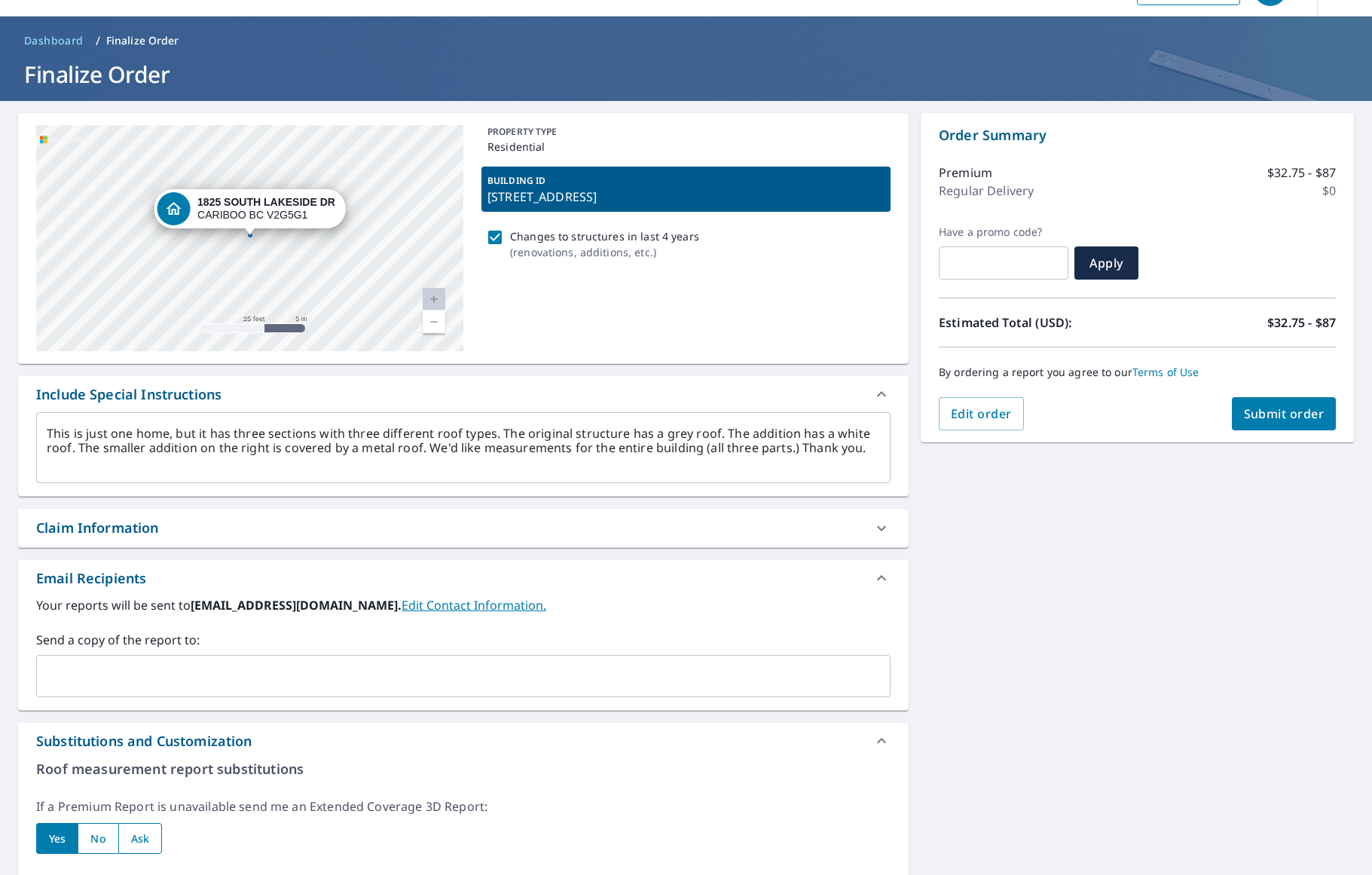
scroll to position [0, 0]
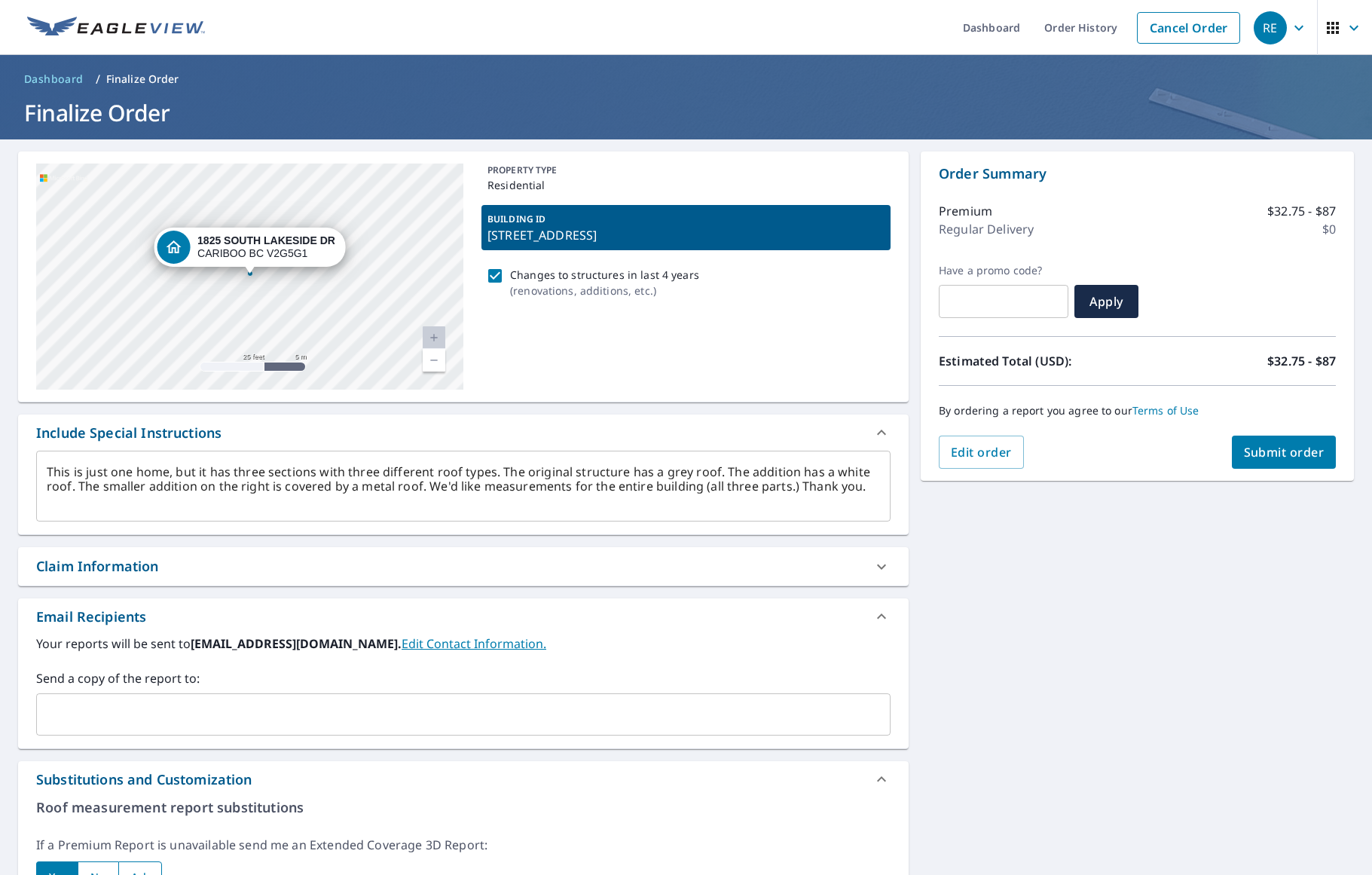
click at [1276, 37] on div "RE" at bounding box center [1270, 28] width 33 height 33
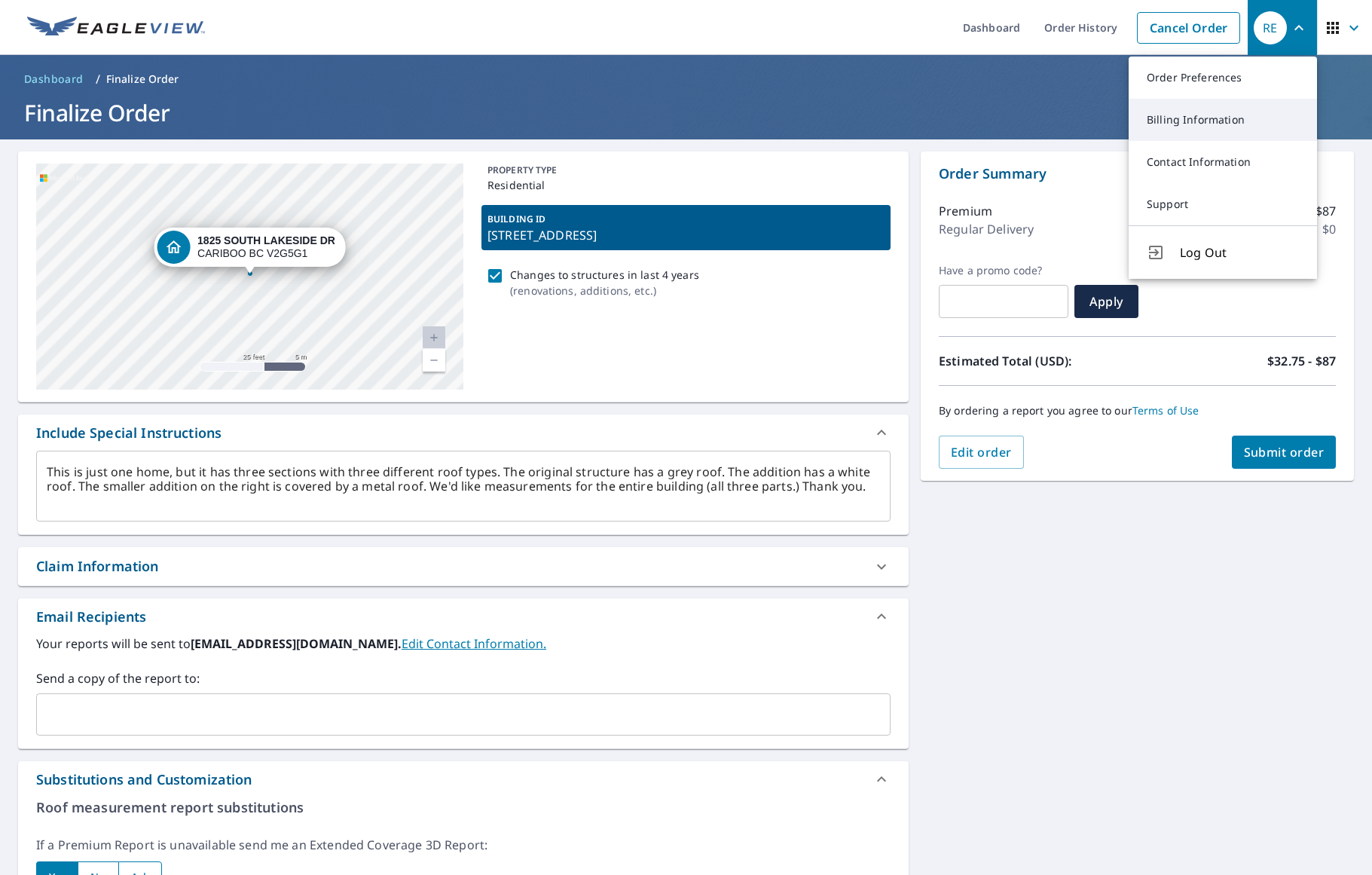
click at [1213, 122] on link "Billing Information" at bounding box center [1223, 120] width 188 height 42
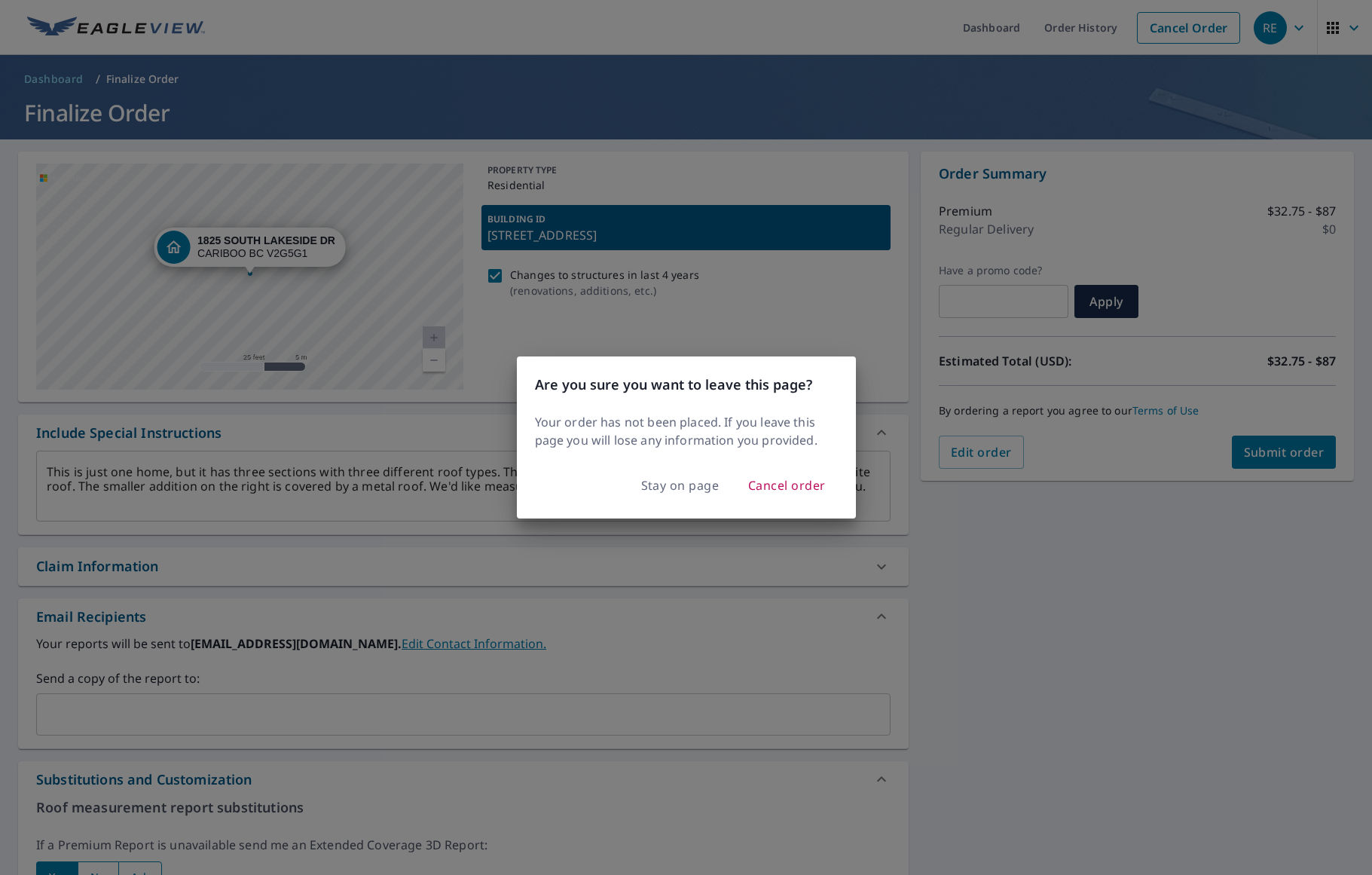
click at [812, 298] on div "Are you sure you want to leave this page? Your order has not been placed. If yo…" at bounding box center [686, 437] width 1372 height 875
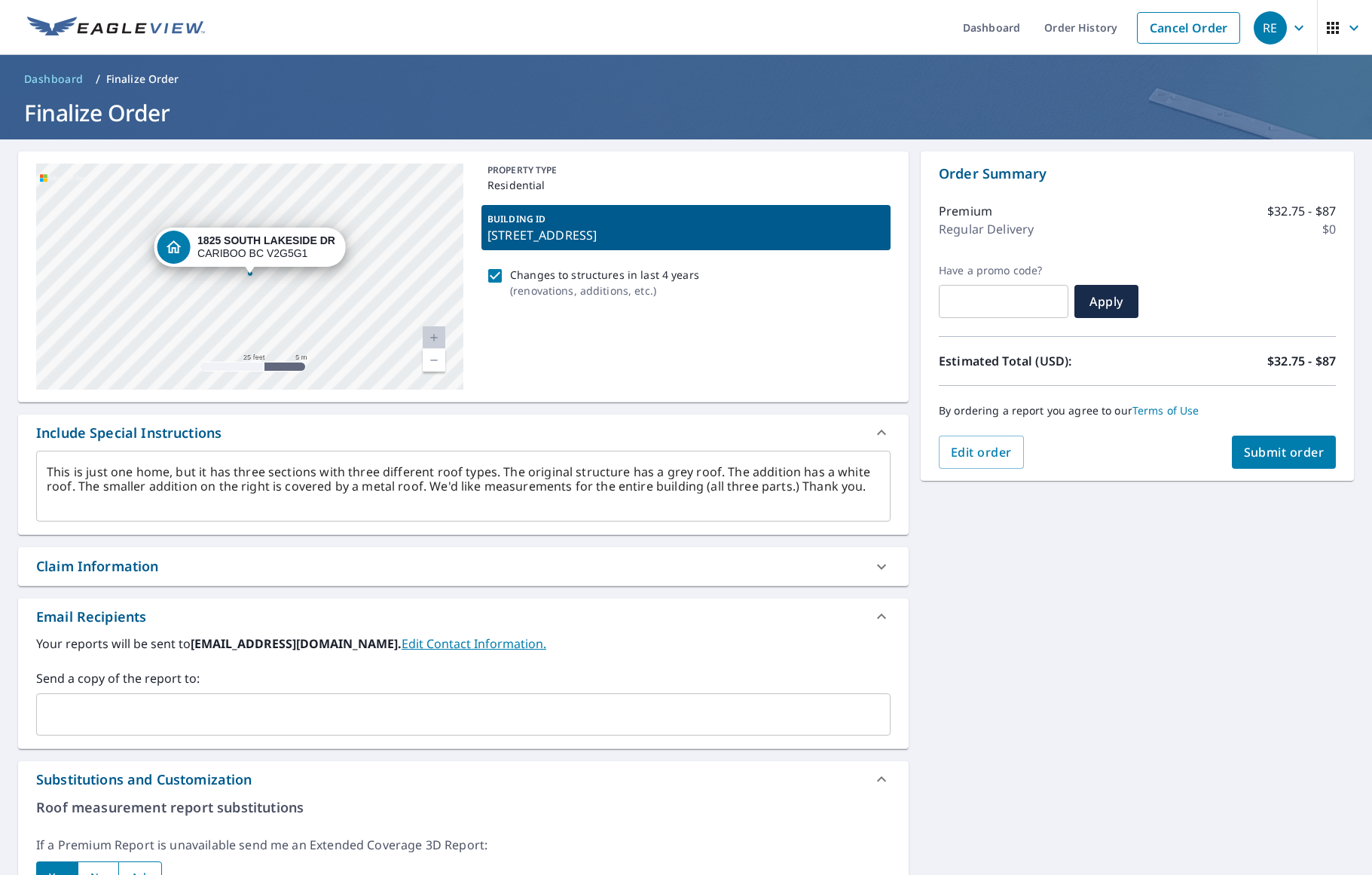
scroll to position [529, 0]
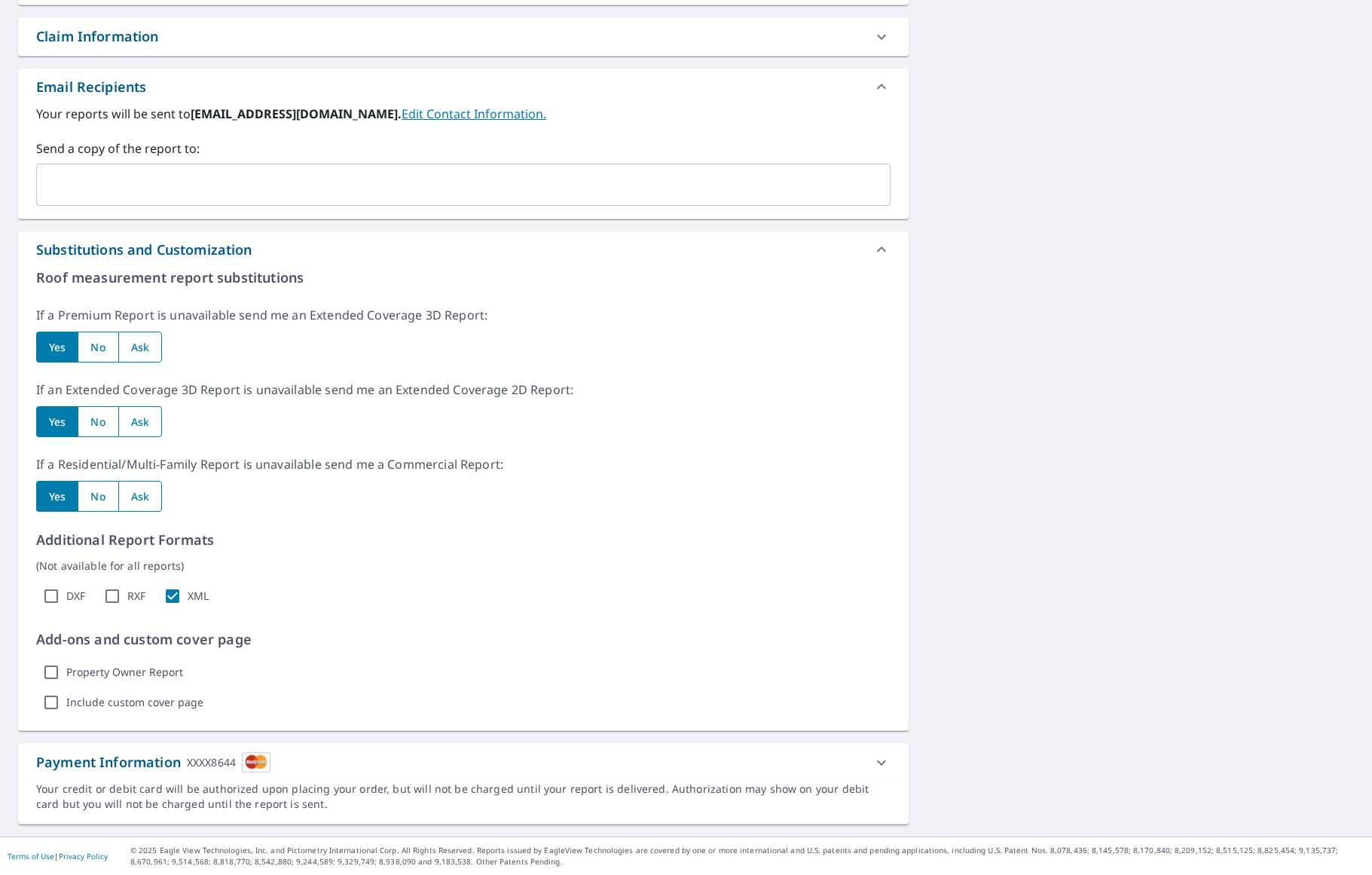
click at [879, 761] on icon at bounding box center [881, 762] width 9 height 5
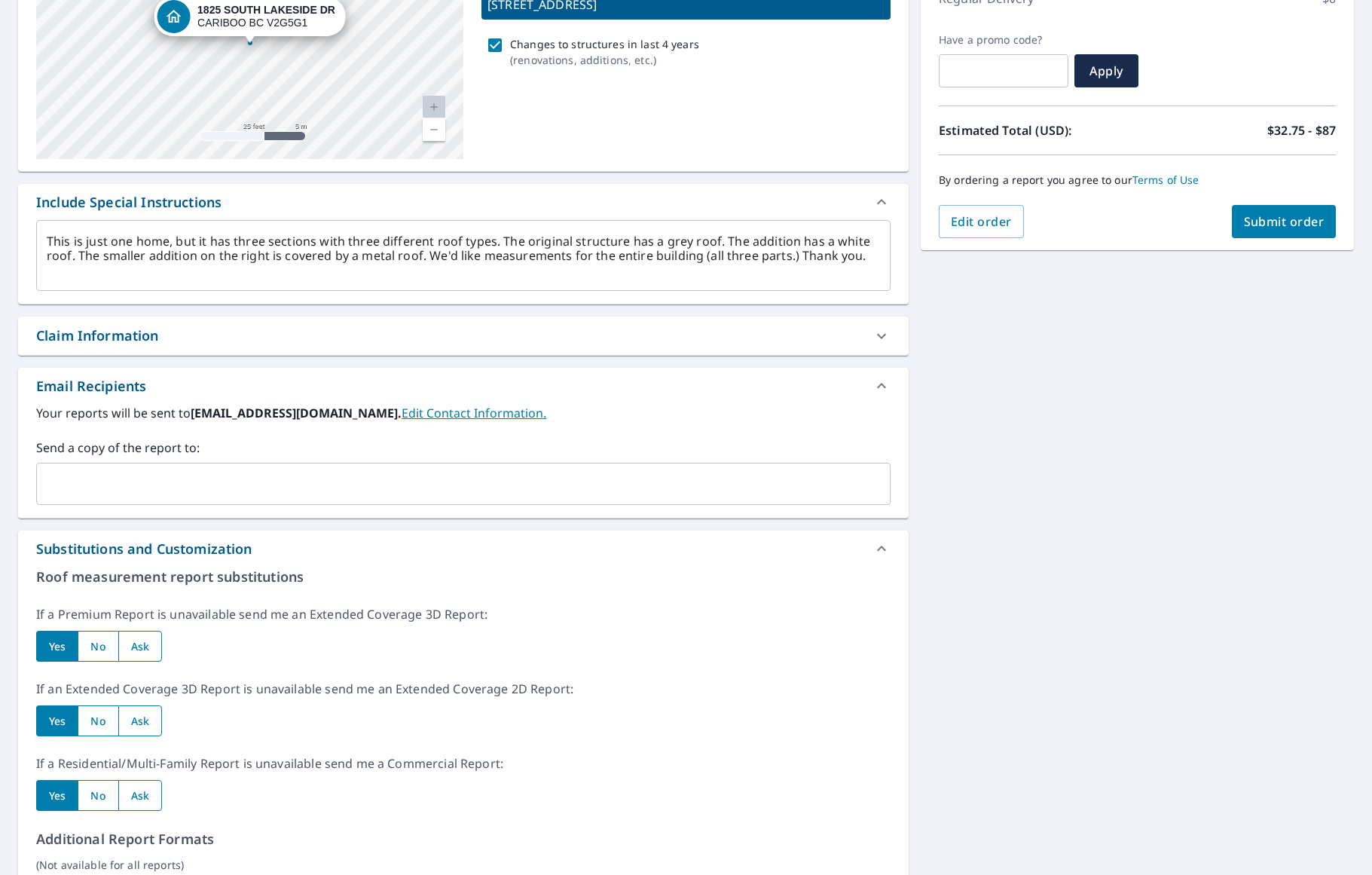
scroll to position [0, 0]
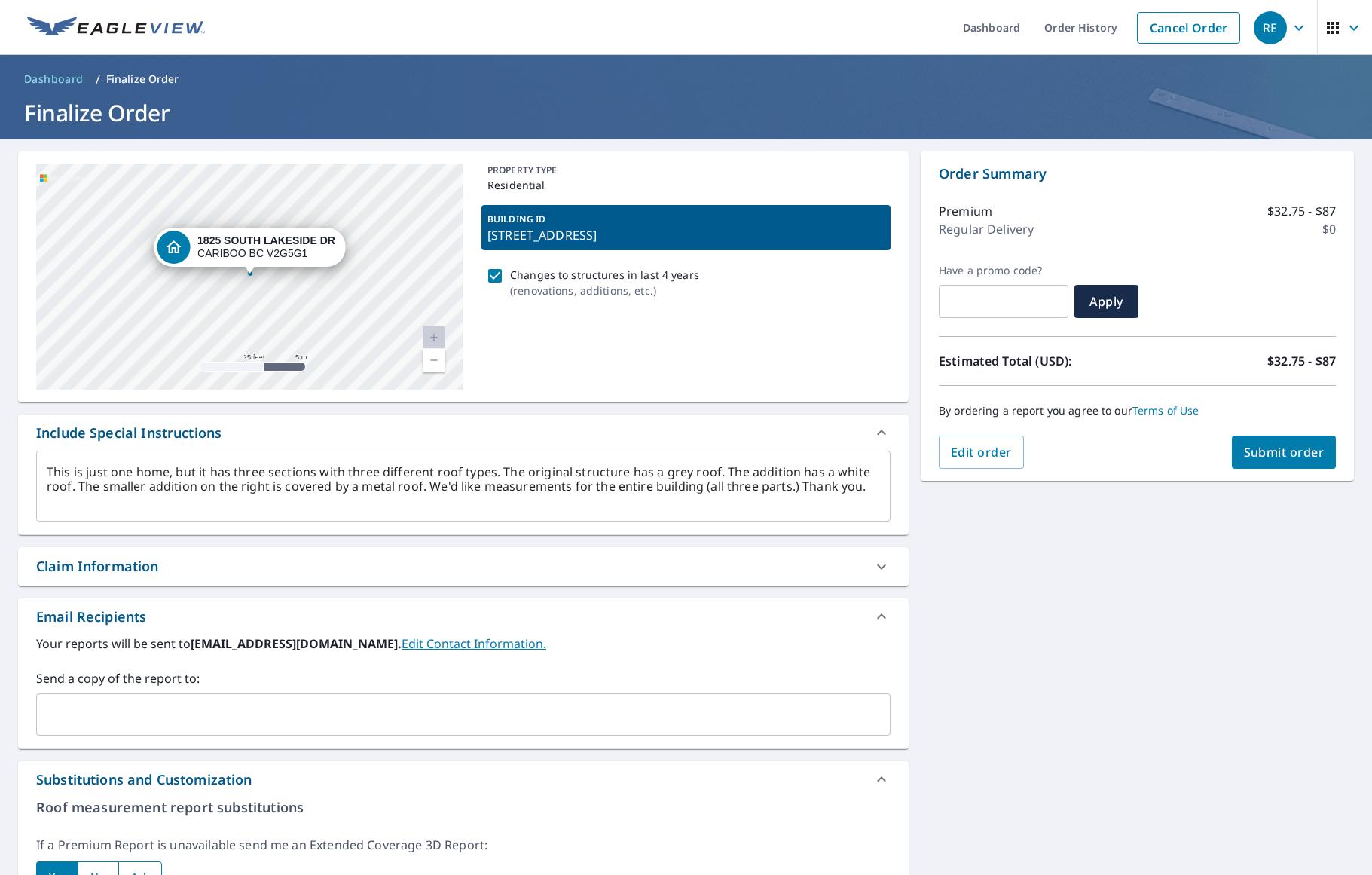
click at [739, 309] on div "PROPERTY TYPE Residential BUILDING ID 1825 SOUTH LAKESIDE DR, CARIBOO, BC, V2G5…" at bounding box center [686, 276] width 409 height 226
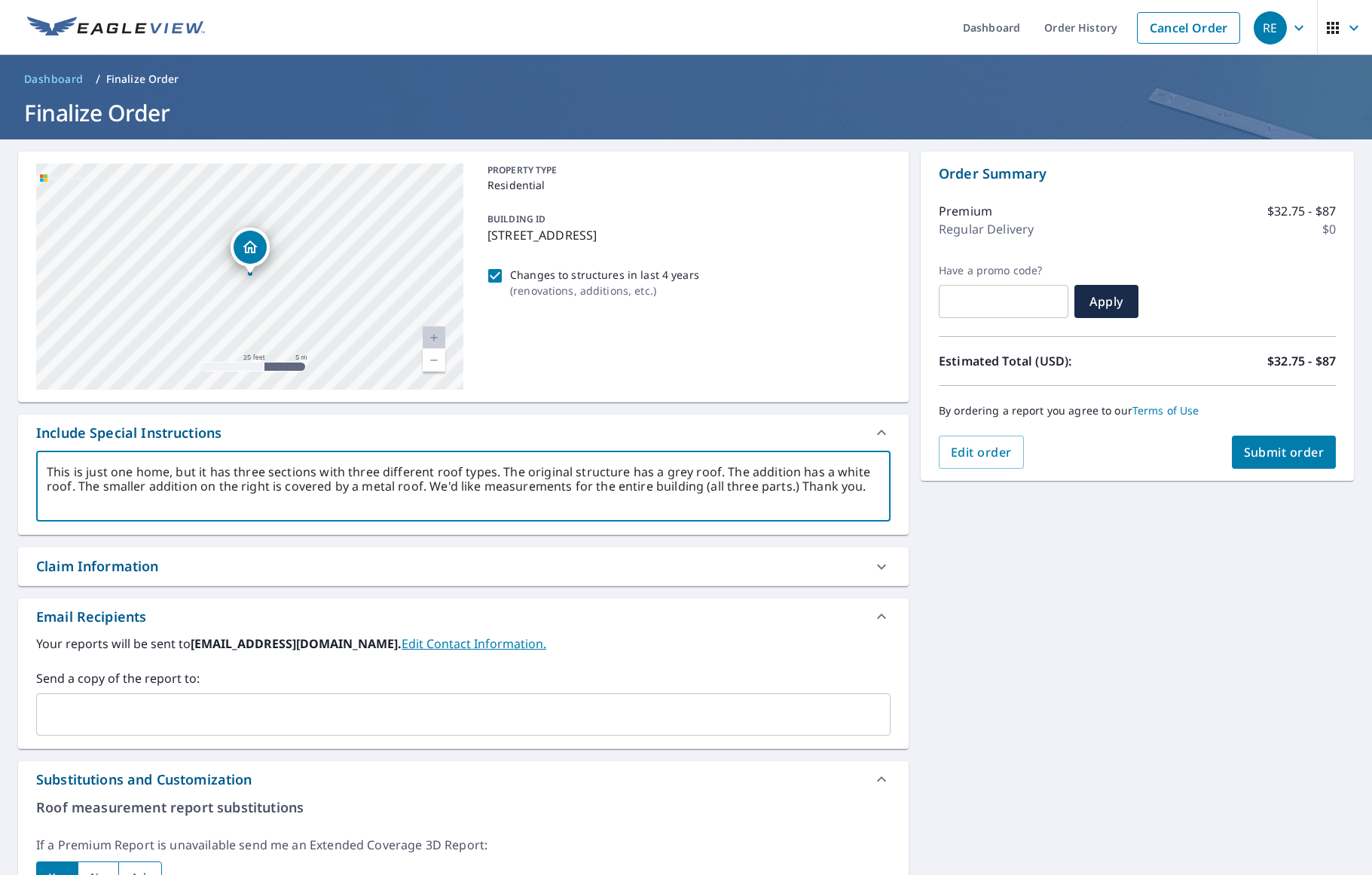
drag, startPoint x: 861, startPoint y: 497, endPoint x: 148, endPoint y: 520, distance: 713.4
click at [124, 523] on div "This is just one home, but it has three sections with three different roof type…" at bounding box center [463, 492] width 891 height 84
drag, startPoint x: 857, startPoint y: 489, endPoint x: 227, endPoint y: 505, distance: 630.2
click at [27, 505] on div "This is just one home, but it has three sections with three different roof type…" at bounding box center [463, 492] width 891 height 84
drag, startPoint x: 856, startPoint y: 489, endPoint x: 29, endPoint y: 459, distance: 827.5
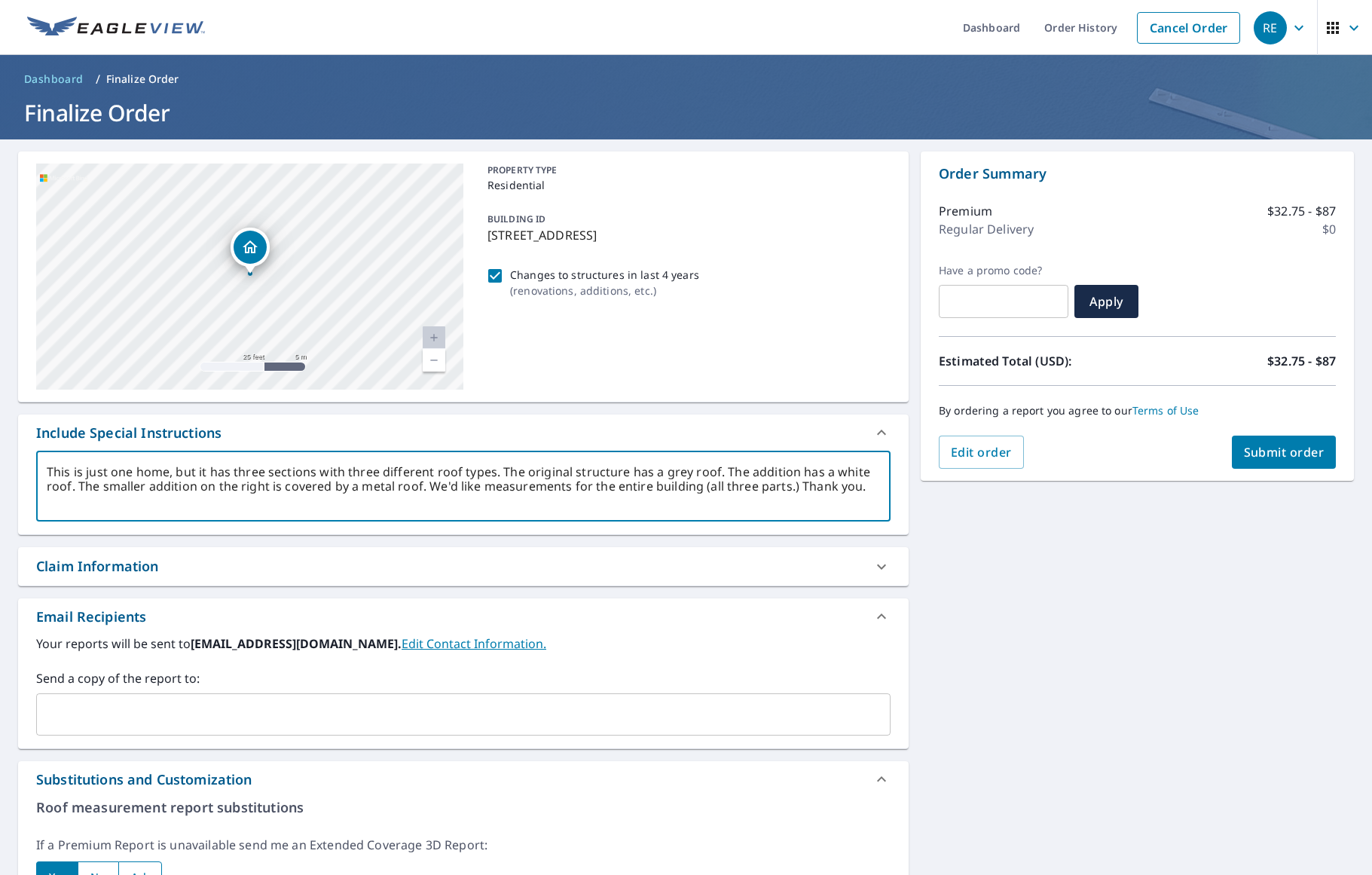
click at [29, 459] on div "This is just one home, but it has three sections with three different roof type…" at bounding box center [463, 492] width 891 height 84
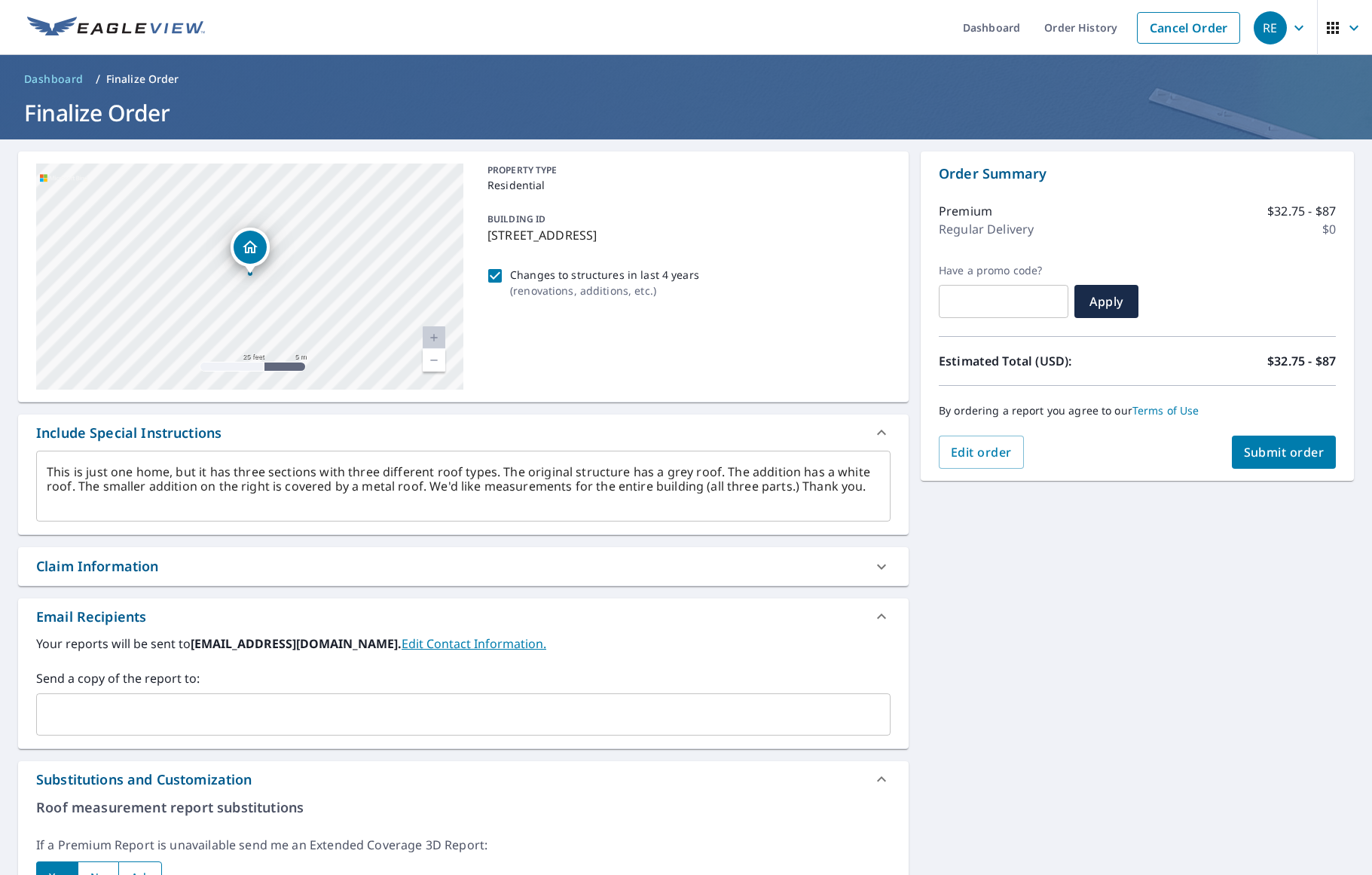
drag, startPoint x: 45, startPoint y: 468, endPoint x: 188, endPoint y: 478, distance: 143.3
click at [324, 484] on div "This is just one home, but it has three sections with three different roof type…" at bounding box center [463, 485] width 855 height 71
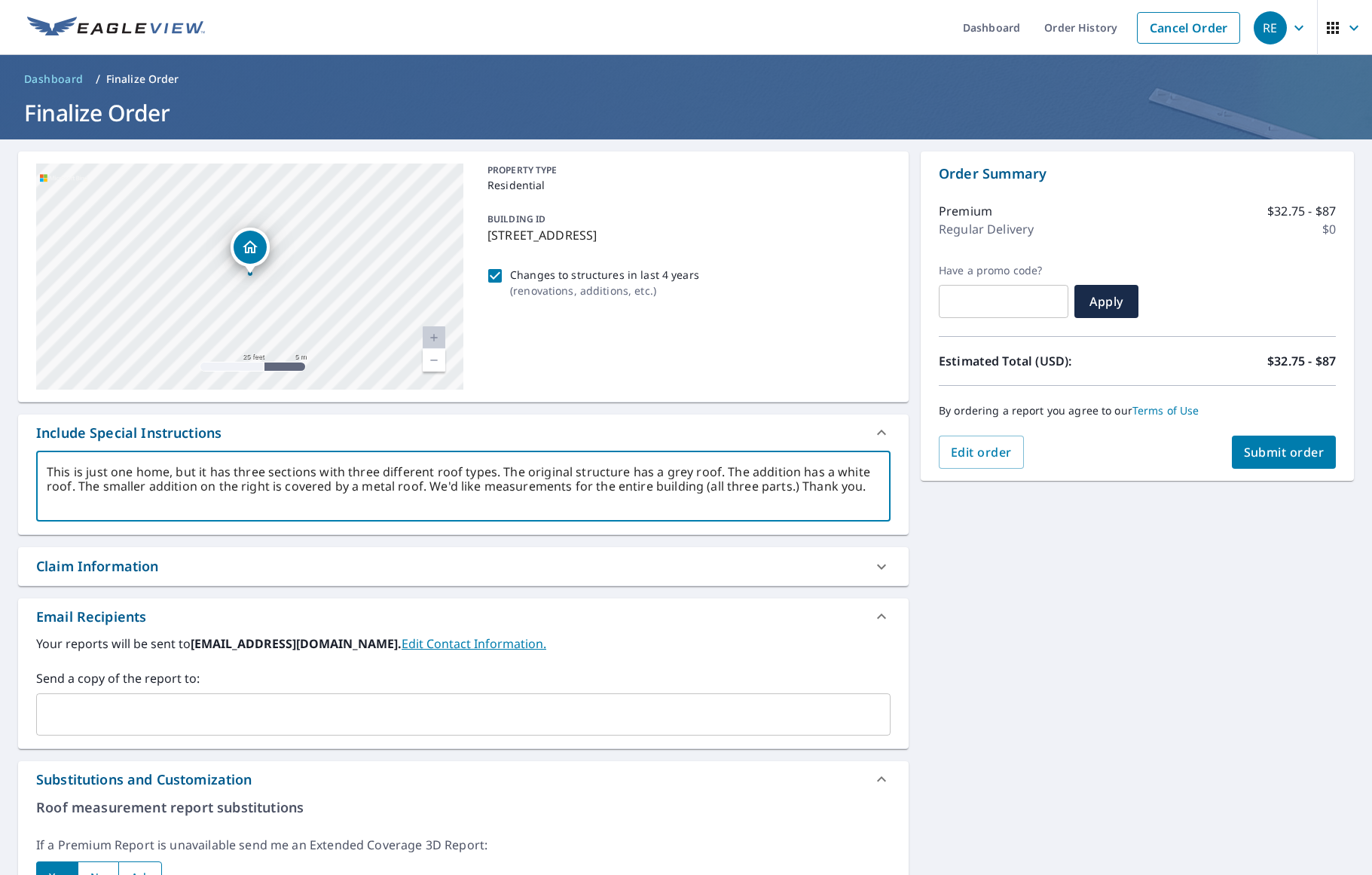
drag, startPoint x: 51, startPoint y: 471, endPoint x: 870, endPoint y: 487, distance: 819.2
click at [868, 487] on textarea "This is just one home, but it has three sections with three different roof type…" at bounding box center [463, 486] width 834 height 43
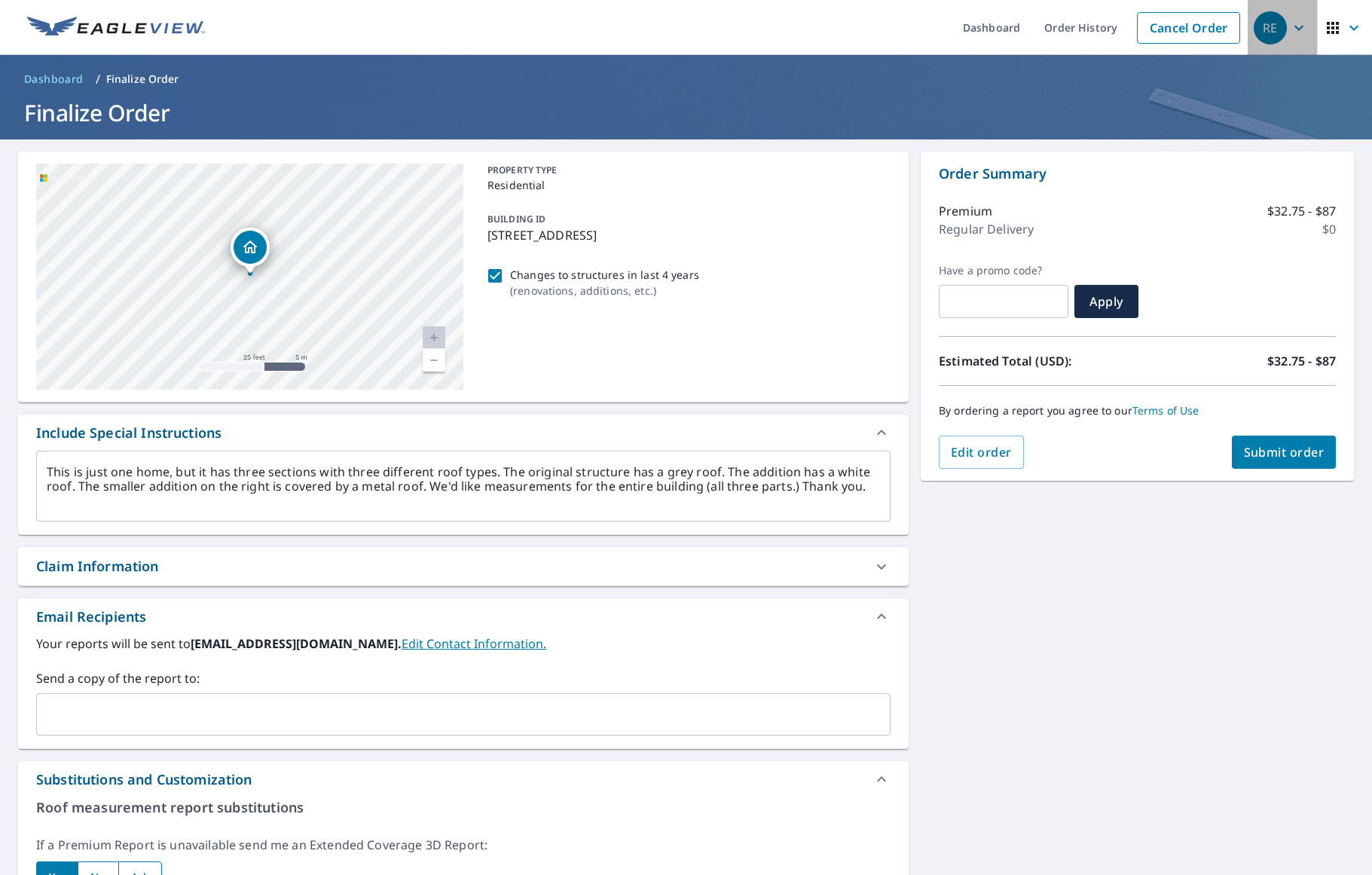
click at [1274, 42] on div "RE" at bounding box center [1270, 28] width 33 height 33
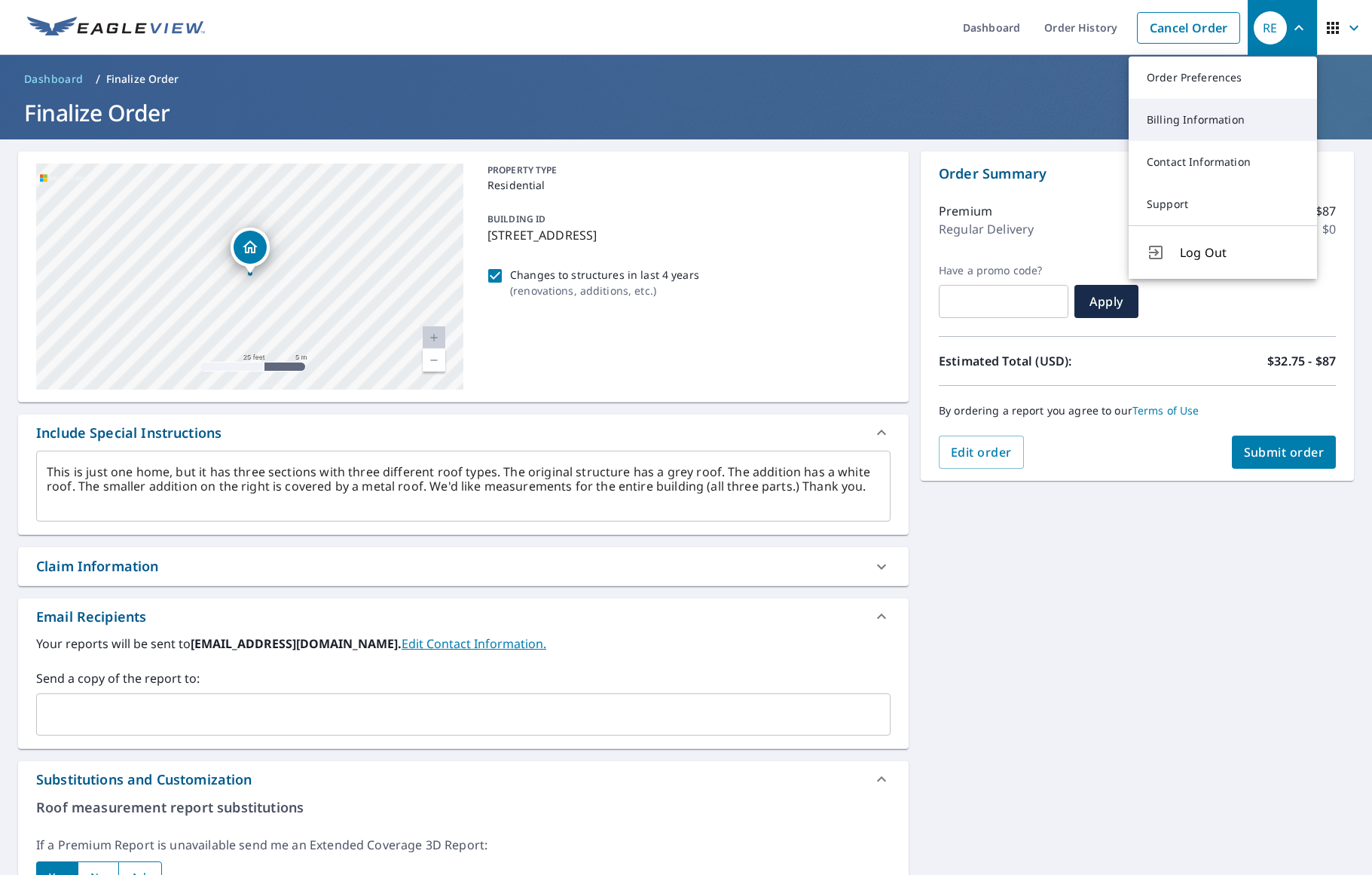
click at [1189, 123] on link "Billing Information" at bounding box center [1223, 120] width 188 height 42
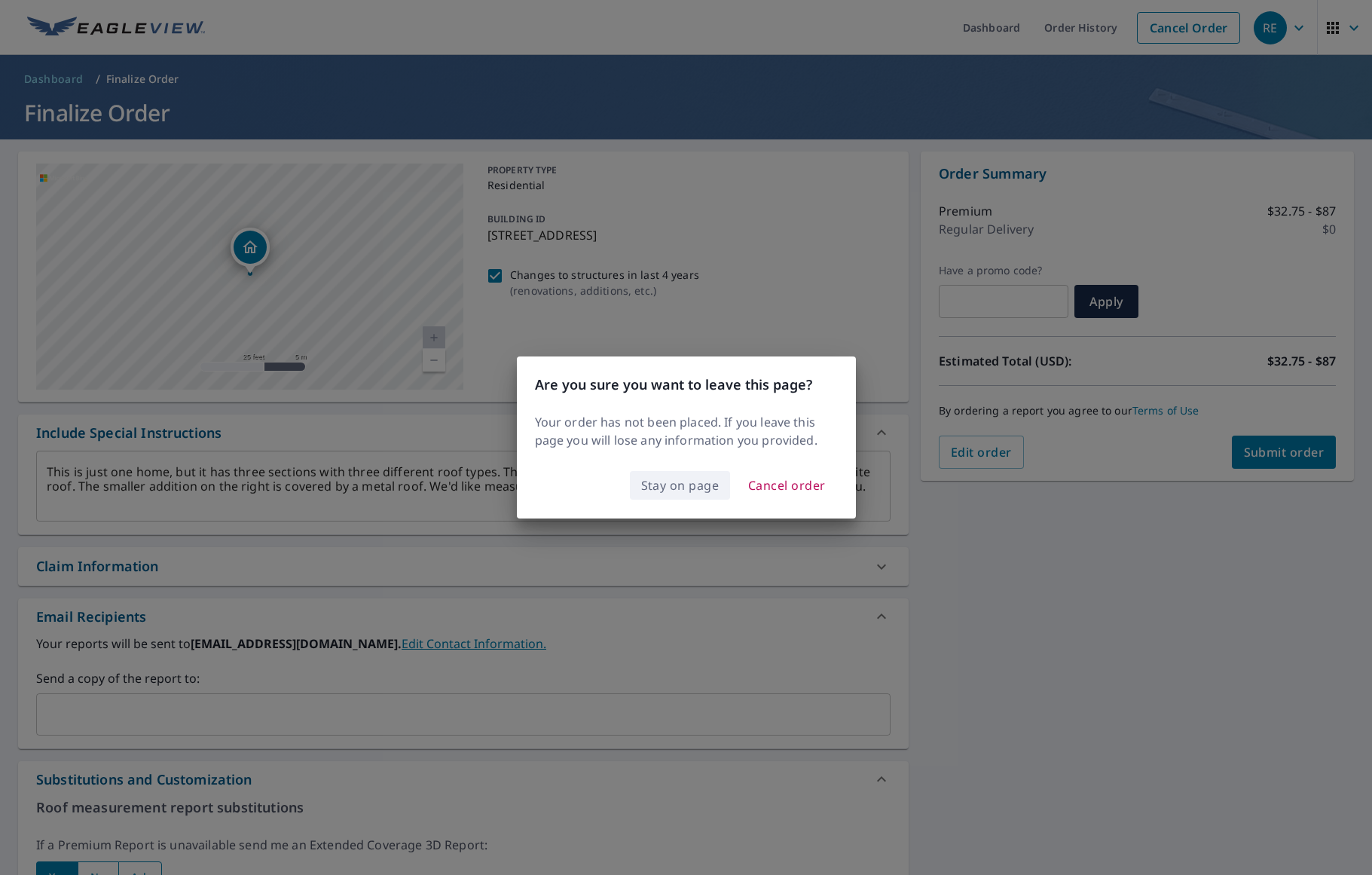
click at [666, 484] on span "Stay on page" at bounding box center [680, 485] width 78 height 21
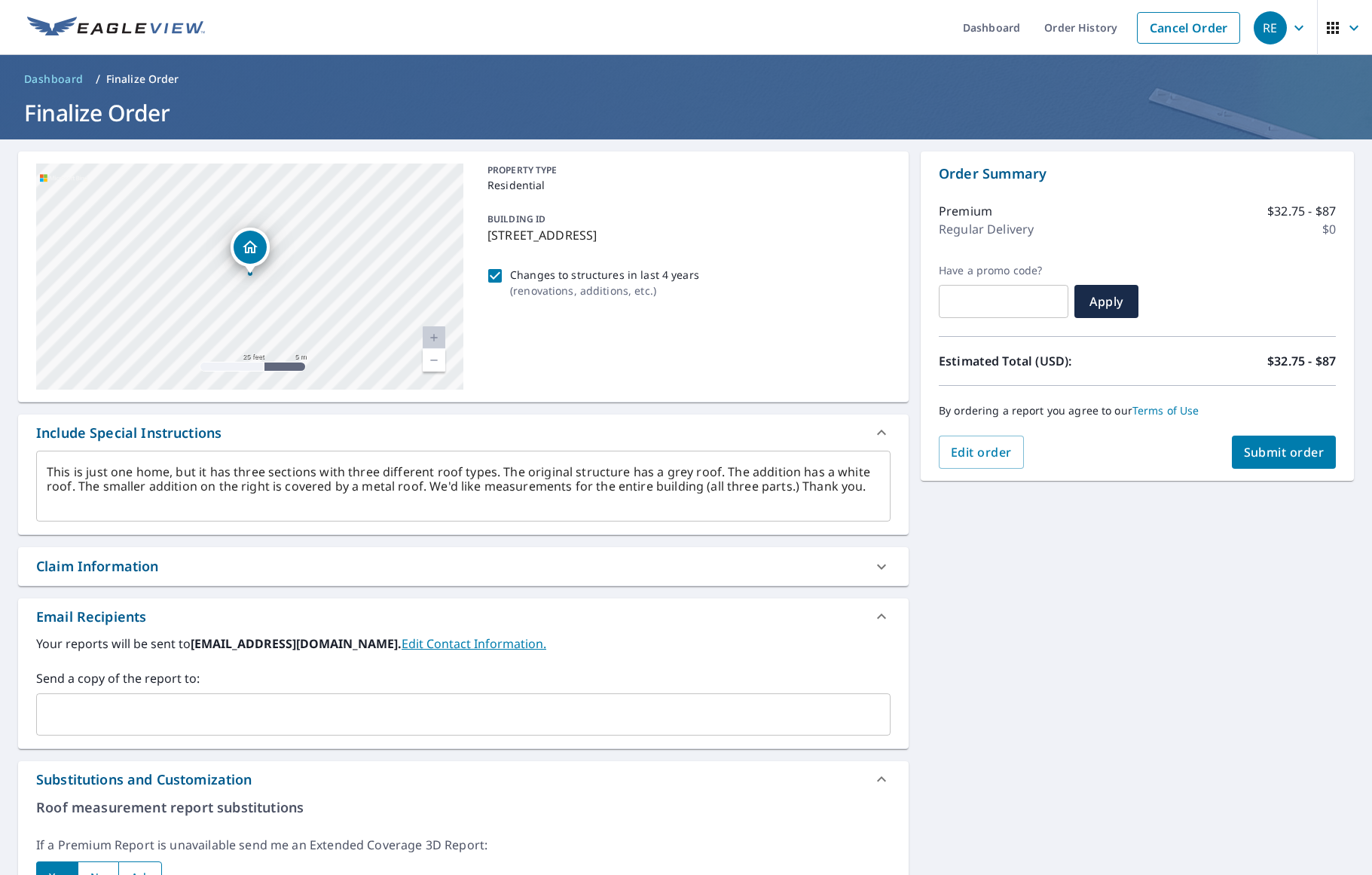
click at [1266, 29] on div "RE" at bounding box center [1270, 28] width 33 height 33
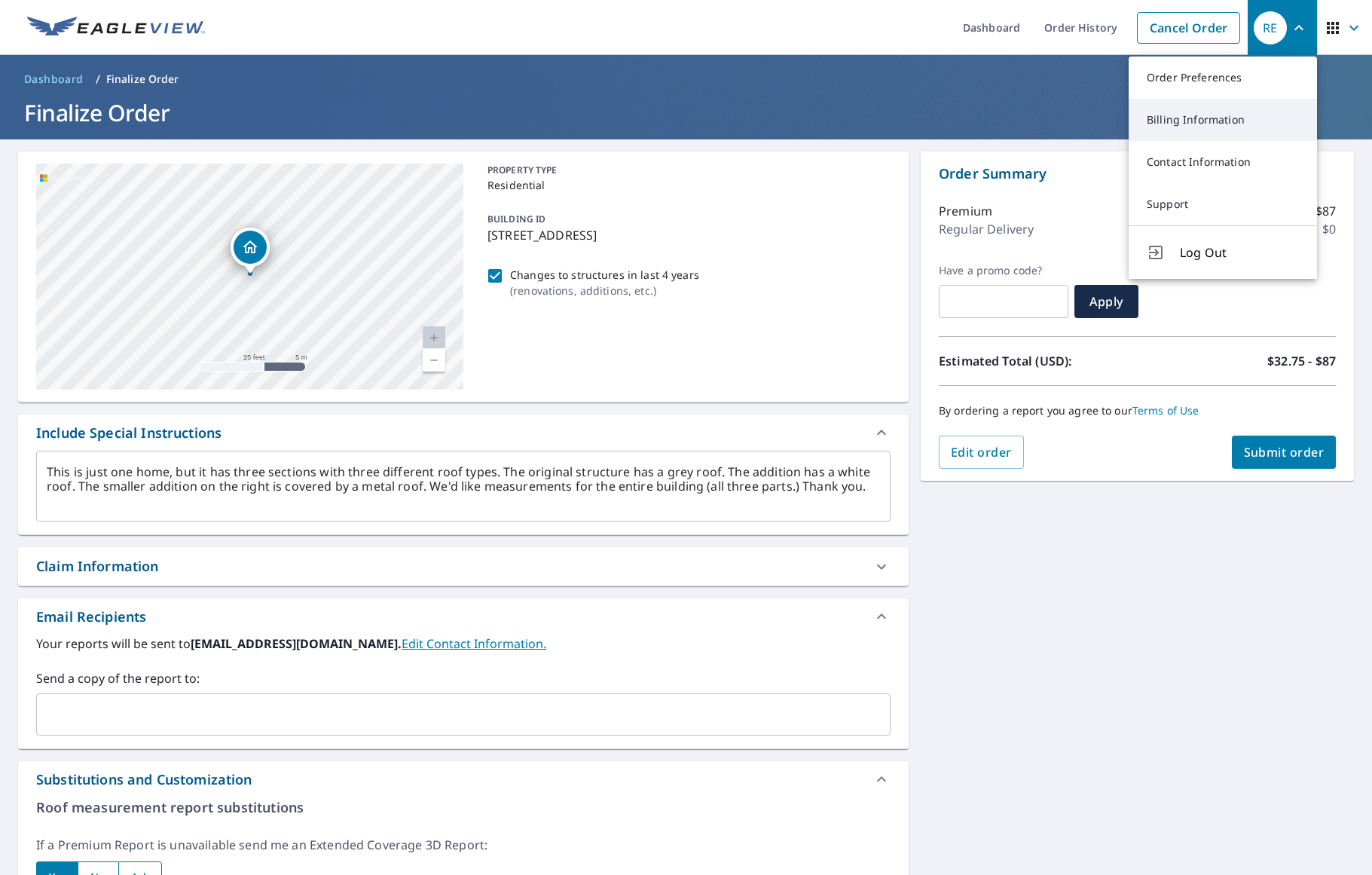
click at [1221, 119] on link "Billing Information" at bounding box center [1223, 120] width 188 height 42
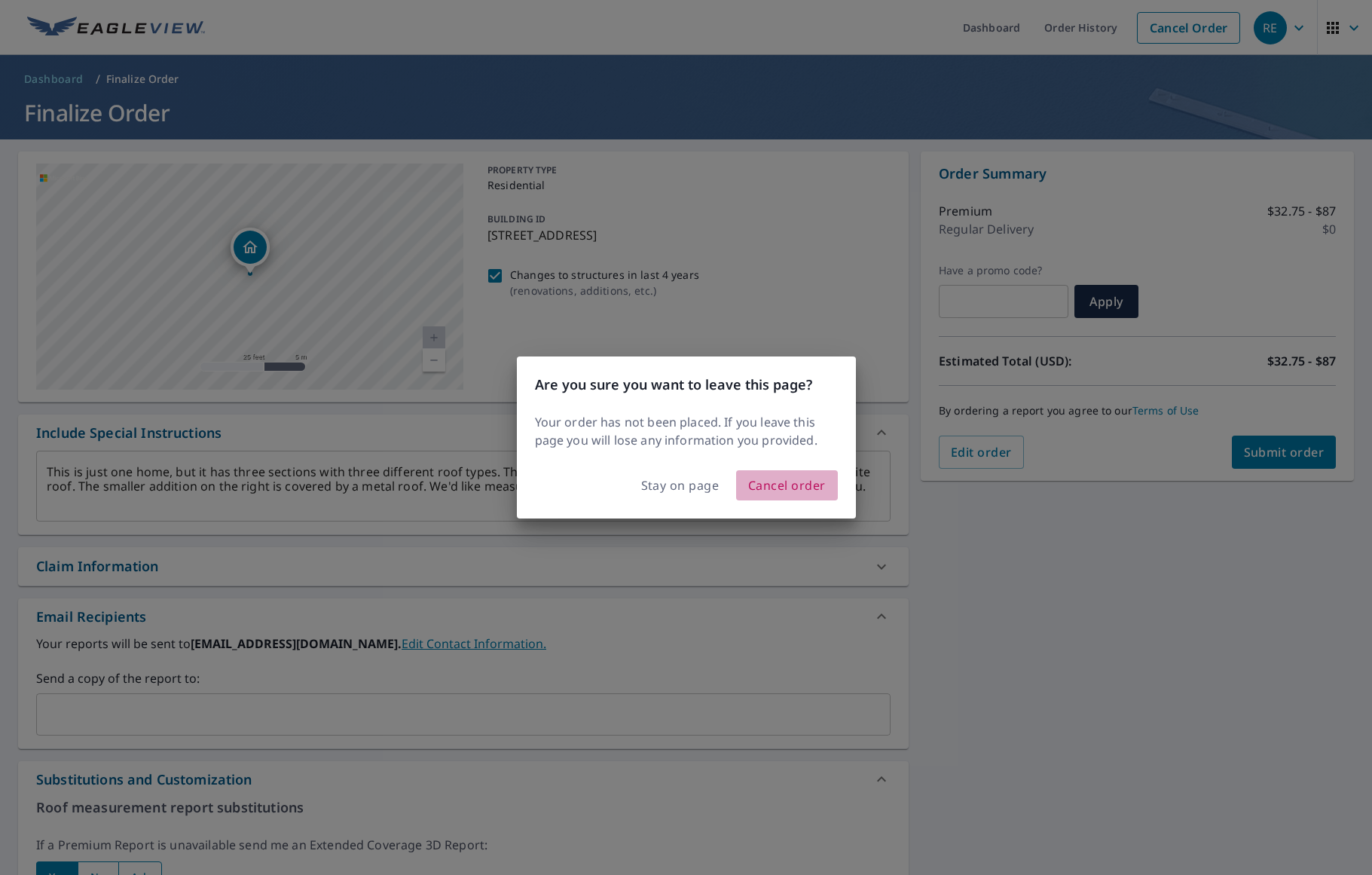
click at [771, 486] on span "Cancel order" at bounding box center [786, 485] width 77 height 21
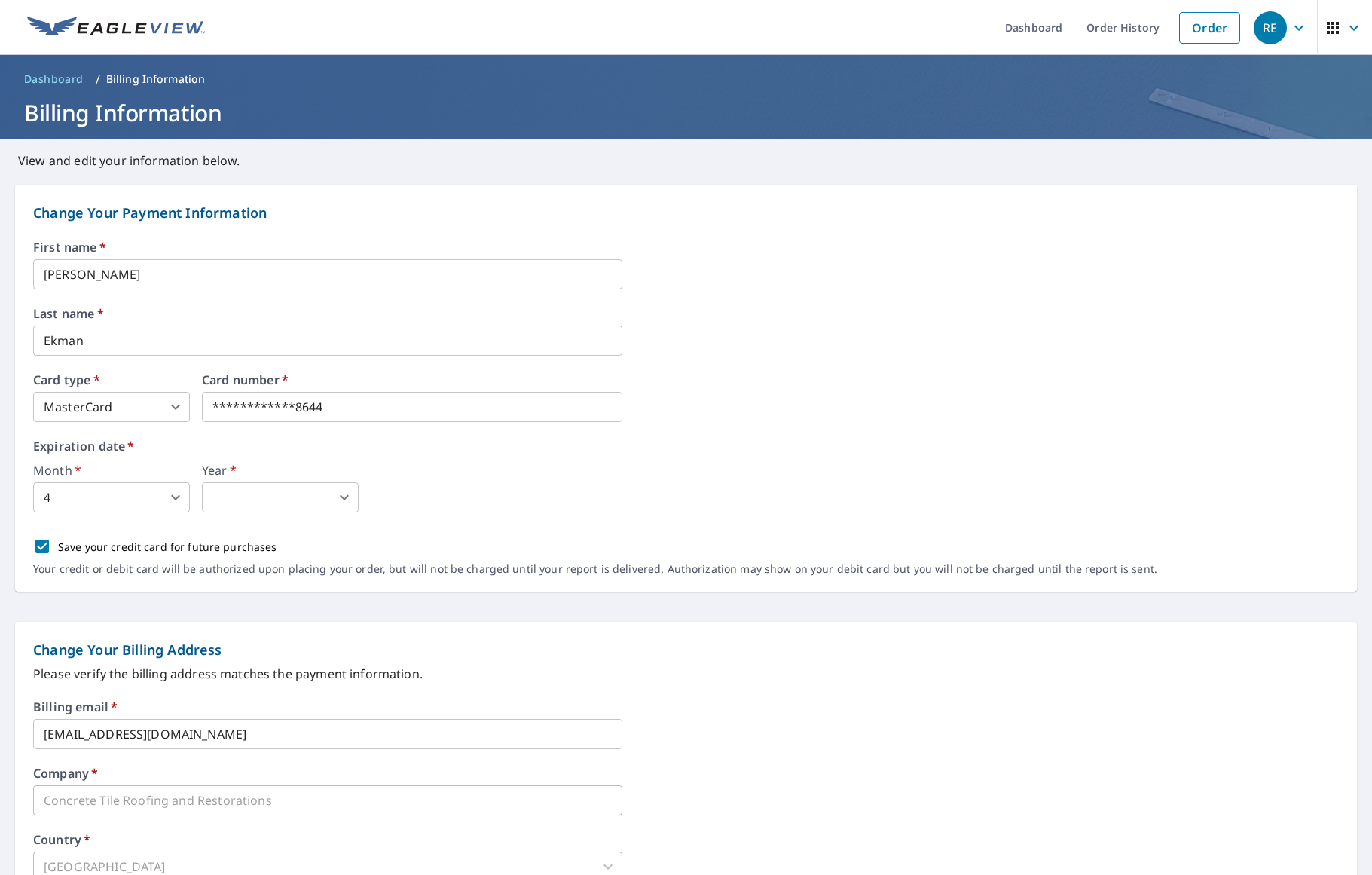
click at [1283, 21] on div "RE" at bounding box center [1270, 28] width 33 height 33
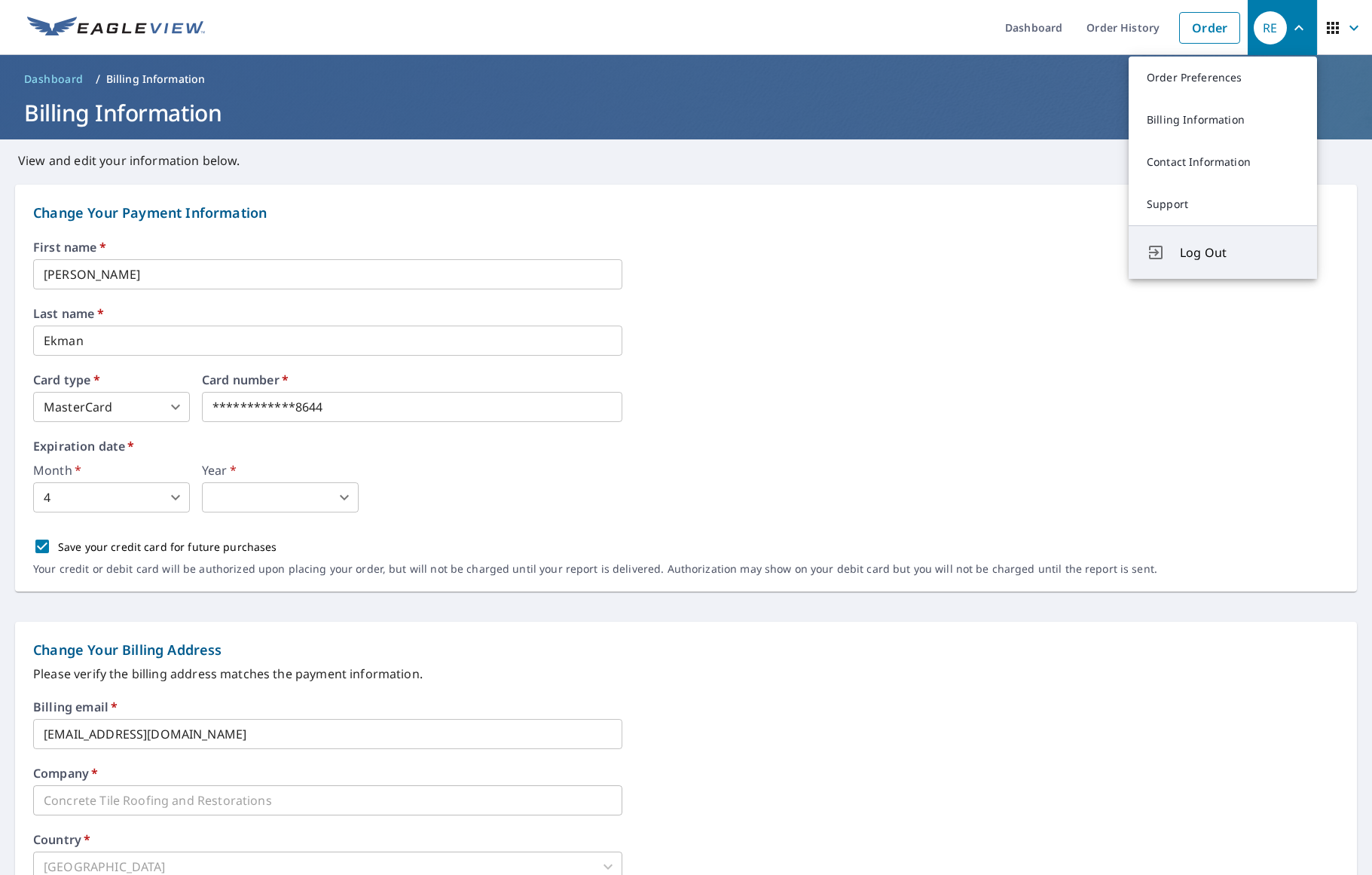
click at [1230, 245] on span "Log Out" at bounding box center [1240, 252] width 119 height 18
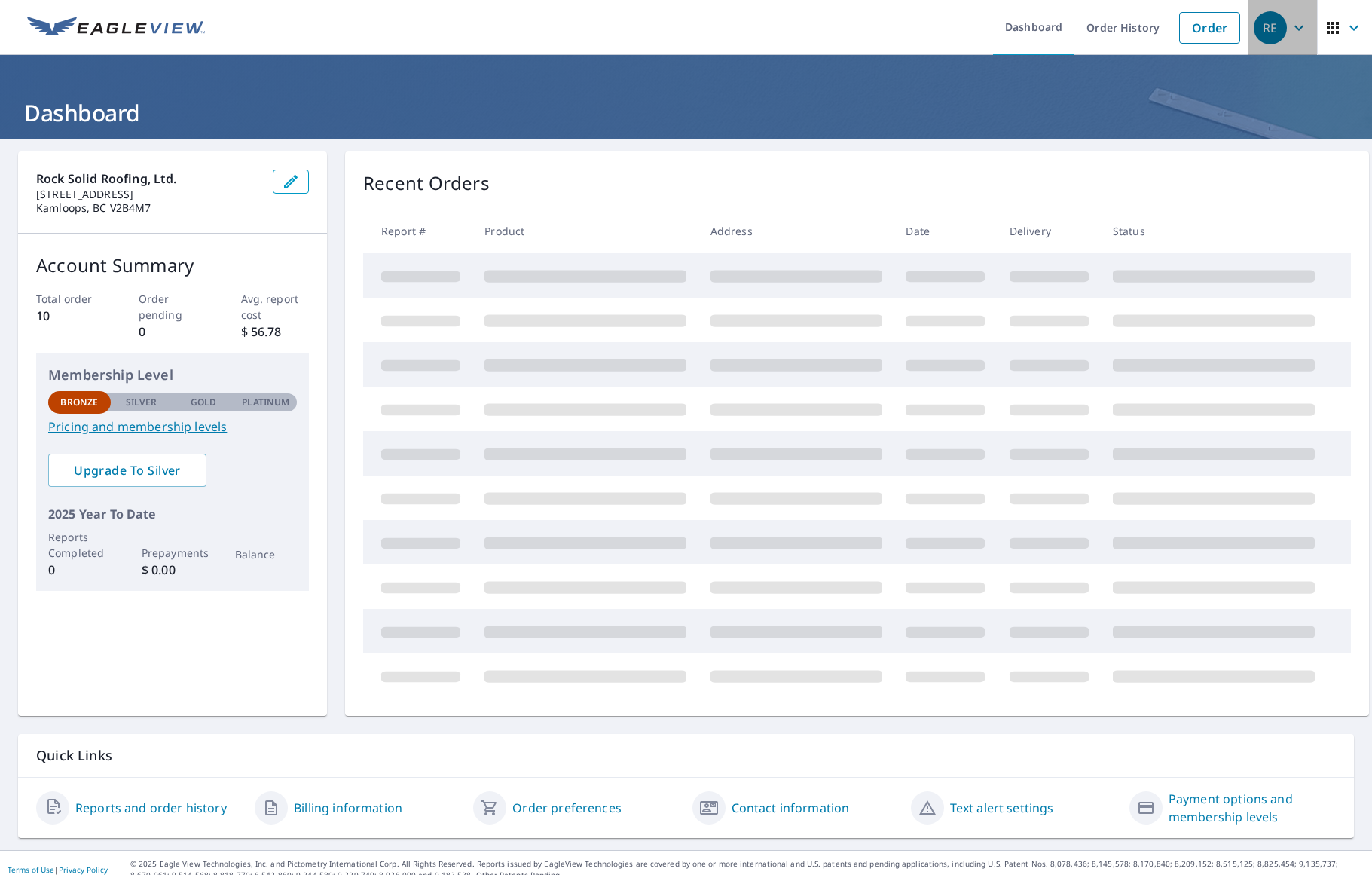
click at [1292, 27] on icon "button" at bounding box center [1299, 28] width 18 height 18
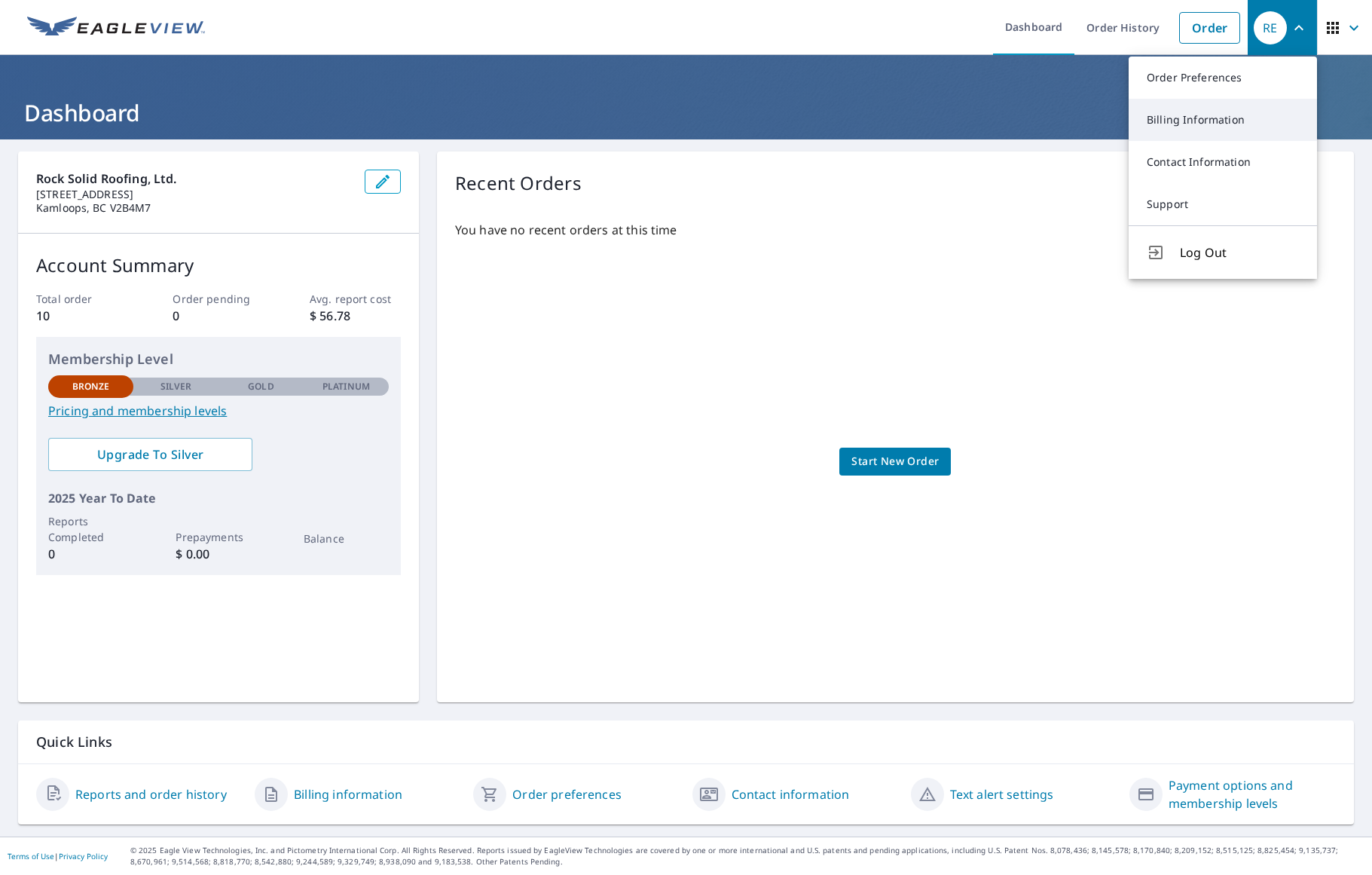
click at [1208, 118] on link "Billing Information" at bounding box center [1223, 120] width 188 height 42
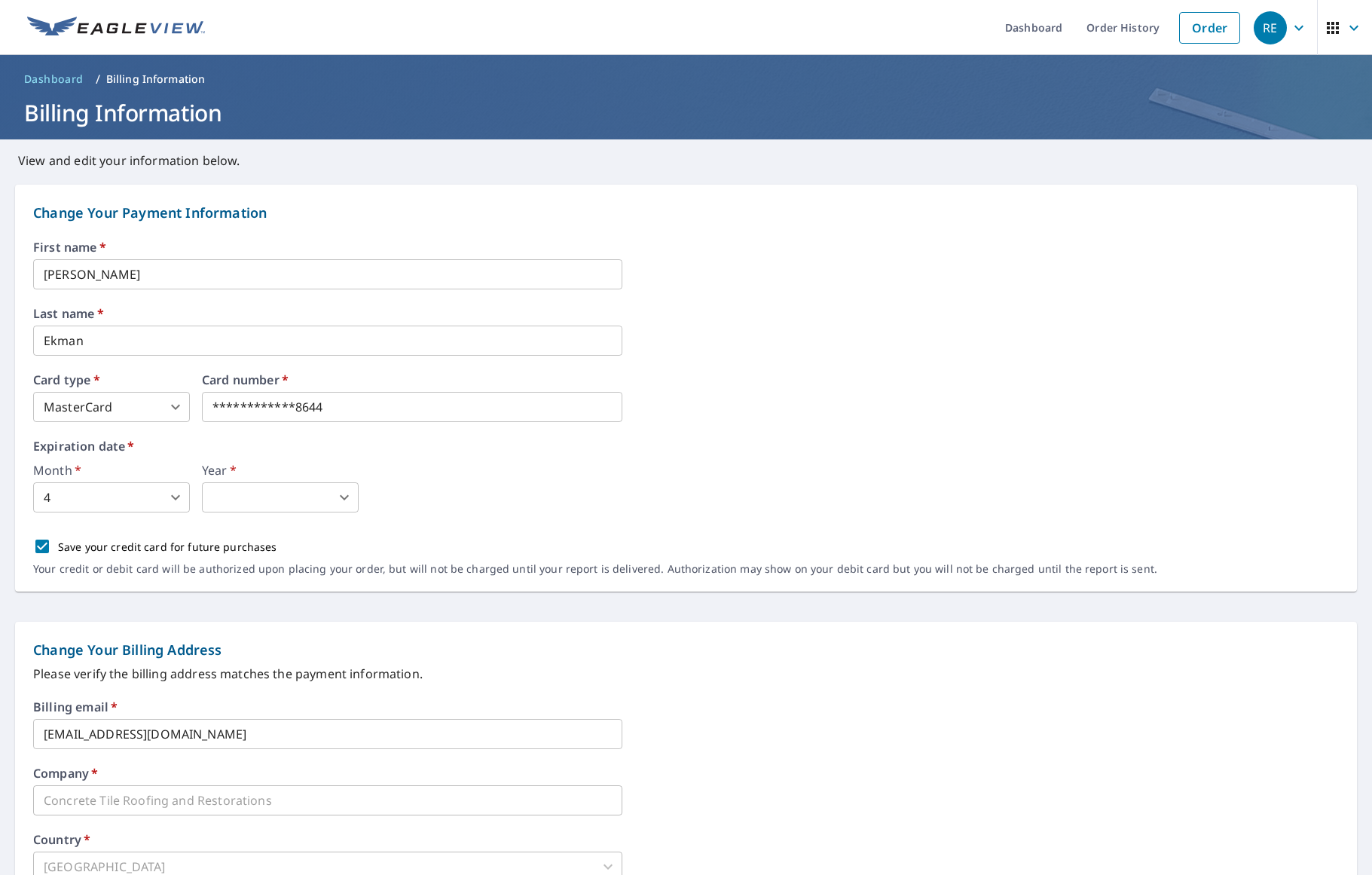
scroll to position [285, 0]
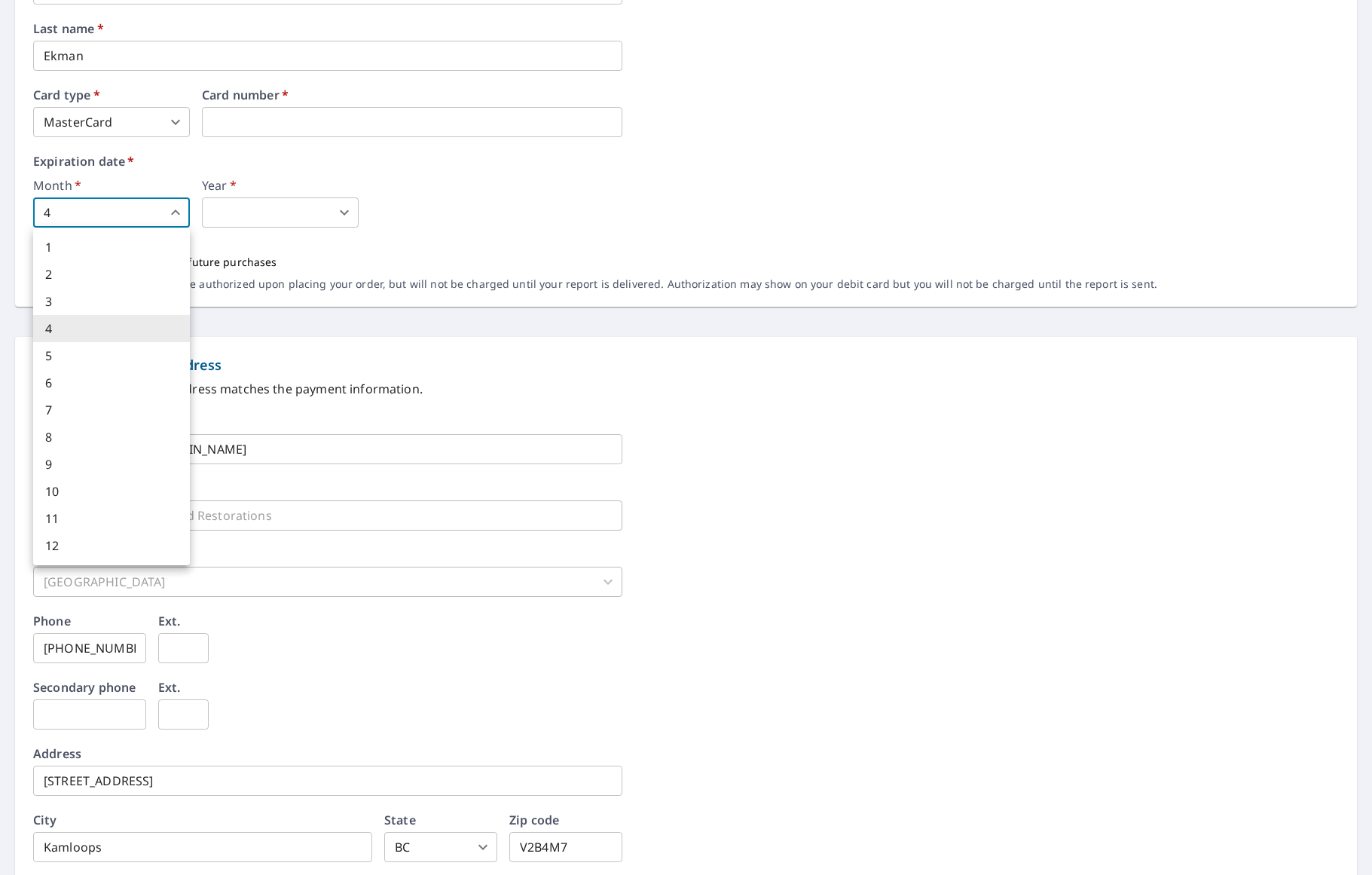
click at [145, 210] on body "RE RE Dashboard Order History Order RE Dashboard / Billing Information Billing …" at bounding box center [686, 437] width 1372 height 875
click at [70, 409] on li "7" at bounding box center [112, 409] width 157 height 27
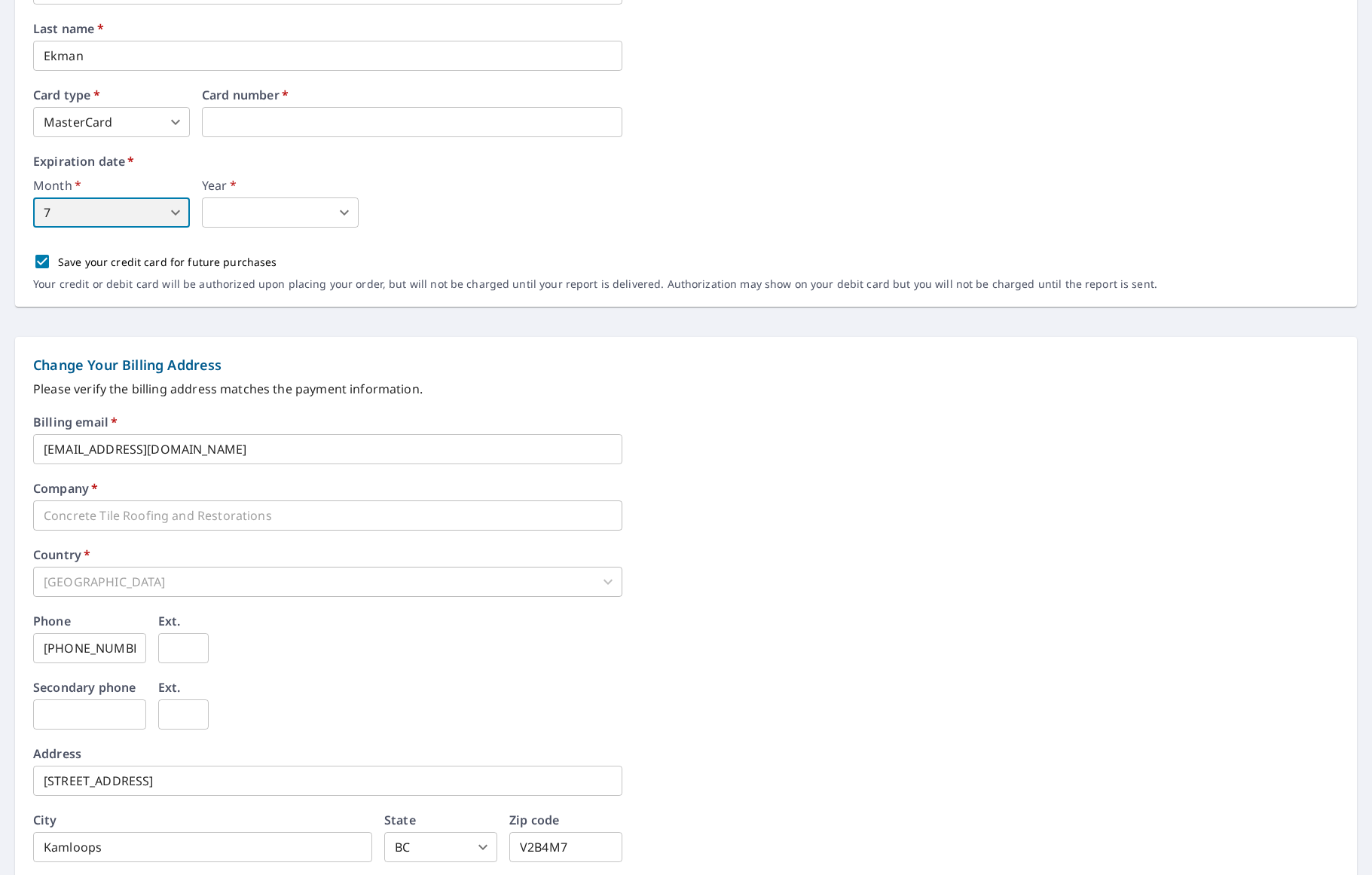
type input "7"
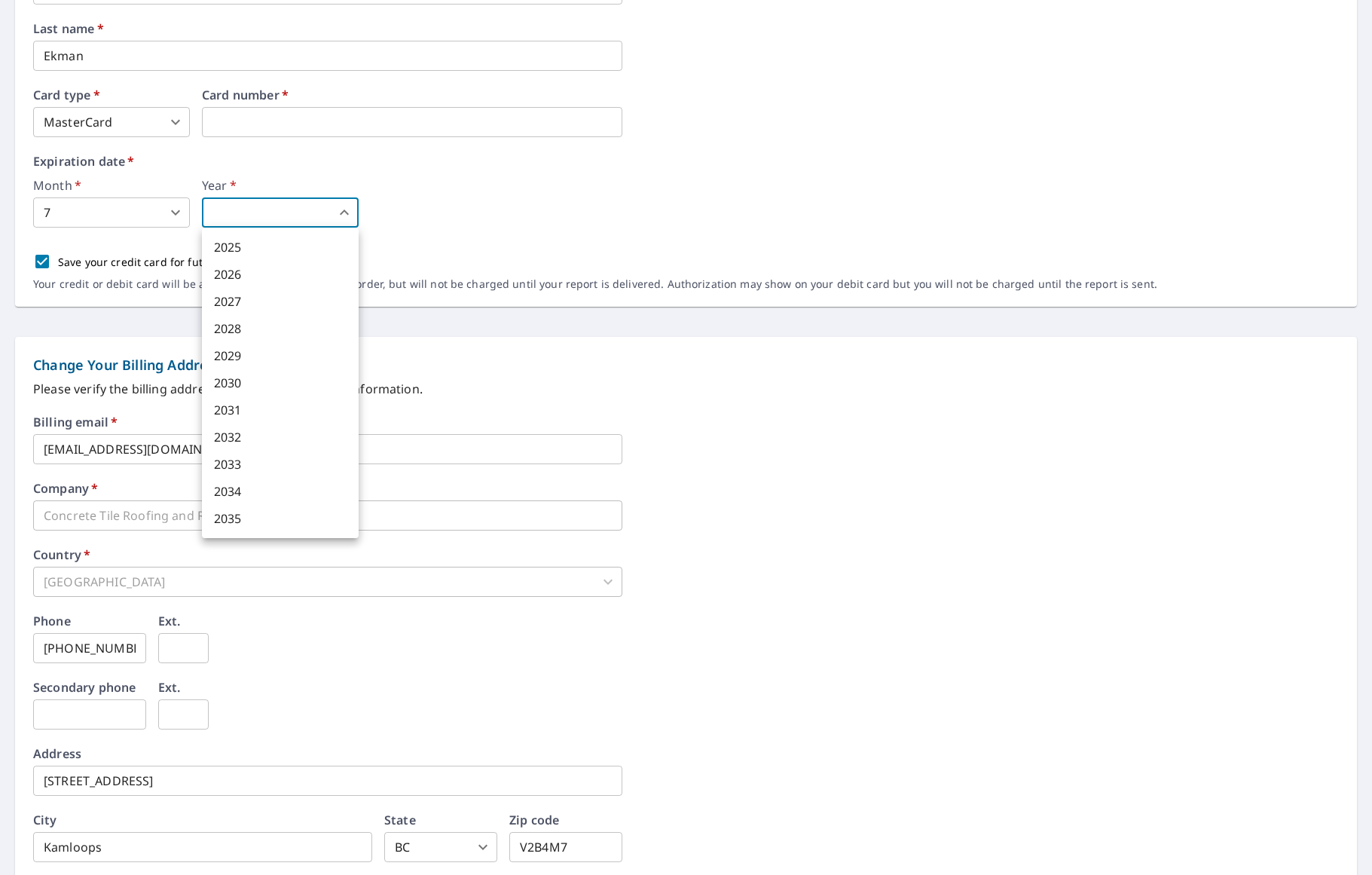
click at [239, 222] on body "RE RE Dashboard Order History Order RE Dashboard / Billing Information Billing …" at bounding box center [686, 437] width 1372 height 875
click at [232, 333] on li "2028" at bounding box center [281, 328] width 157 height 27
type input "2028"
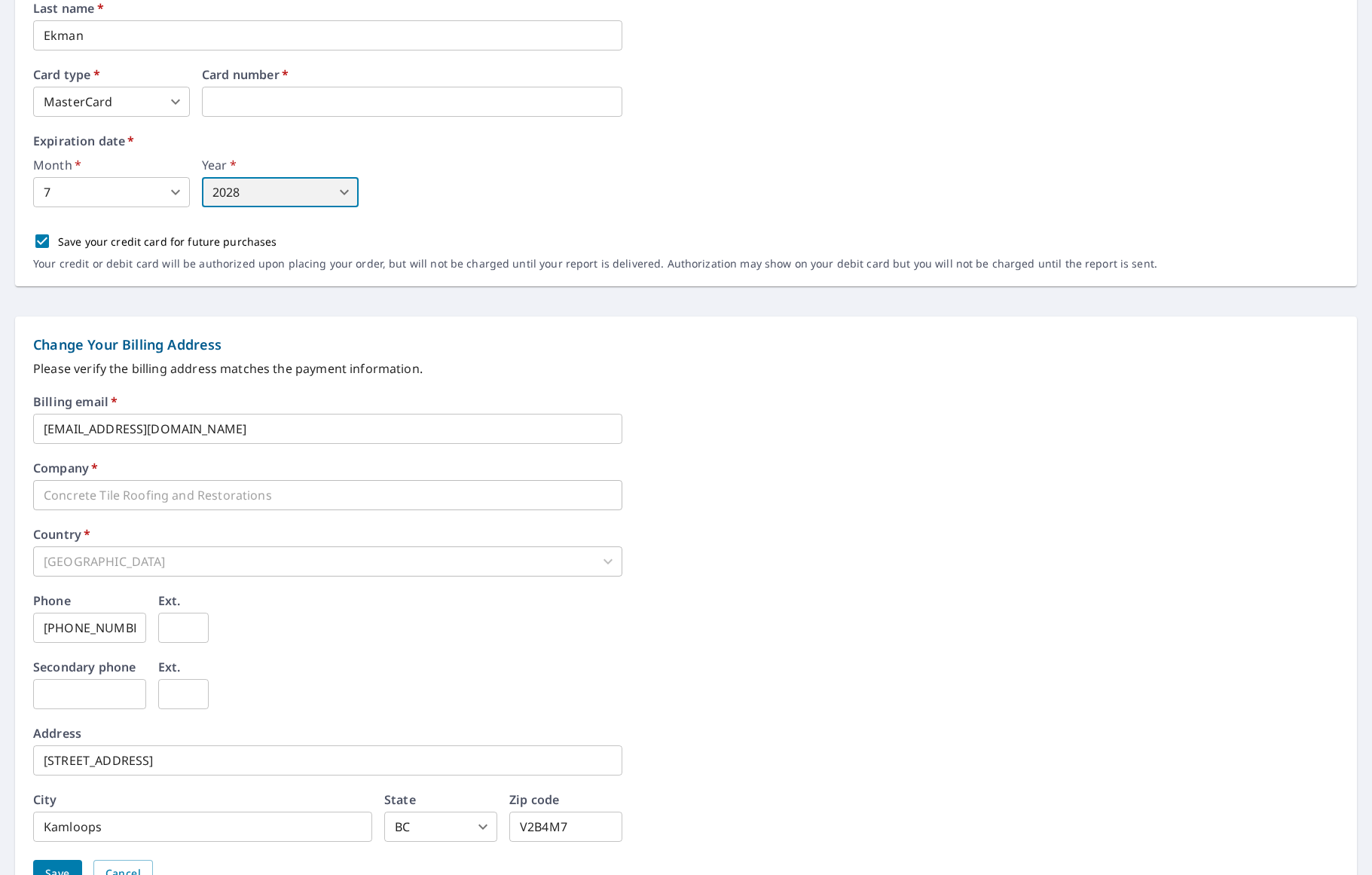
scroll to position [389, 0]
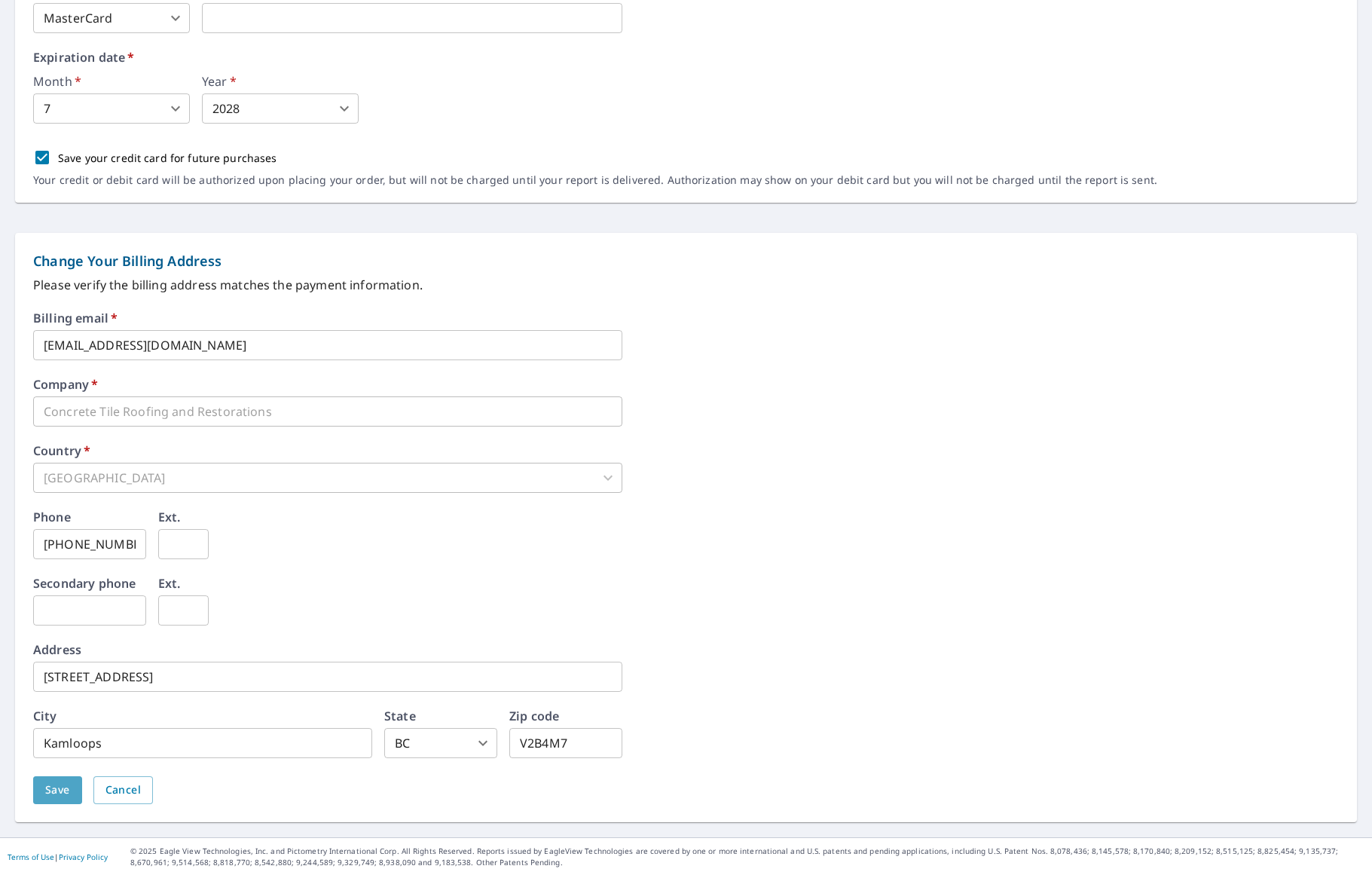
click at [64, 785] on span "Save" at bounding box center [57, 789] width 24 height 19
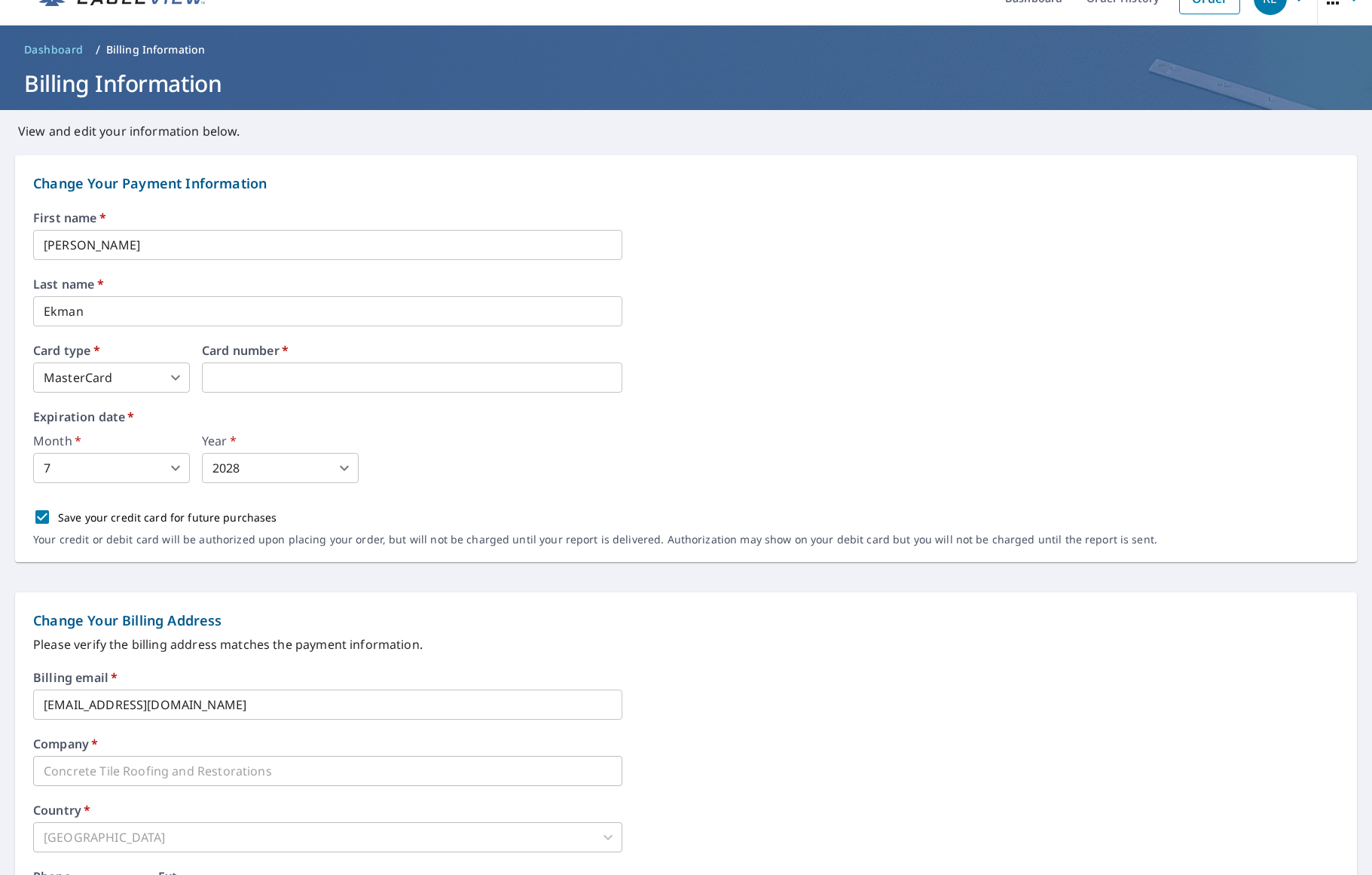
scroll to position [0, 0]
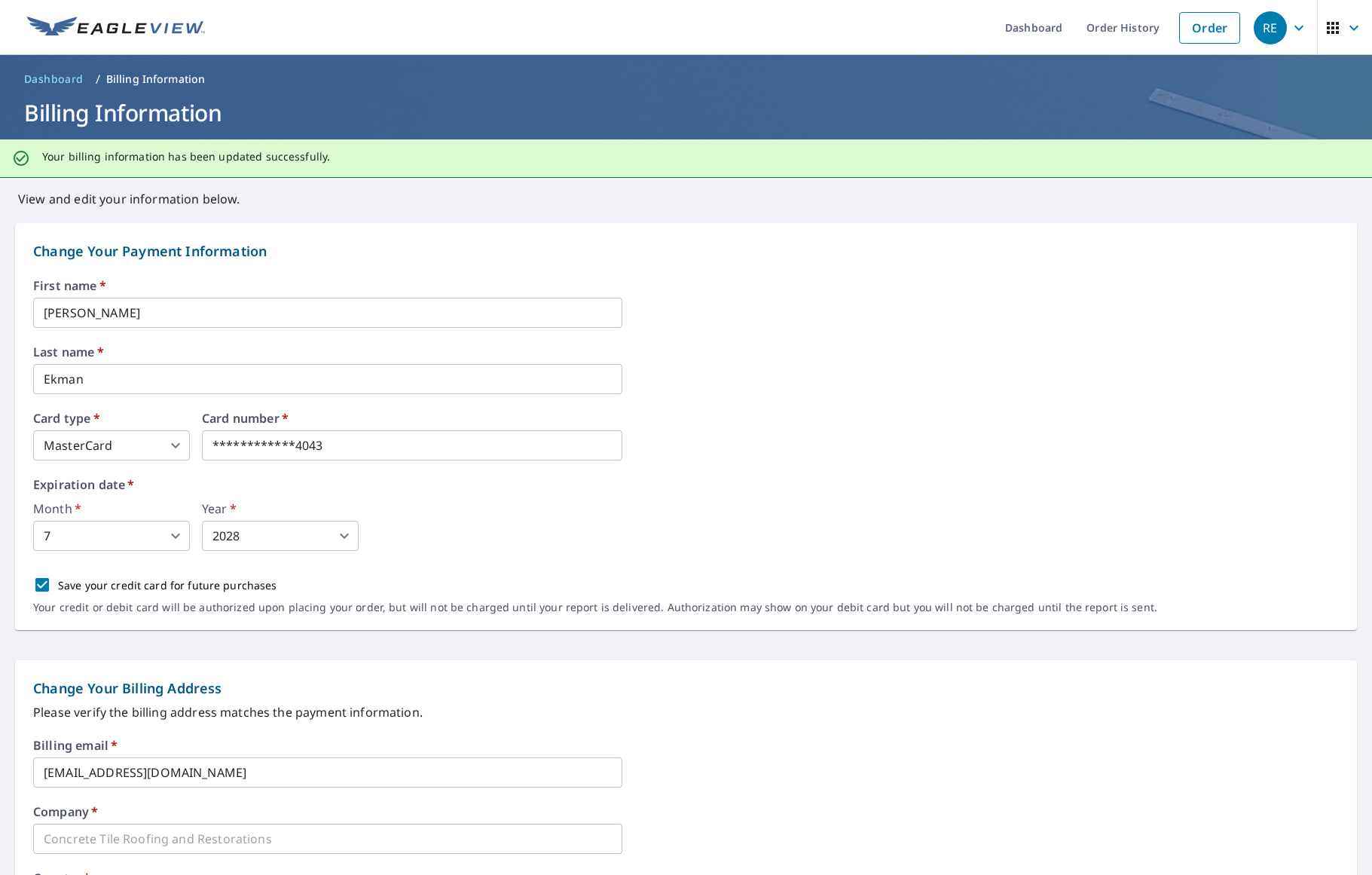
click at [1308, 28] on span "RE" at bounding box center [1282, 28] width 57 height 36
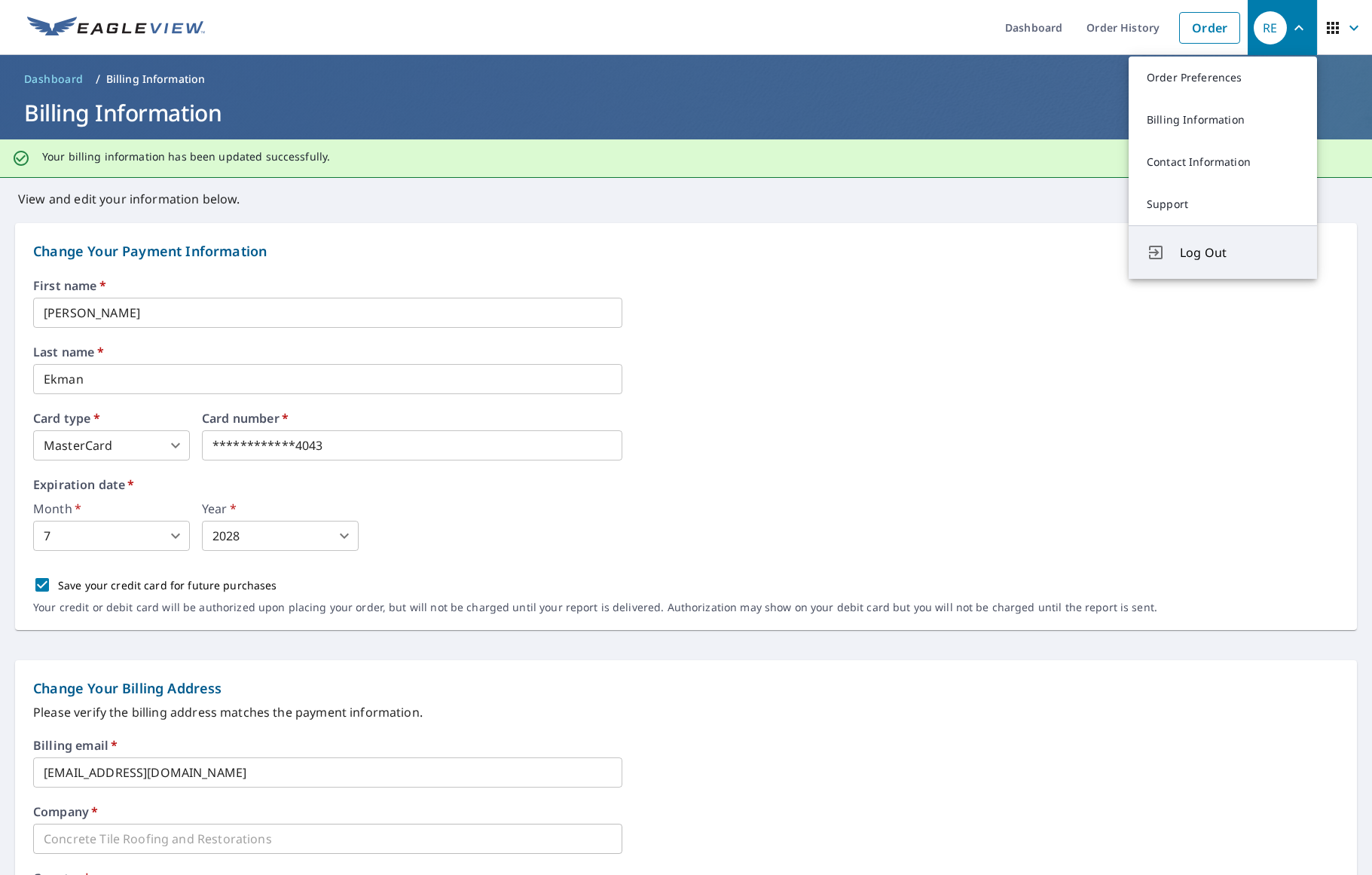
click at [1208, 259] on span "Log Out" at bounding box center [1240, 252] width 119 height 18
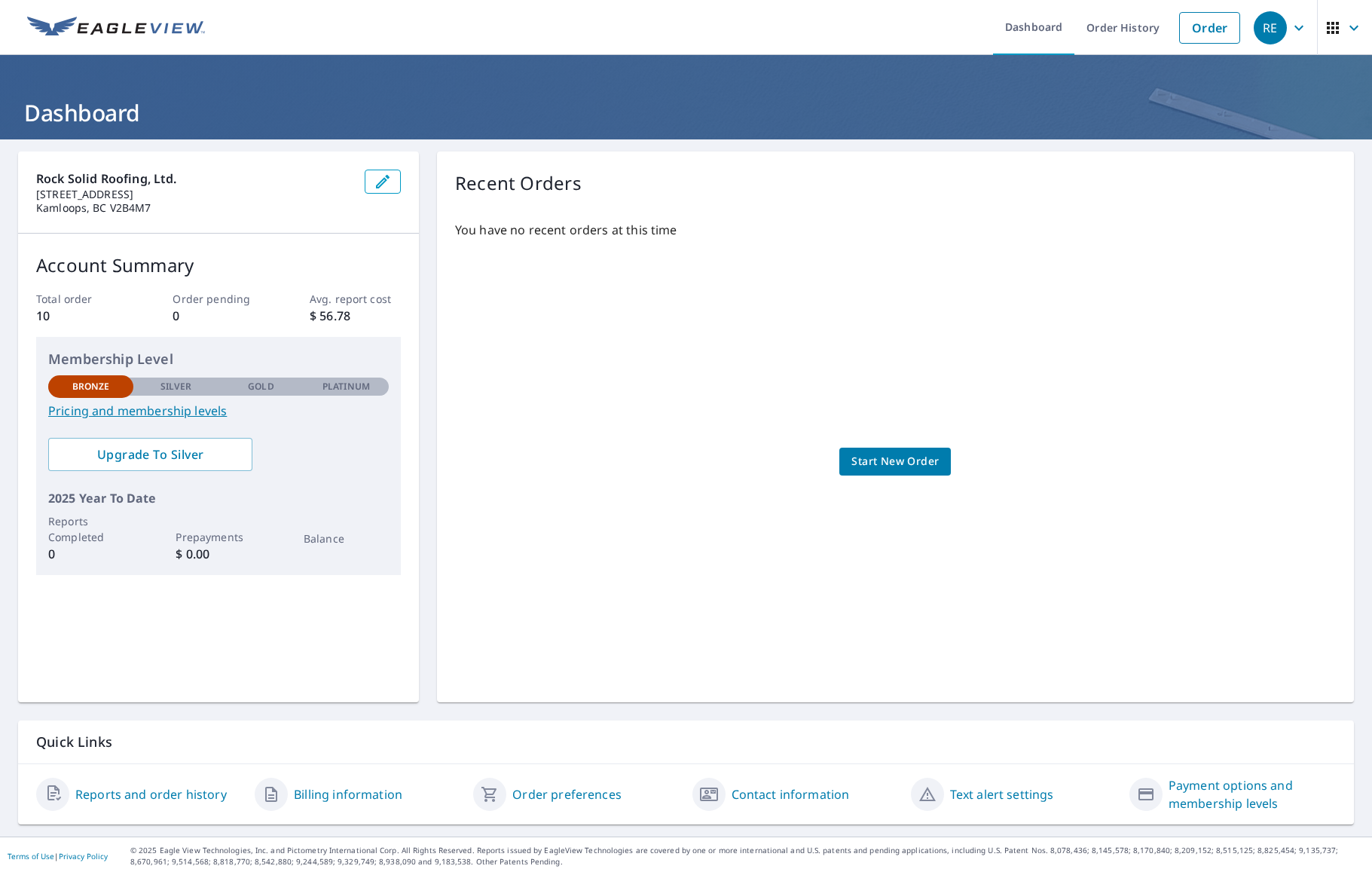
click at [348, 793] on link "Billing information" at bounding box center [347, 794] width 108 height 18
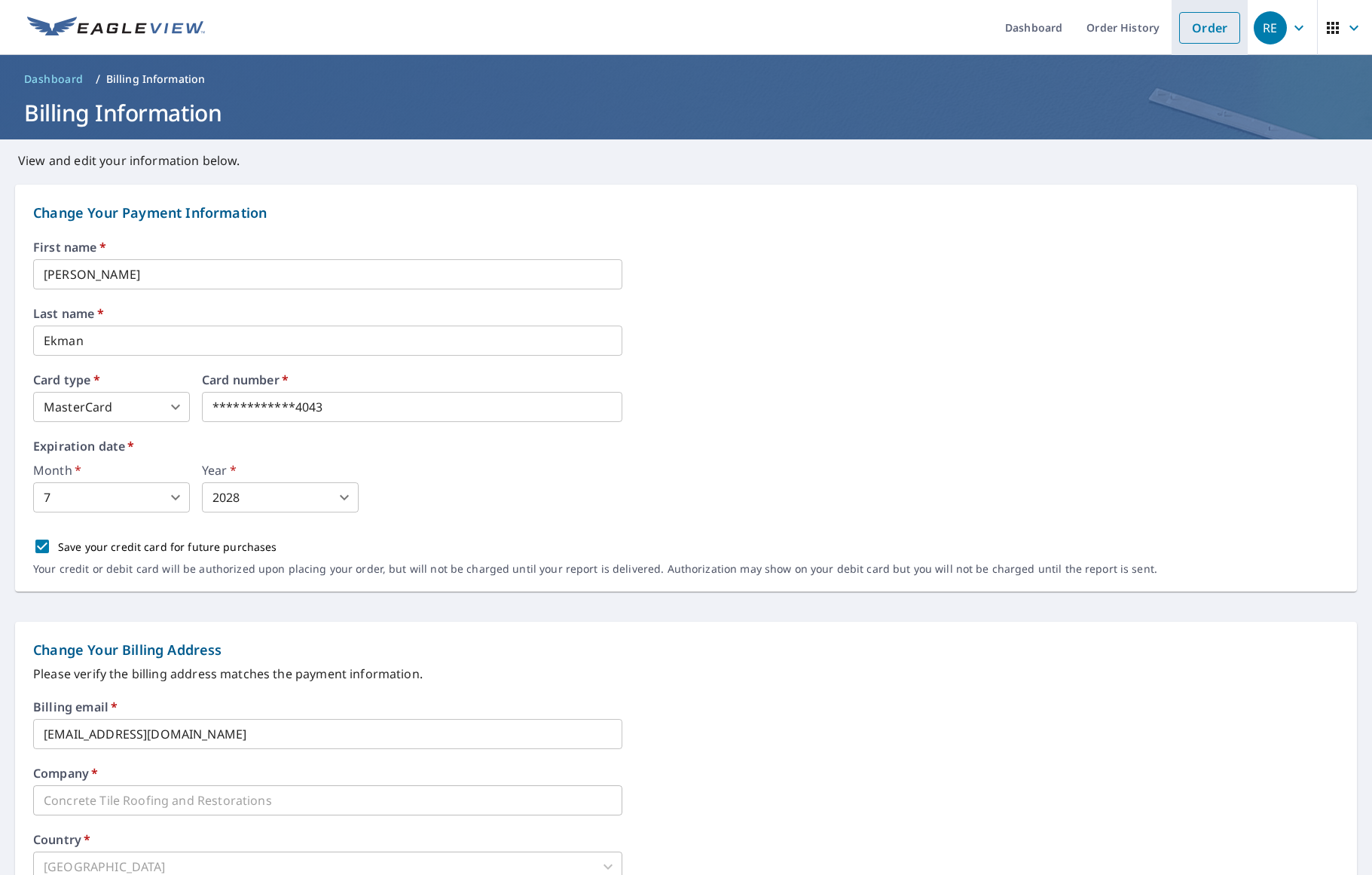
click at [1233, 22] on link "Order" at bounding box center [1210, 28] width 61 height 32
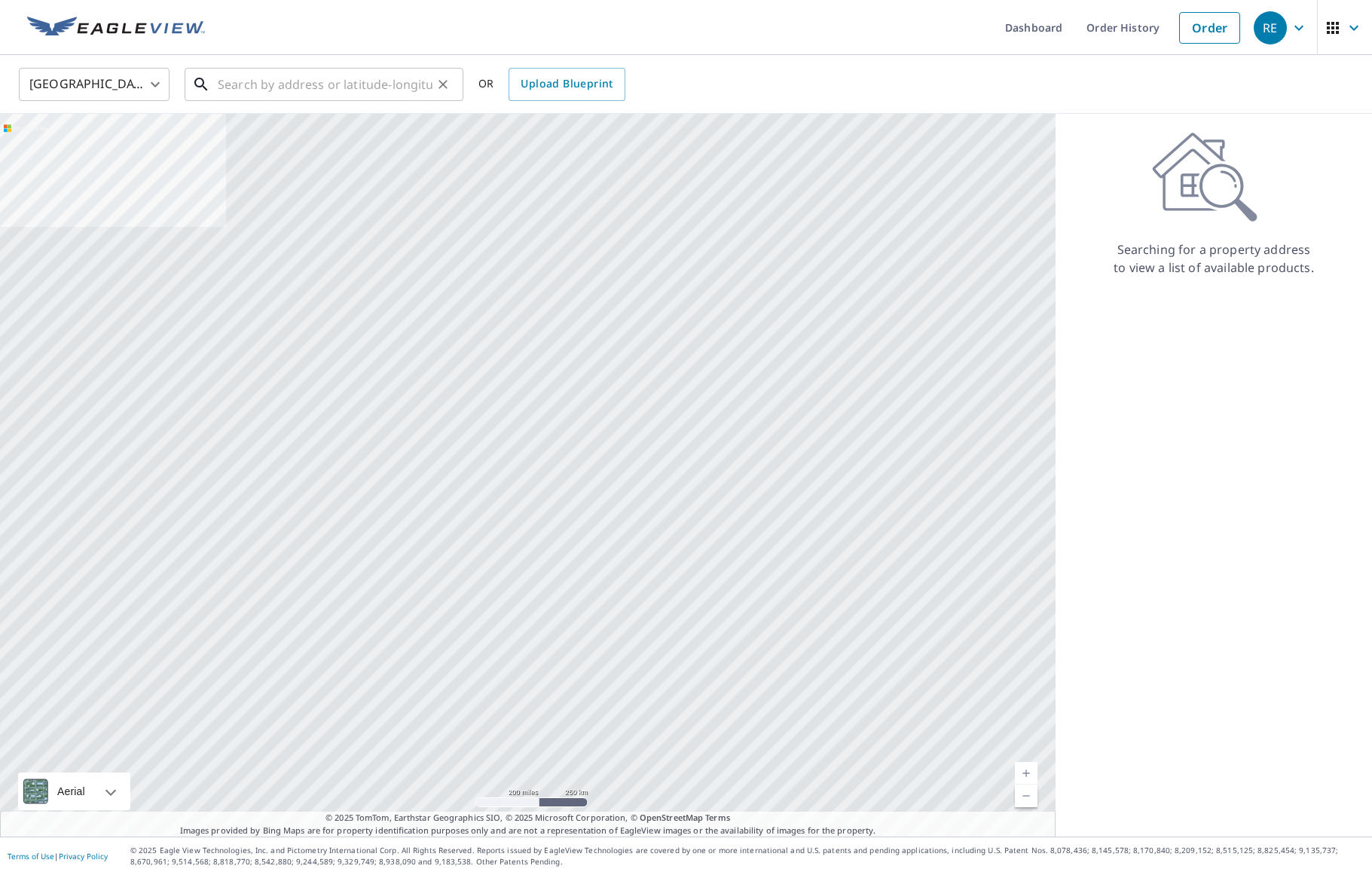
click at [287, 89] on input "text" at bounding box center [325, 85] width 215 height 42
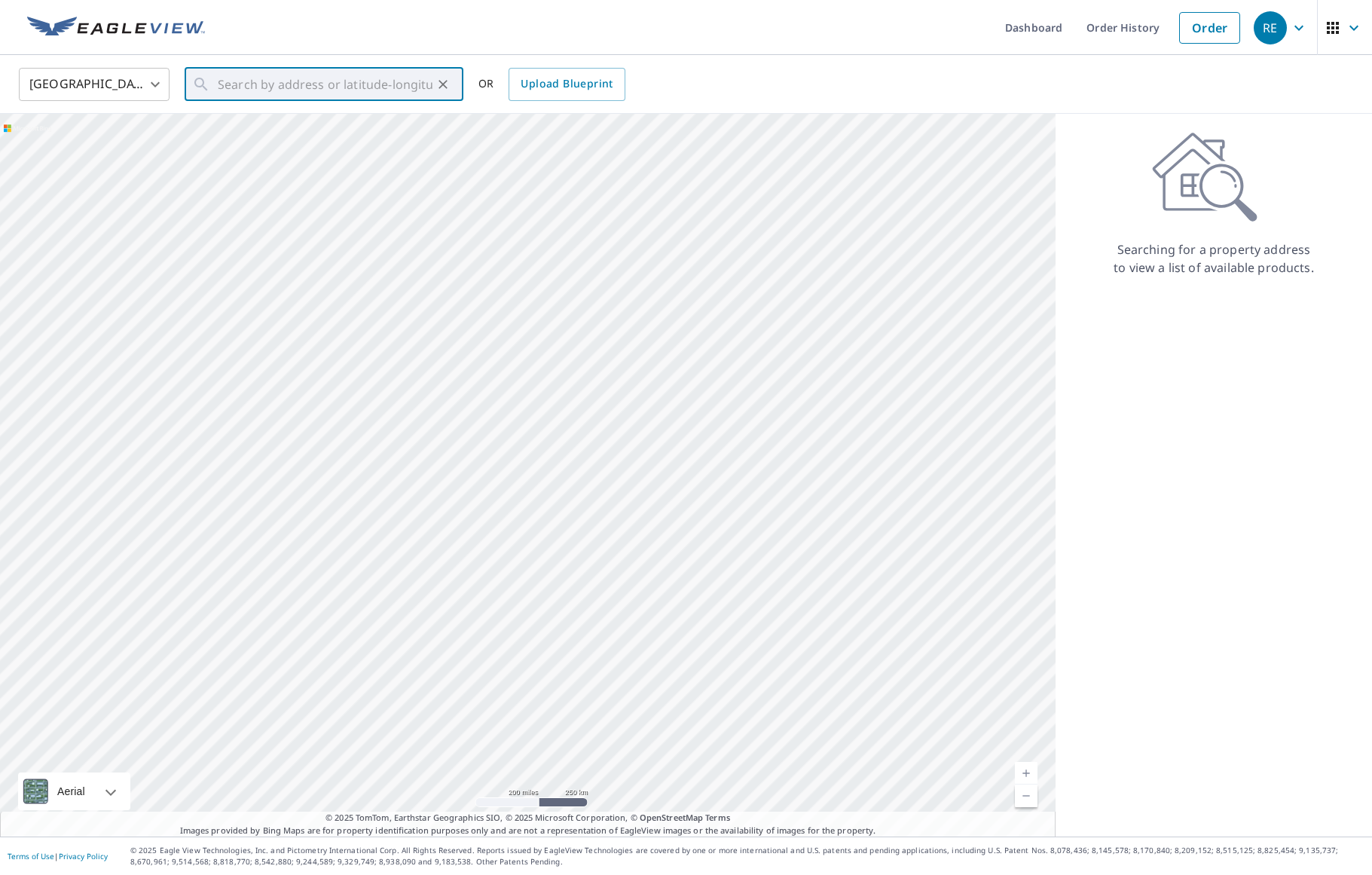
click at [154, 89] on body "RE RE Dashboard Order History Order RE United States US ​ ​ OR Upload Blueprint…" at bounding box center [686, 437] width 1372 height 875
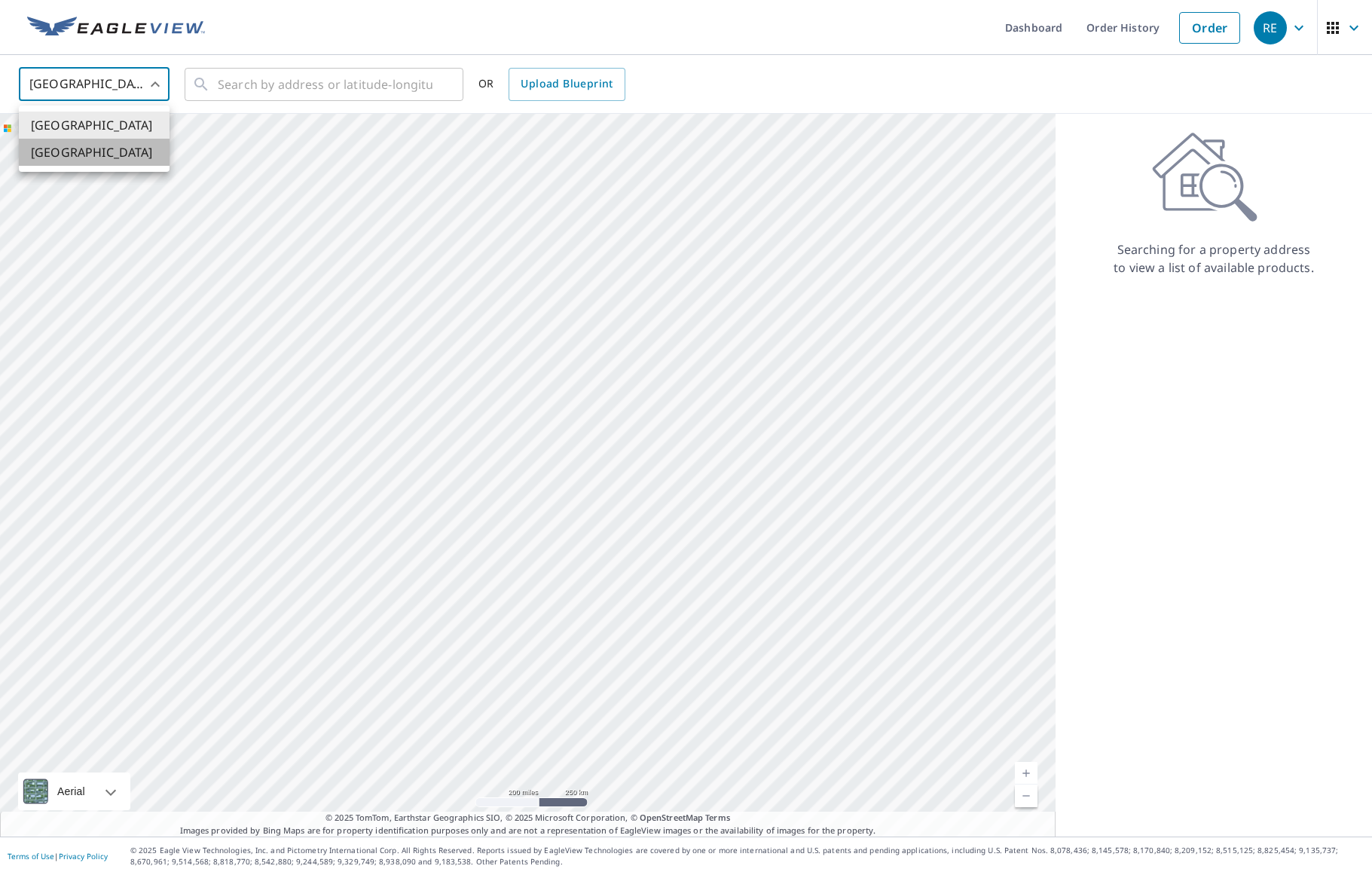
click at [121, 152] on li "[GEOGRAPHIC_DATA]" at bounding box center [94, 152] width 151 height 27
type input "CA"
click at [216, 80] on div "​" at bounding box center [324, 84] width 279 height 33
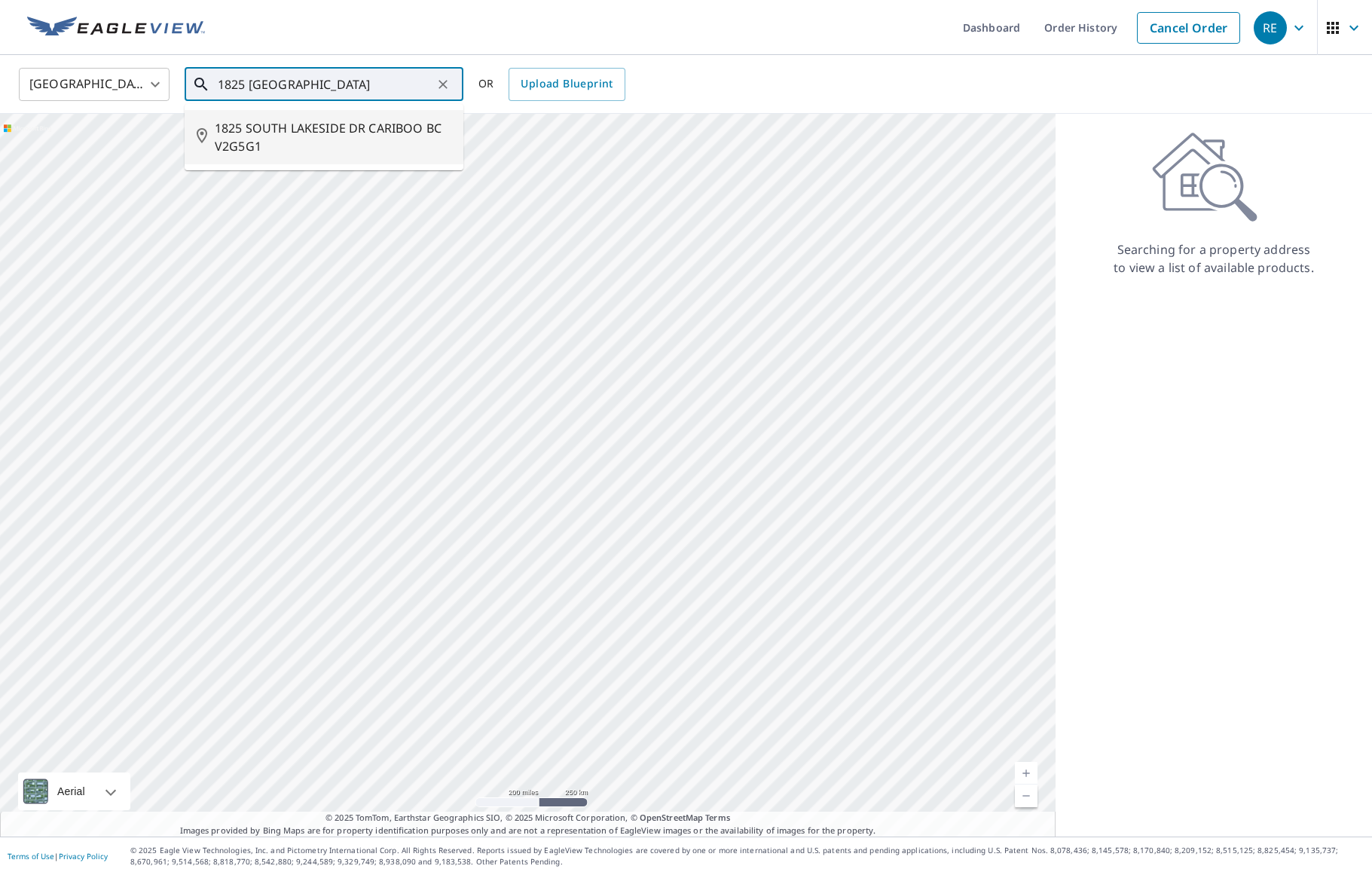
click at [232, 125] on span "1825 SOUTH LAKESIDE DR CARIBOO BC V2G5G1" at bounding box center [333, 137] width 237 height 36
type input "1825 SOUTH LAKESIDE DR CARIBOO BC V2G5G1"
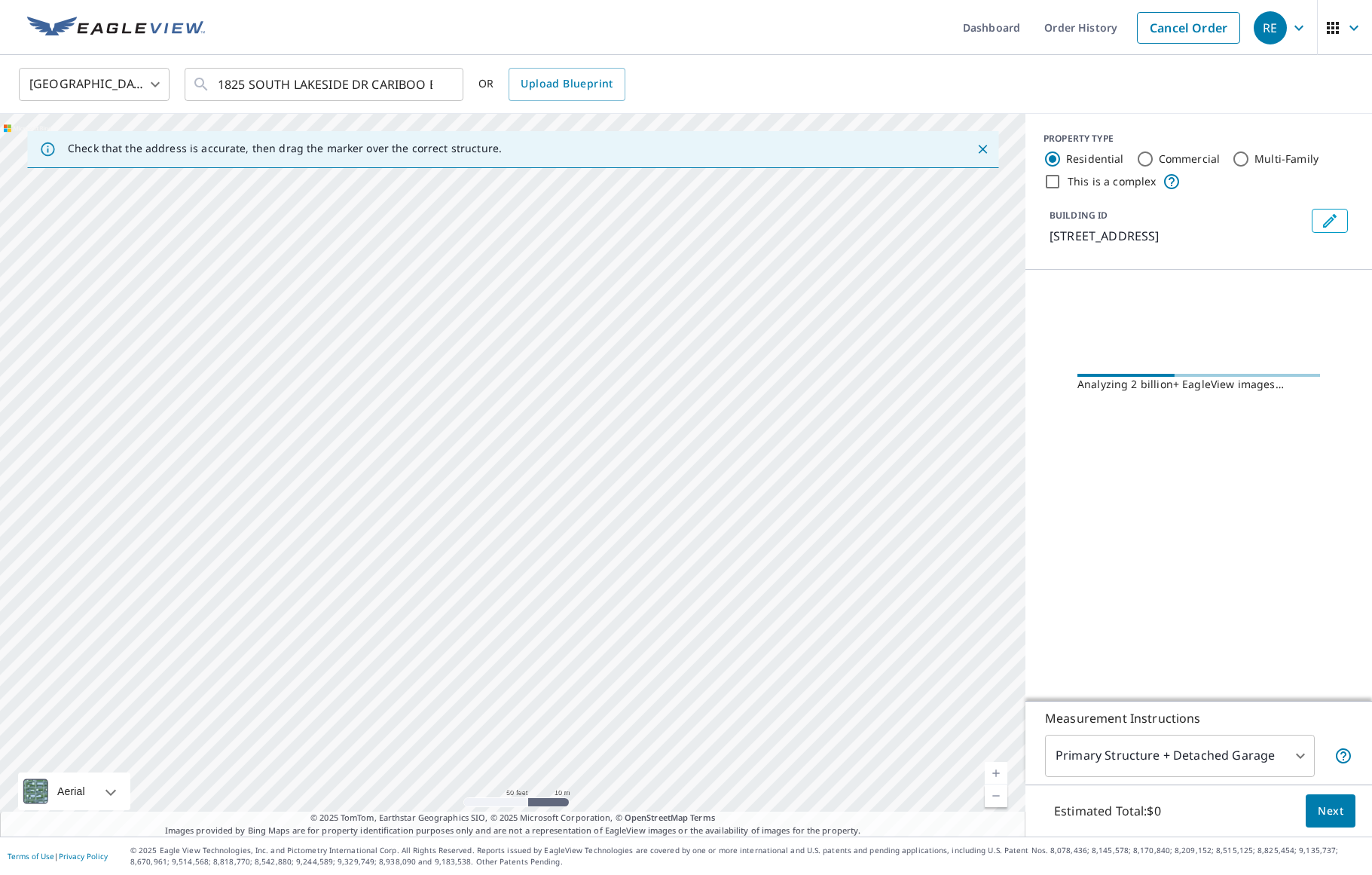
drag, startPoint x: 485, startPoint y: 338, endPoint x: 436, endPoint y: 493, distance: 162.6
click at [454, 563] on div "1825 SOUTH LAKESIDE DR CARIBOO BC V2G5G1" at bounding box center [512, 475] width 1025 height 723
drag, startPoint x: 412, startPoint y: 468, endPoint x: 403, endPoint y: 546, distance: 78.5
click at [405, 533] on div "1825 SOUTH LAKESIDE DR CARIBOO BC V2G5G1" at bounding box center [512, 475] width 1025 height 723
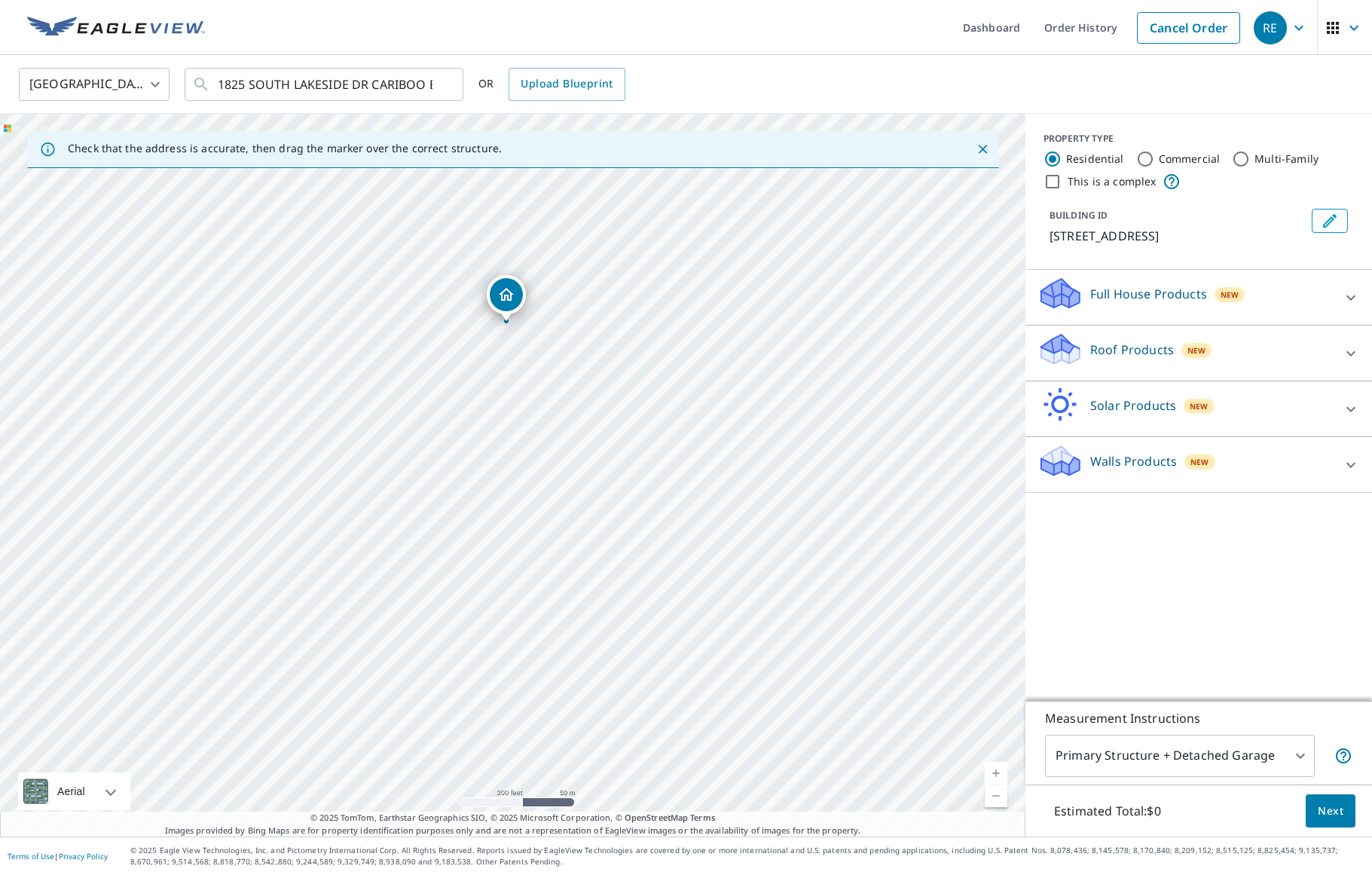
drag, startPoint x: 508, startPoint y: 447, endPoint x: 502, endPoint y: 298, distance: 149.1
click at [1091, 359] on p "Roof Products" at bounding box center [1132, 350] width 84 height 18
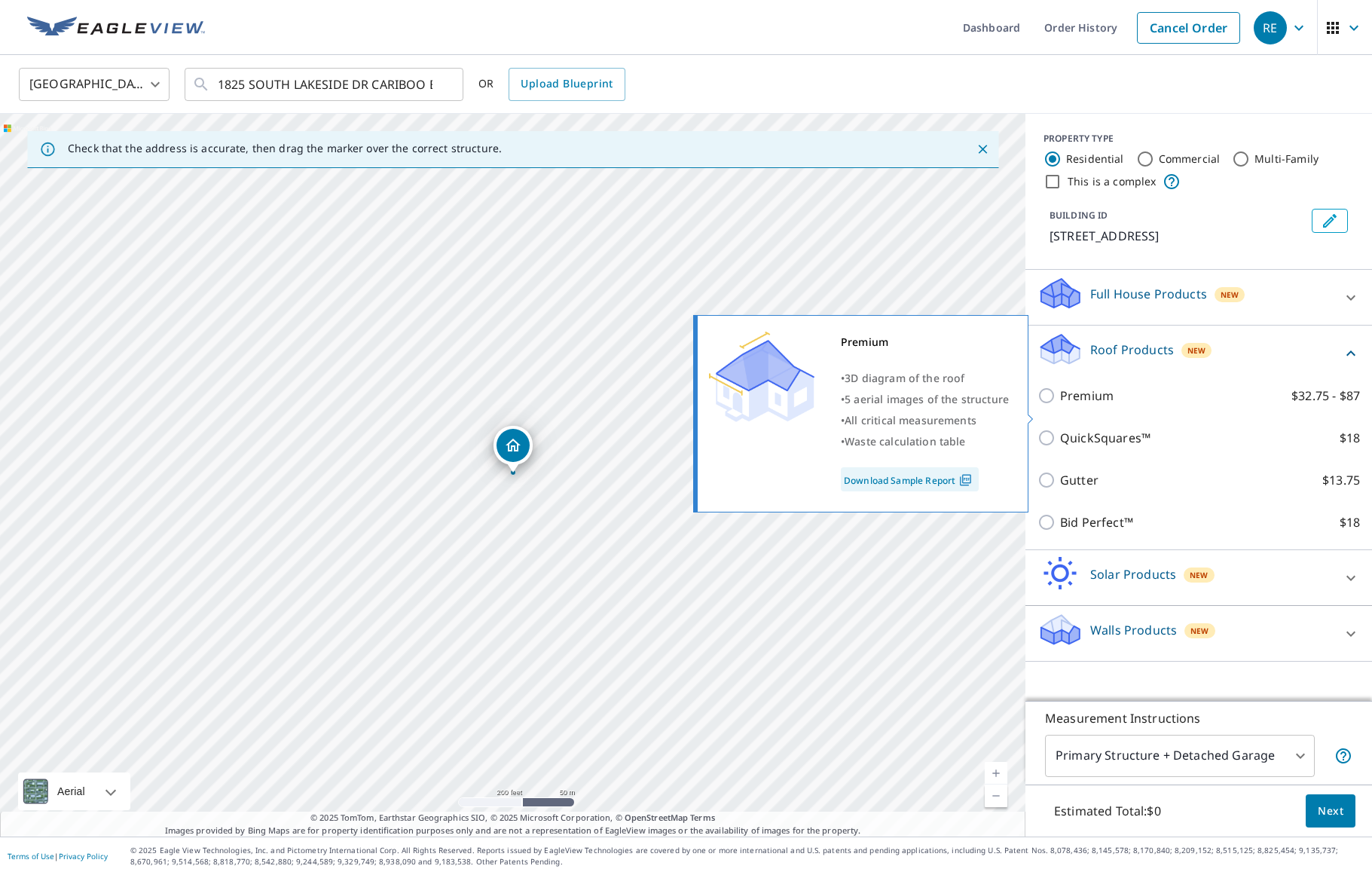
click at [1052, 404] on input "Premium $32.75 - $87" at bounding box center [1049, 396] width 23 height 18
checkbox input "true"
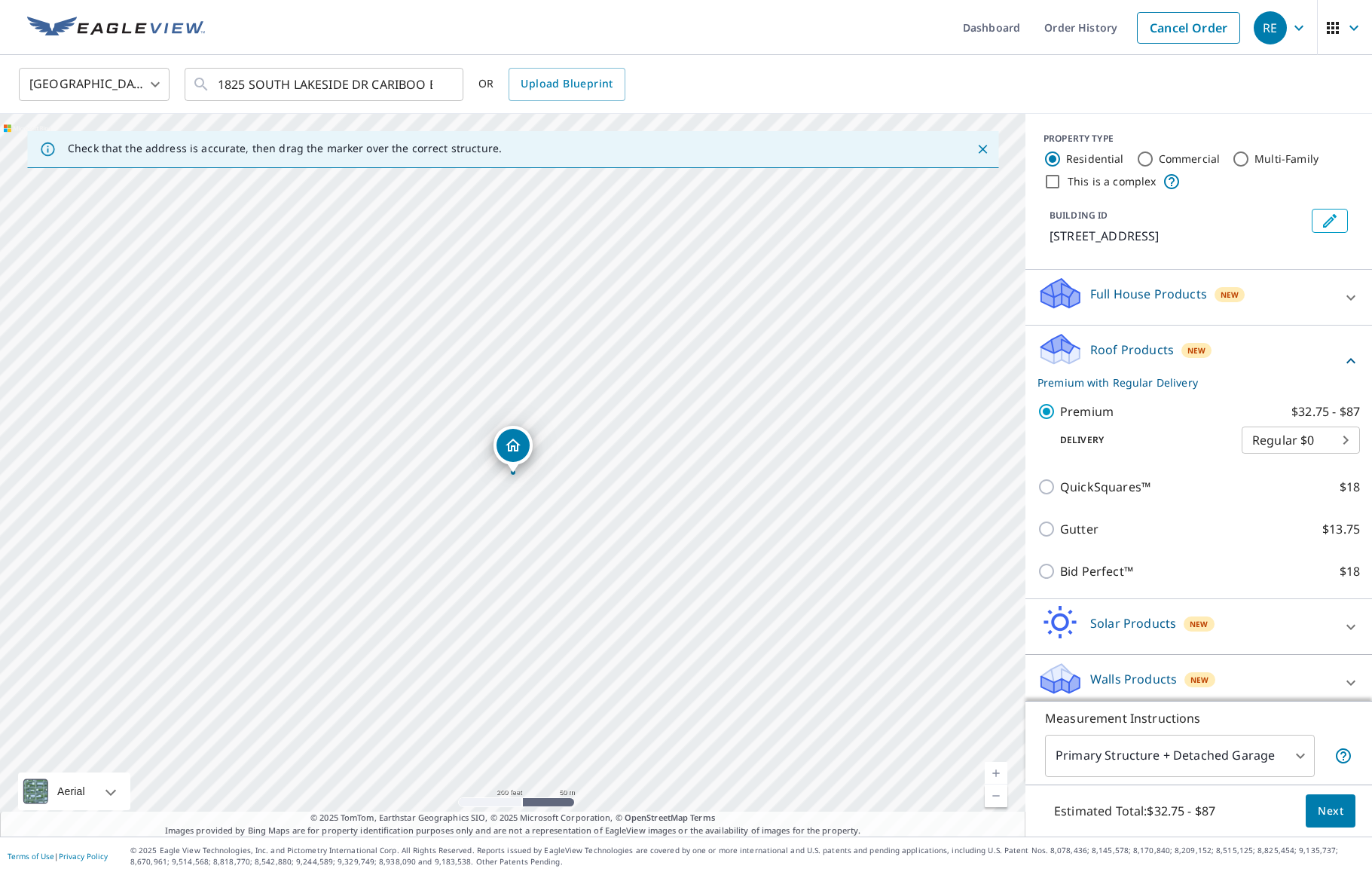
click at [1271, 762] on body "RE RE Dashboard Order History Cancel Order RE Canada CA ​ [STREET_ADDRESS] ​ OR…" at bounding box center [686, 437] width 1372 height 875
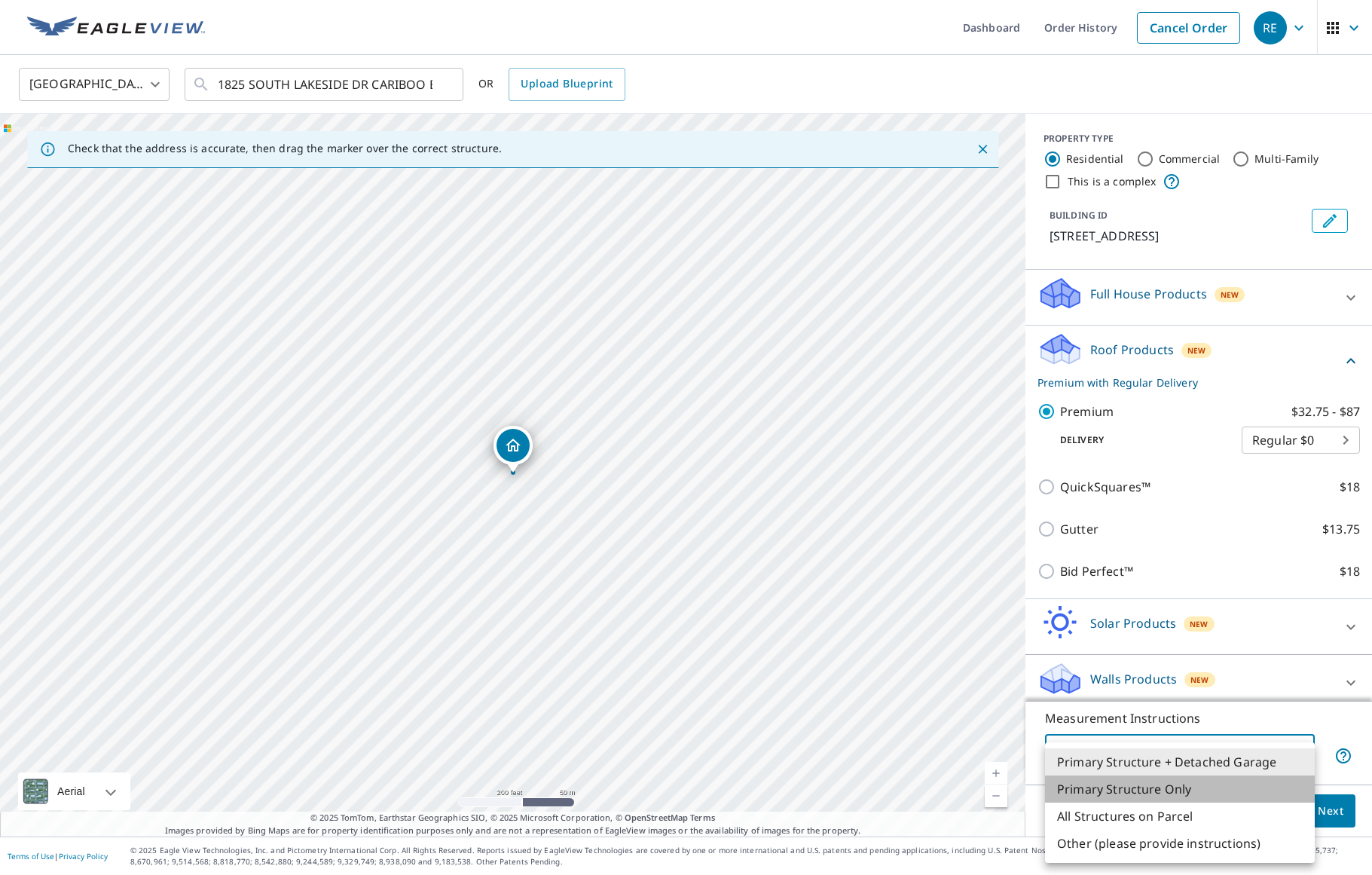
click at [1175, 794] on li "Primary Structure Only" at bounding box center [1179, 789] width 270 height 27
type input "2"
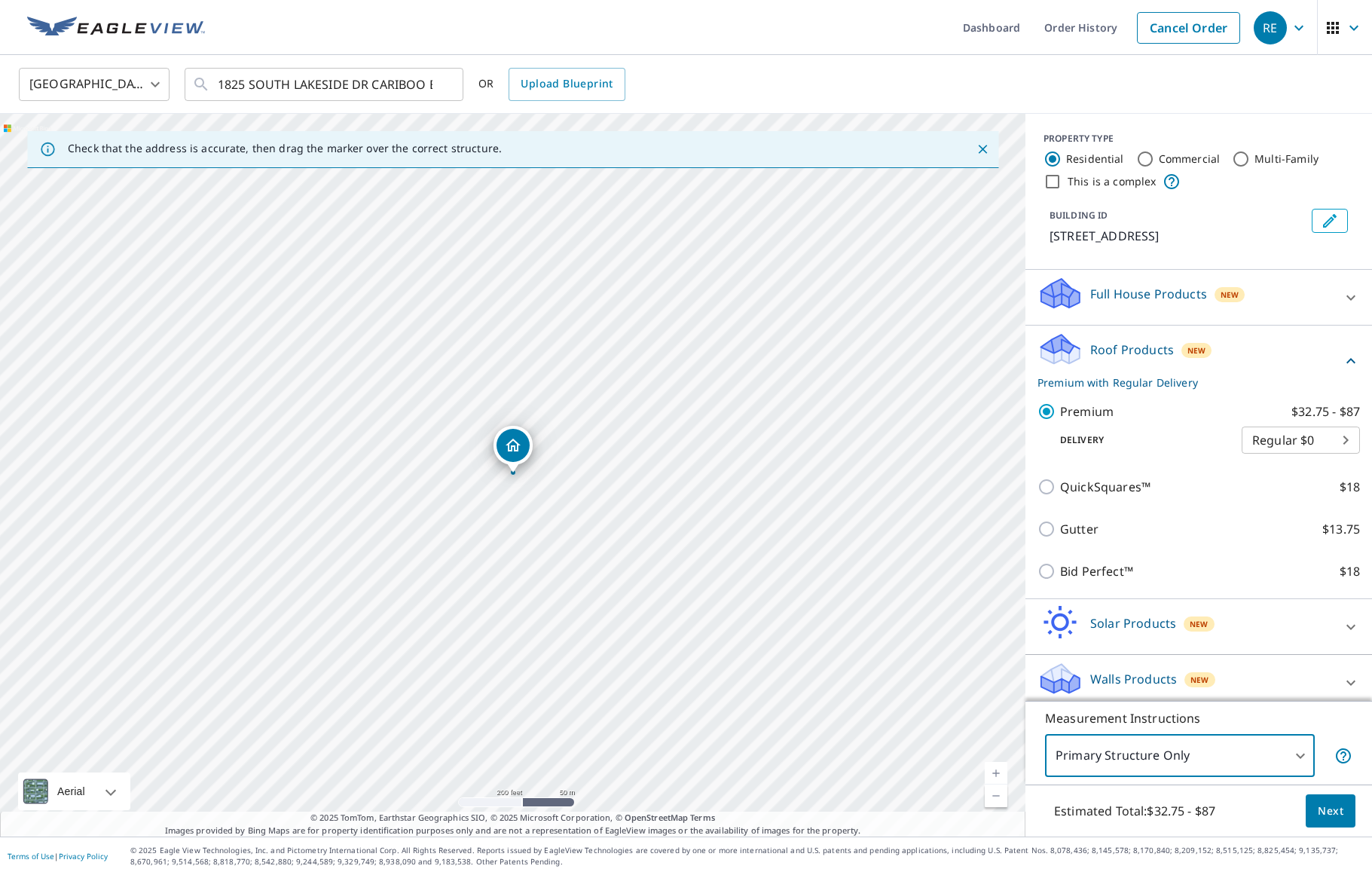
click at [1321, 807] on span "Next" at bounding box center [1330, 811] width 25 height 19
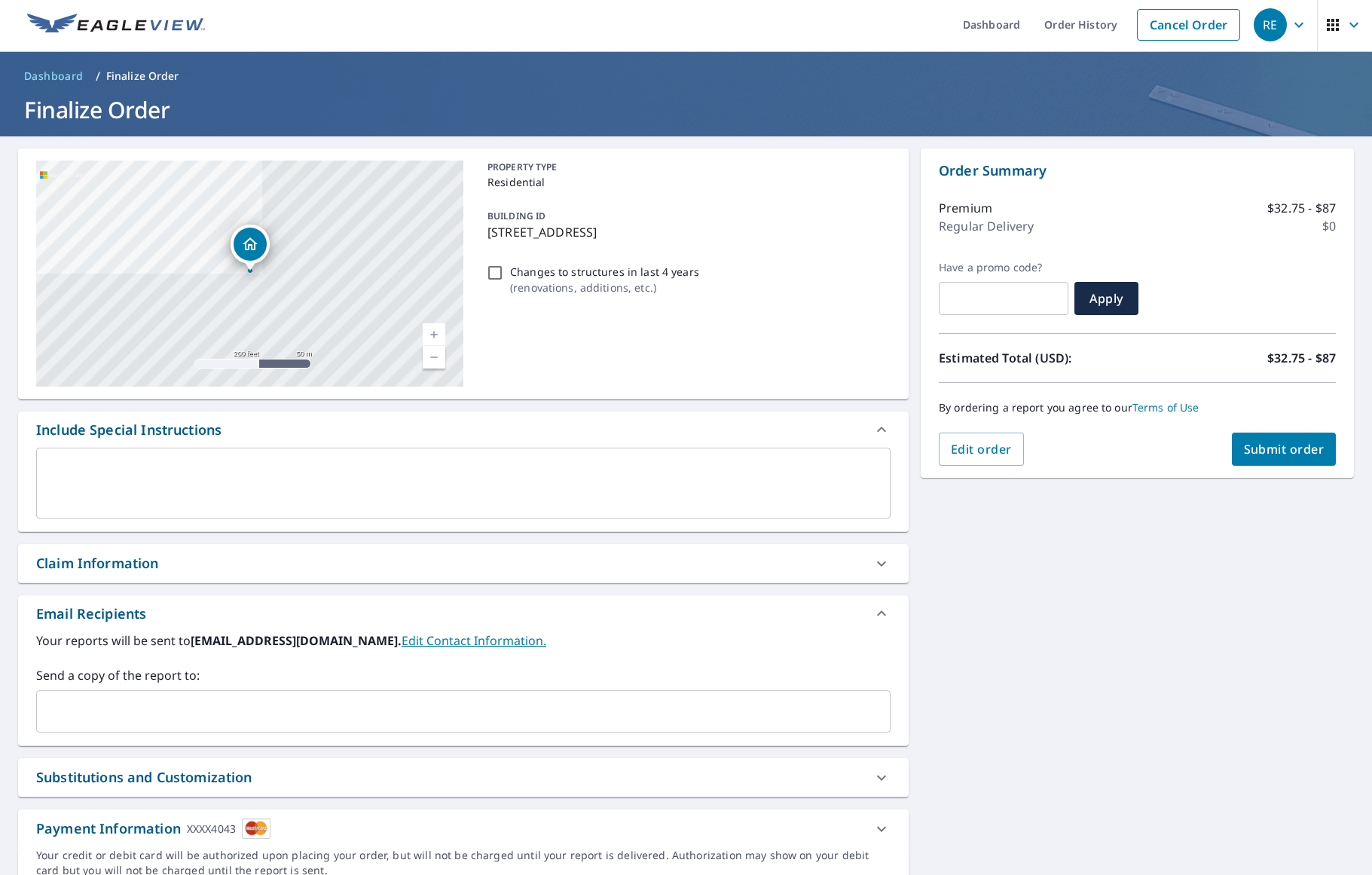
scroll to position [9, 0]
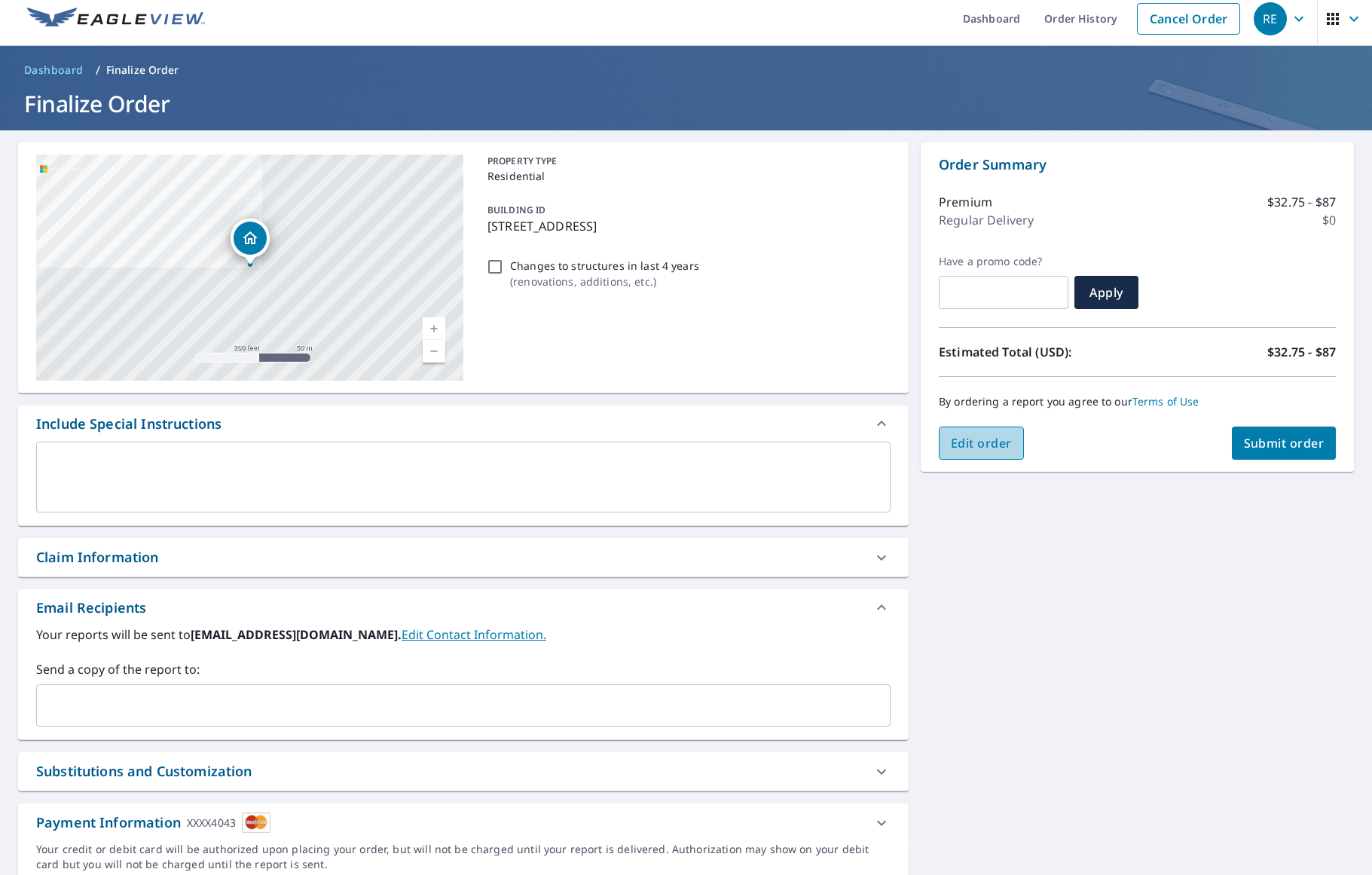
click at [985, 446] on span "Edit order" at bounding box center [981, 443] width 61 height 16
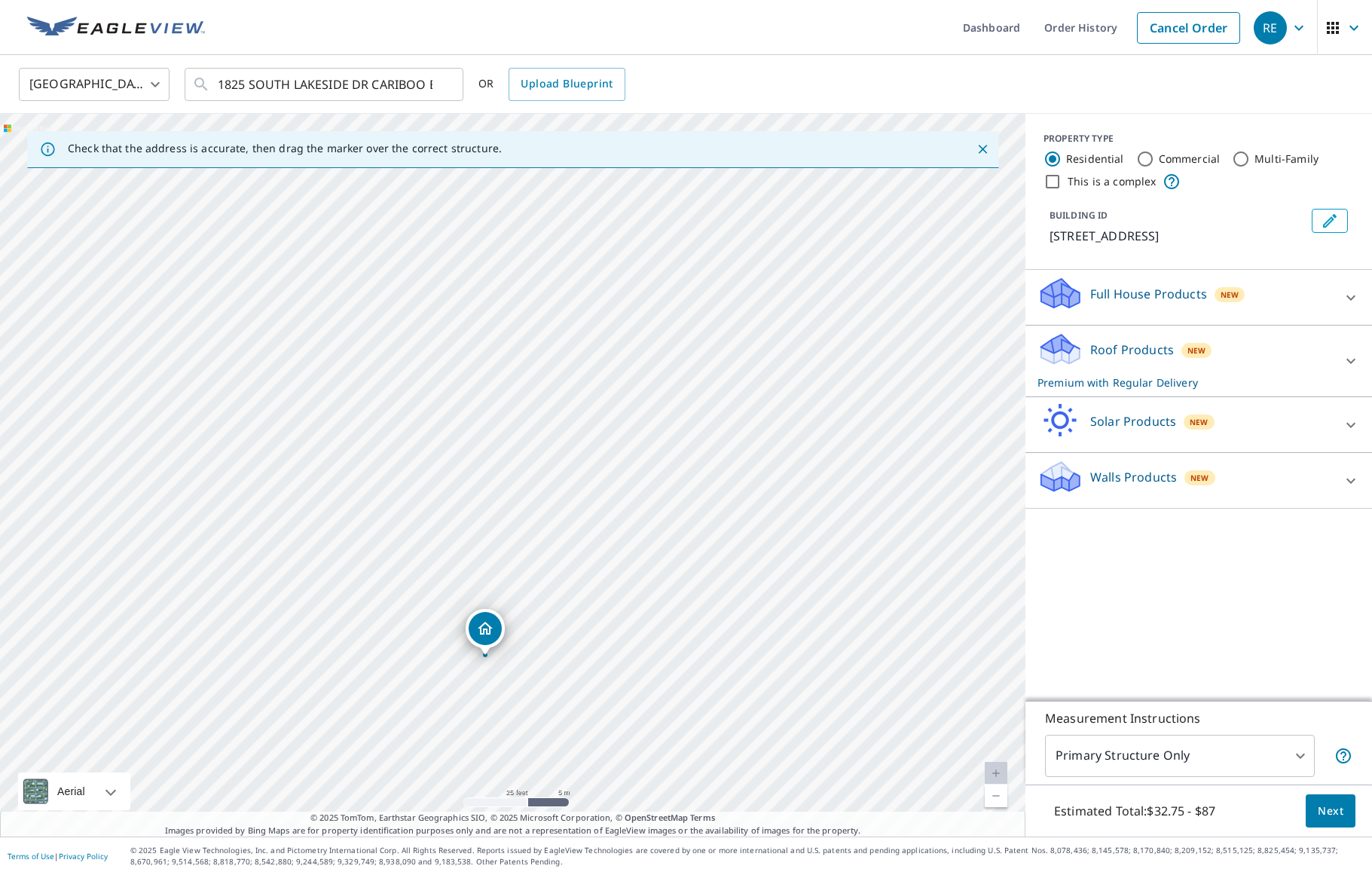
drag, startPoint x: 499, startPoint y: 667, endPoint x: 492, endPoint y: 630, distance: 37.7
click at [1341, 219] on button "Edit building 1" at bounding box center [1330, 221] width 36 height 24
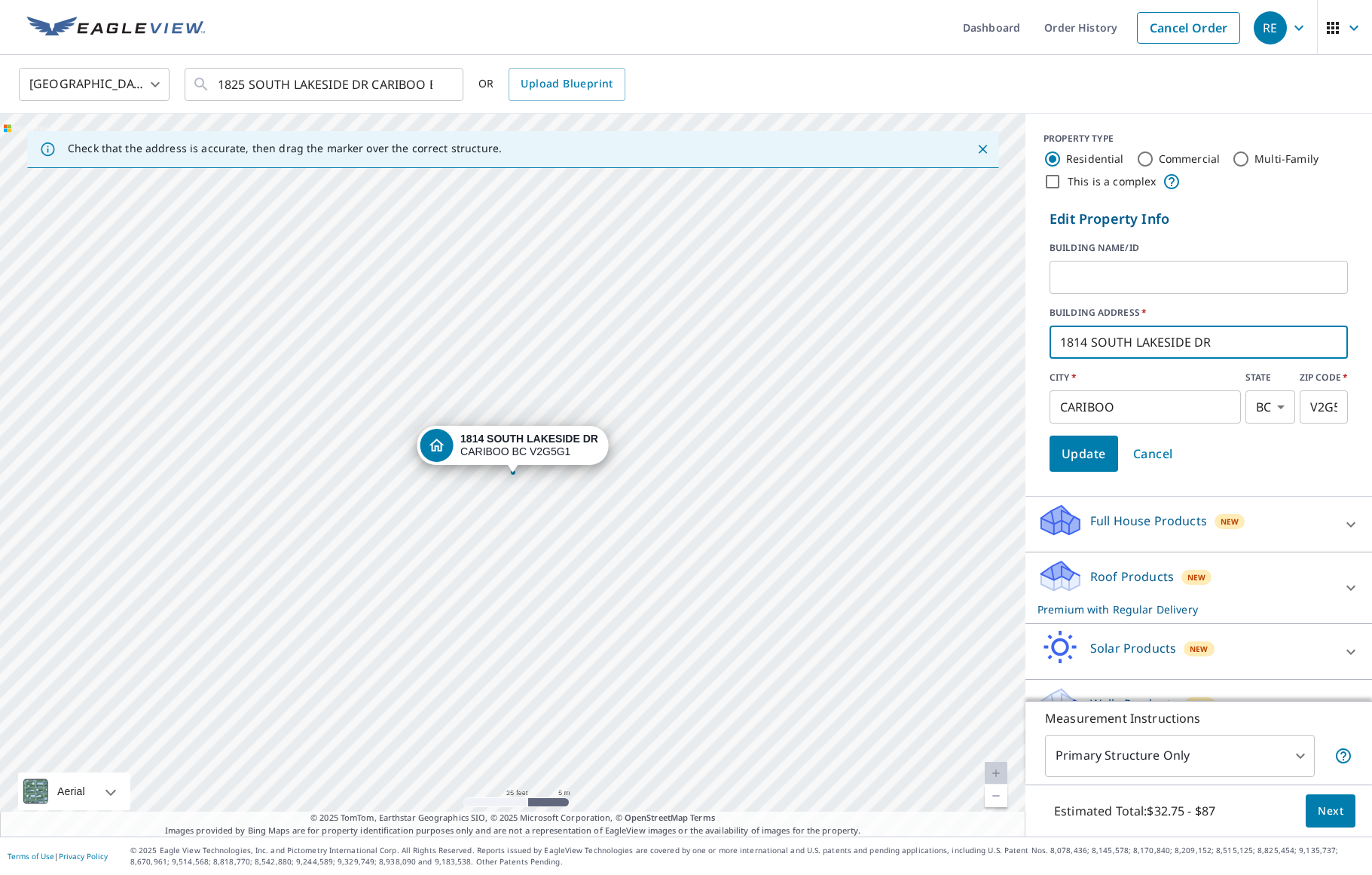
drag, startPoint x: 1088, startPoint y: 345, endPoint x: 1073, endPoint y: 346, distance: 15.0
type input "1825 SOUTH LAKESIDE DR"
click at [1100, 459] on span "Update" at bounding box center [1084, 453] width 45 height 21
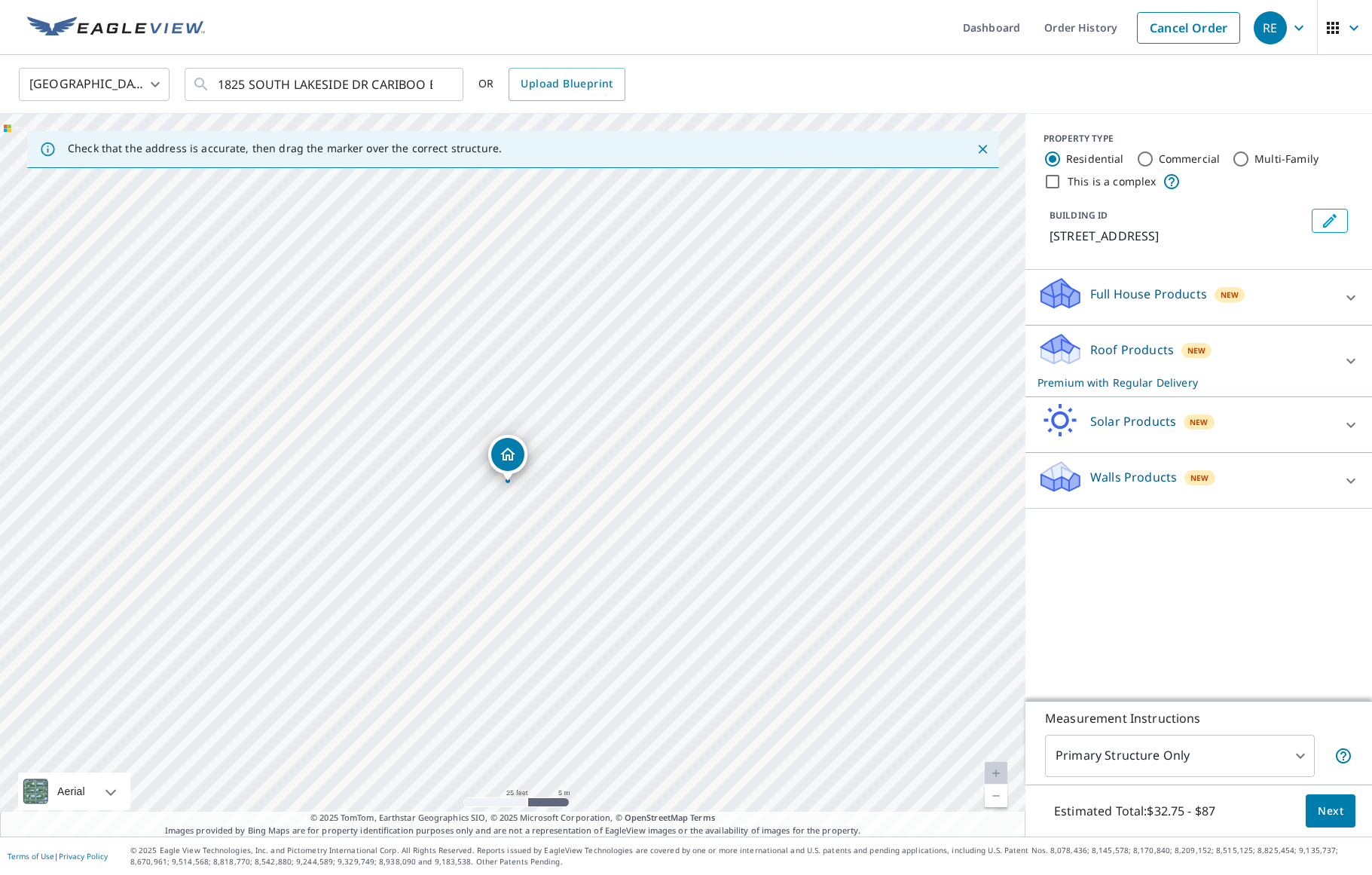
drag, startPoint x: 515, startPoint y: 453, endPoint x: 510, endPoint y: 461, distance: 9.4
click at [1284, 753] on body "RE RE Dashboard Order History Cancel Order RE Canada CA ​ [STREET_ADDRESS] ​ OR…" at bounding box center [686, 437] width 1372 height 875
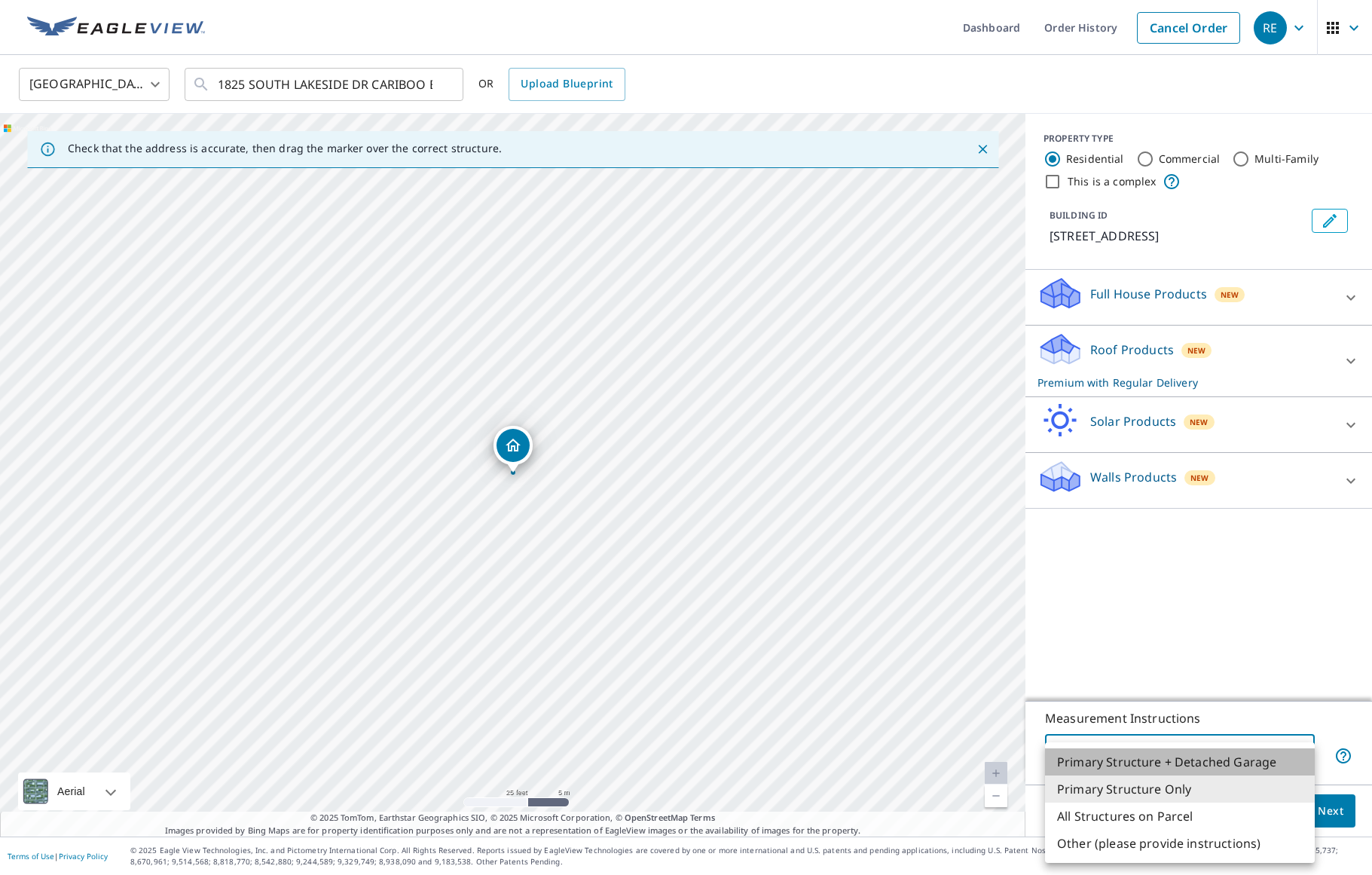
click at [1237, 757] on li "Primary Structure + Detached Garage" at bounding box center [1179, 761] width 270 height 27
click at [1246, 761] on body "RE RE Dashboard Order History Cancel Order RE Canada CA ​ [STREET_ADDRESS] ​ OR…" at bounding box center [686, 437] width 1372 height 875
click at [1210, 840] on li "Other (please provide instructions)" at bounding box center [1179, 842] width 270 height 27
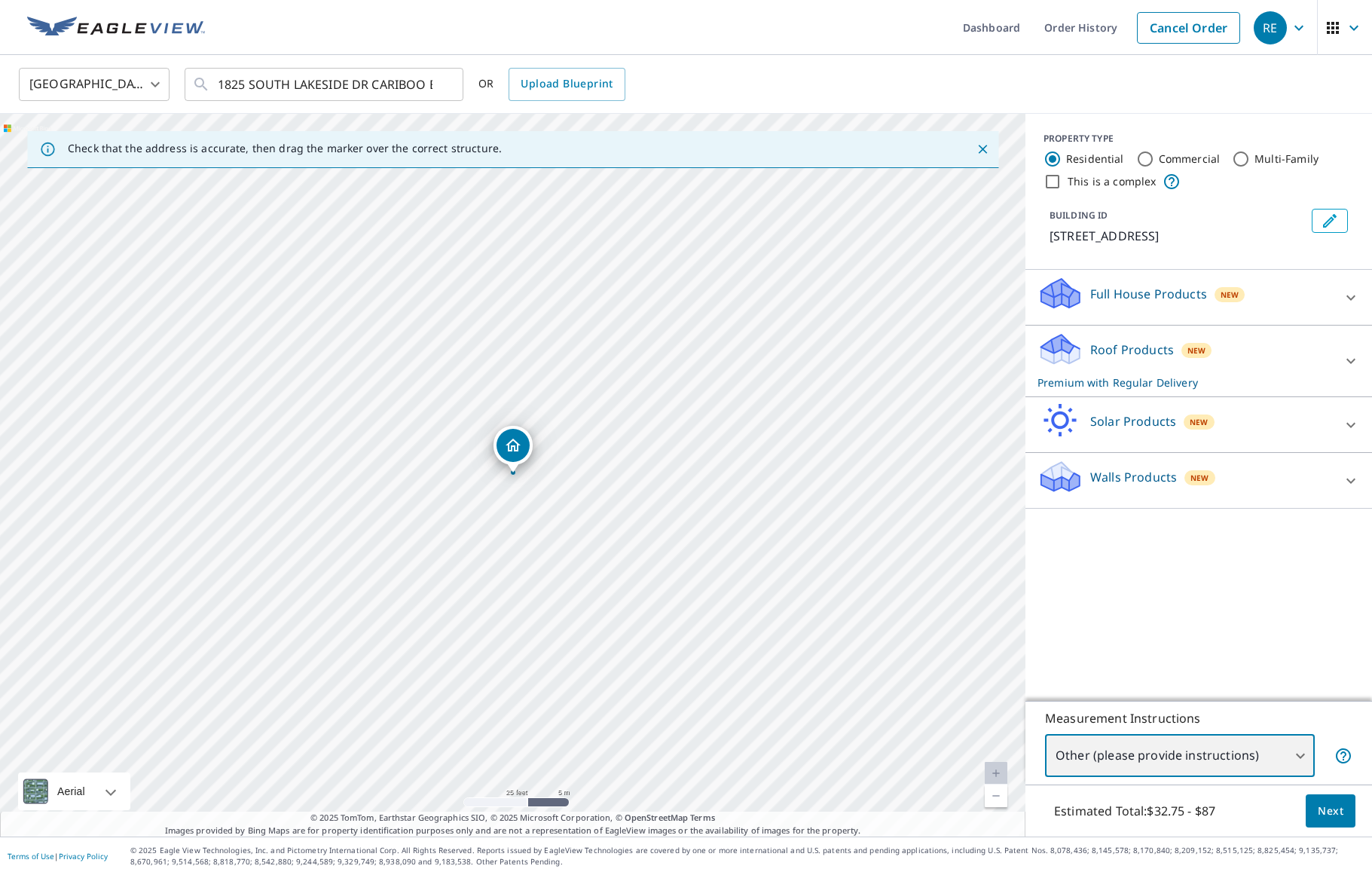
type input "5"
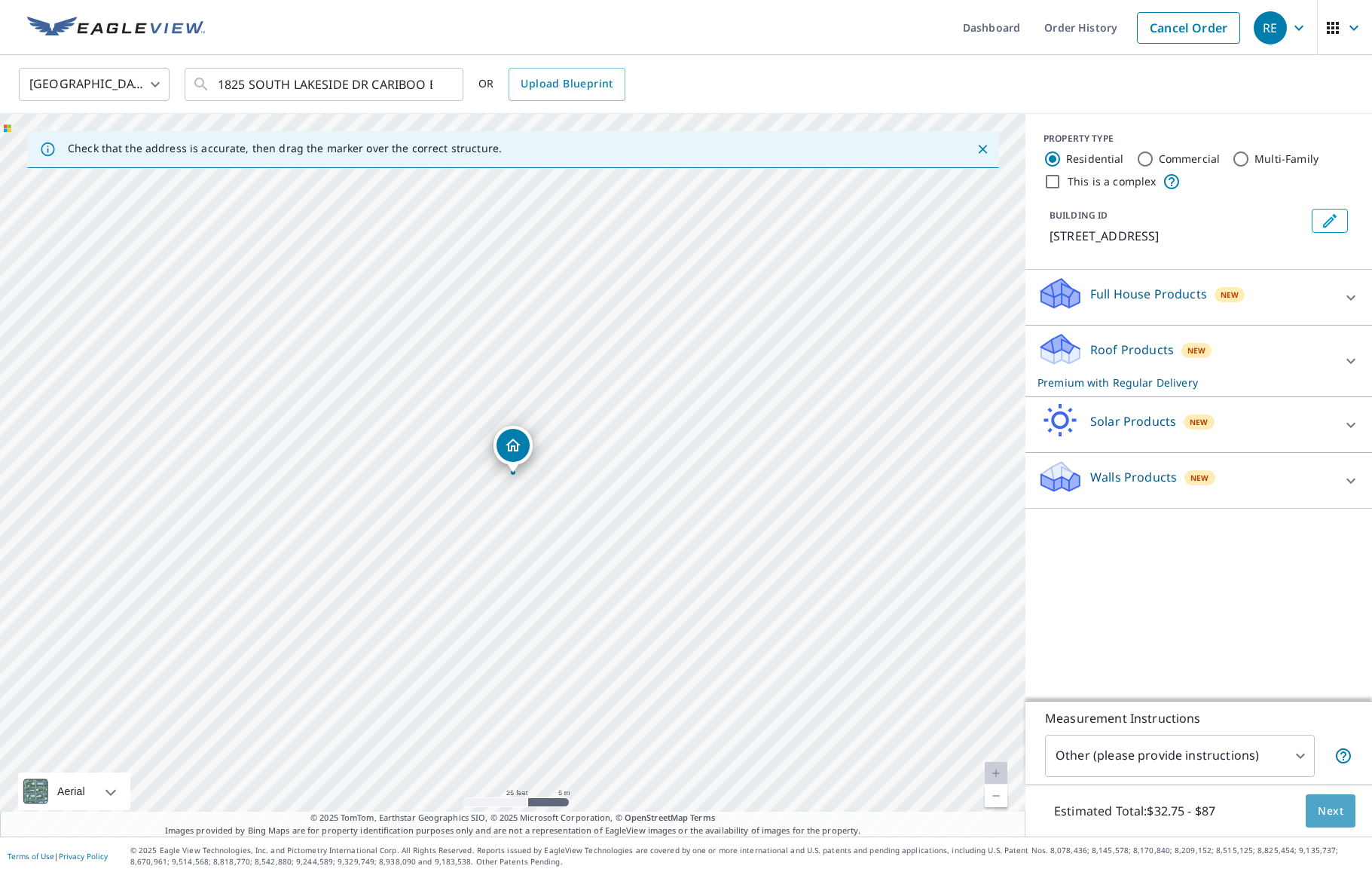
click at [1324, 806] on span "Next" at bounding box center [1330, 811] width 25 height 19
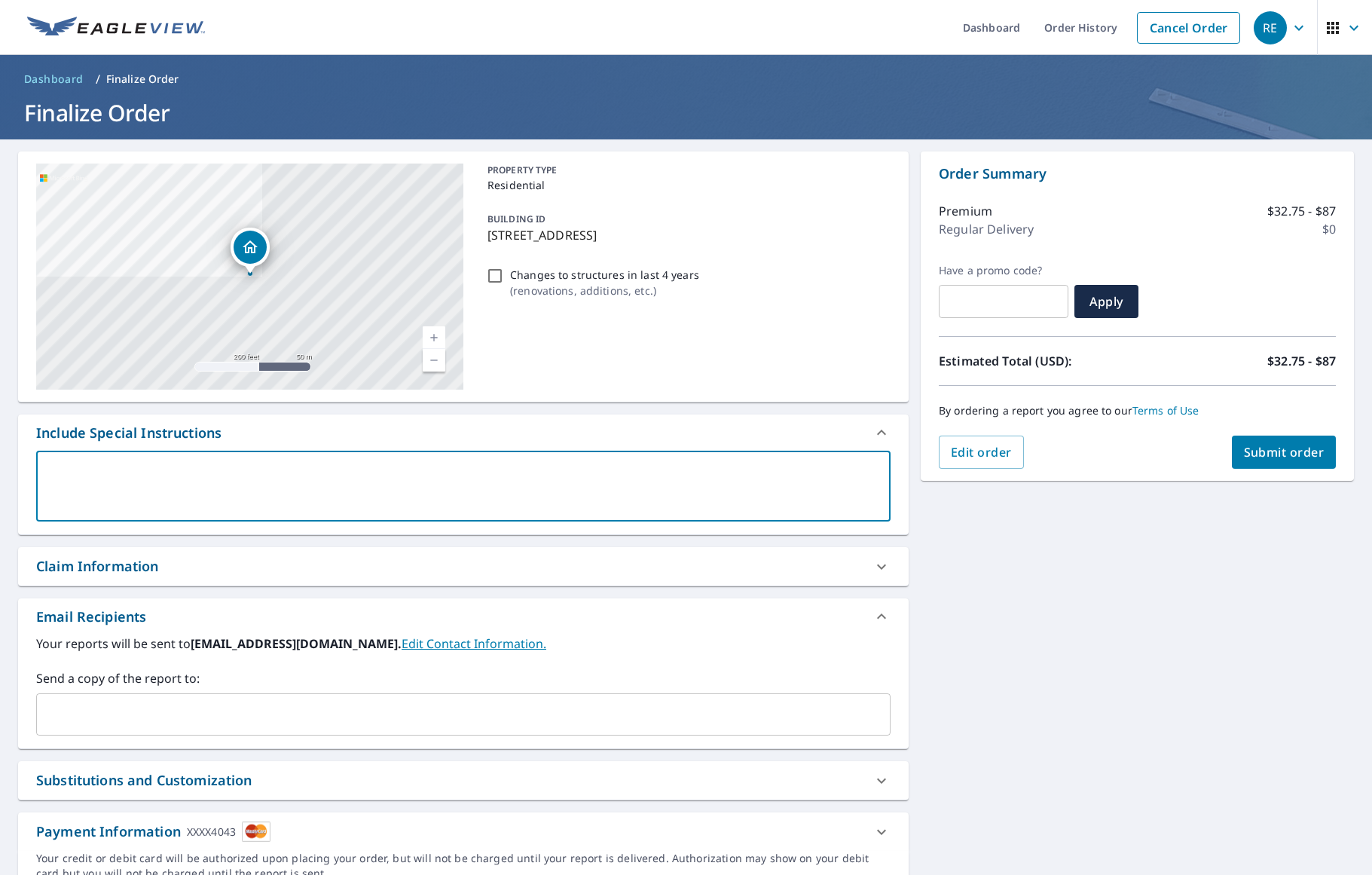
paste textarea "This is just one home, but it has three sections with three different roof type…"
type textarea "This is just one home, but it has three sections with three different roof type…"
type textarea "x"
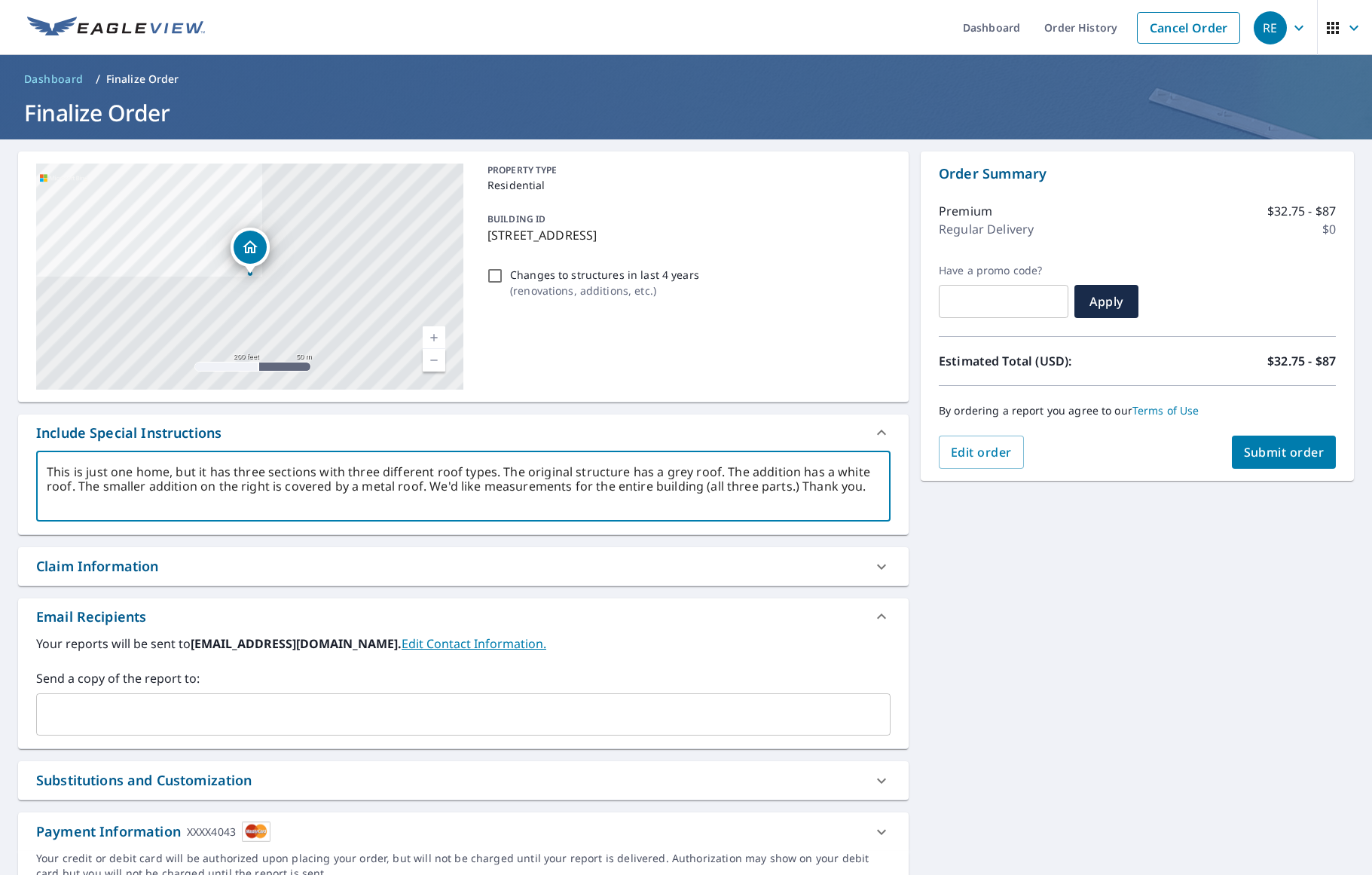
click at [740, 471] on textarea "This is just one home, but it has three sections with three different roof type…" at bounding box center [463, 486] width 834 height 43
type textarea "This is just one home, but it has three sections with three different roof type…"
type textarea "x"
type textarea "This is just one home, but it has three sections with three different roof type…"
type textarea "x"
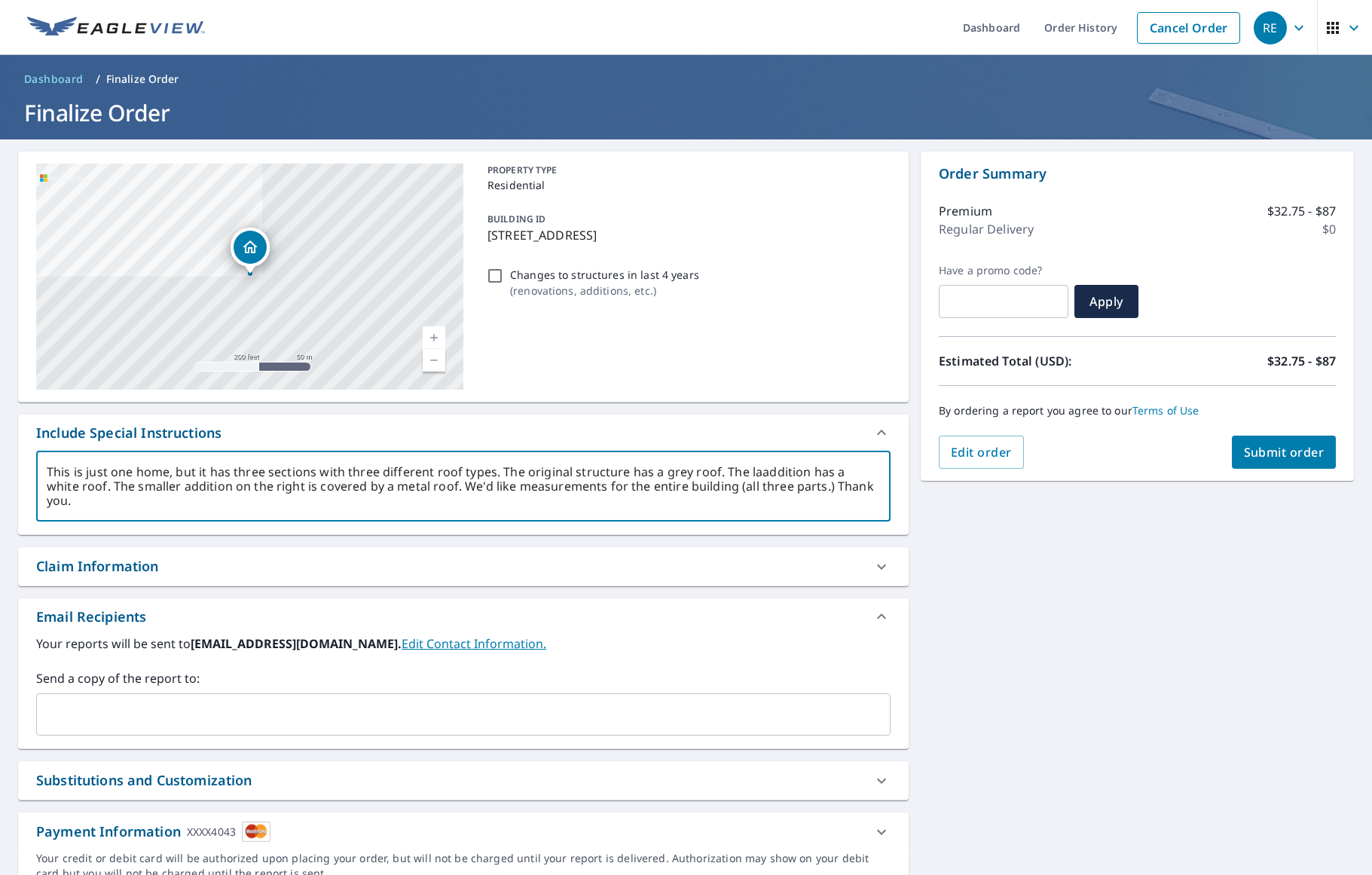
type textarea "This is just one home, but it has three sections with three different roof type…"
type textarea "x"
type textarea "This is just one home, but it has three sections with three different roof type…"
type textarea "x"
type textarea "This is just one home, but it has three sections with three different roof type…"
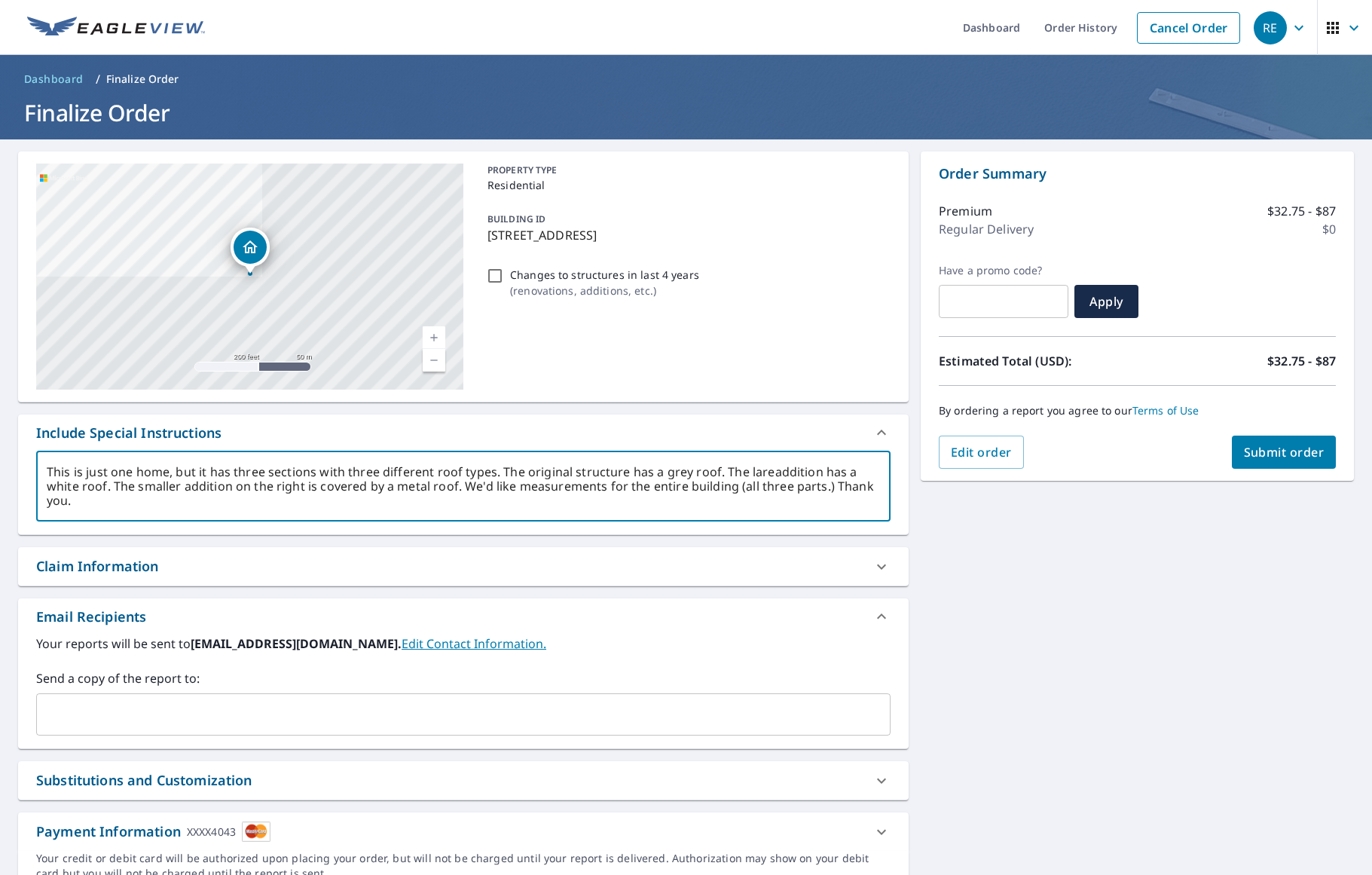
type textarea "x"
type textarea "This is just one home, but it has three sections with three different roof type…"
type textarea "x"
type textarea "This is just one home, but it has three sections with three different roof type…"
type textarea "x"
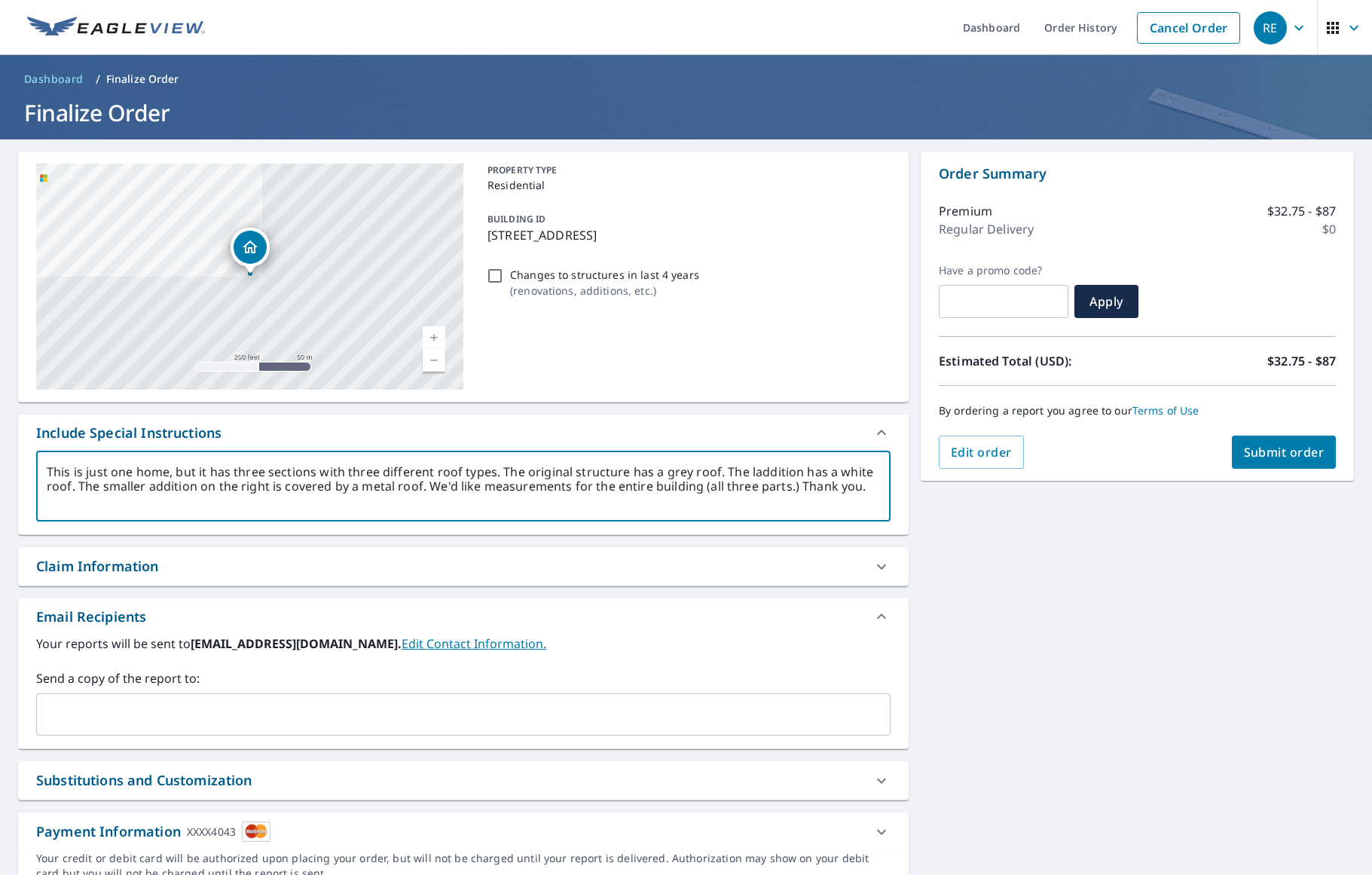
type textarea "This is just one home, but it has three sections with three different roof type…"
type textarea "x"
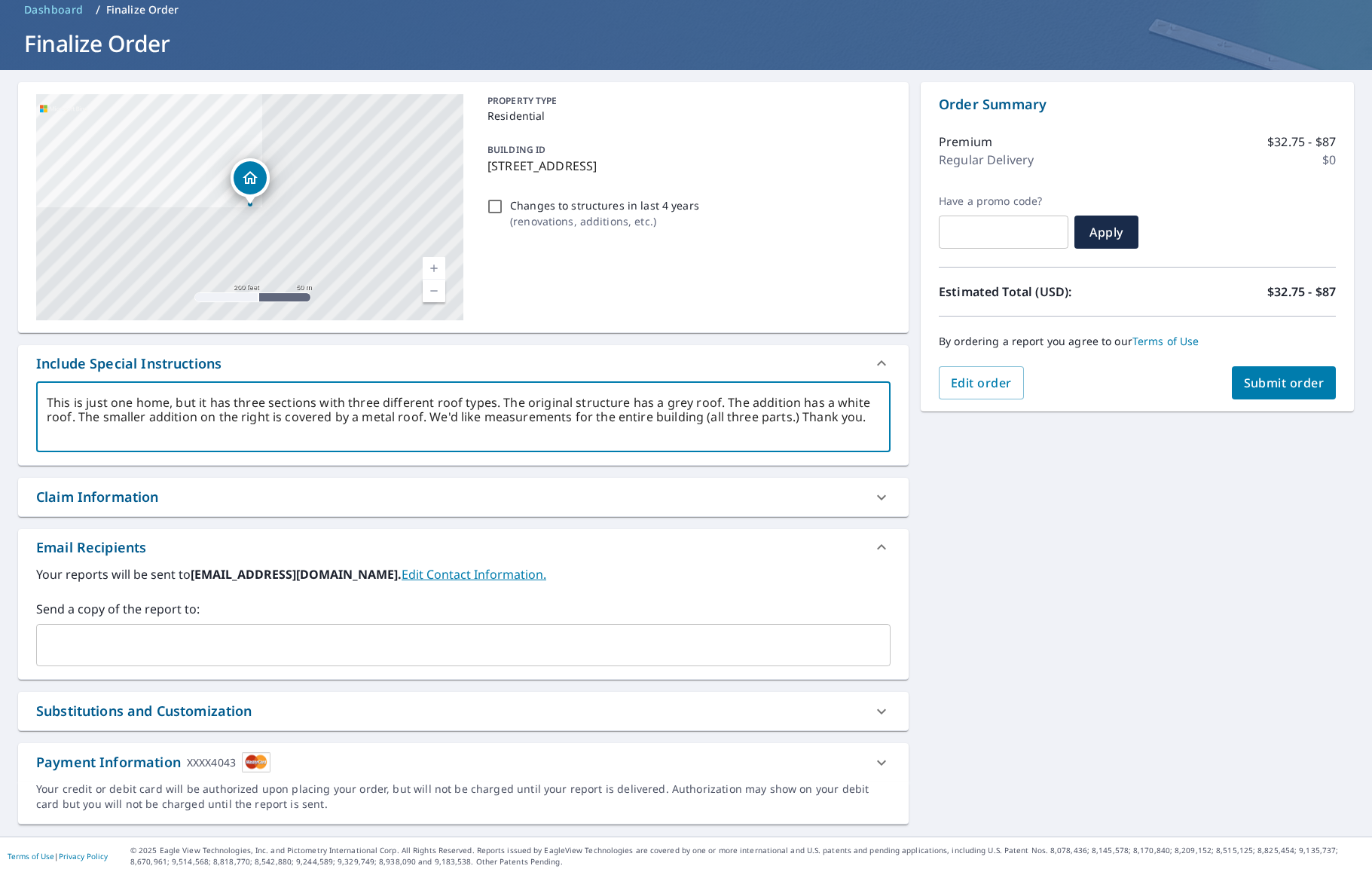
type textarea "This is just one home, but it has three sections with three different roof type…"
type textarea "x"
click at [492, 205] on input "Changes to structures in last 4 years ( renovations, additions, etc. )" at bounding box center [495, 206] width 18 height 18
checkbox input "true"
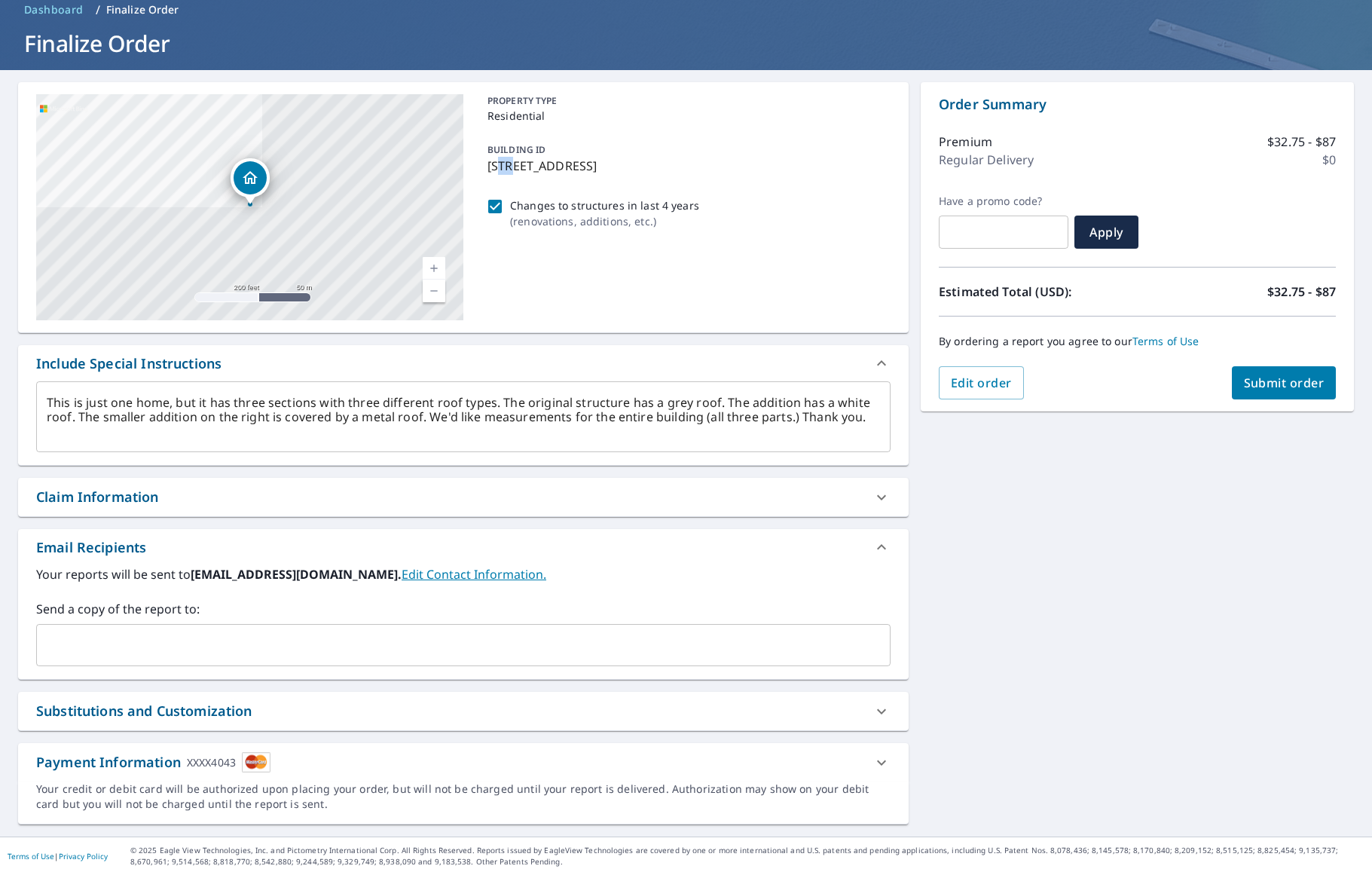
drag, startPoint x: 517, startPoint y: 165, endPoint x: 504, endPoint y: 163, distance: 13.2
click at [504, 163] on p "[STREET_ADDRESS]" at bounding box center [686, 166] width 397 height 18
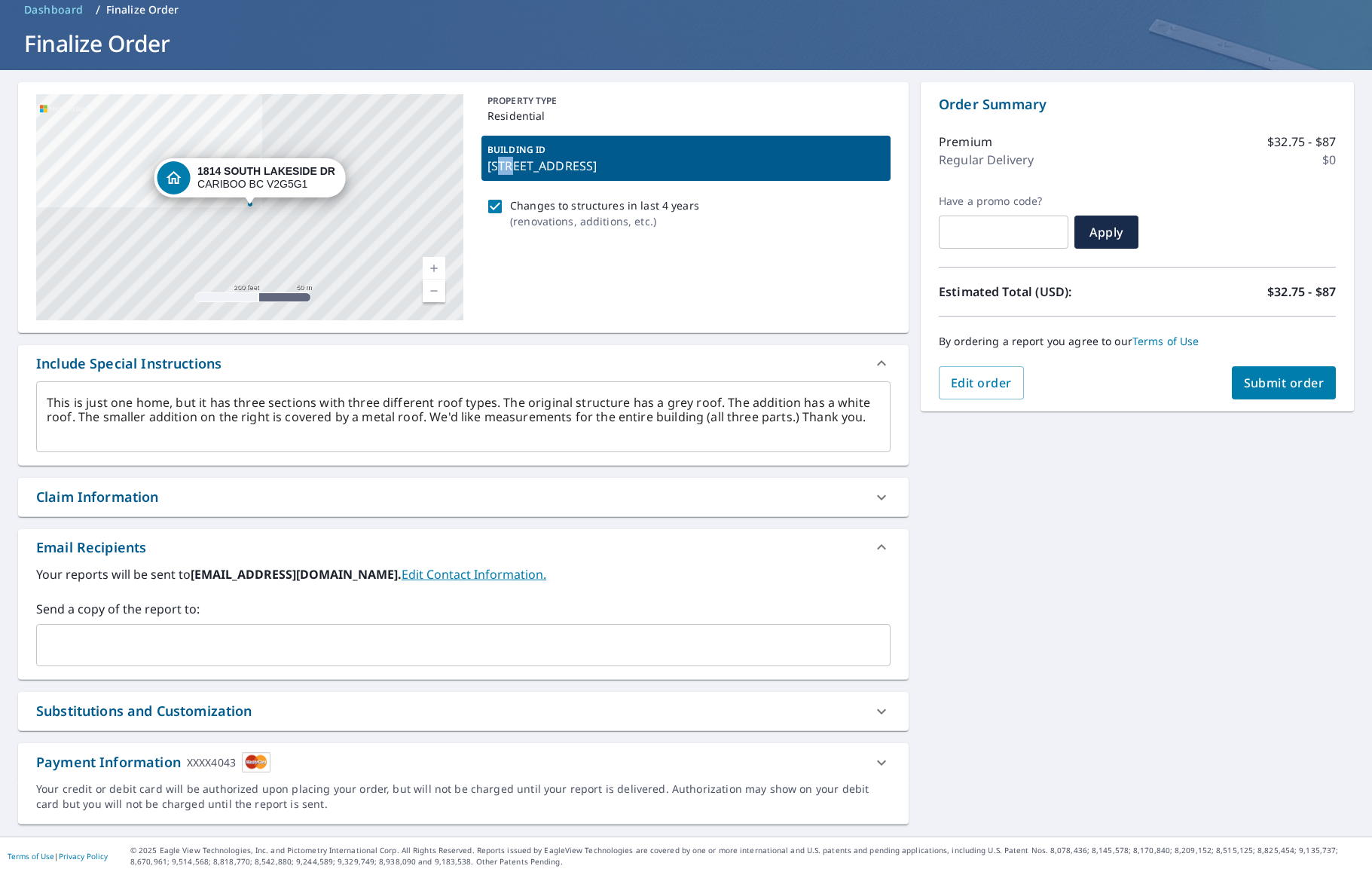
type textarea "x"
drag, startPoint x: 725, startPoint y: 433, endPoint x: 737, endPoint y: 431, distance: 12.2
click at [726, 433] on textarea "This is just one home, but it has three sections with three different roof type…" at bounding box center [463, 417] width 834 height 43
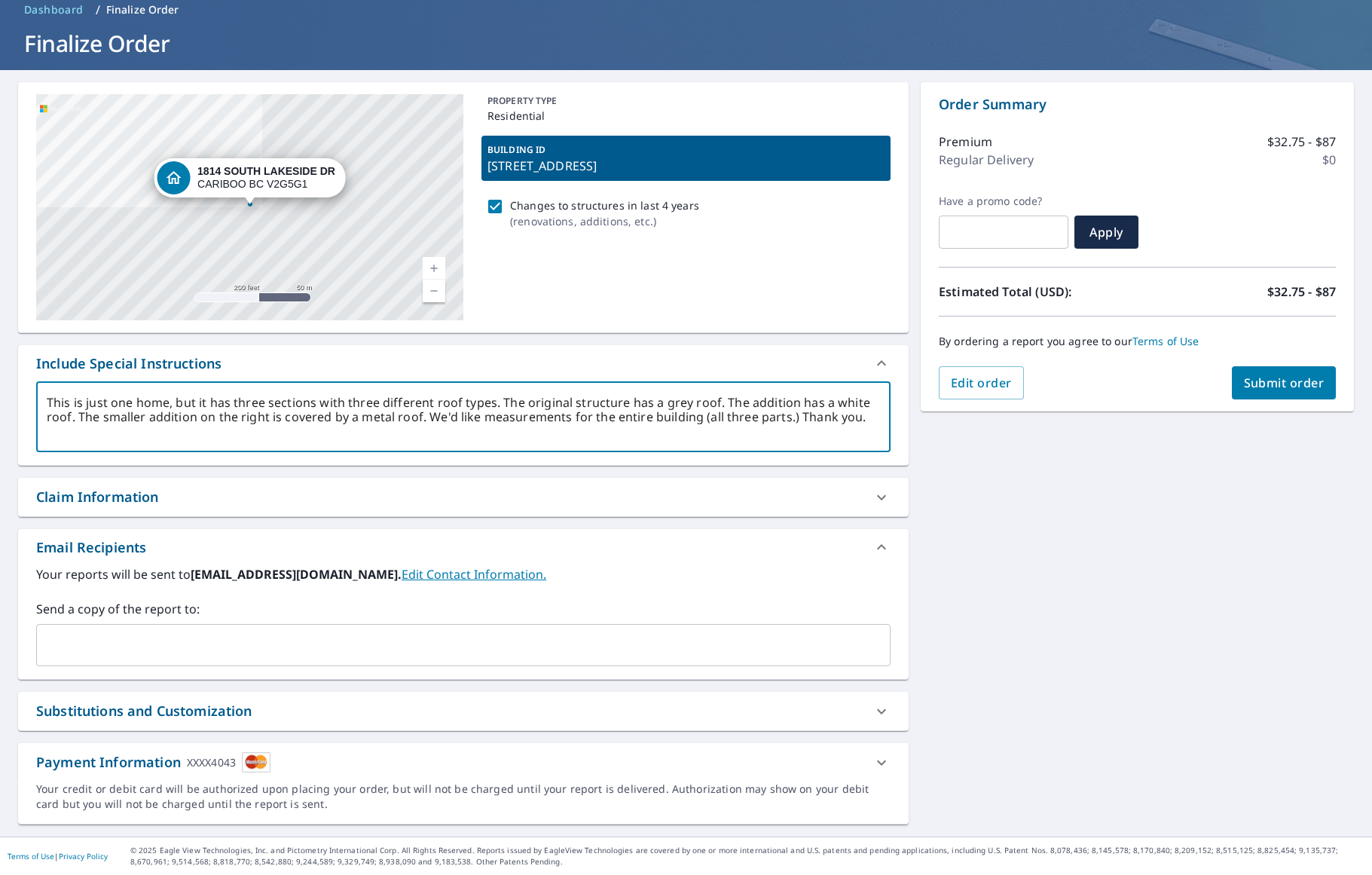
drag, startPoint x: 864, startPoint y: 419, endPoint x: 828, endPoint y: 410, distance: 37.1
click at [803, 413] on textarea "This is just one home, but it has three sections with three different roof type…" at bounding box center [463, 417] width 834 height 43
drag, startPoint x: 815, startPoint y: 417, endPoint x: 827, endPoint y: 418, distance: 12.0
click at [797, 416] on textarea "This is just one home, but it has three sections with three different roof type…" at bounding box center [463, 417] width 834 height 43
drag, startPoint x: 851, startPoint y: 420, endPoint x: 799, endPoint y: 413, distance: 52.5
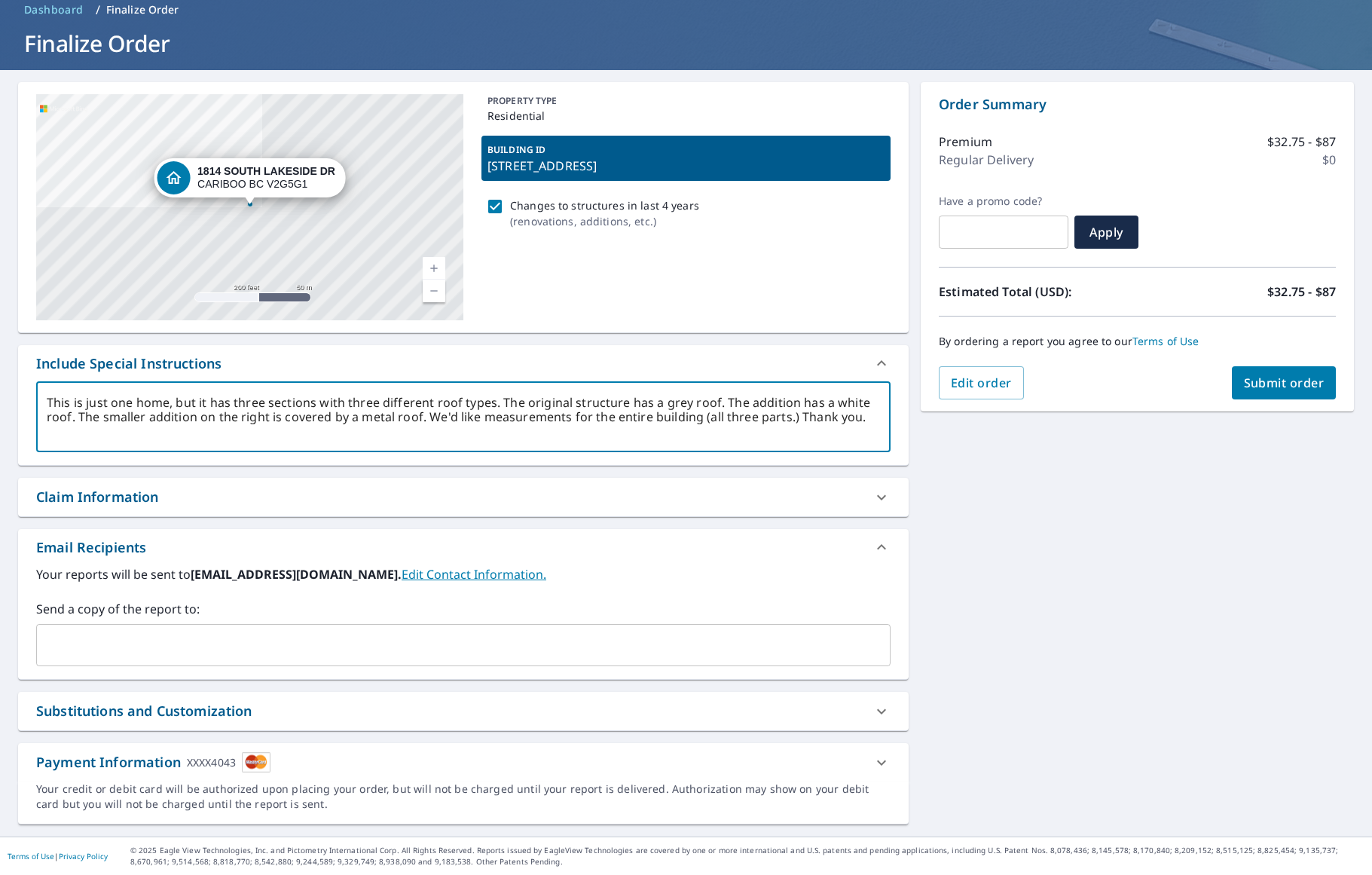
click at [798, 413] on textarea "This is just one home, but it has three sections with three different roof type…" at bounding box center [463, 417] width 834 height 43
type textarea "This is just one home, but it has three sections with three different roof type…"
type textarea "x"
drag, startPoint x: 809, startPoint y: 418, endPoint x: 791, endPoint y: 418, distance: 18.0
click at [792, 417] on textarea "This is just one home, but it has three sections with three different roof type…" at bounding box center [463, 417] width 834 height 43
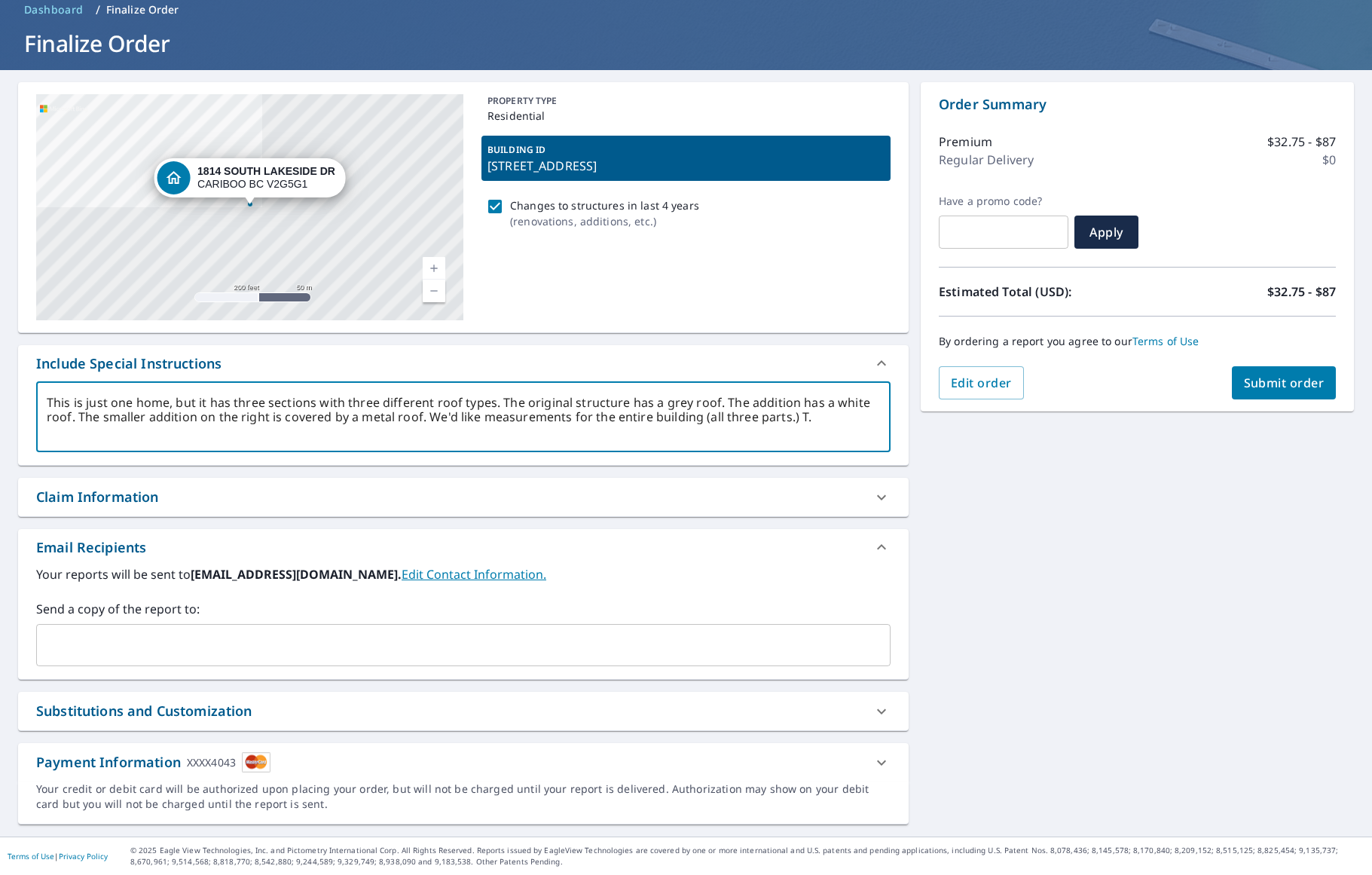
type textarea "This is just one home, but it has three sections with three different roof type…"
type textarea "x"
type textarea "This is just one home, but it has three sections with three different roof type…"
type textarea "x"
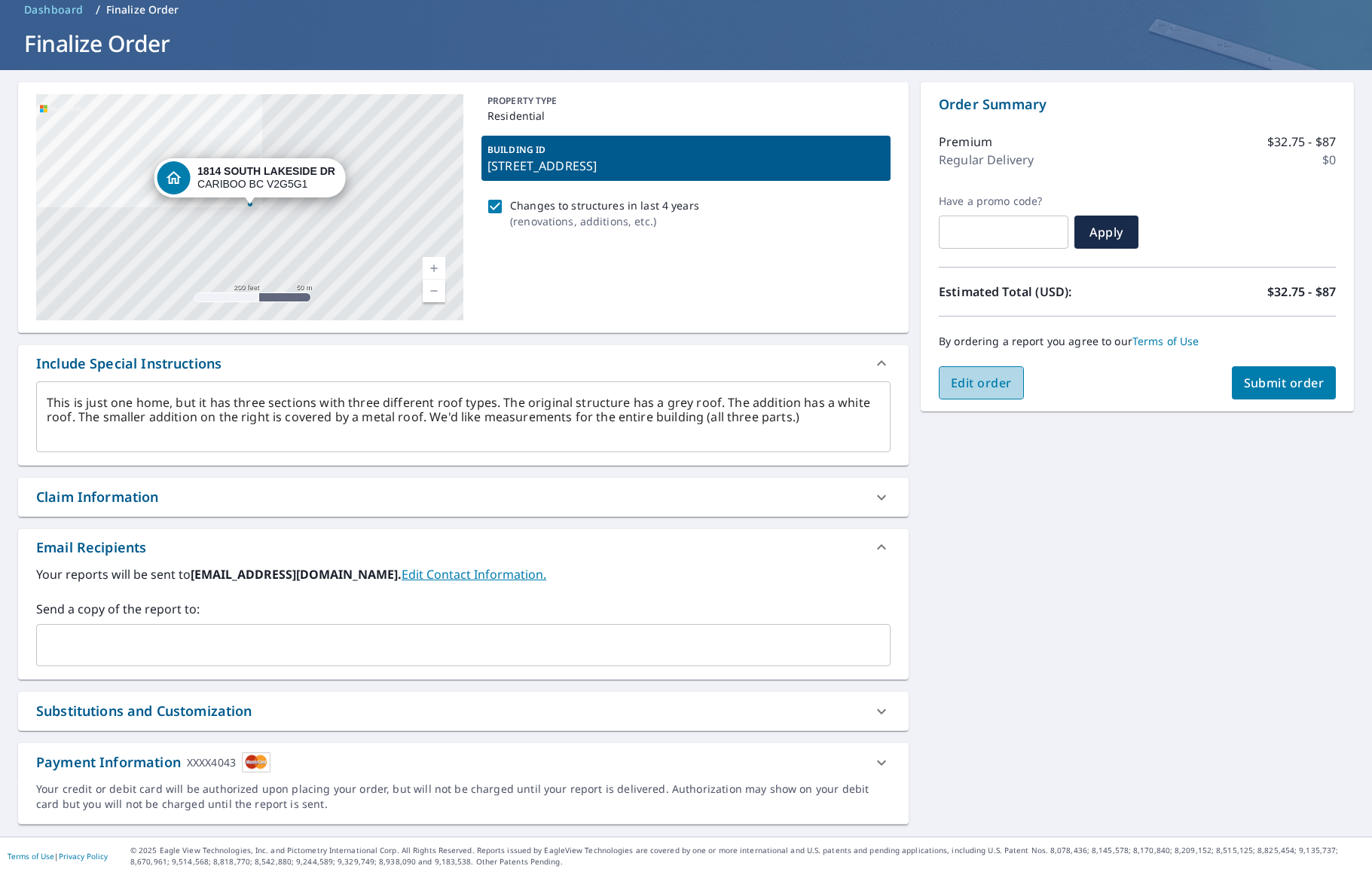
click at [974, 378] on span "Edit order" at bounding box center [981, 382] width 61 height 16
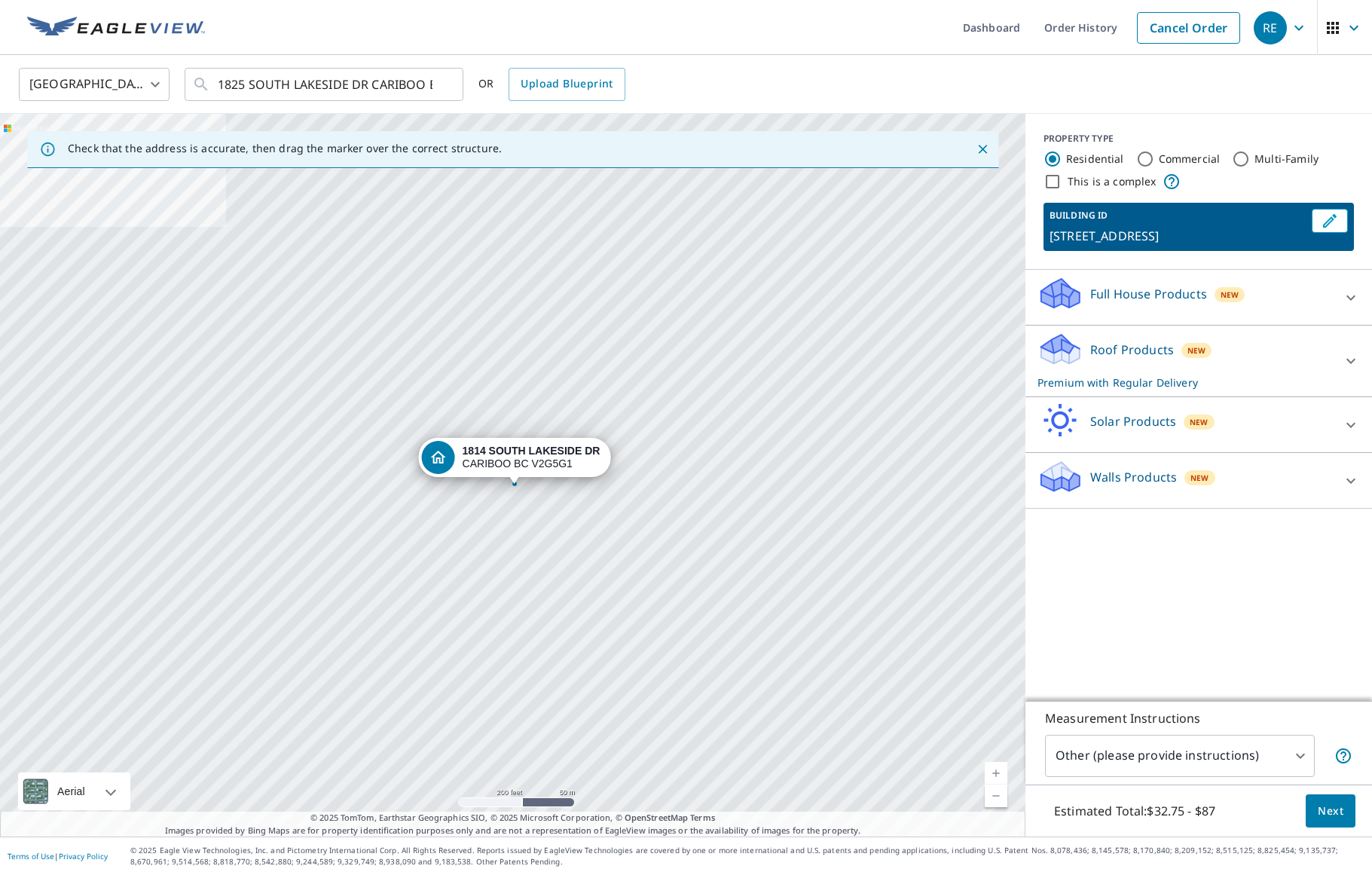
drag, startPoint x: 514, startPoint y: 471, endPoint x: 514, endPoint y: 482, distance: 11.0
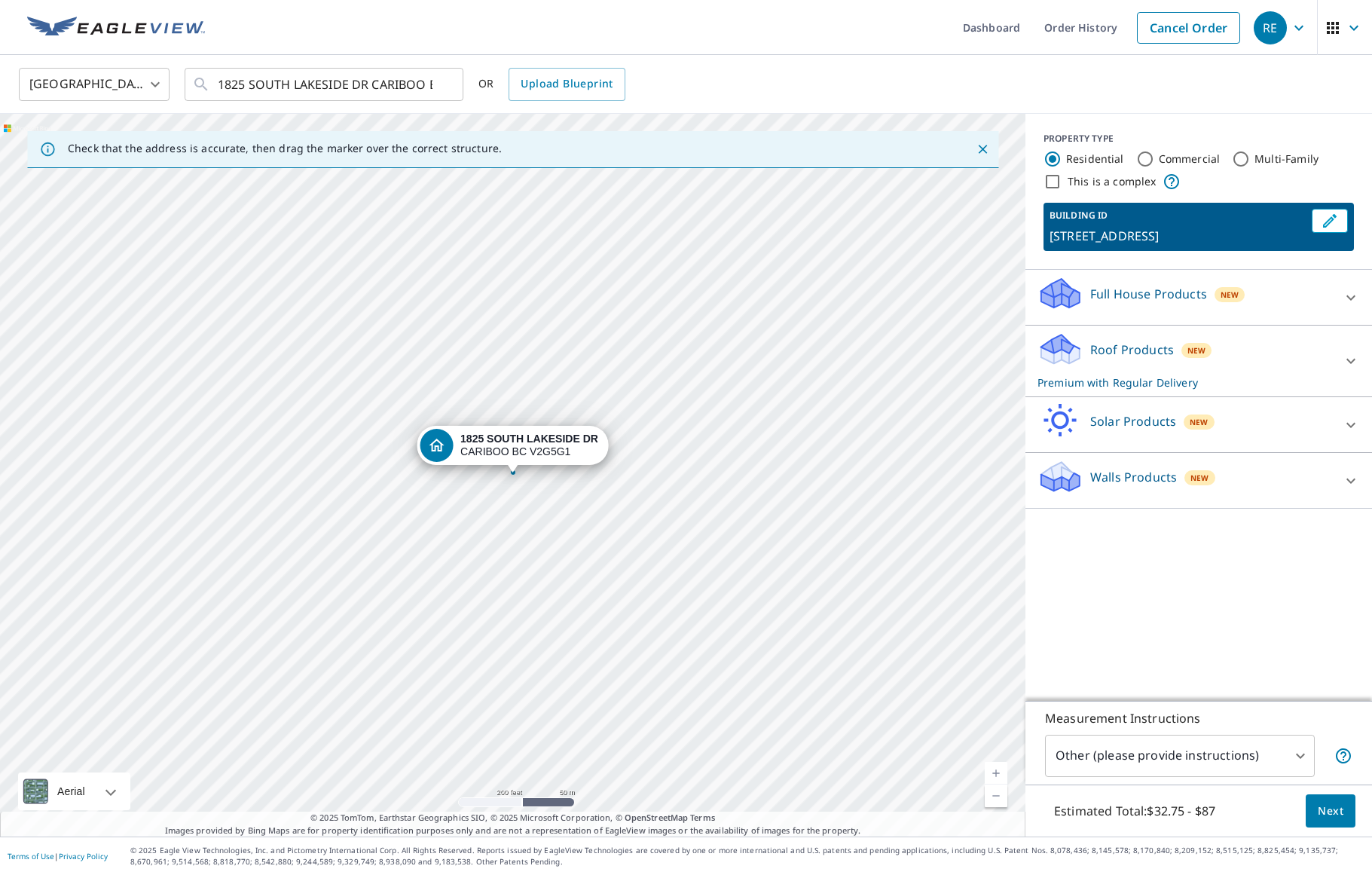
click at [1264, 752] on body "RE RE Dashboard Order History Cancel Order RE Canada CA ​ [STREET_ADDRESS] ​ OR…" at bounding box center [686, 437] width 1372 height 875
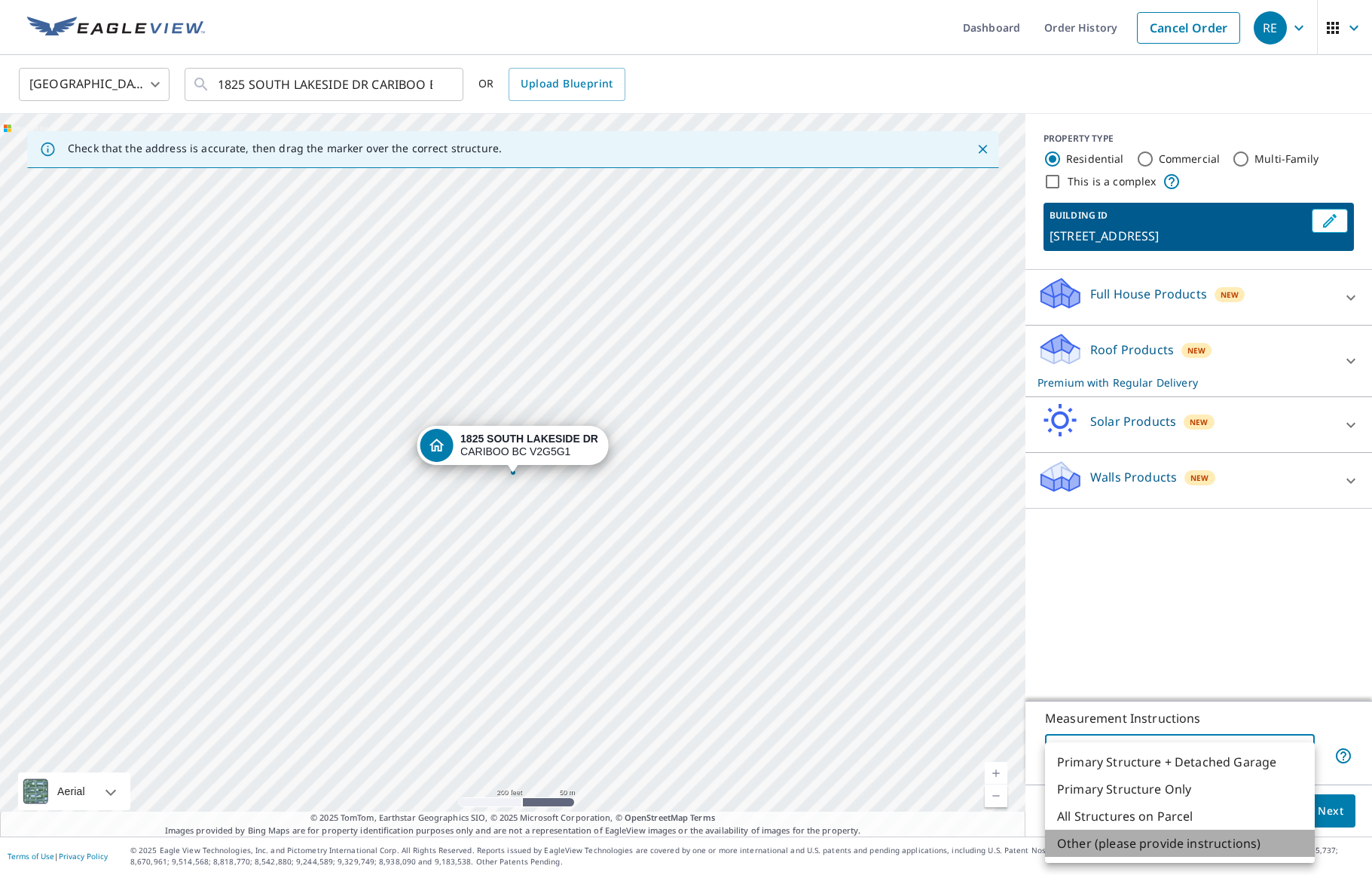
drag, startPoint x: 1193, startPoint y: 841, endPoint x: 1206, endPoint y: 837, distance: 13.6
click at [1193, 840] on li "Other (please provide instructions)" at bounding box center [1179, 842] width 270 height 27
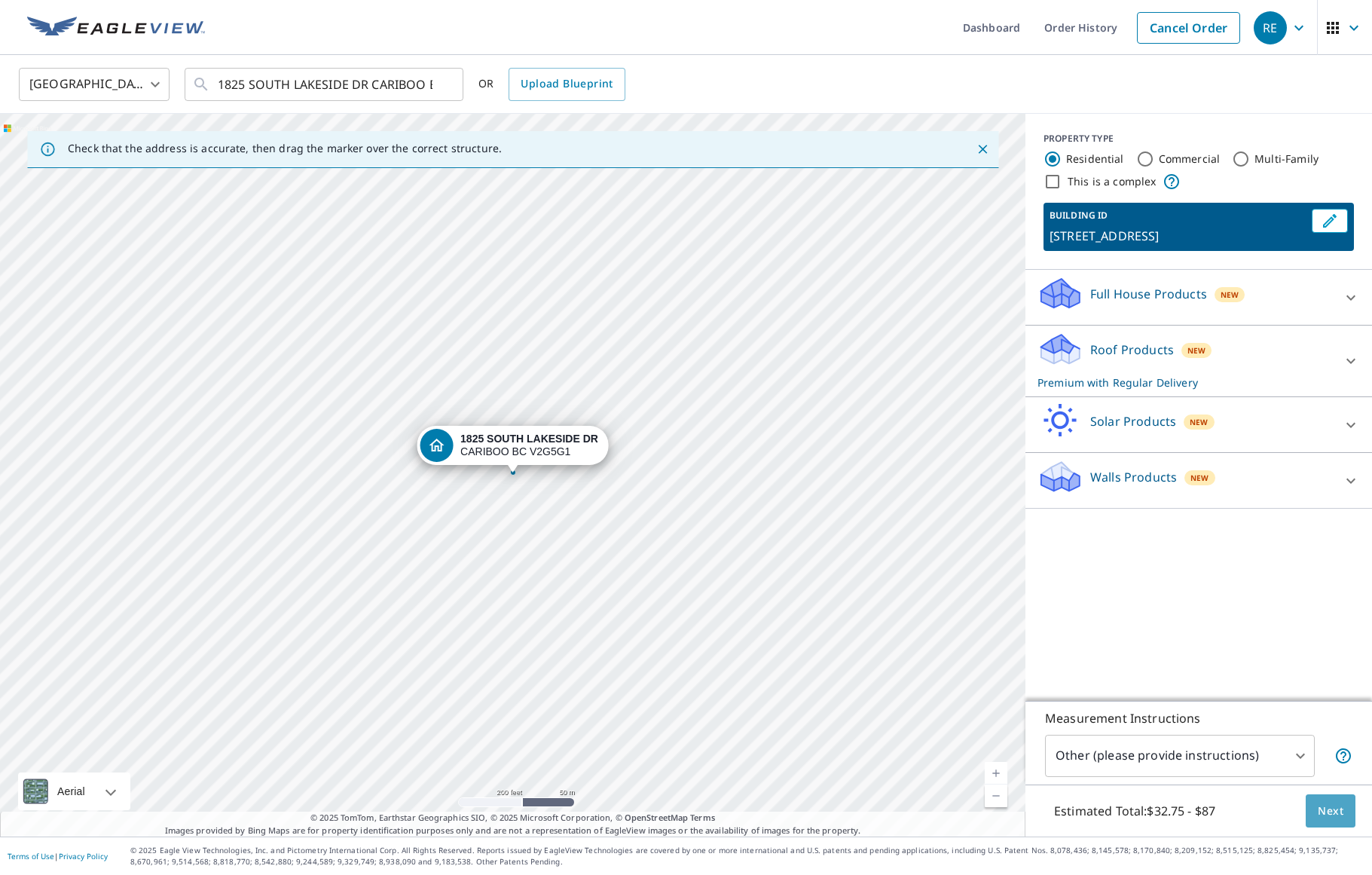
click at [1331, 808] on span "Next" at bounding box center [1330, 811] width 25 height 19
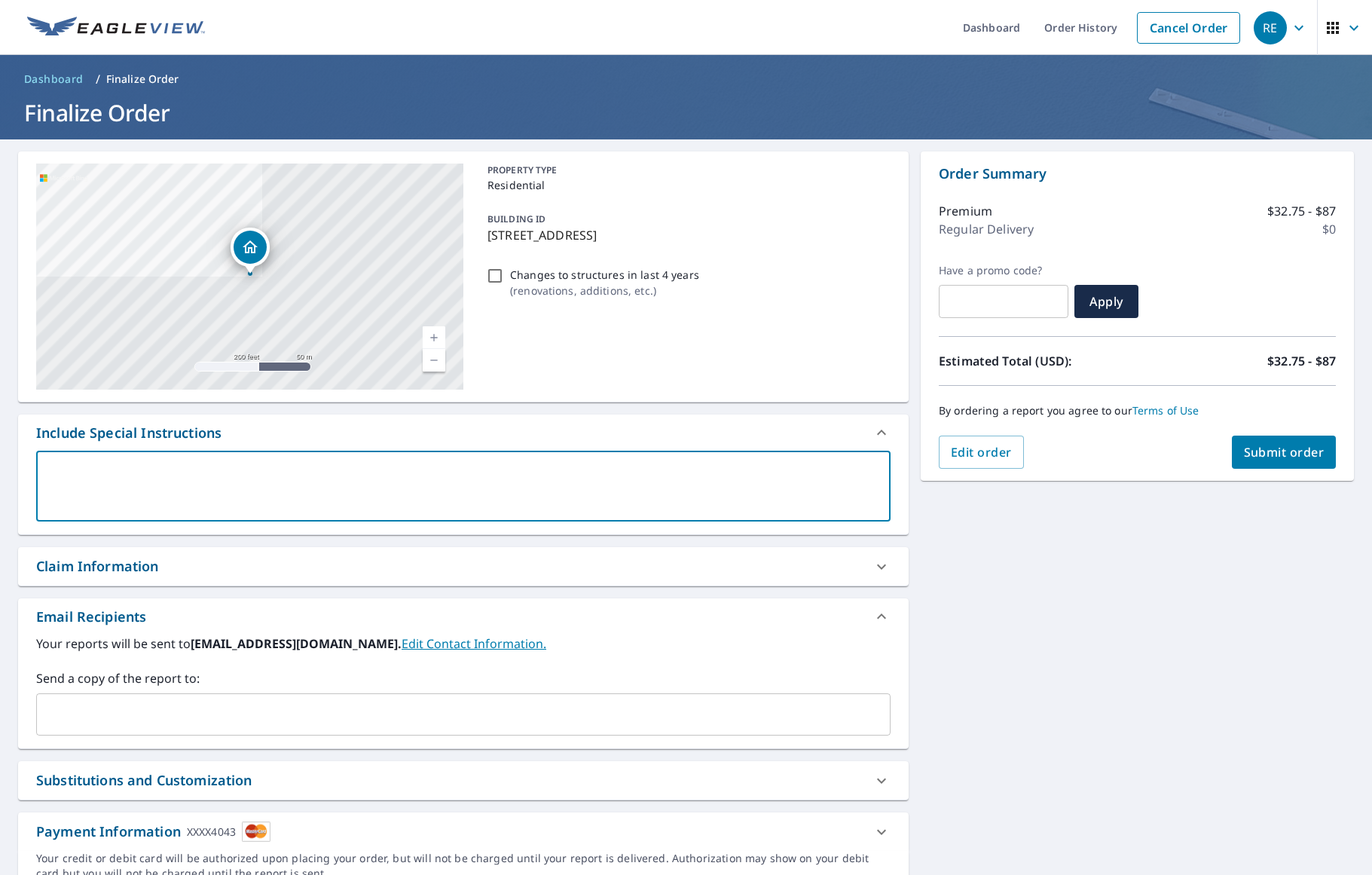
click at [74, 475] on textarea at bounding box center [463, 486] width 834 height 43
paste textarea "This is just one home, but it has three sections with three different roof type…"
type textarea "This is just one home, but it has three sections with three different roof type…"
type textarea "x"
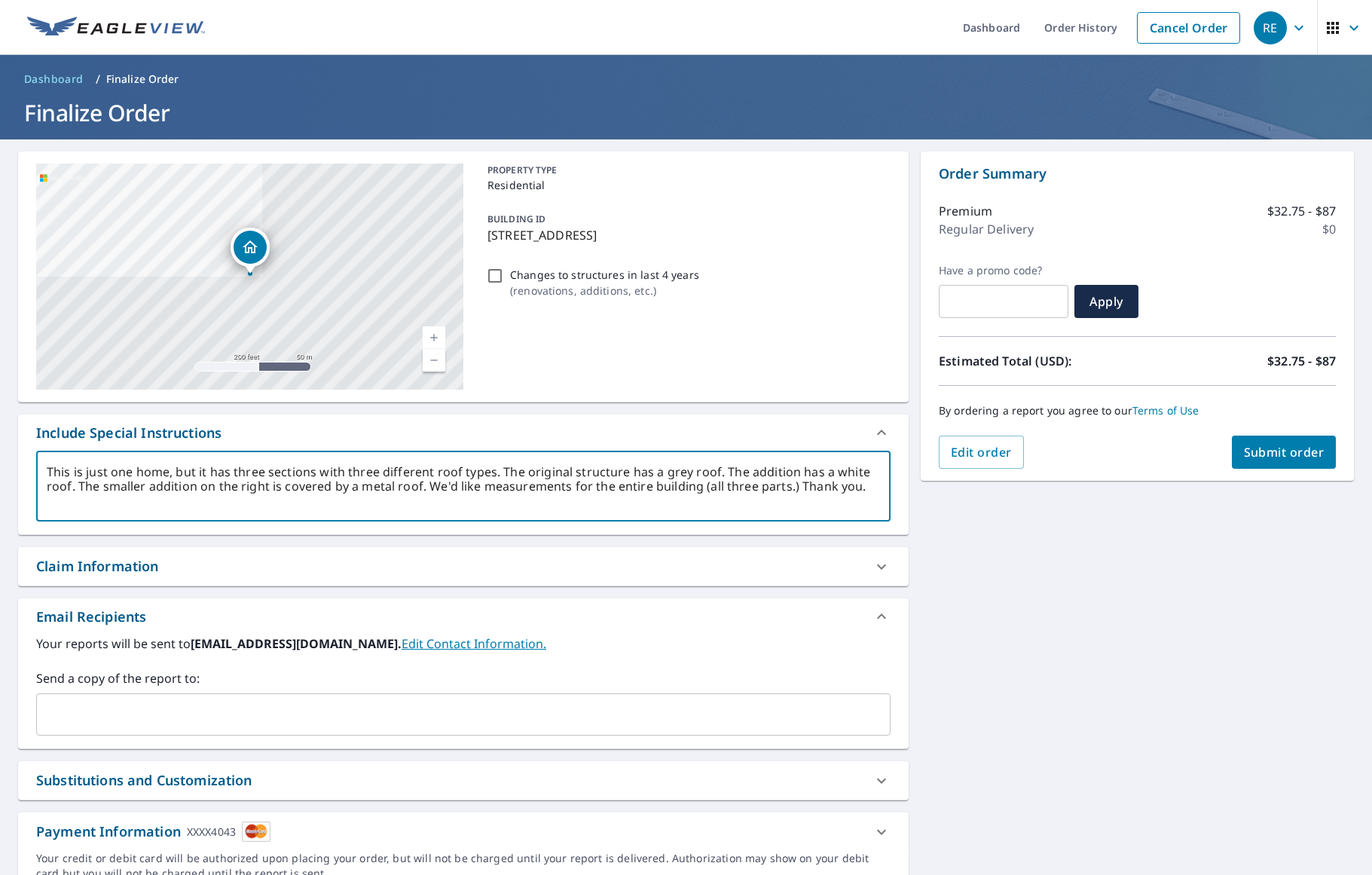
click at [742, 471] on textarea "This is just one home, but it has three sections with three different roof type…" at bounding box center [463, 486] width 834 height 43
type textarea "This is just one home, but it has three sections with three different roof type…"
type textarea "x"
type textarea "This is just one home, but it has three sections with three different roof type…"
type textarea "x"
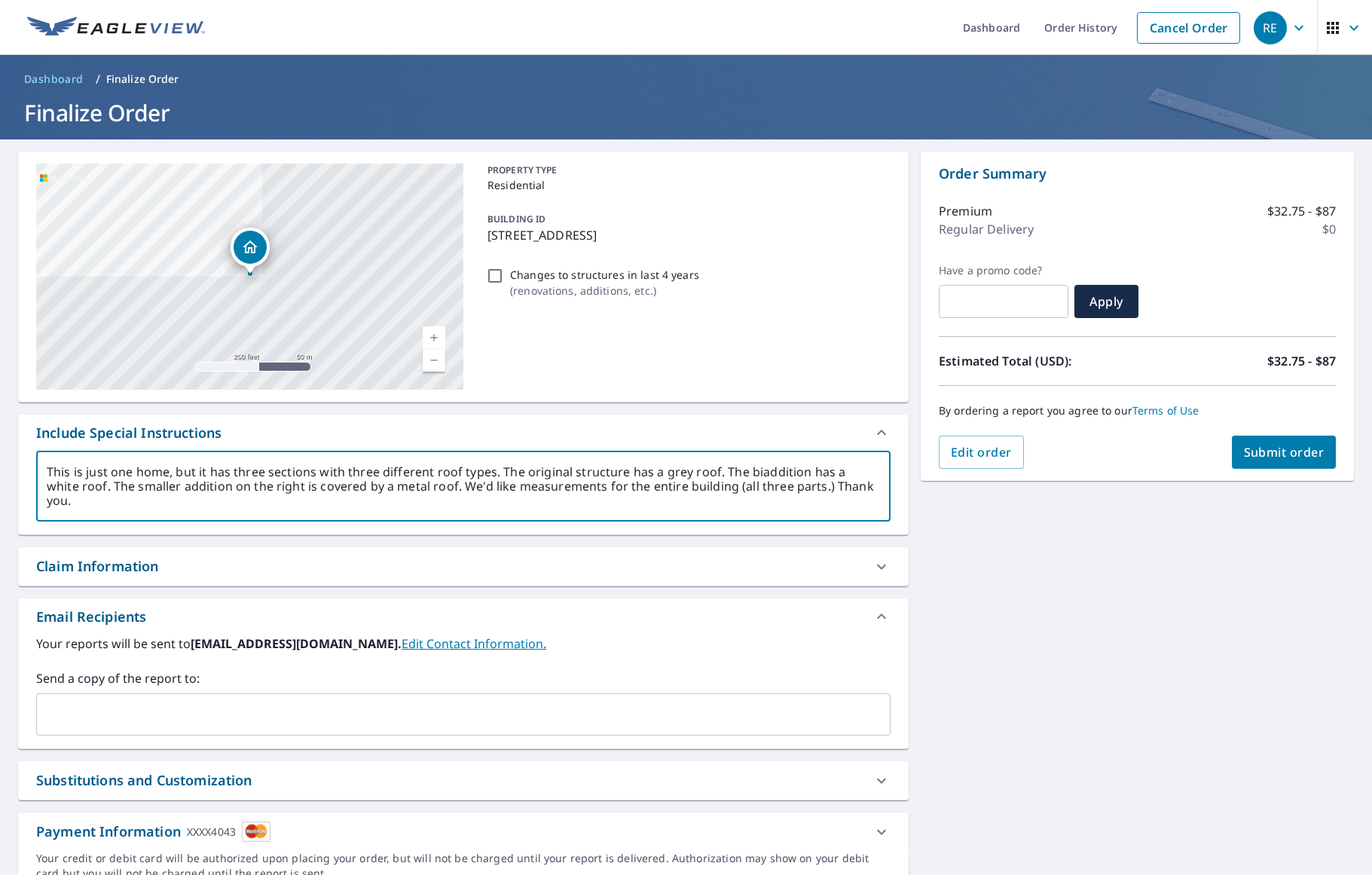
type textarea "This is just one home, but it has three sections with three different roof type…"
type textarea "x"
type textarea "This is just one home, but it has three sections with three different roof type…"
type textarea "x"
drag, startPoint x: 140, startPoint y: 488, endPoint x: 104, endPoint y: 485, distance: 36.1
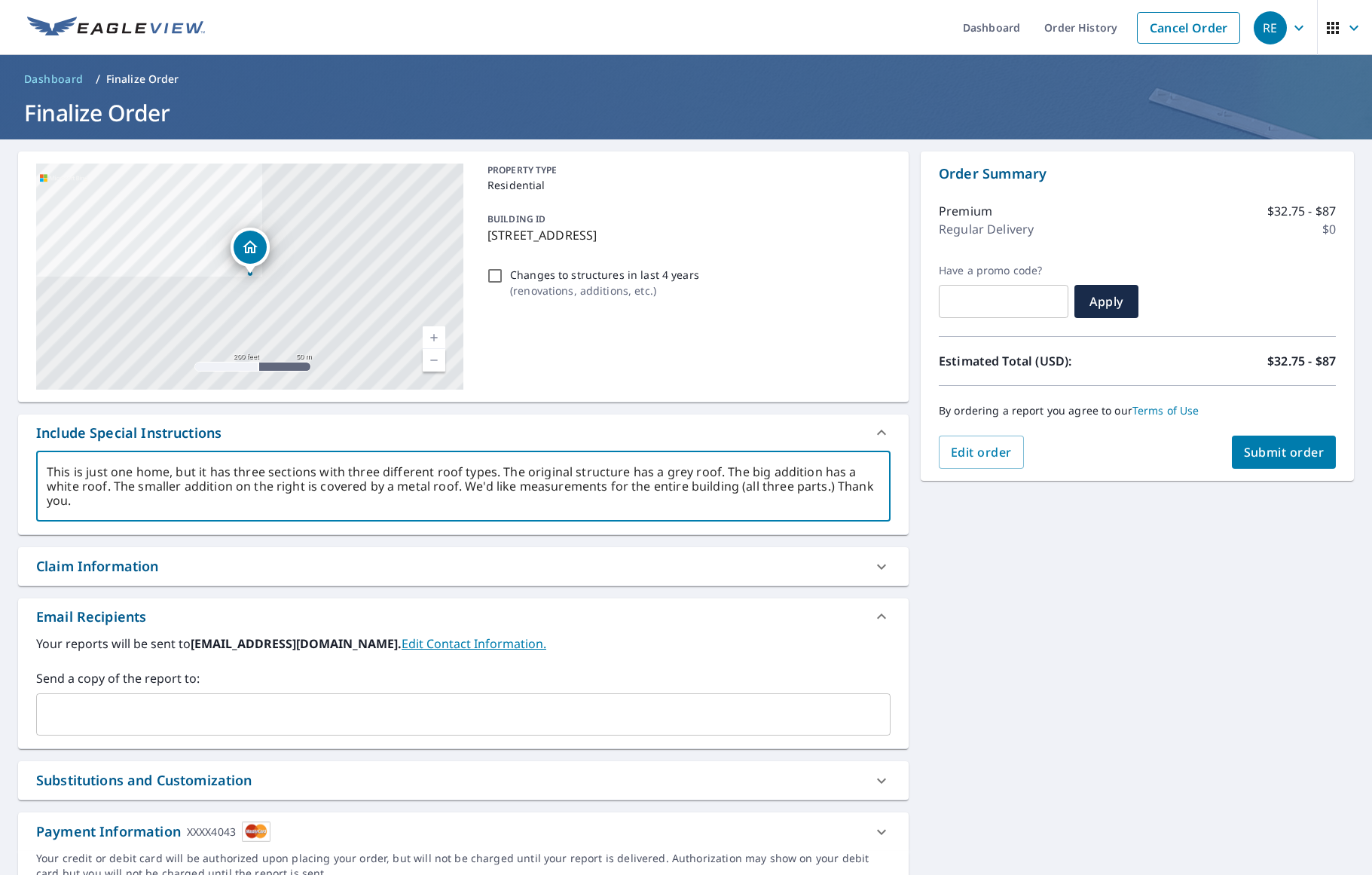
click at [104, 485] on textarea "This is just one home, but it has three sections with three different roof type…" at bounding box center [463, 486] width 834 height 43
type textarea "This is just one home, but it has three sections with three different roof type…"
type textarea "x"
type textarea "This is just one home, but it has three sections with three different roof type…"
type textarea "x"
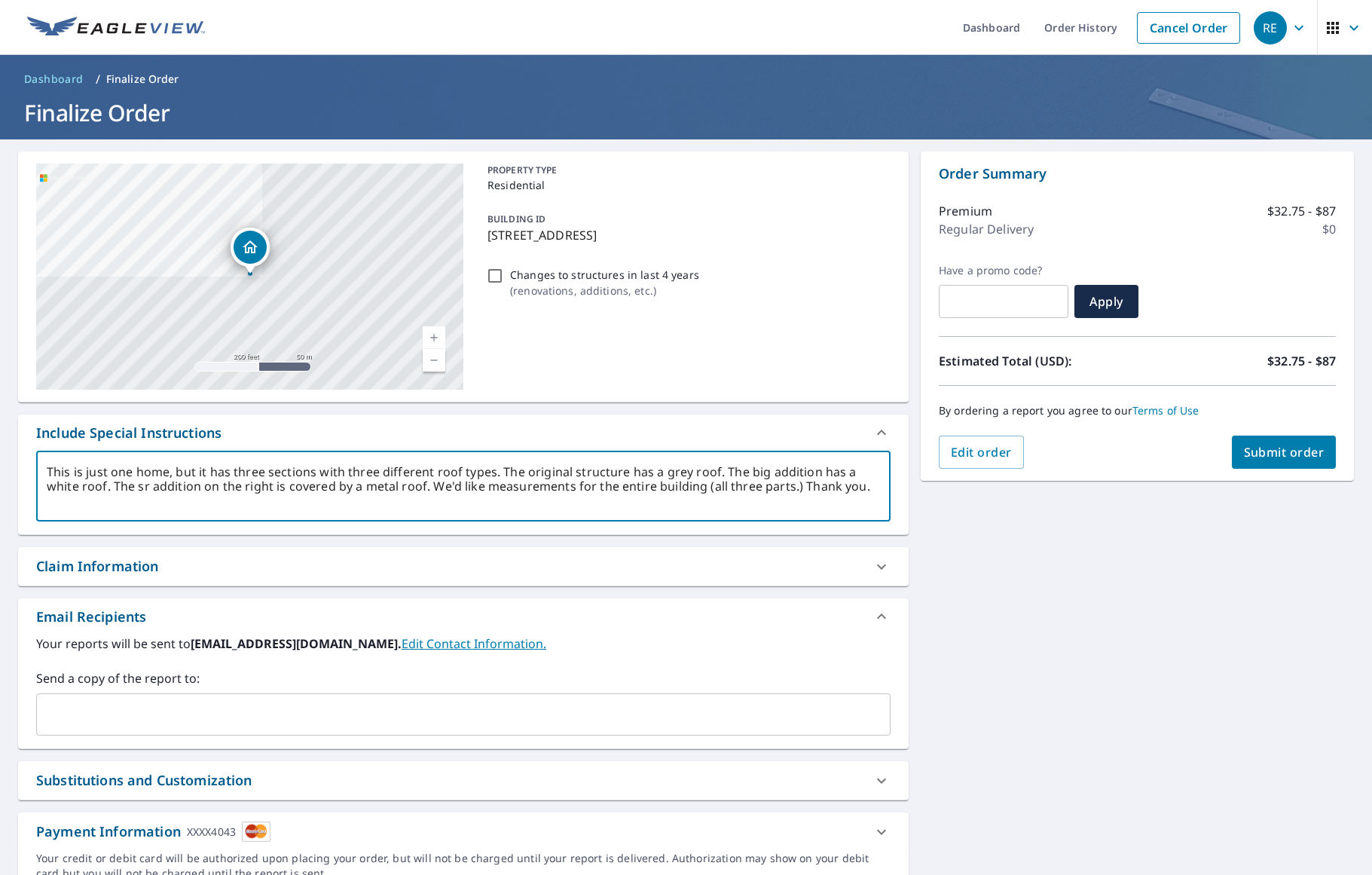
type textarea "This is just one home, but it has three sections with three different roof type…"
type textarea "x"
type textarea "This is just one home, but it has three sections with three different roof type…"
type textarea "x"
type textarea "This is just one home, but it has three sections with three different roof type…"
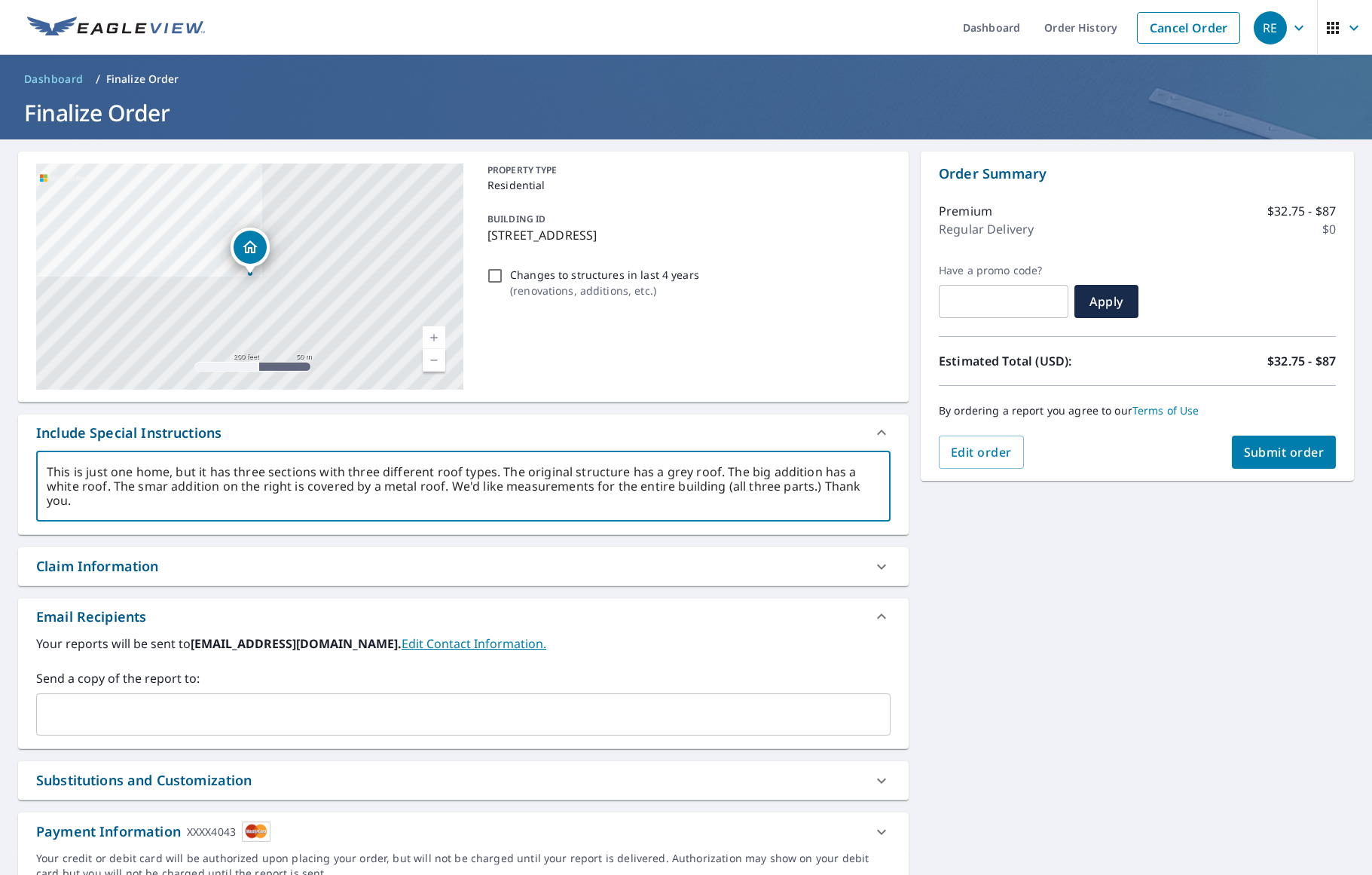
type textarea "x"
type textarea "This is just one home, but it has three sections with three different roof type…"
type textarea "x"
type textarea "This is just one home, but it has three sections with three different roof type…"
type textarea "x"
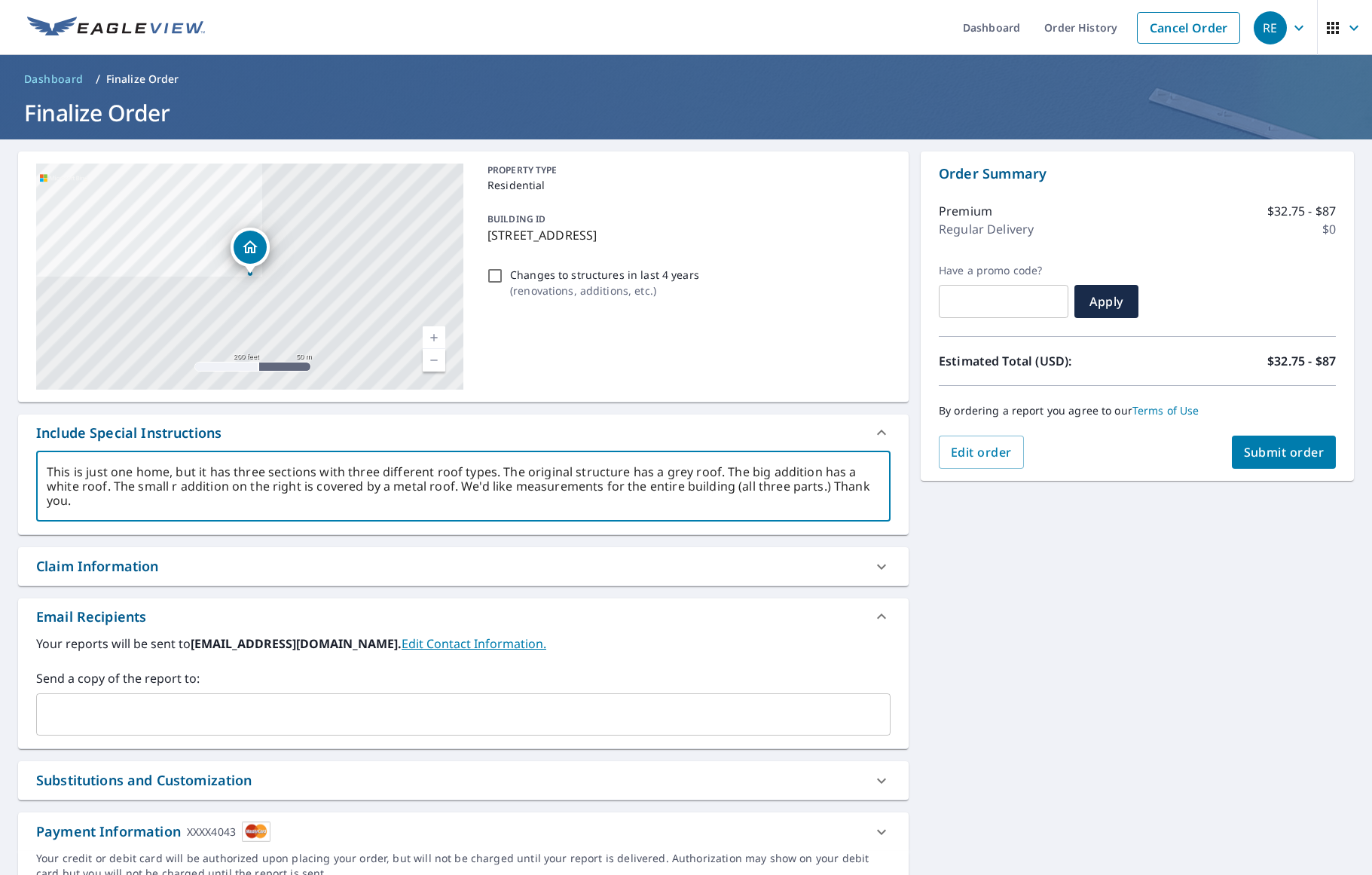
drag, startPoint x: 148, startPoint y: 484, endPoint x: 139, endPoint y: 479, distance: 10.3
click at [147, 484] on textarea "This is just one home, but it has three sections with three different roof type…" at bounding box center [463, 486] width 834 height 43
type textarea "This is just one home, but it has three sections with three different roof type…"
type textarea "x"
type textarea "This is just one home, but it has three sections with three different roof type…"
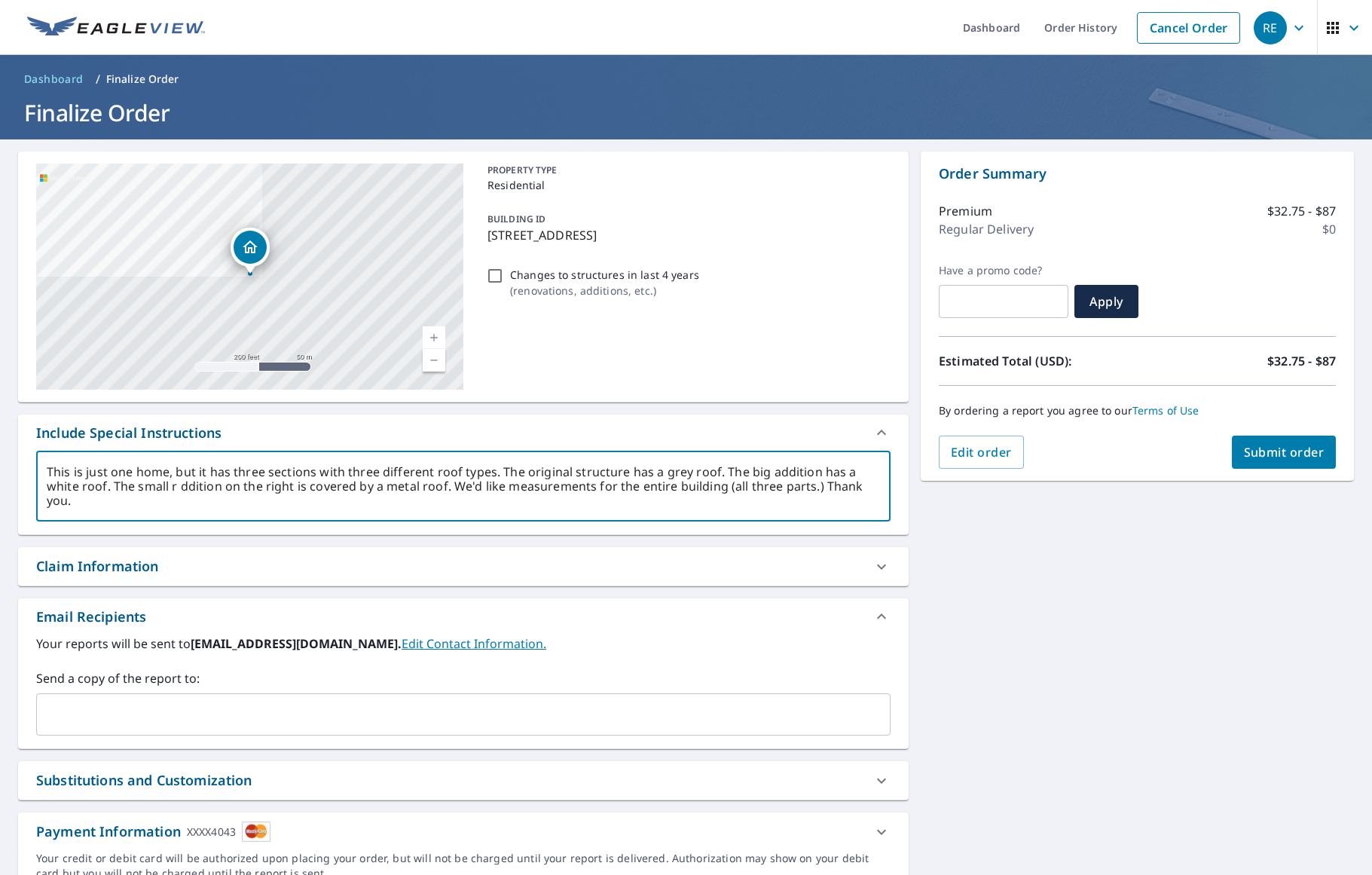
type textarea "x"
type textarea "This is just one home, but it has three sections with three different roof type…"
type textarea "x"
type textarea "This is just one home, but it has three sections with three different roof type…"
type textarea "x"
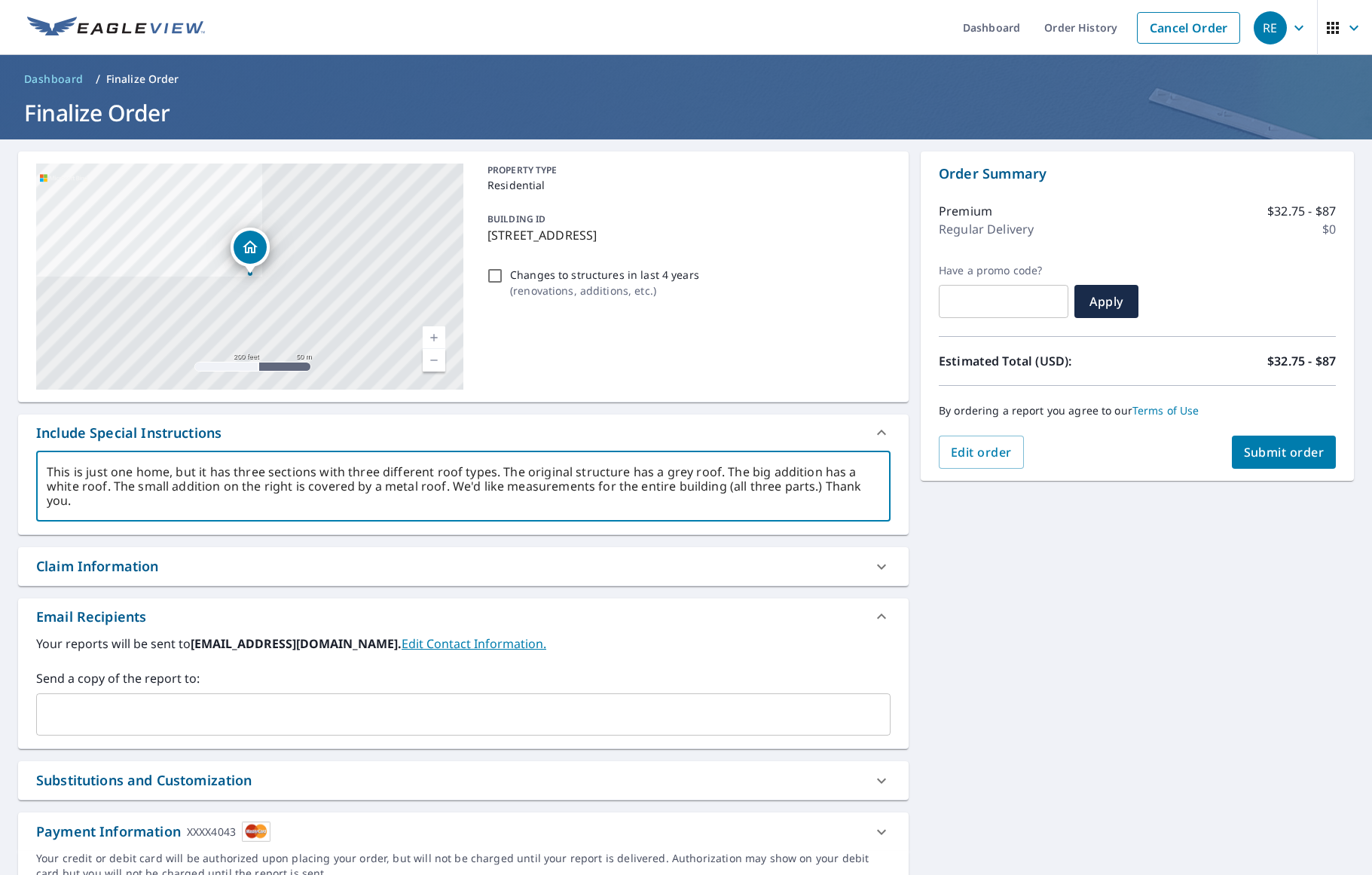
click at [737, 471] on textarea "This is just one home, but it has three sections with three different roof type…" at bounding box center [463, 486] width 834 height 43
type textarea "This is just one home, but it has three sections with three different roof type…"
type textarea "x"
type textarea "This is just one home, but it has three sections with three different roof type…"
type textarea "x"
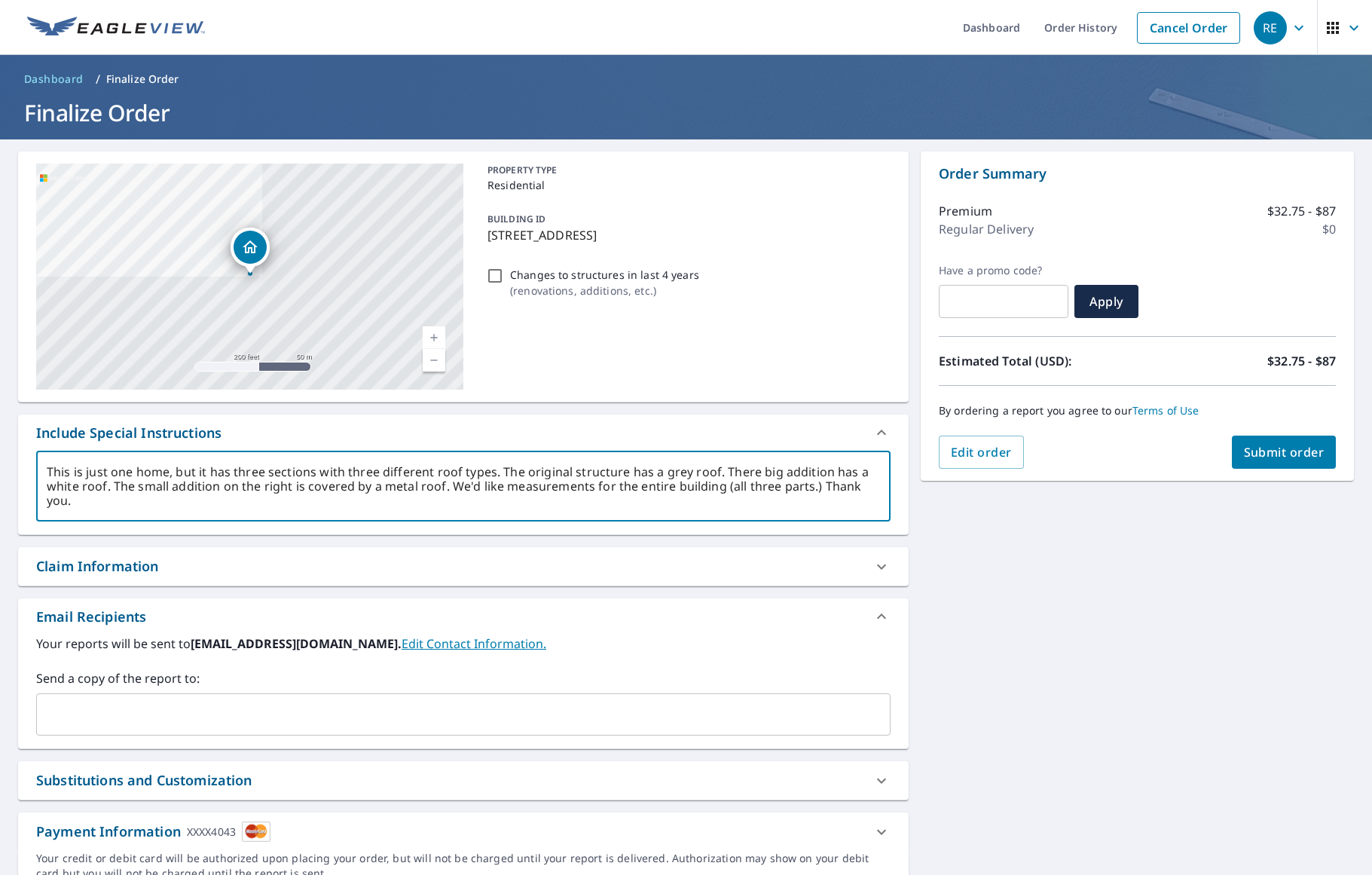
type textarea "This is just one home, but it has three sections with three different roof type…"
type textarea "x"
type textarea "This is just one home, but it has three sections with three different roof type…"
type textarea "x"
type textarea "This is just one home, but it has three sections with three different roof type…"
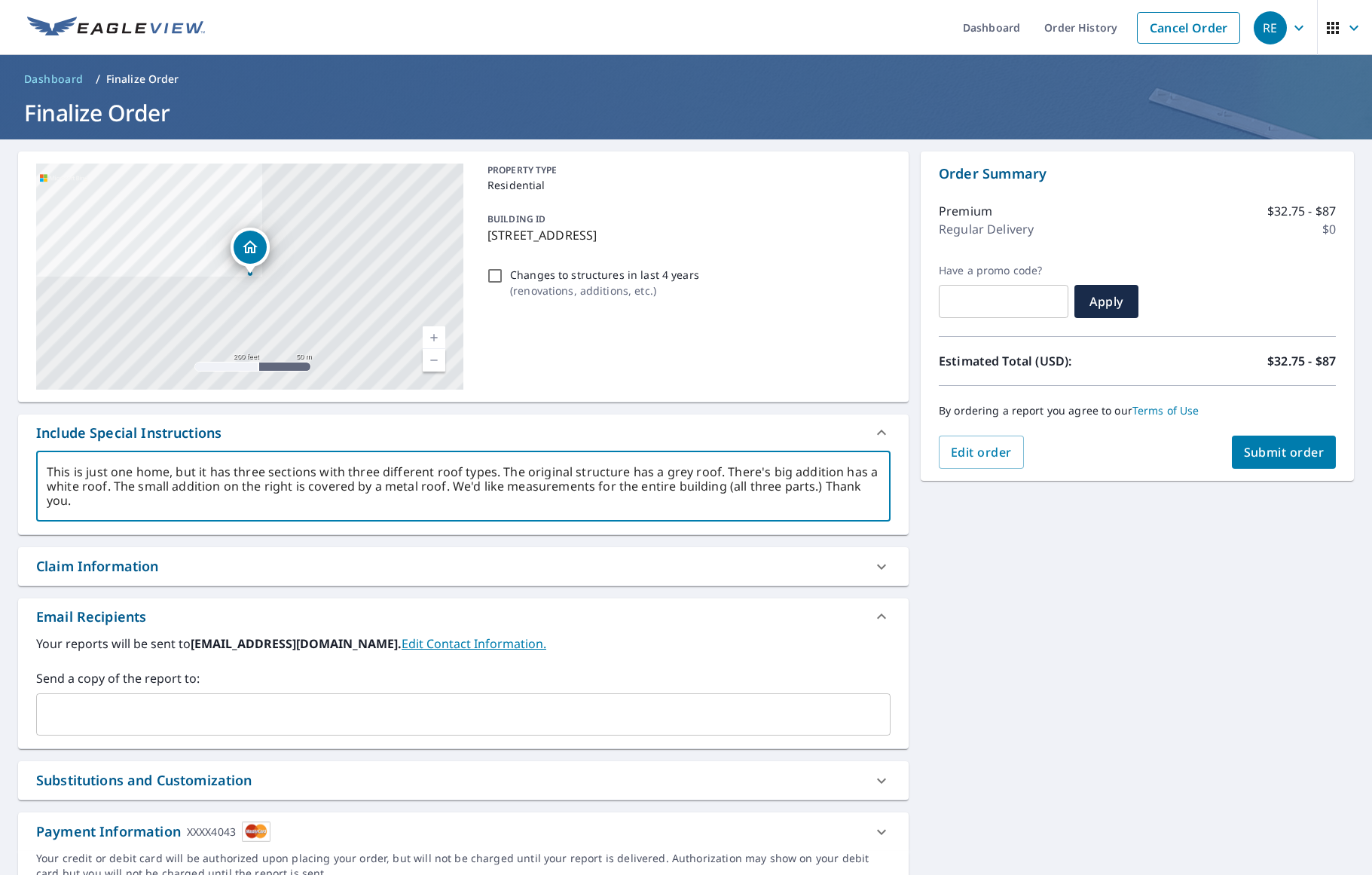
type textarea "x"
type textarea "This is just one home, but it has three sections with three different roof type…"
type textarea "x"
drag, startPoint x: 874, startPoint y: 471, endPoint x: 843, endPoint y: 469, distance: 31.1
click at [843, 469] on textarea "This is just one home, but it has three sections with three different roof type…" at bounding box center [463, 486] width 834 height 43
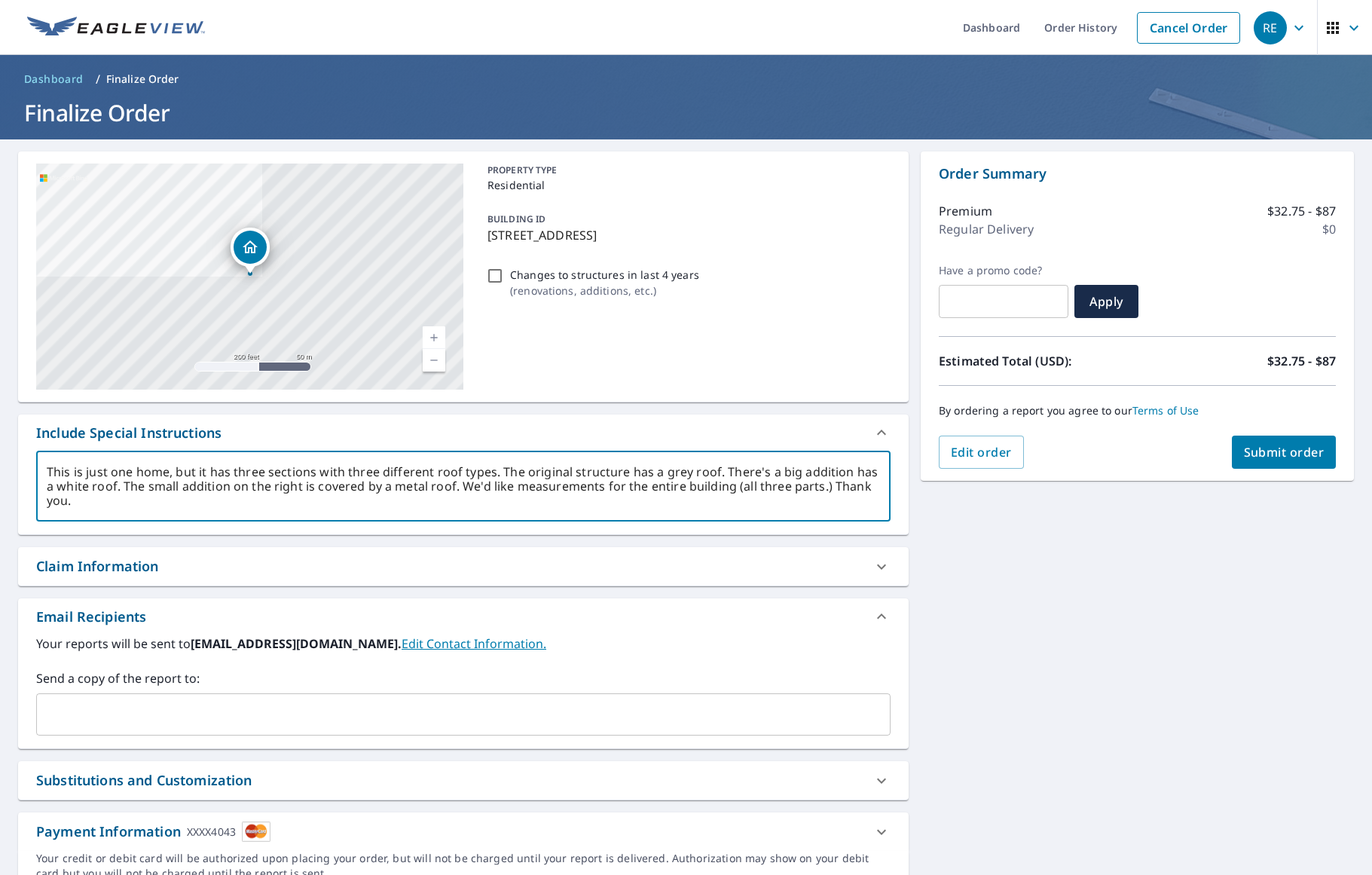
type textarea "This is just one home, but it has three sections with three different roof type…"
type textarea "x"
type textarea "This is just one home, but it has three sections with three different roof type…"
type textarea "x"
type textarea "This is just one home, but it has three sections with three different roof type…"
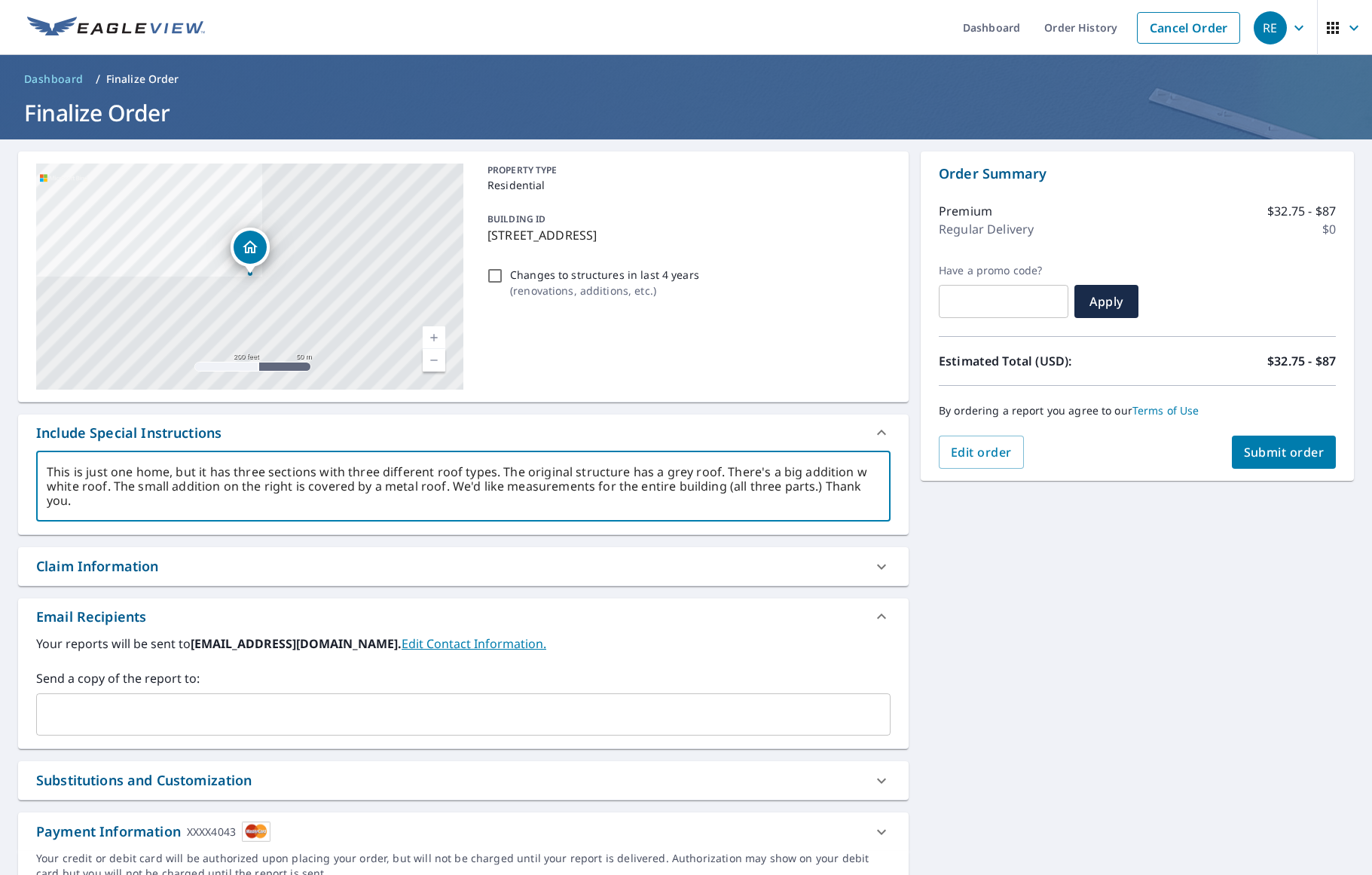
type textarea "x"
type textarea "This is just one home, but it has three sections with three different roof type…"
type textarea "x"
type textarea "This is just one home, but it has three sections with three different roof type…"
type textarea "x"
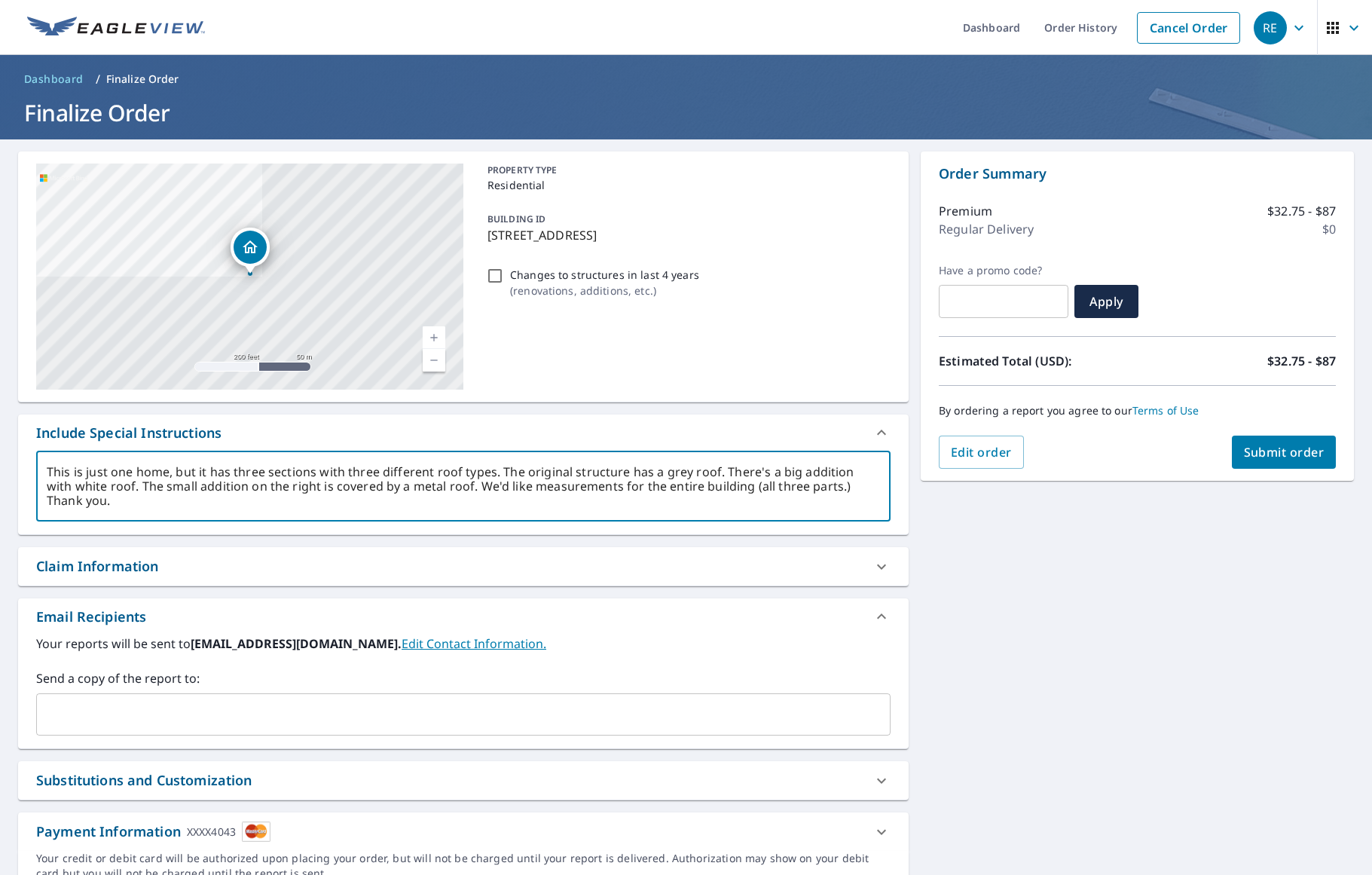
type textarea "This is just one home, but it has three sections with three different roof type…"
type textarea "x"
type textarea "This is just one home, but it has three sections with three different roof type…"
type textarea "x"
drag, startPoint x: 491, startPoint y: 471, endPoint x: 460, endPoint y: 471, distance: 31.0
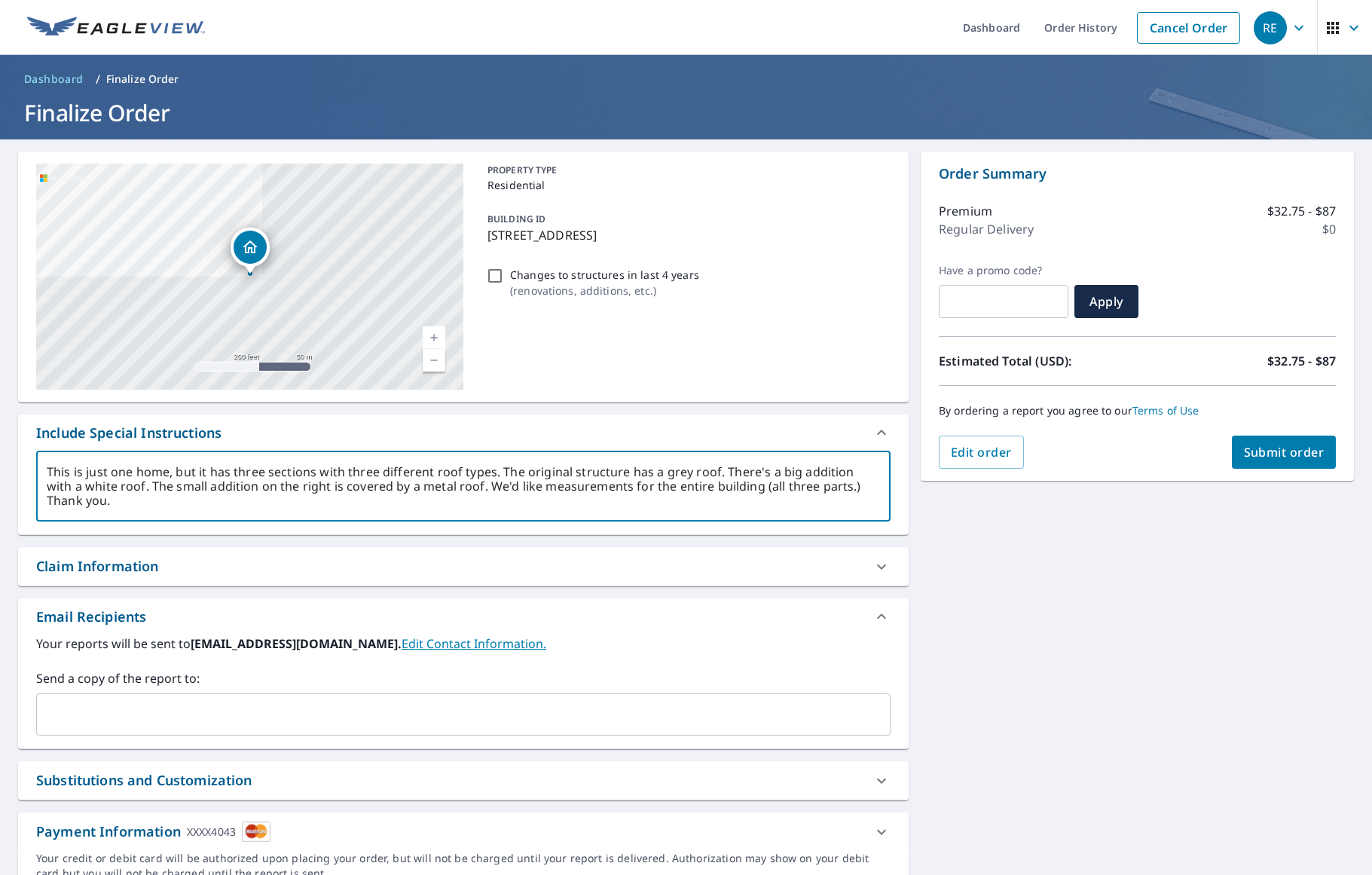
click at [460, 471] on textarea "This is just one home, but it has three sections with three different roof type…" at bounding box center [463, 486] width 834 height 43
type textarea "This is just one home, but it has three sections with three different roof c. T…"
type textarea "x"
type textarea "This is just one home, but it has three sections with three different roof cp. …"
type textarea "x"
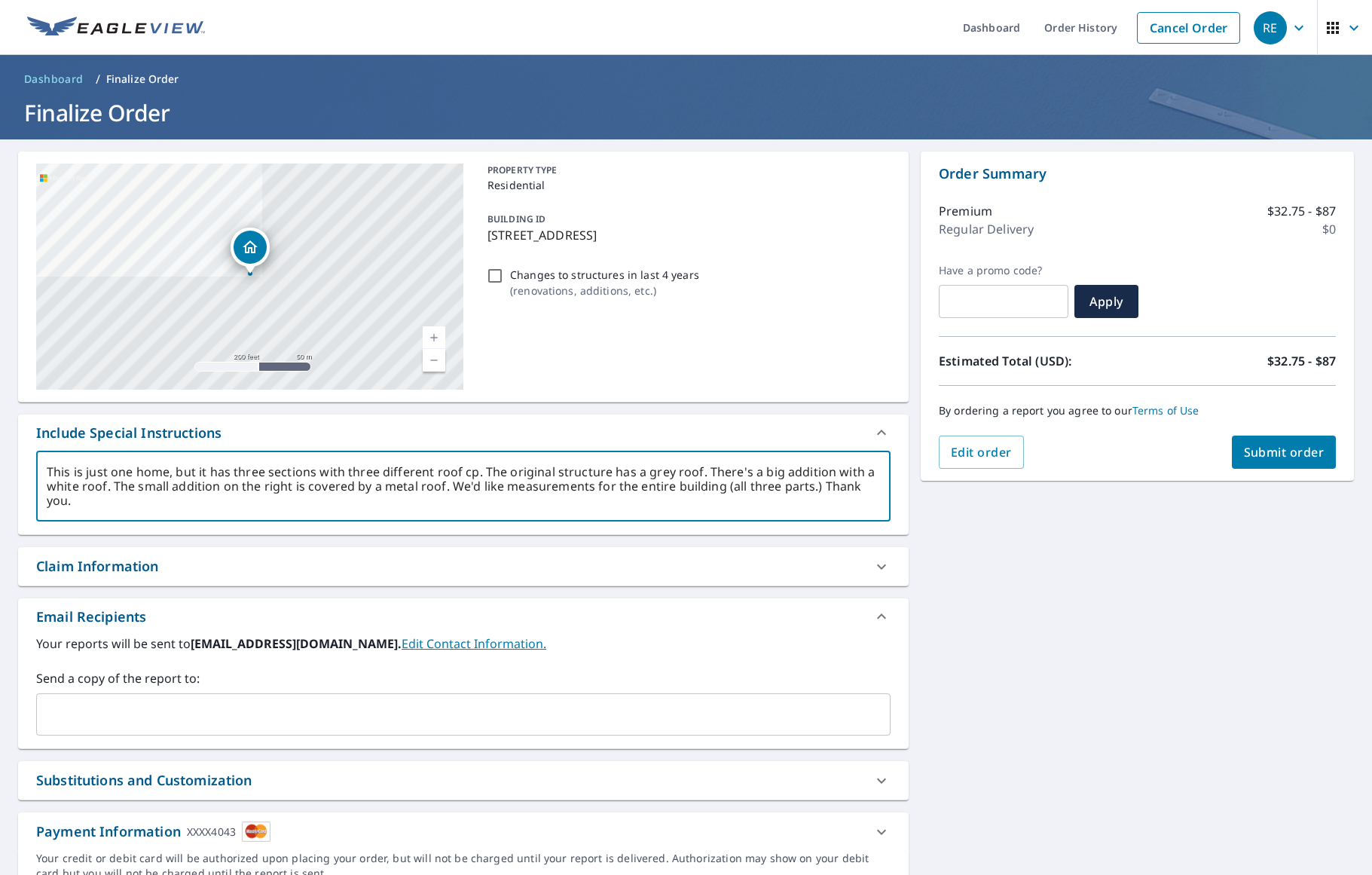
type textarea "This is just one home, but it has three sections with three different roof c. T…"
type textarea "x"
type textarea "This is just one home, but it has three sections with three different roof co. …"
type textarea "x"
type textarea "This is just one home, but it has three sections with three different roof col.…"
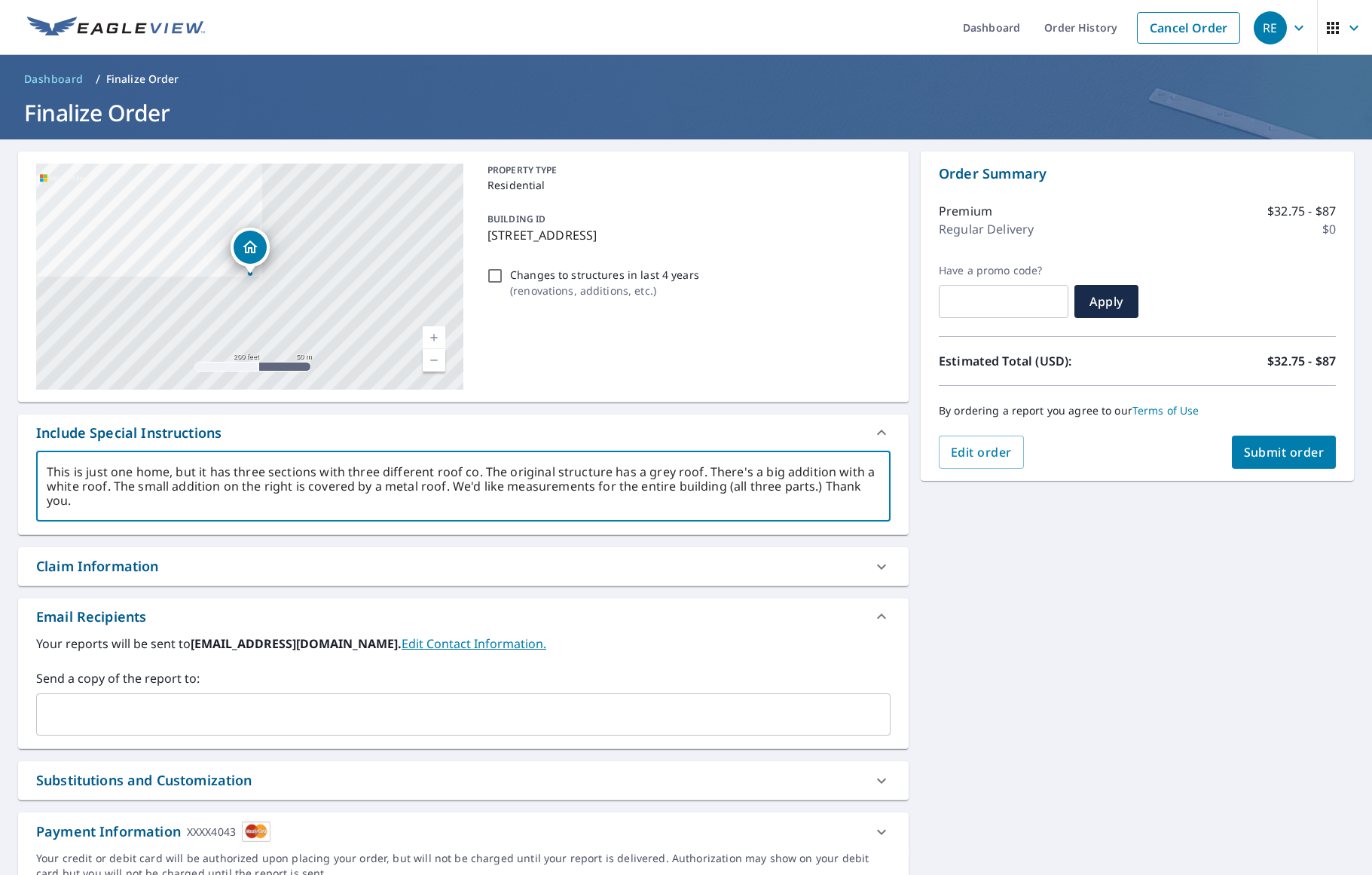
type textarea "x"
type textarea "This is just one home, but it has three sections with three different roof colo…"
type textarea "x"
type textarea "This is just one home, but it has three sections with three different roof colo…"
type textarea "x"
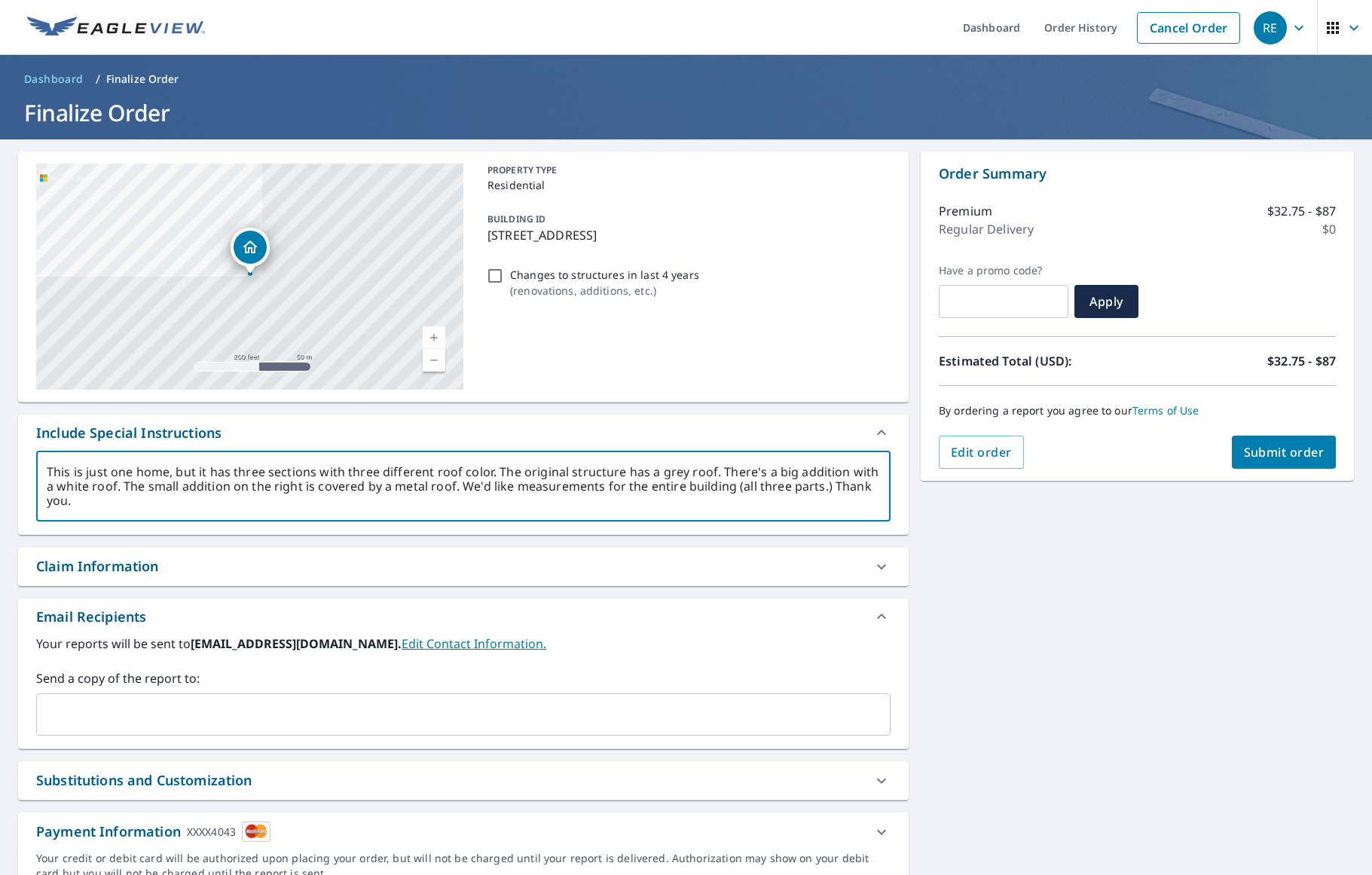
type textarea "This is just one home, but it has three sections with three different roof colo…"
type textarea "x"
click at [142, 484] on textarea "This is just one home, but it has three sections with three different roof colo…" at bounding box center [463, 486] width 834 height 43
type textarea "This is just one home, but it has three sections with three different roof colo…"
type textarea "x"
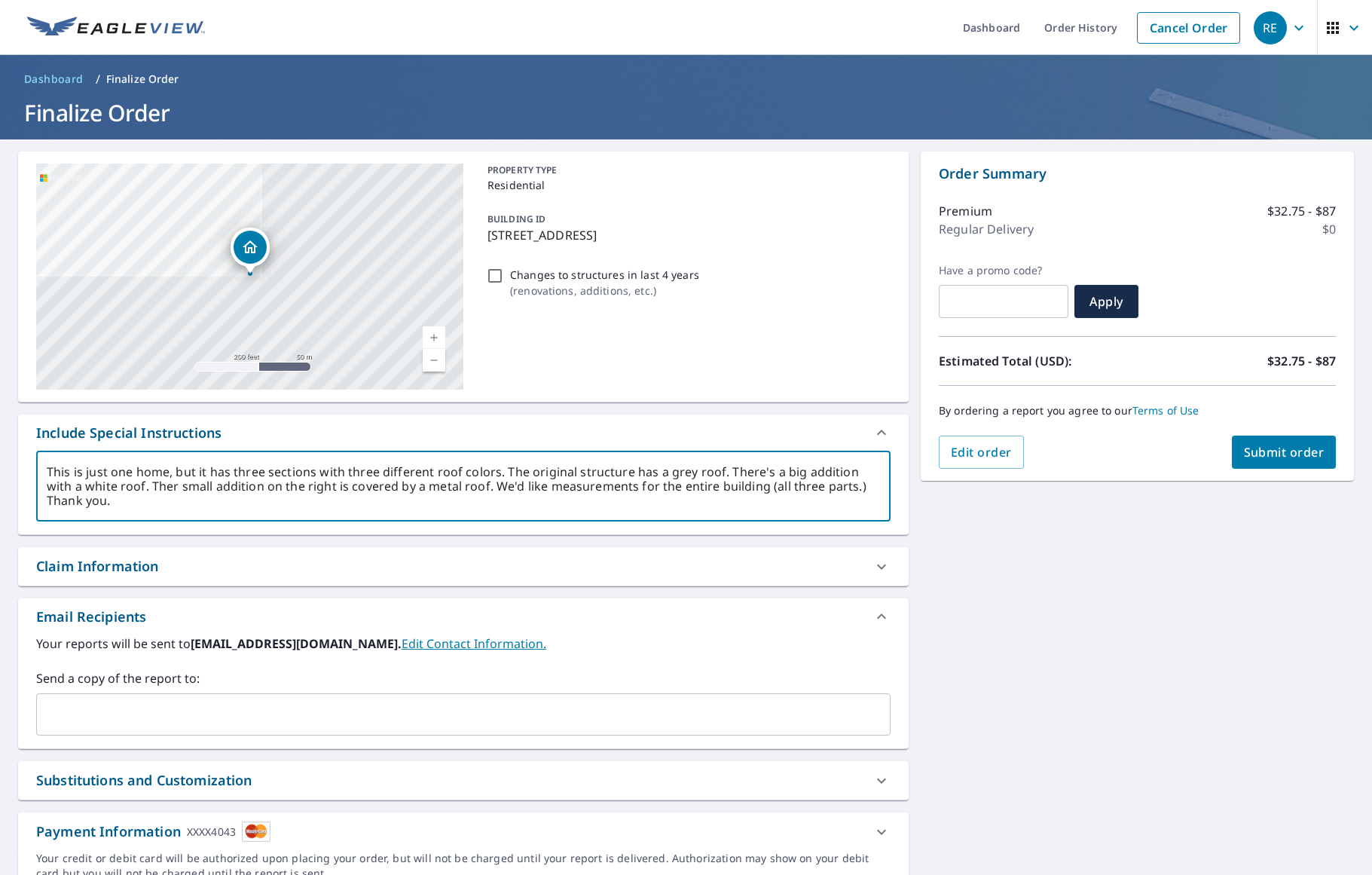
type textarea "This is just one home, but it has three sections with three different roof colo…"
type textarea "x"
type textarea "This is just one home, but it has three sections with three different roof colo…"
type textarea "x"
type textarea "This is just one home, but it has three sections with three different roof colo…"
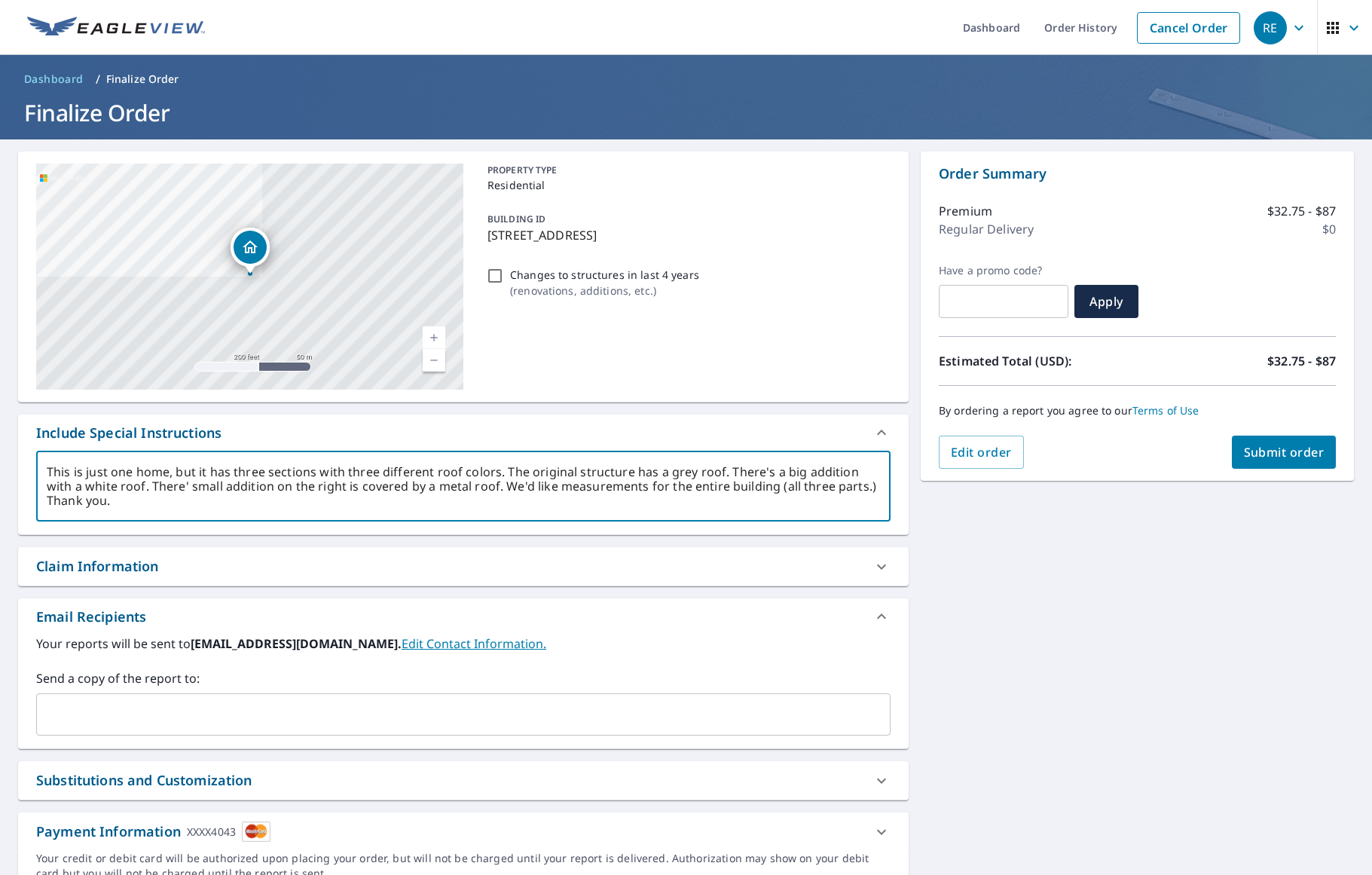
type textarea "x"
type textarea "This is just one home, but it has three sections with three different roof colo…"
type textarea "x"
type textarea "This is just one home, but it has three sections with three different roof colo…"
type textarea "x"
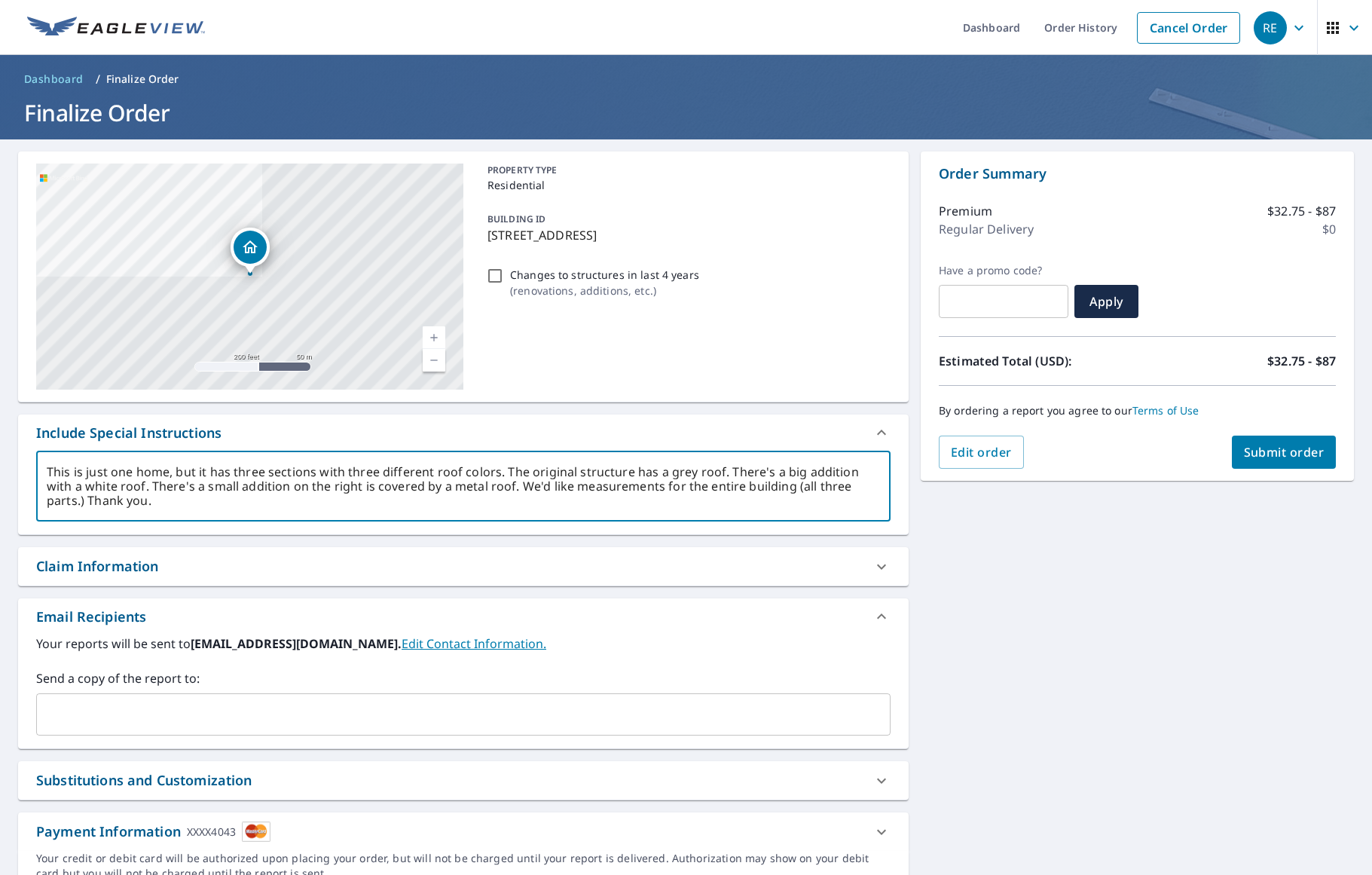
click at [350, 485] on textarea "This is just one home, but it has three sections with three different roof colo…" at bounding box center [463, 486] width 834 height 43
drag, startPoint x: 412, startPoint y: 485, endPoint x: 330, endPoint y: 484, distance: 82.0
click at [330, 484] on textarea "This is just one home, but it has three sections with three different roof colo…" at bounding box center [463, 486] width 834 height 43
type textarea "This is just one home, but it has three sections with three different roof colo…"
type textarea "x"
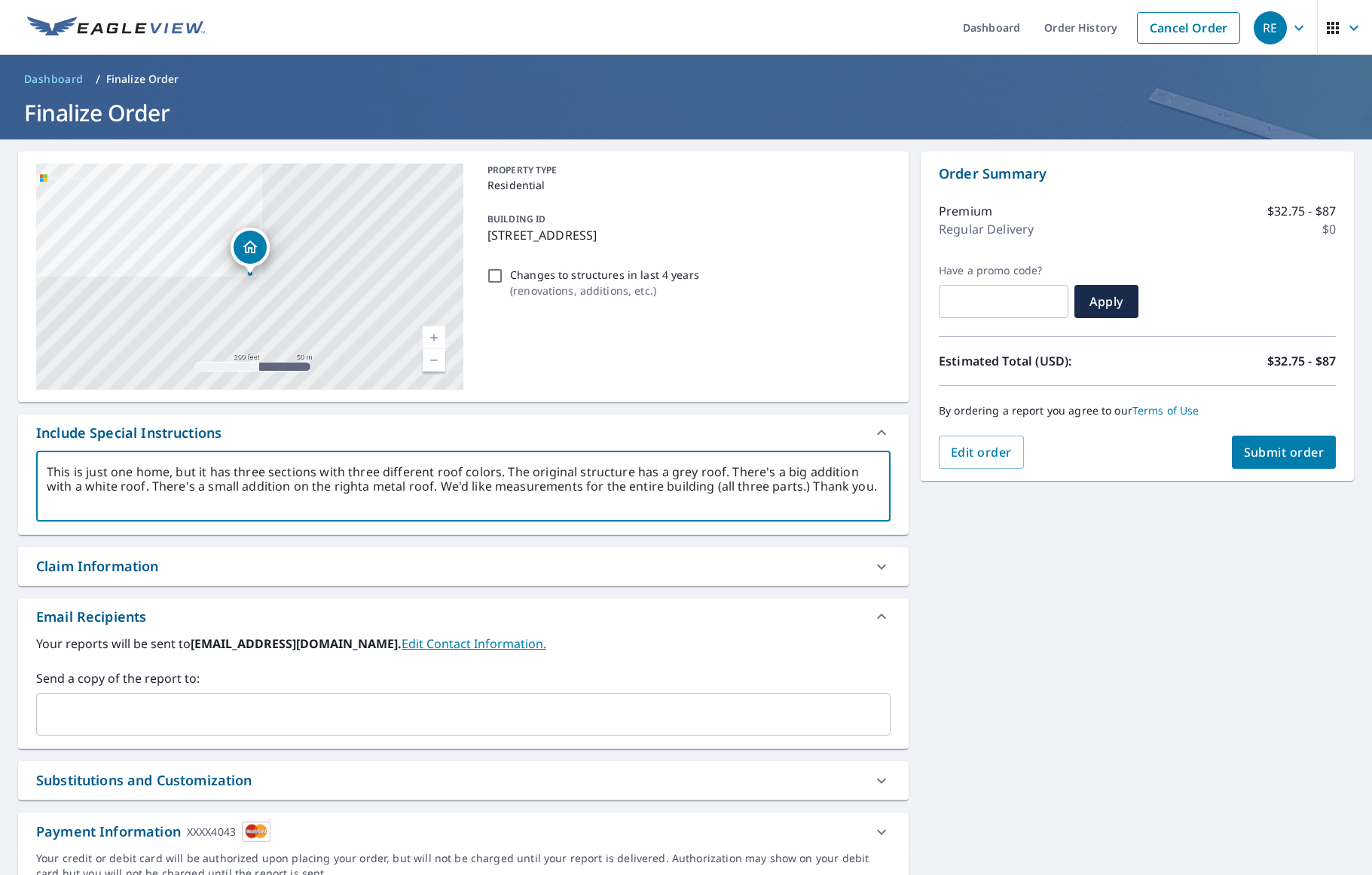
type textarea "This is just one home, but it has three sections with three different roof colo…"
type textarea "x"
click at [259, 484] on textarea "This is just one home, but it has three sections with three different roof colo…" at bounding box center [463, 486] width 834 height 43
type textarea "This is just one home, but it has three sections with three different roof colo…"
type textarea "x"
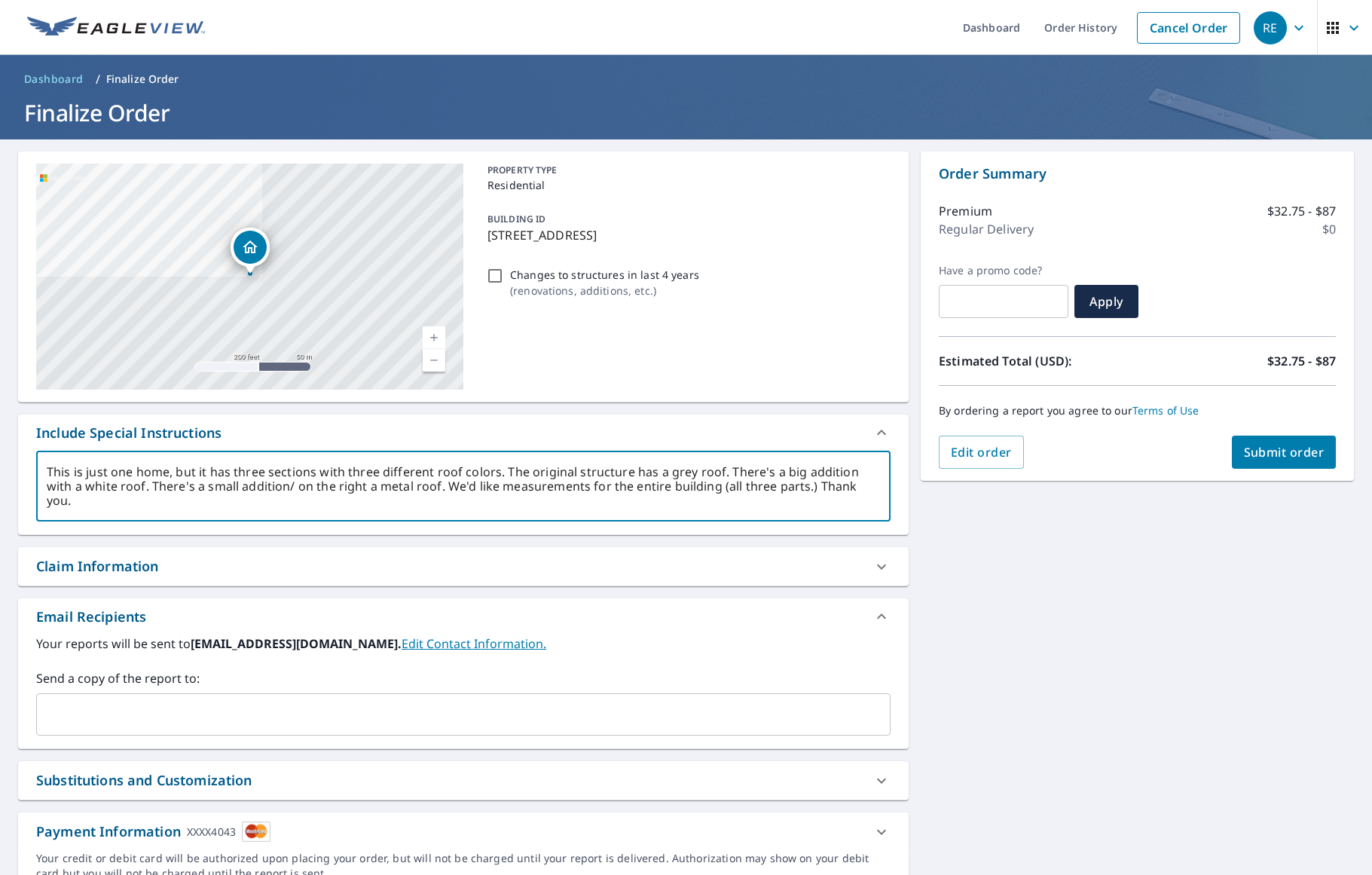
type textarea "This is just one home, but it has three sections with three different roof colo…"
type textarea "x"
click at [333, 486] on textarea "This is just one home, but it has three sections with three different roof colo…" at bounding box center [463, 486] width 834 height 43
type textarea "This is just one home, but it has three sections with three different roof colo…"
type textarea "x"
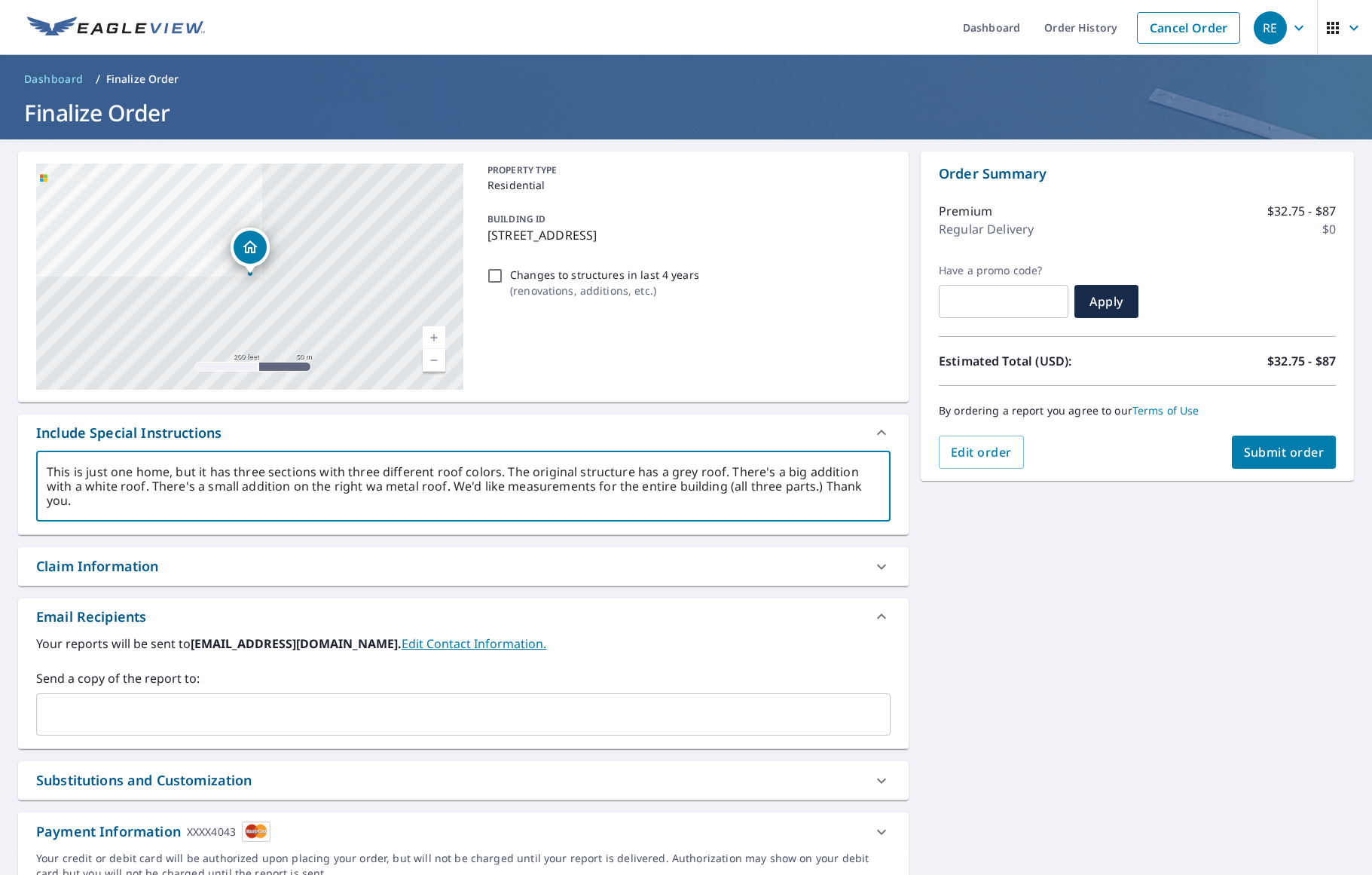
type textarea "This is just one home, but it has three sections with three different roof colo…"
type textarea "x"
type textarea "This is just one home, but it has three sections with three different roof colo…"
type textarea "x"
type textarea "This is just one home, but it has three sections with three different roof colo…"
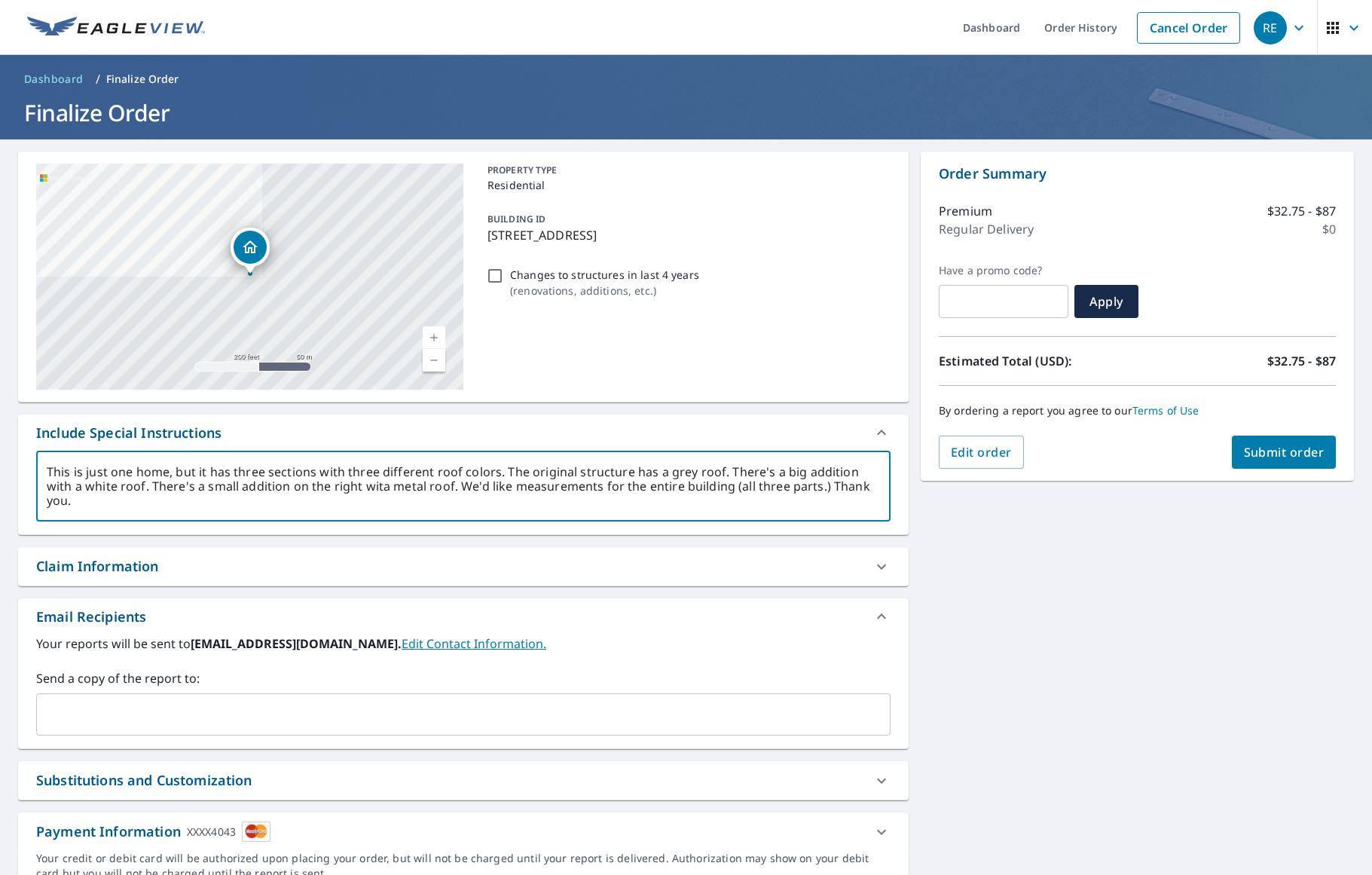
type textarea "x"
type textarea "This is just one home, but it has three sections with three different roof colo…"
type textarea "x"
click at [177, 482] on textarea "This is just one home, but it has three sections with three different roof colo…" at bounding box center [463, 486] width 834 height 43
type textarea "This is just one home, but it has three sections with three different roof colo…"
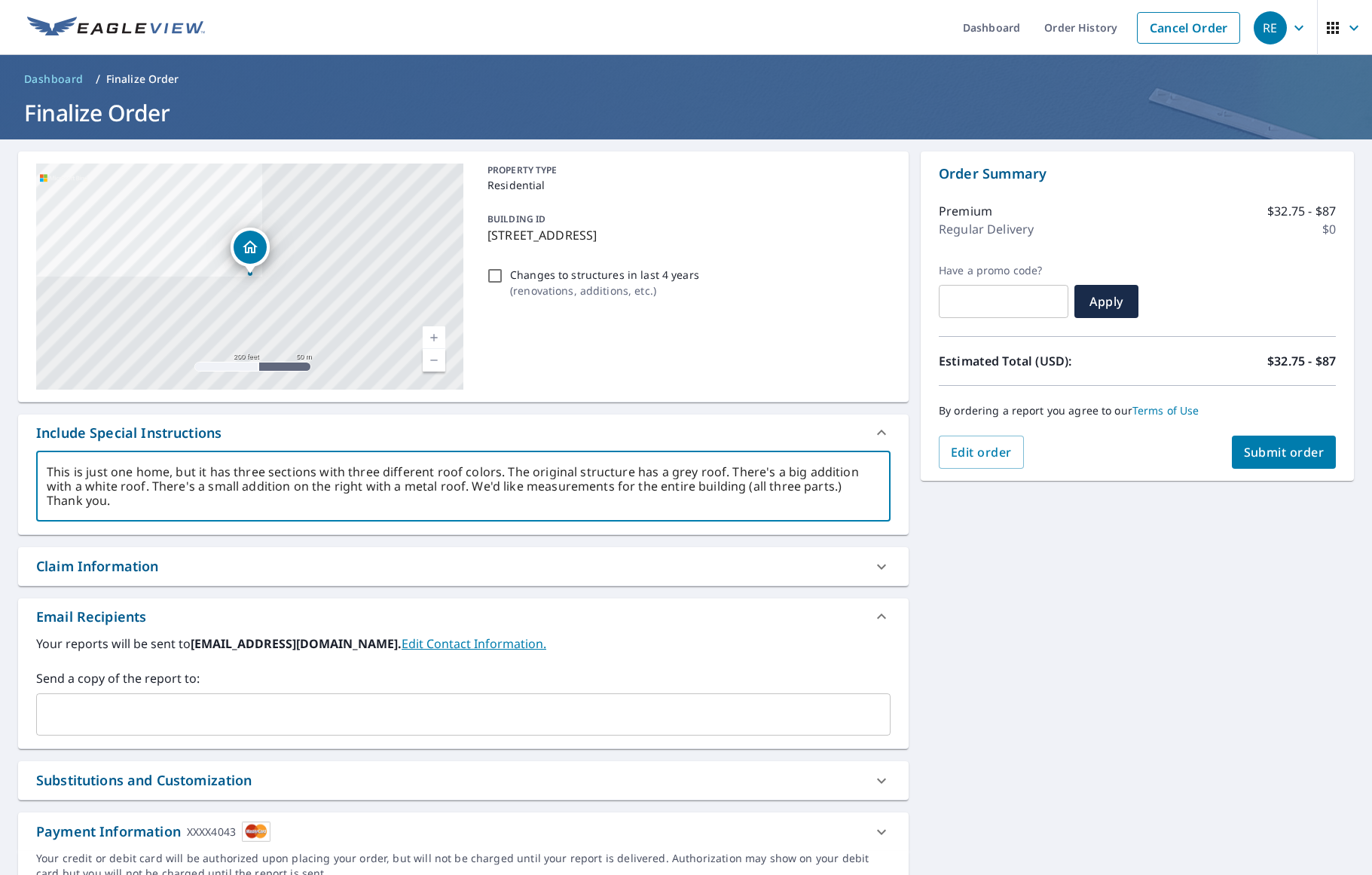
type textarea "x"
type textarea "This is just one home, but it has three sections with three different roof colo…"
type textarea "x"
type textarea "This is just one home, but it has three sections with three different roof colo…"
type textarea "x"
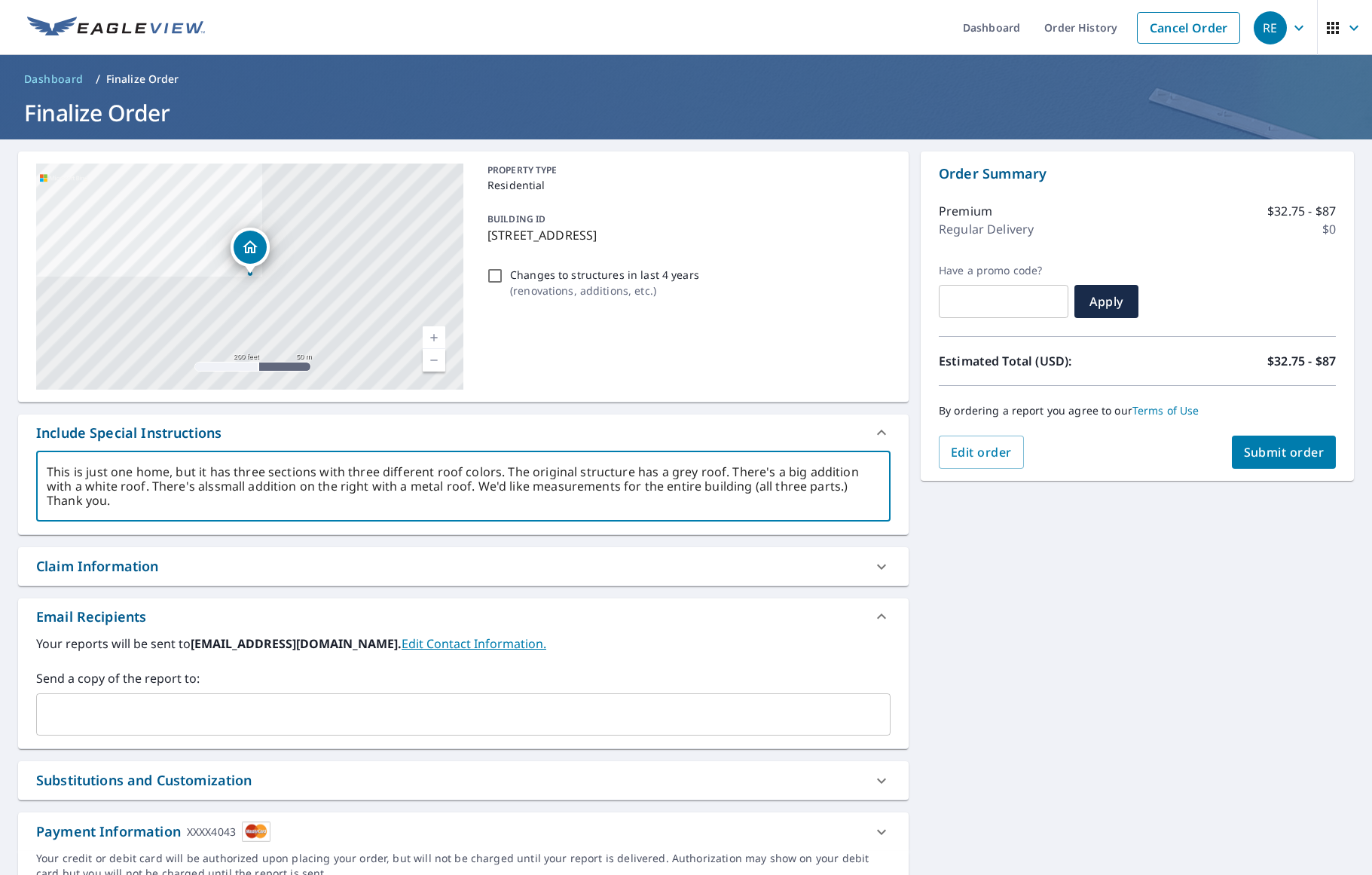
type textarea "This is just one home, but it has three sections with three different roof colo…"
type textarea "x"
type textarea "This is just one home, but it has three sections with three different roof colo…"
type textarea "x"
type textarea "This is just one home, but it has three sections with three different roof colo…"
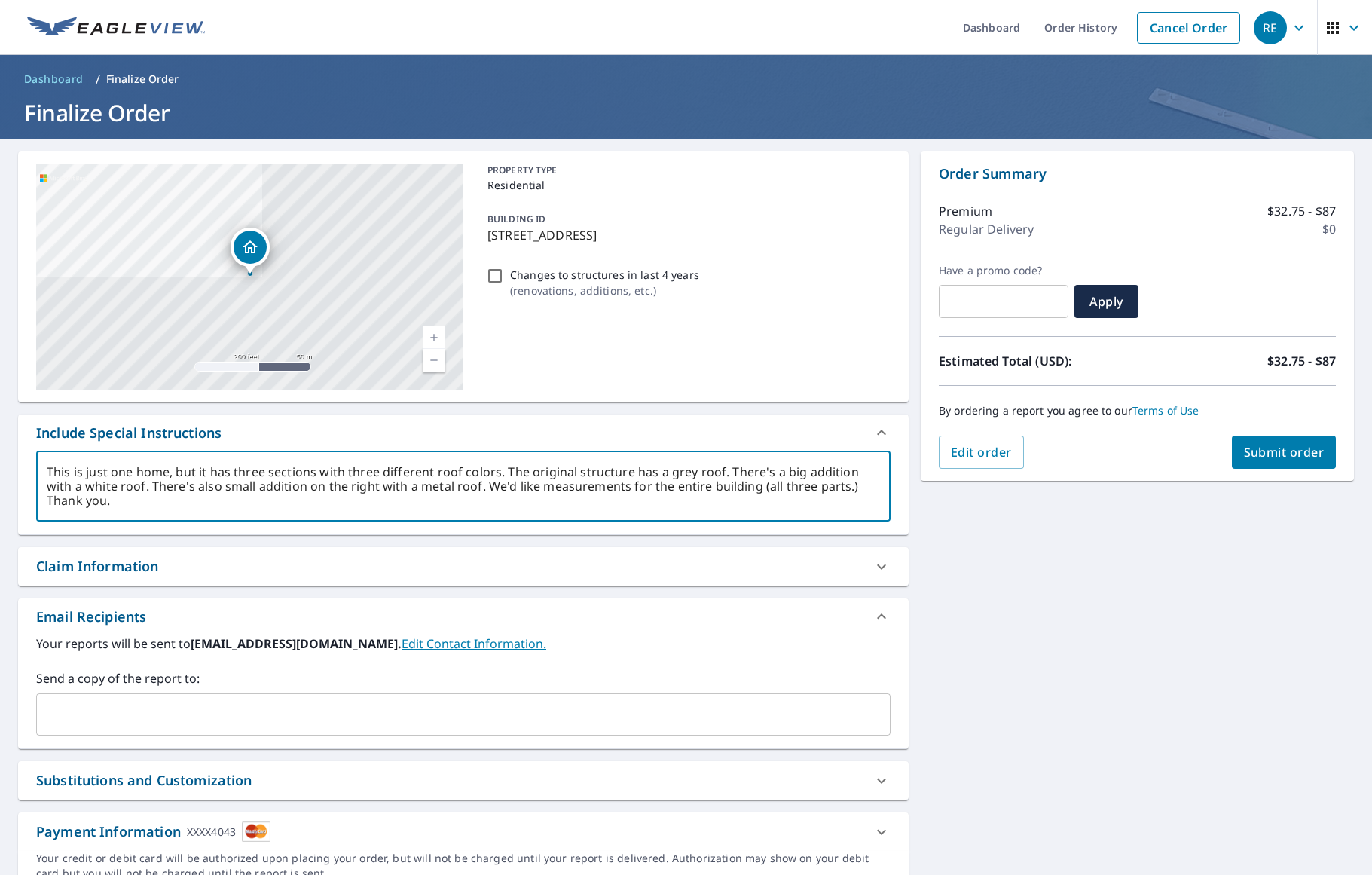
type textarea "x"
type textarea "This is just one home, but it has three sections with three different roof colo…"
type textarea "x"
drag, startPoint x: 848, startPoint y: 472, endPoint x: 854, endPoint y: 460, distance: 13.4
click at [848, 472] on textarea "This is just one home, but it has three sections with three different roof colo…" at bounding box center [463, 486] width 834 height 43
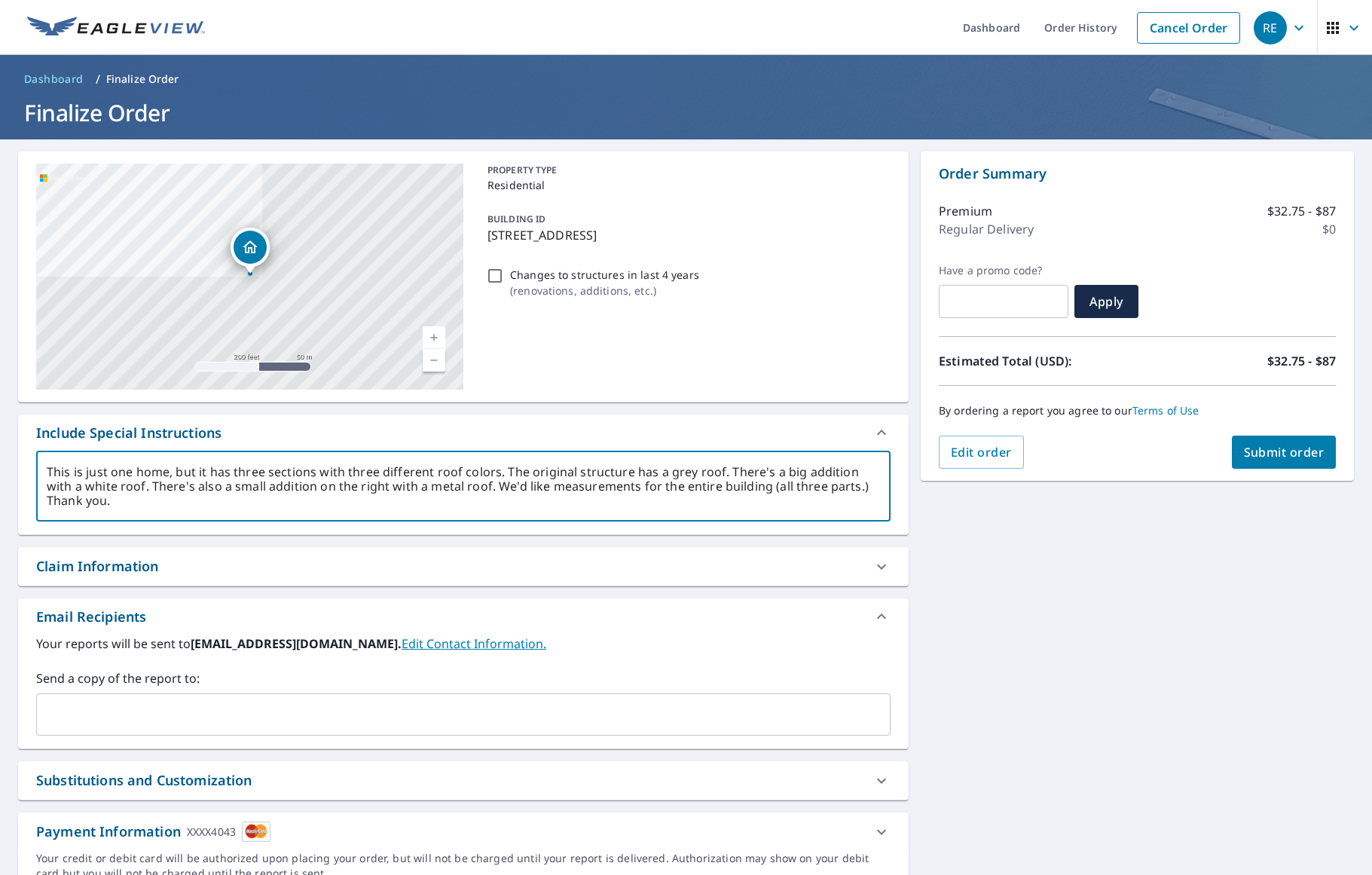
type textarea "This is just one home, but it has three sections with three different roof colo…"
type textarea "x"
type textarea "This is just one home, but it has three sections with three different roof colo…"
type textarea "x"
type textarea "This is just one home, but it has three sections with three different roof colo…"
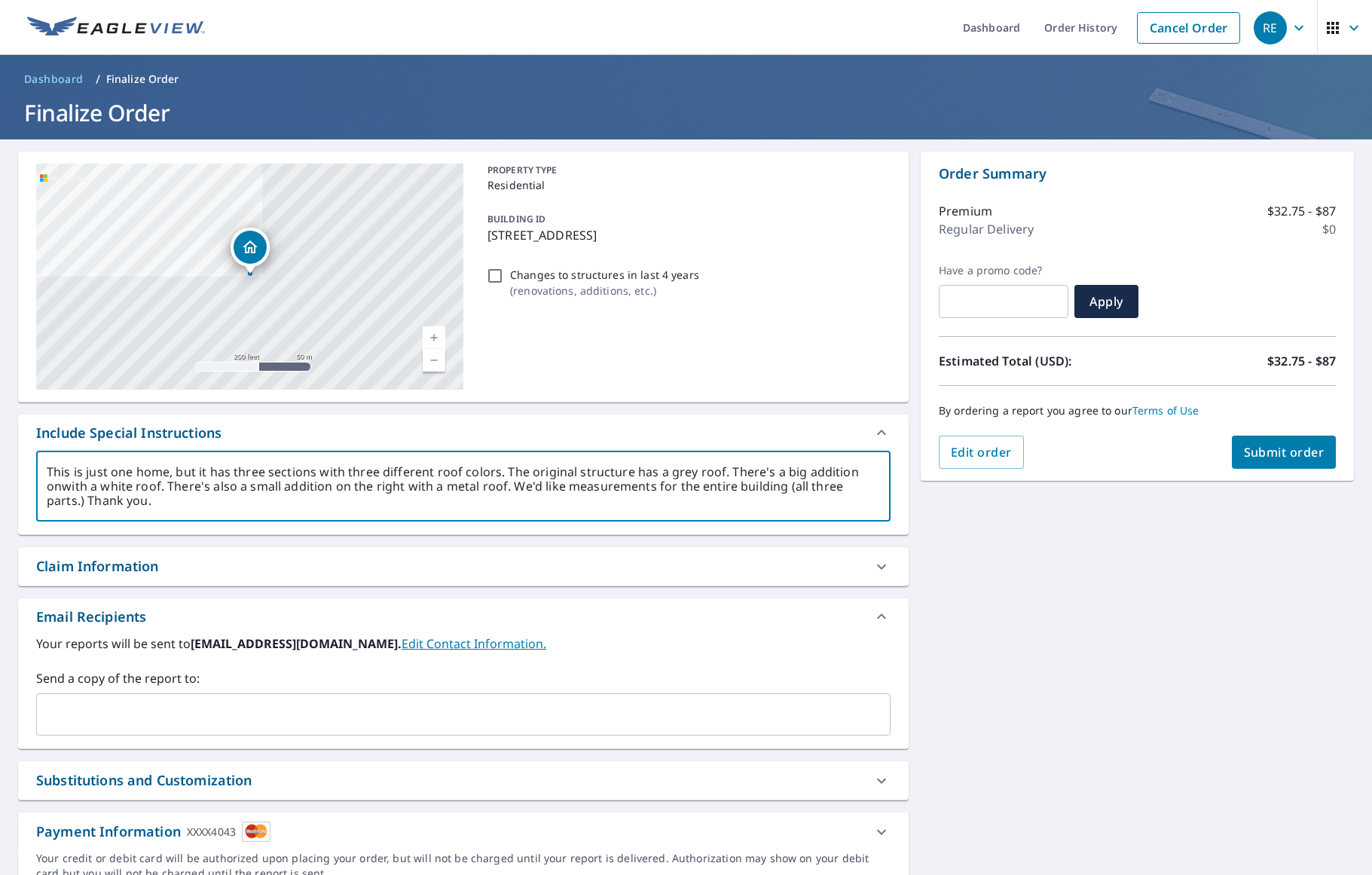
type textarea "x"
type textarea "This is just one home, but it has three sections with three different roof colo…"
type textarea "x"
type textarea "This is just one home, but it has three sections with three different roof colo…"
type textarea "x"
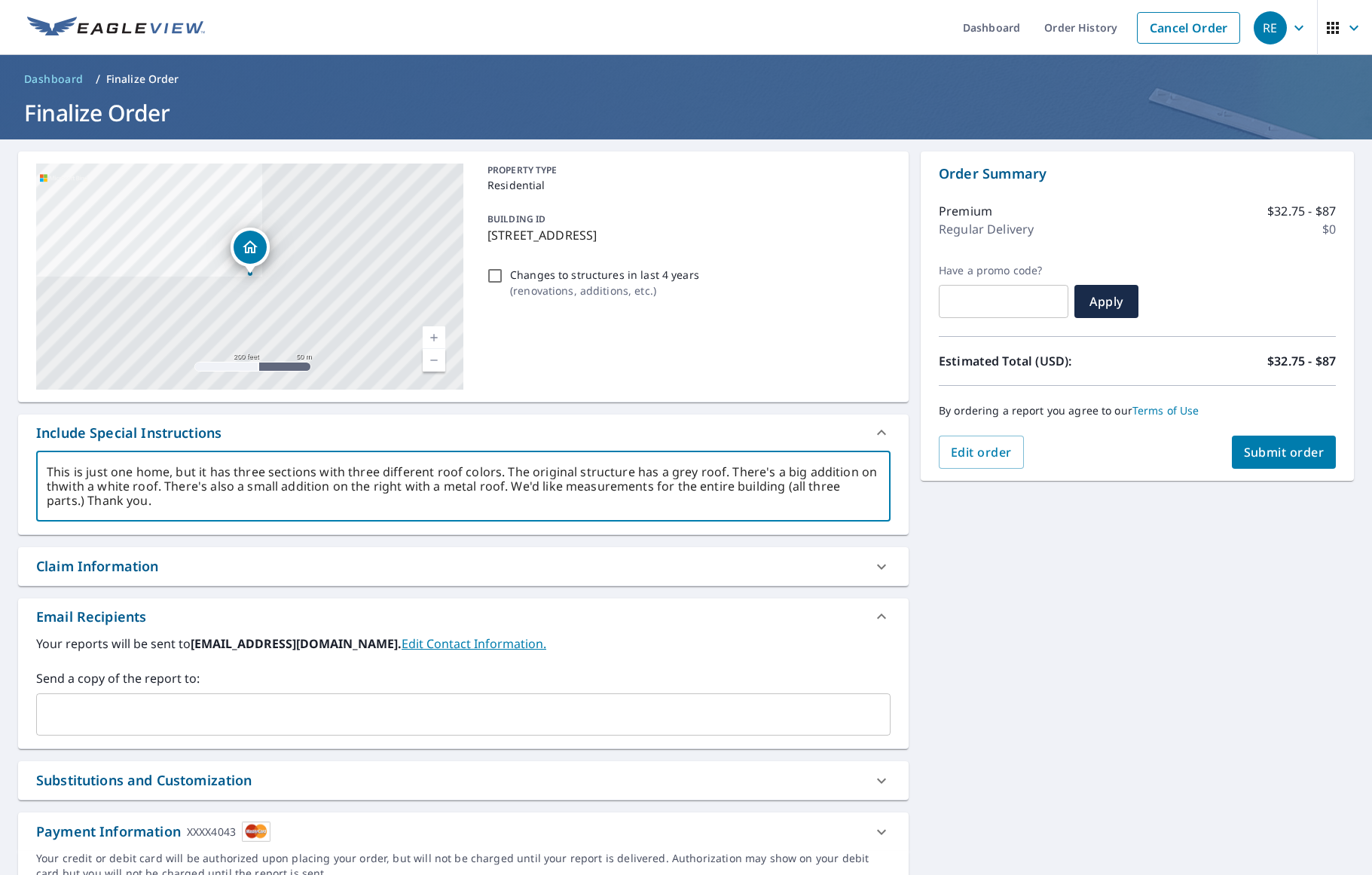
type textarea "This is just one home, but it has three sections with three different roof colo…"
type textarea "x"
type textarea "This is just one home, but it has three sections with three different roof colo…"
type textarea "x"
type textarea "This is just one home, but it has three sections with three different roof colo…"
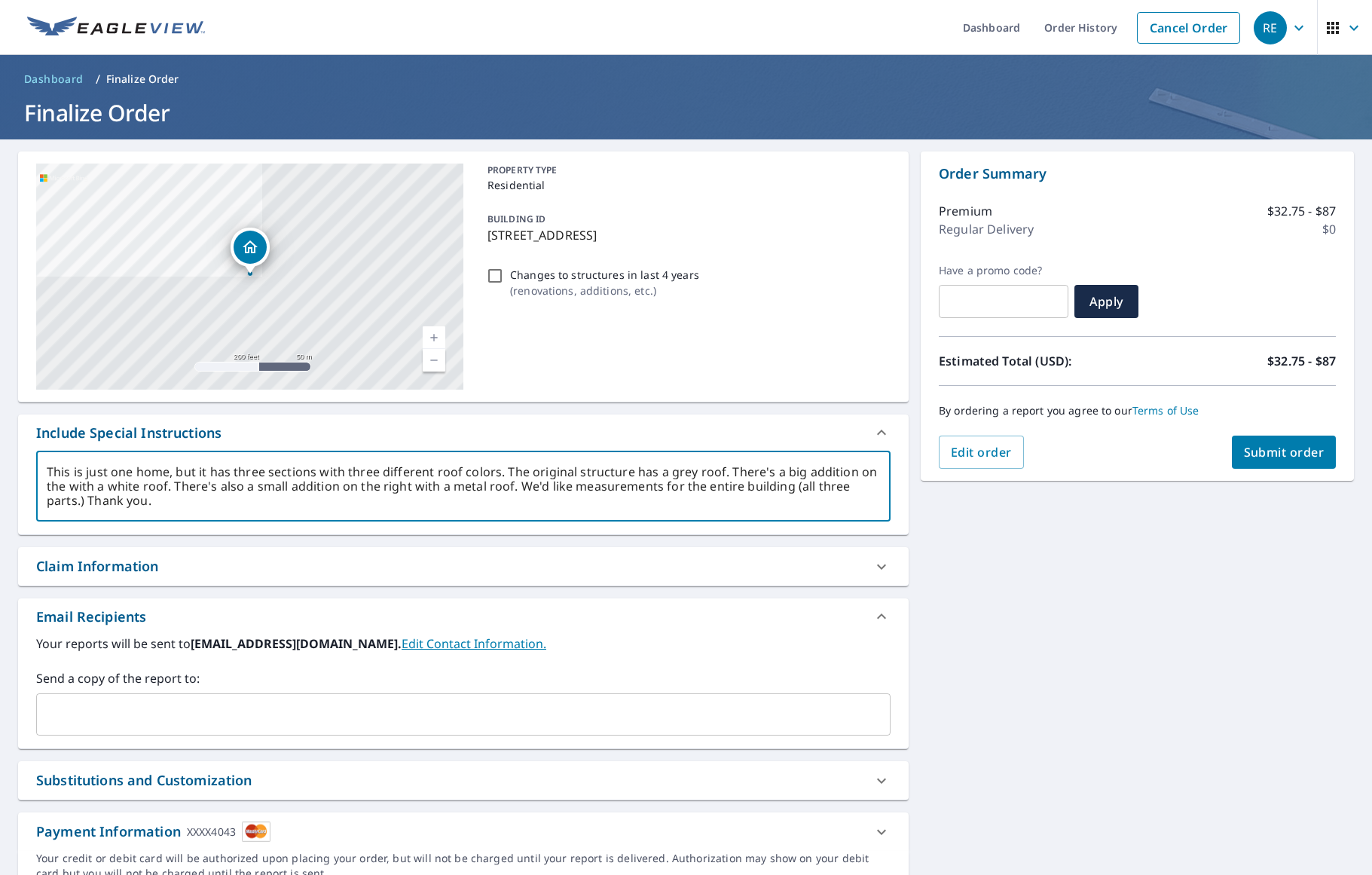
type textarea "x"
type textarea "This is just one home, but it has three sections with three different roof colo…"
type textarea "x"
type textarea "This is just one home, but it has three sections with three different roof colo…"
type textarea "x"
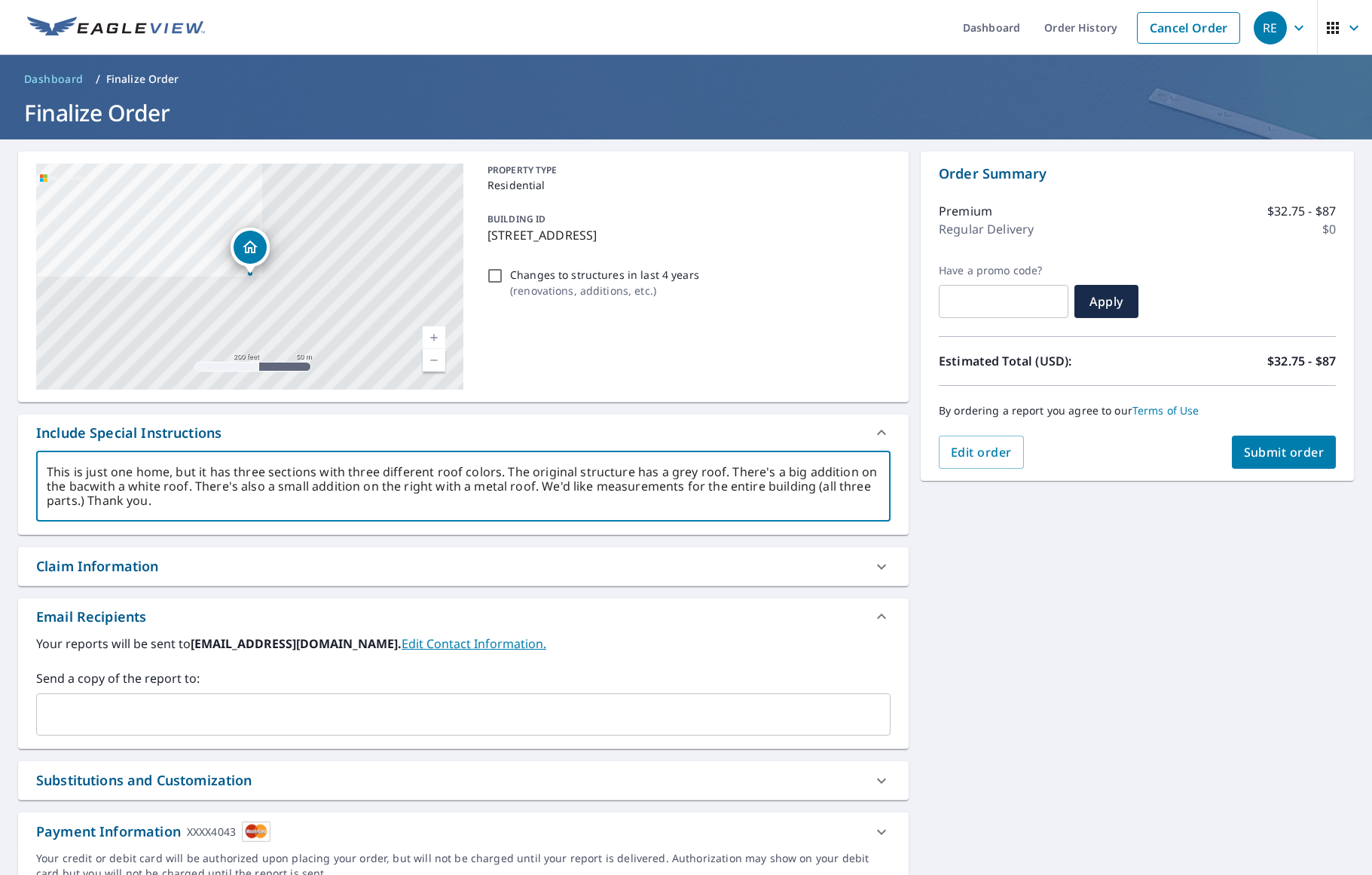
type textarea "This is just one home, but it has three sections with three different roof colo…"
type textarea "x"
type textarea "This is just one home, but it has three sections with three different roof colo…"
type textarea "x"
type textarea "This is just one home, but it has three sections with three different roof colo…"
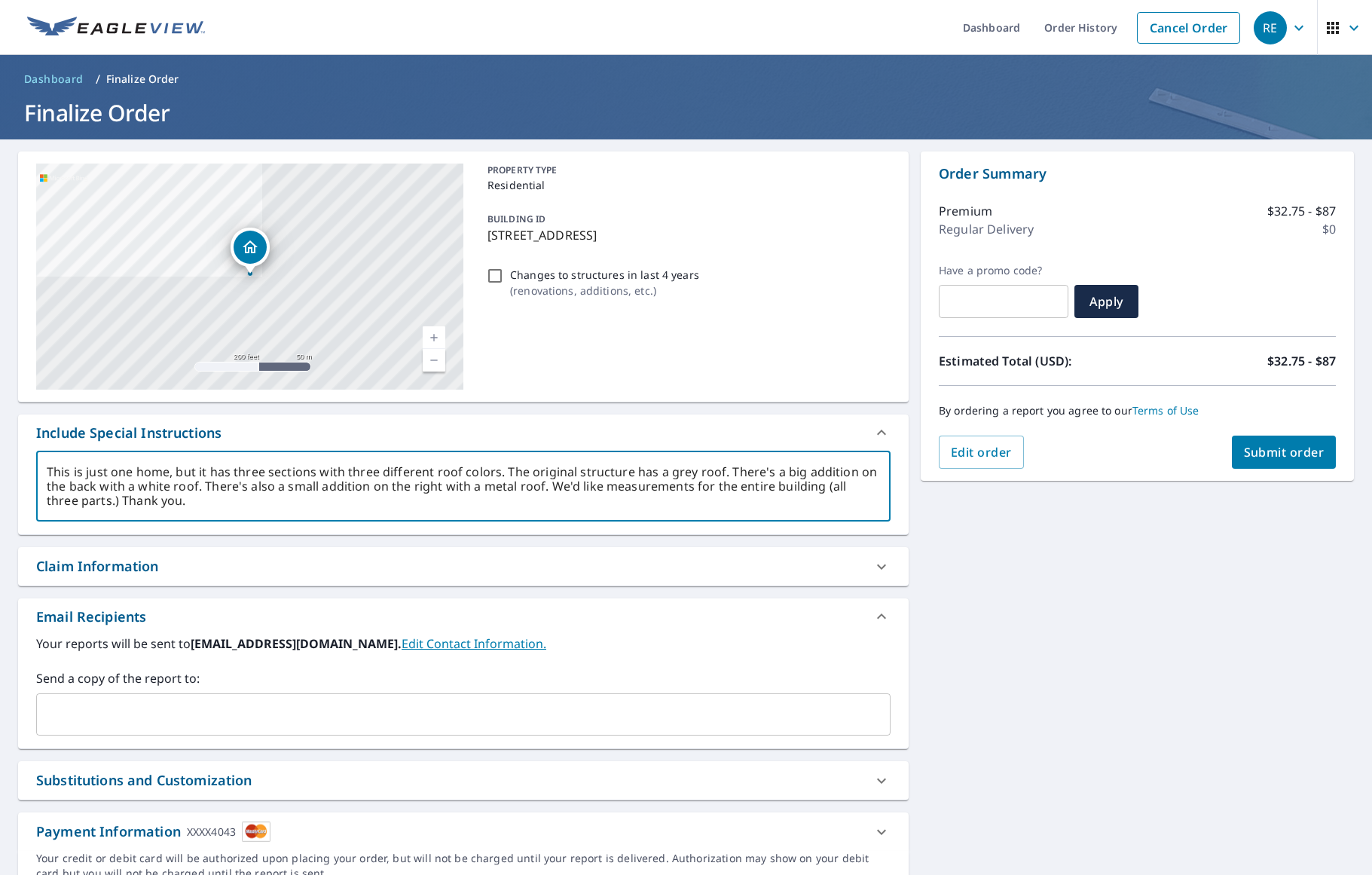
type textarea "x"
type textarea "This is just one home, but it has three sections with three different roof colo…"
type textarea "x"
type textarea "This is just one home, but it has three sections with three different roof colo…"
type textarea "x"
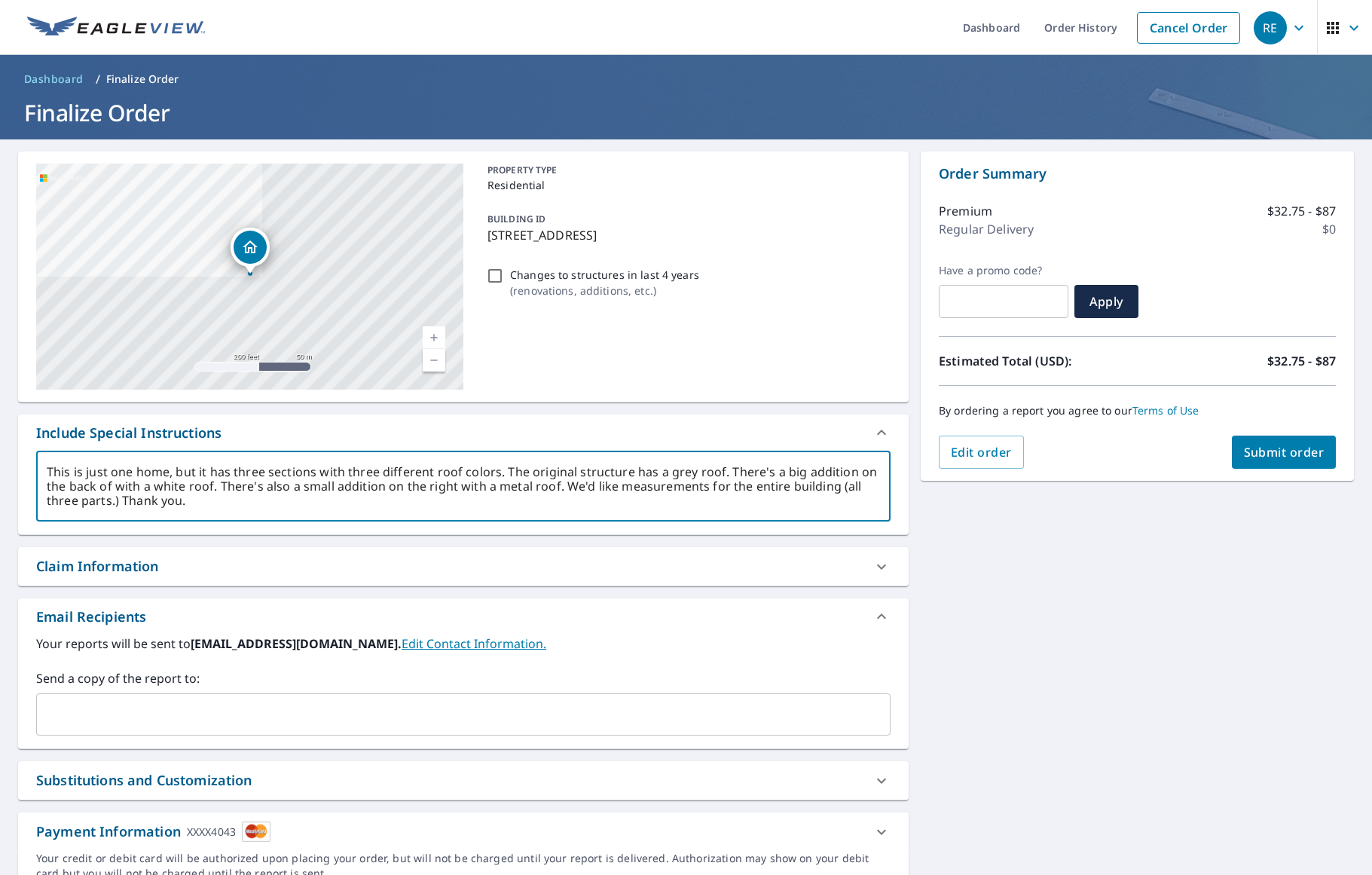
type textarea "This is just one home, but it has three sections with three different roof colo…"
type textarea "x"
type textarea "This is just one home, but it has three sections with three different roof colo…"
type textarea "x"
type textarea "This is just one home, but it has three sections with three different roof colo…"
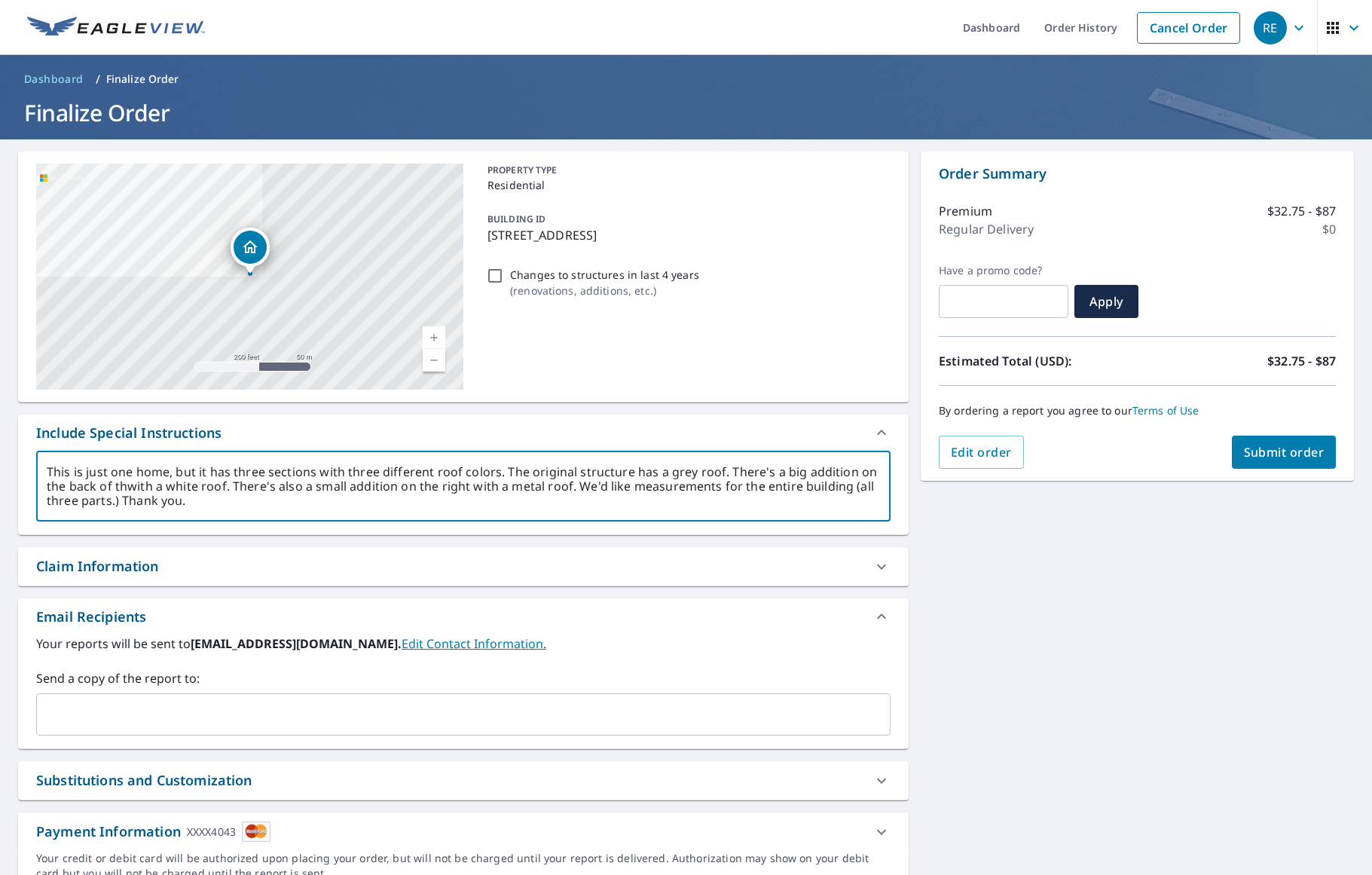
type textarea "x"
type textarea "This is just one home, but it has three sections with three different roof colo…"
type textarea "x"
type textarea "This is just one home, but it has three sections with three different roof colo…"
type textarea "x"
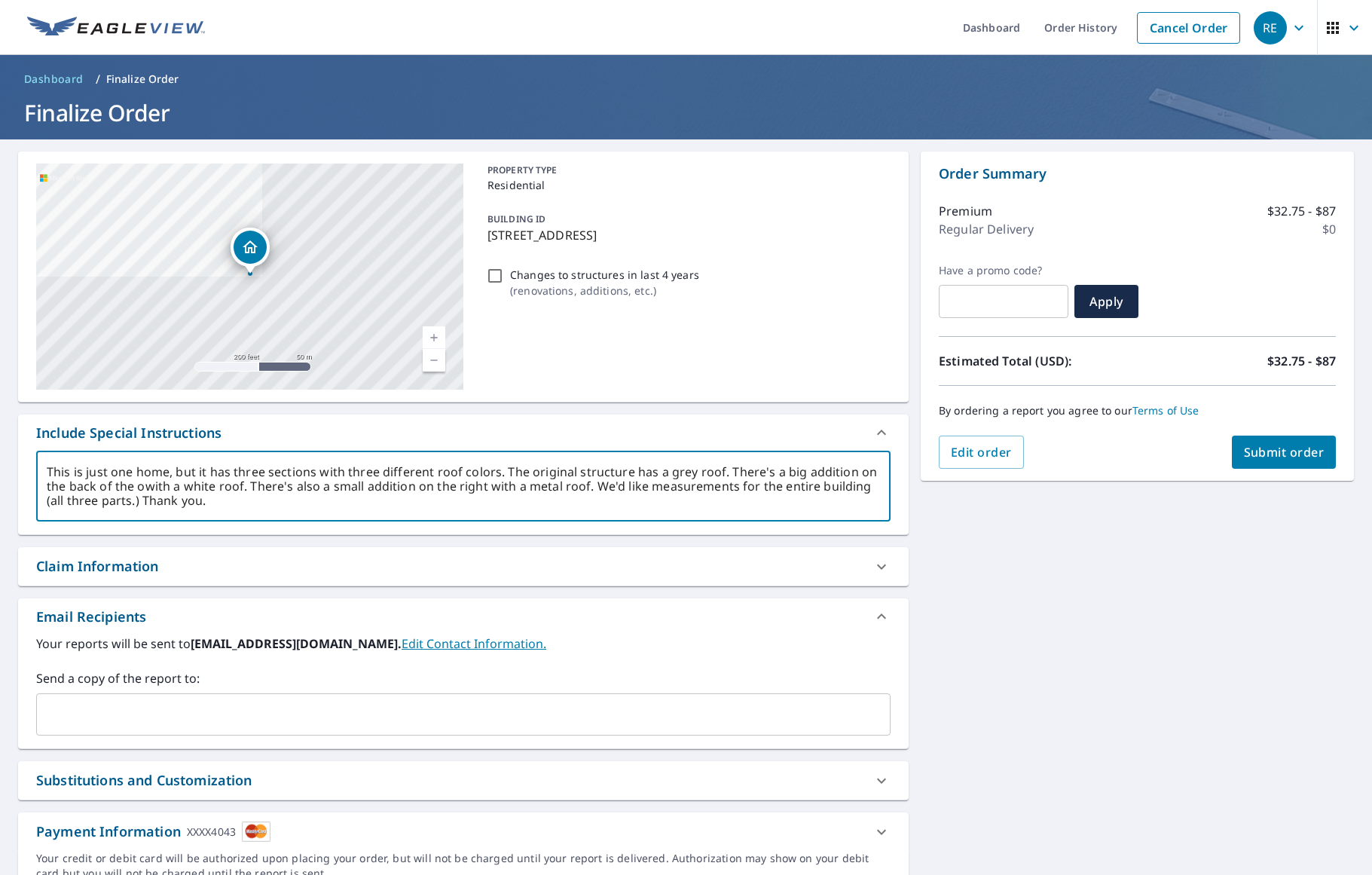
type textarea "This is just one home, but it has three sections with three different roof colo…"
type textarea "x"
type textarea "This is just one home, but it has three sections with three different roof colo…"
type textarea "x"
type textarea "This is just one home, but it has three sections with three different roof colo…"
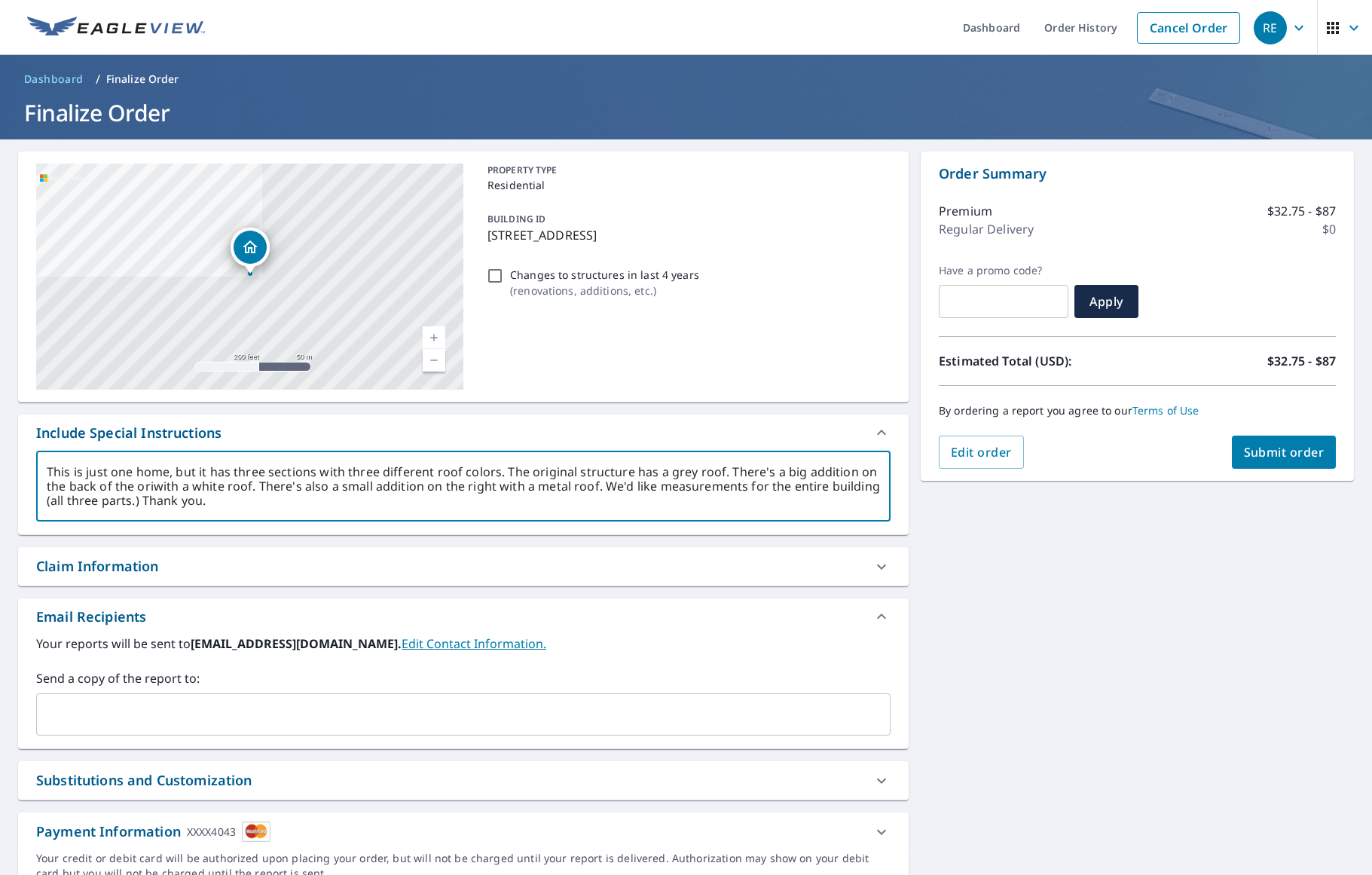
type textarea "x"
type textarea "This is just one home, but it has three sections with three different roof colo…"
type textarea "x"
drag, startPoint x: 263, startPoint y: 484, endPoint x: 236, endPoint y: 483, distance: 27.0
click at [236, 483] on textarea "This is just one home, but it has three sections with three different roof colo…" at bounding box center [463, 486] width 834 height 43
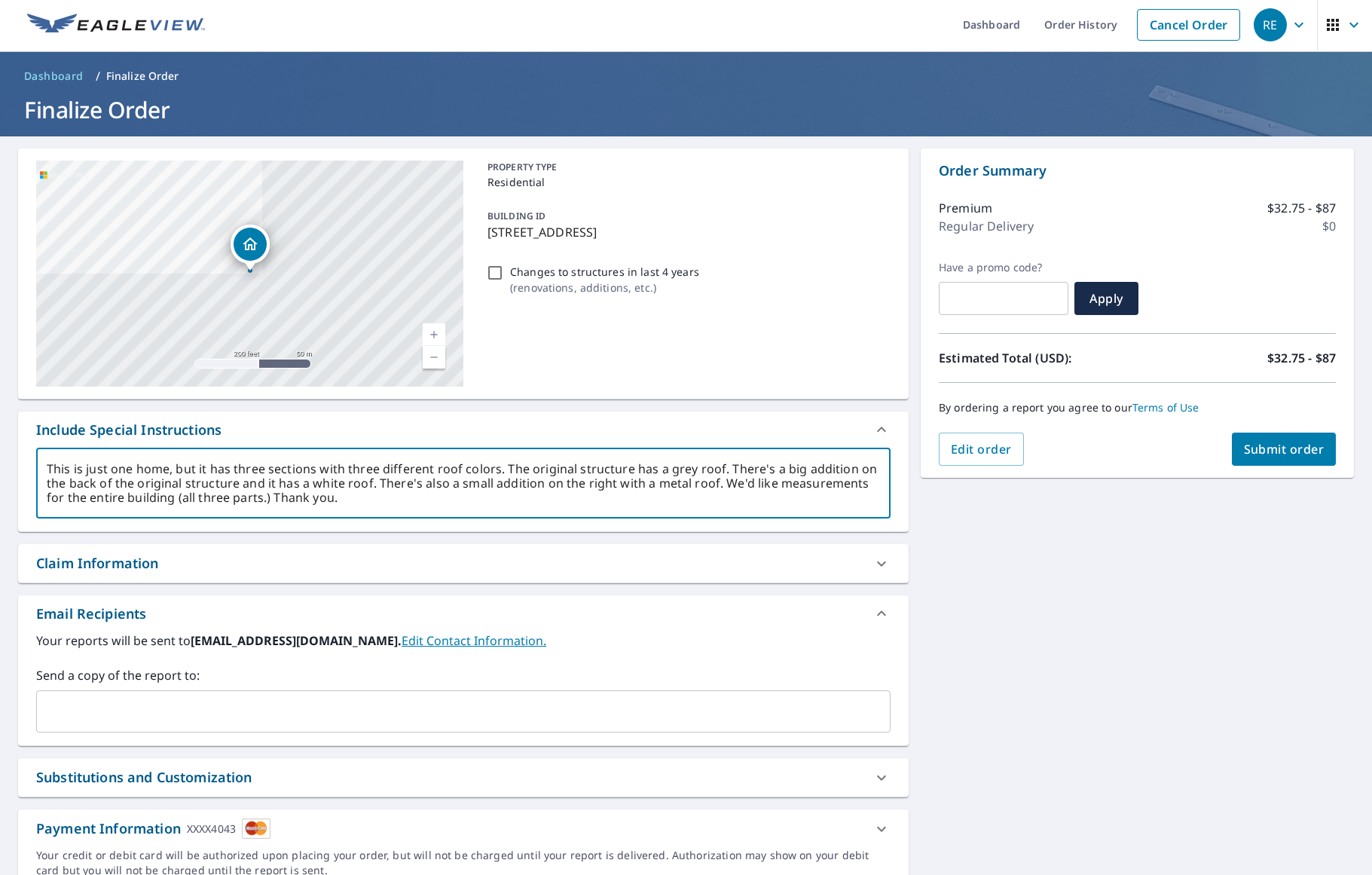
scroll to position [69, 0]
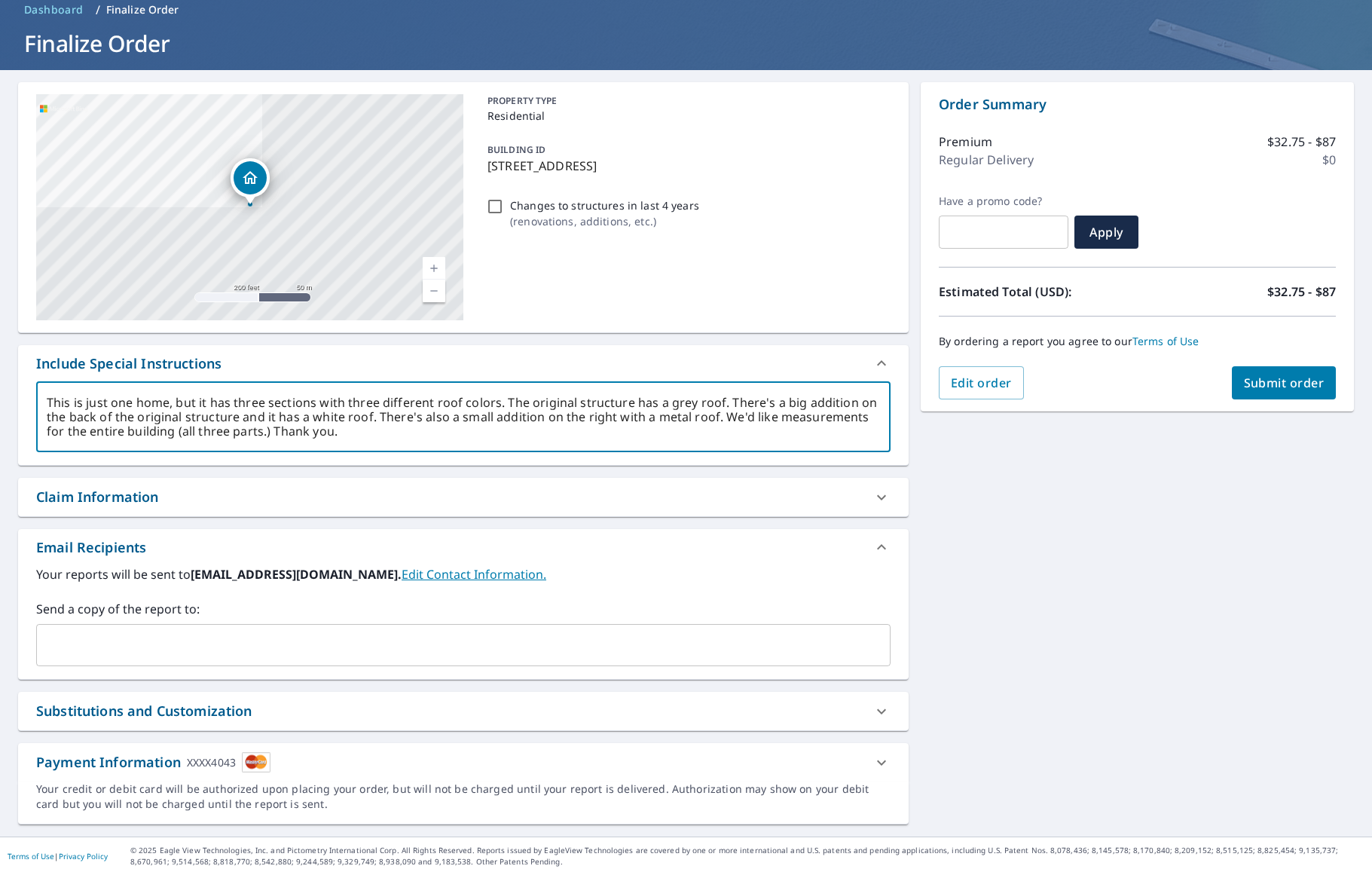
click at [496, 205] on input "Changes to structures in last 4 years ( renovations, additions, etc. )" at bounding box center [495, 206] width 18 height 18
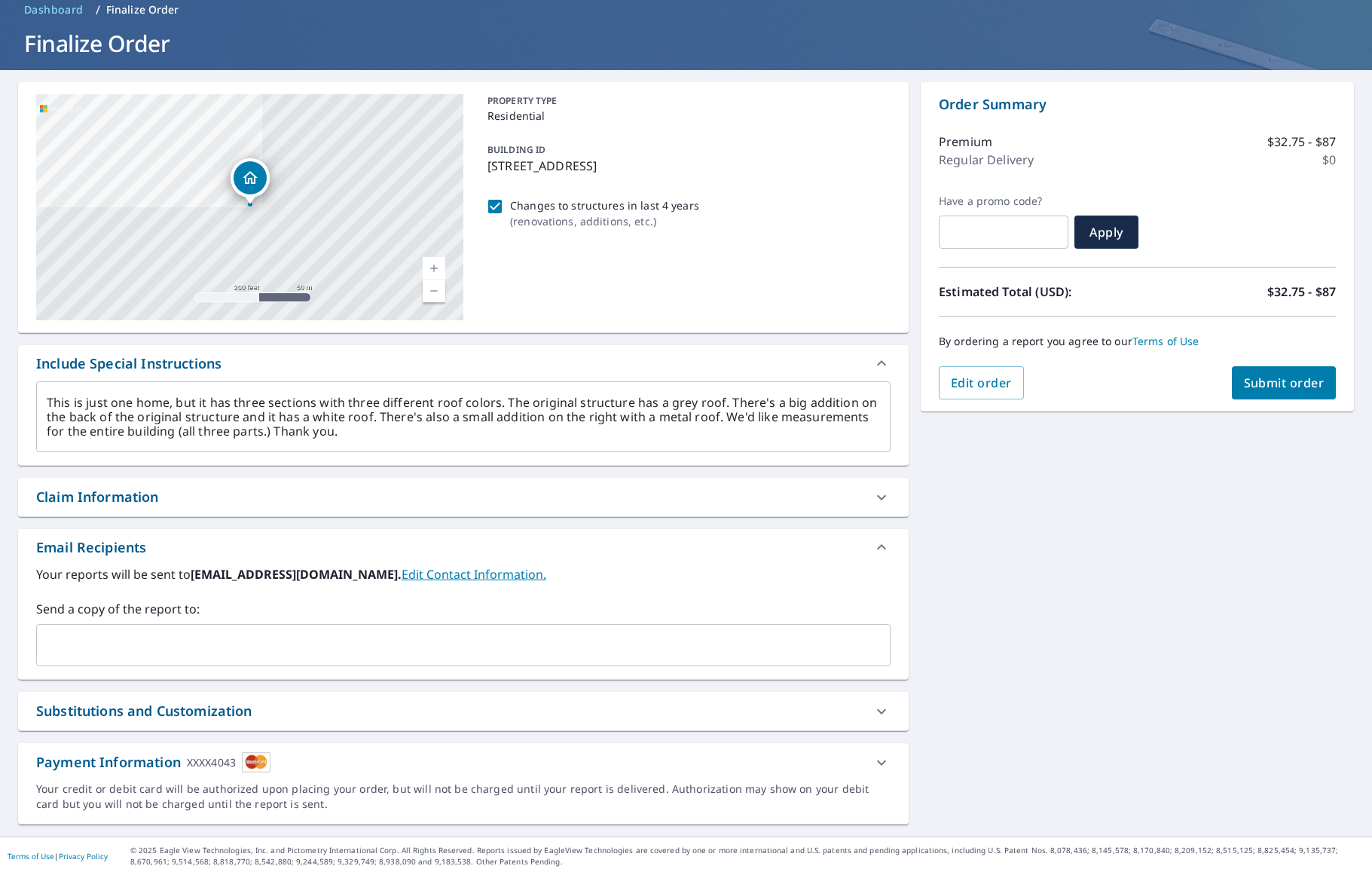
click at [1267, 381] on span "Submit order" at bounding box center [1284, 382] width 81 height 16
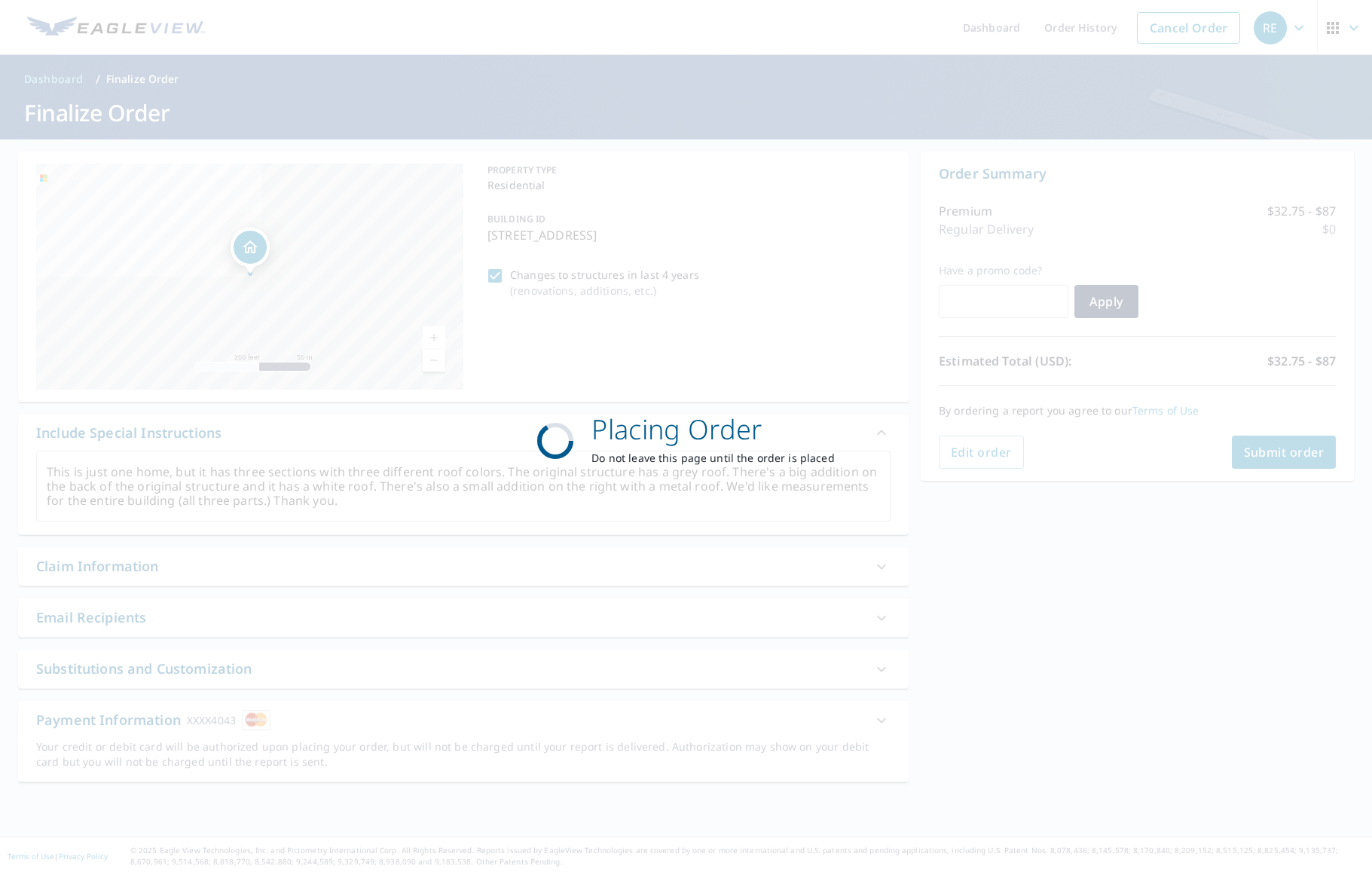
scroll to position [0, 0]
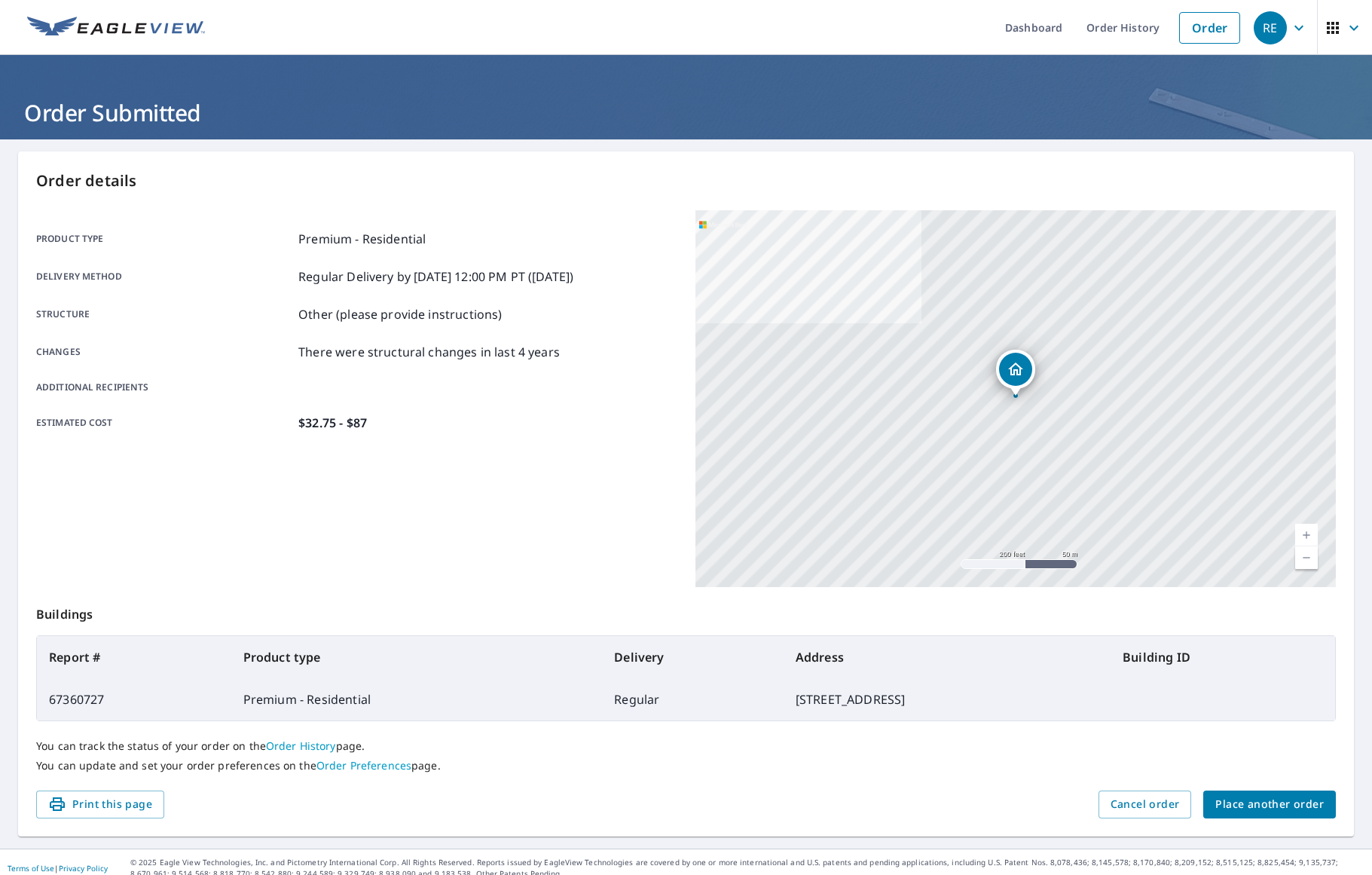
scroll to position [11, 0]
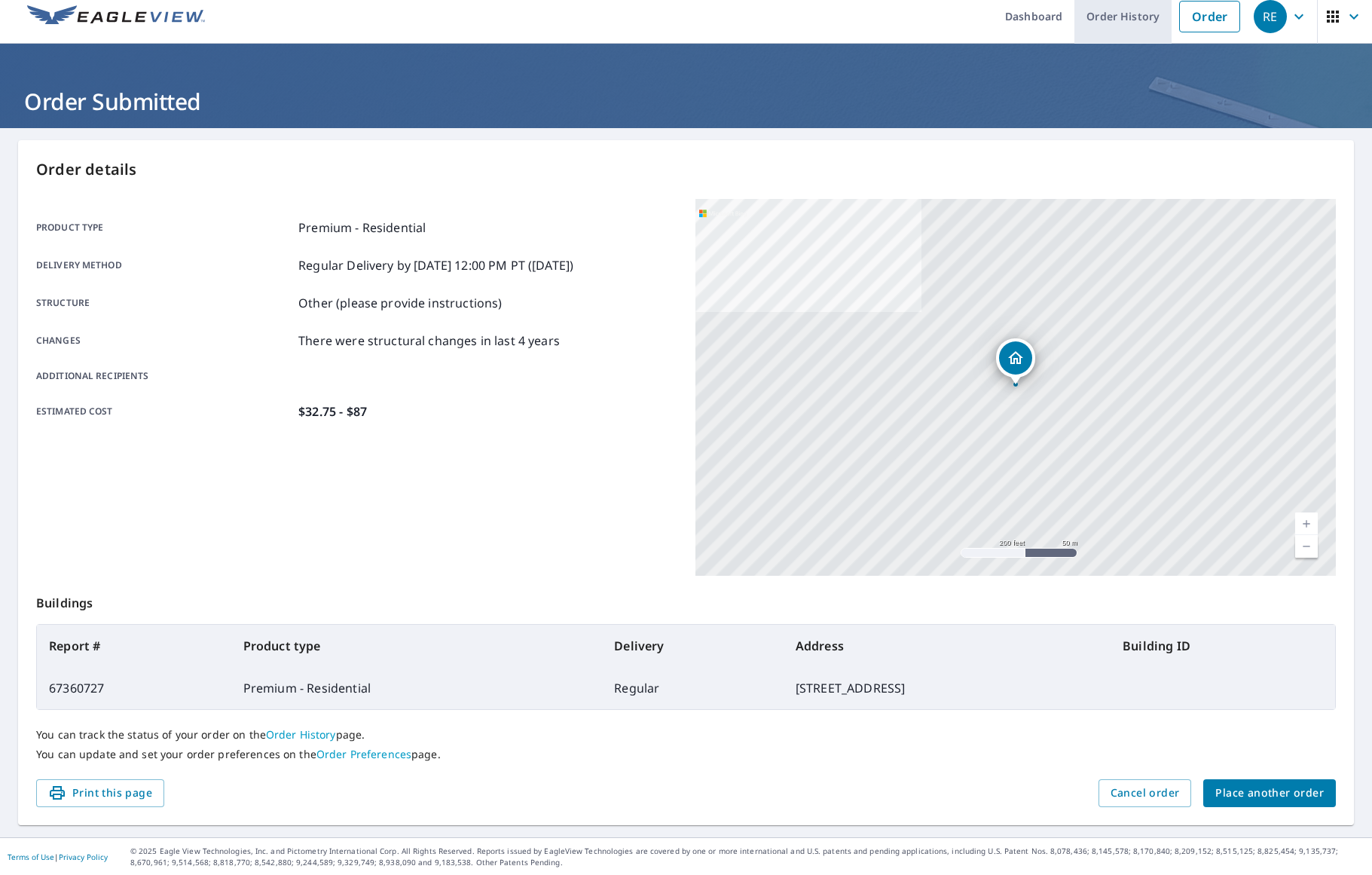
click at [1144, 10] on link "Order History" at bounding box center [1122, 15] width 97 height 55
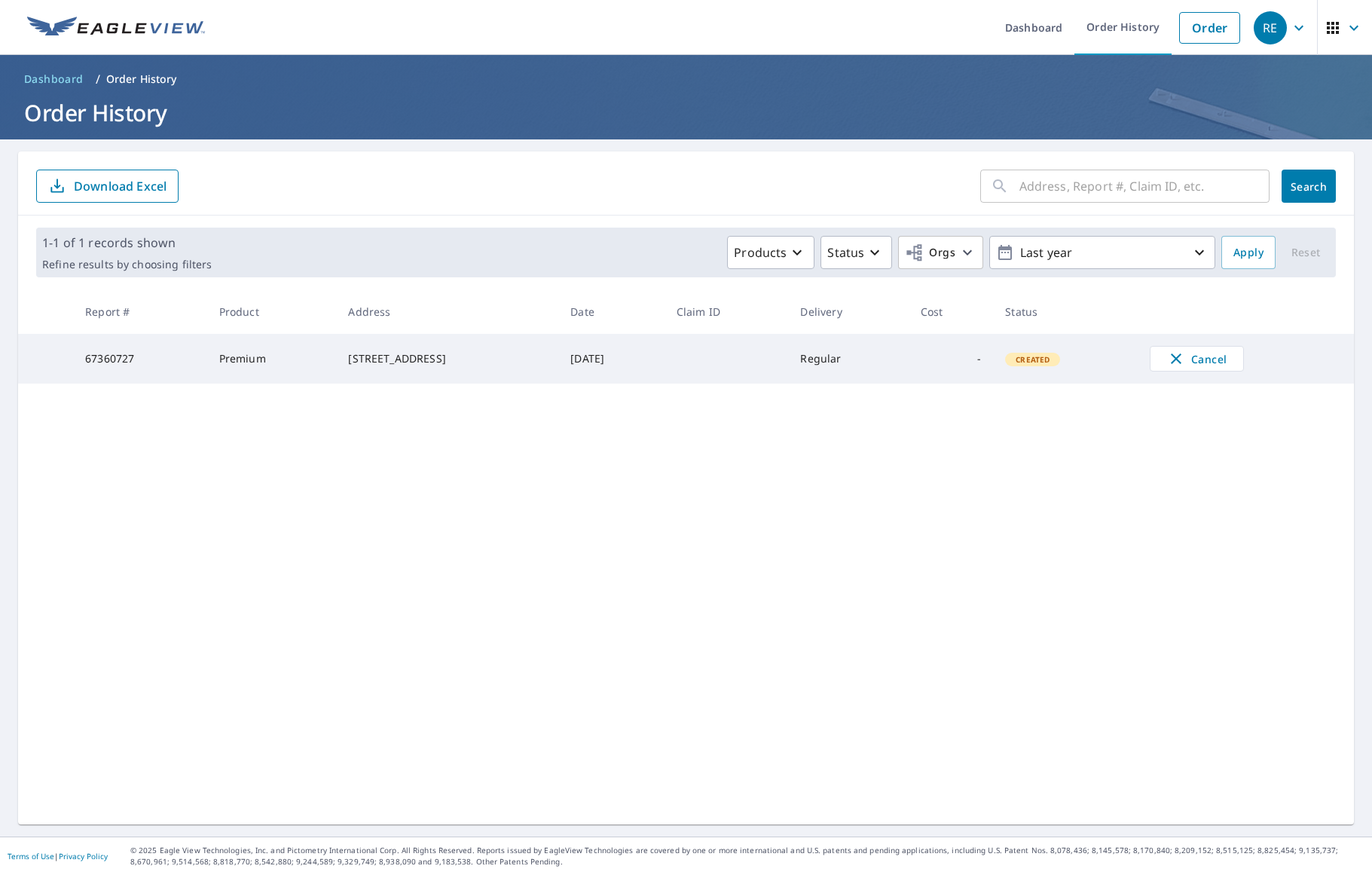
click at [1299, 33] on icon "button" at bounding box center [1299, 28] width 18 height 18
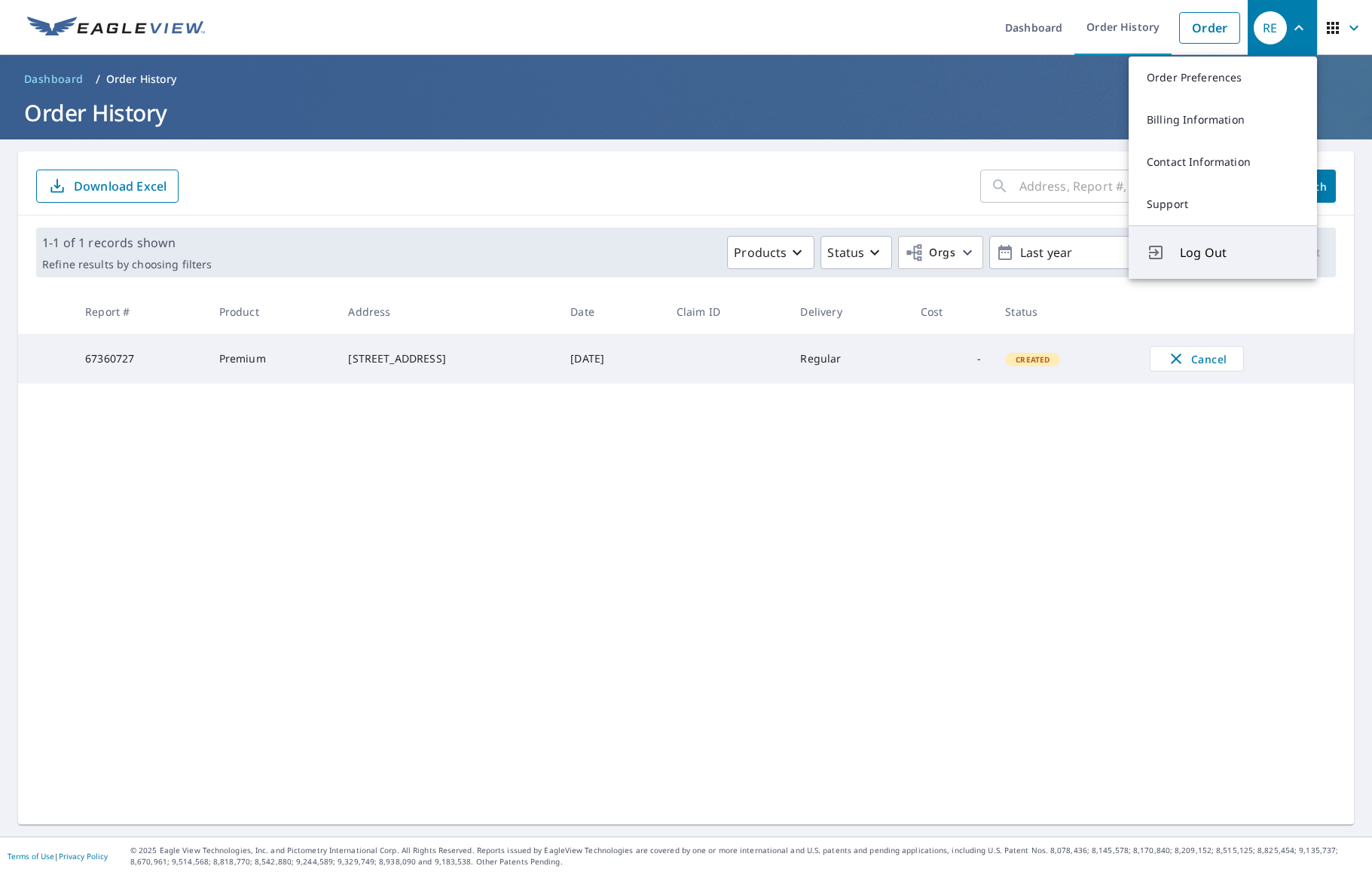
click at [1188, 255] on span "Log Out" at bounding box center [1240, 252] width 119 height 18
